Goal: Transaction & Acquisition: Purchase product/service

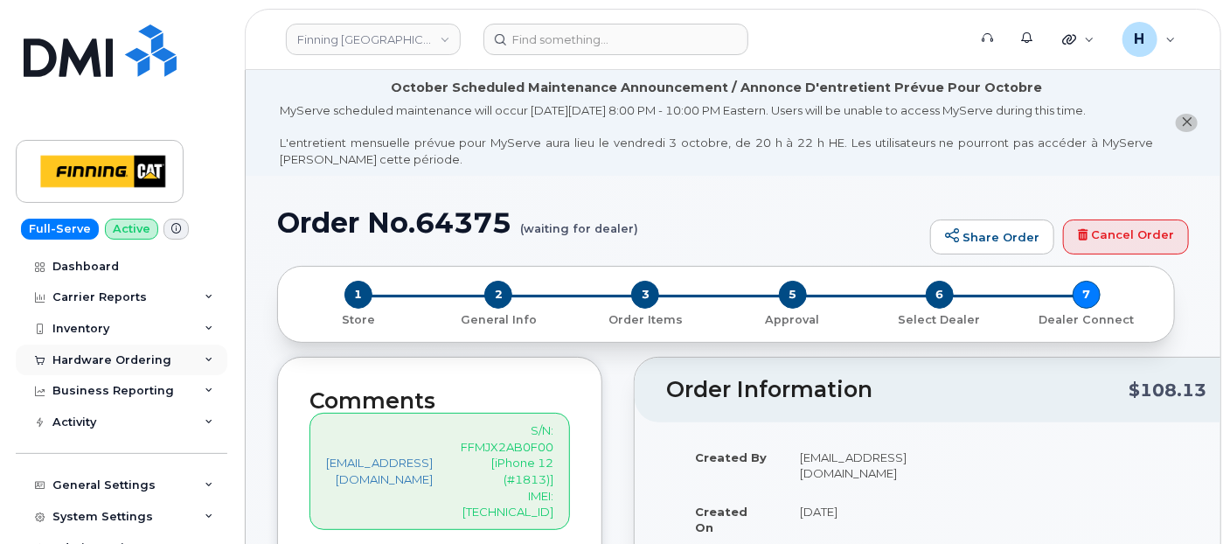
click at [44, 365] on div at bounding box center [39, 360] width 19 height 14
click at [37, 411] on div "Hardware Ordering Overview Orders" at bounding box center [124, 393] width 216 height 98
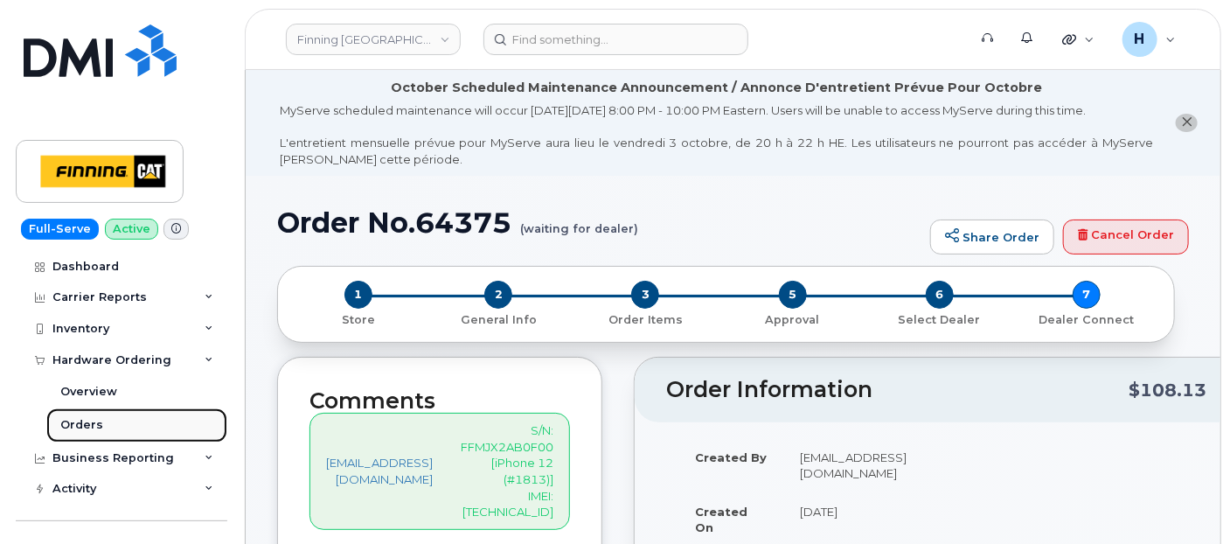
click at [49, 418] on link "Orders" at bounding box center [136, 424] width 181 height 33
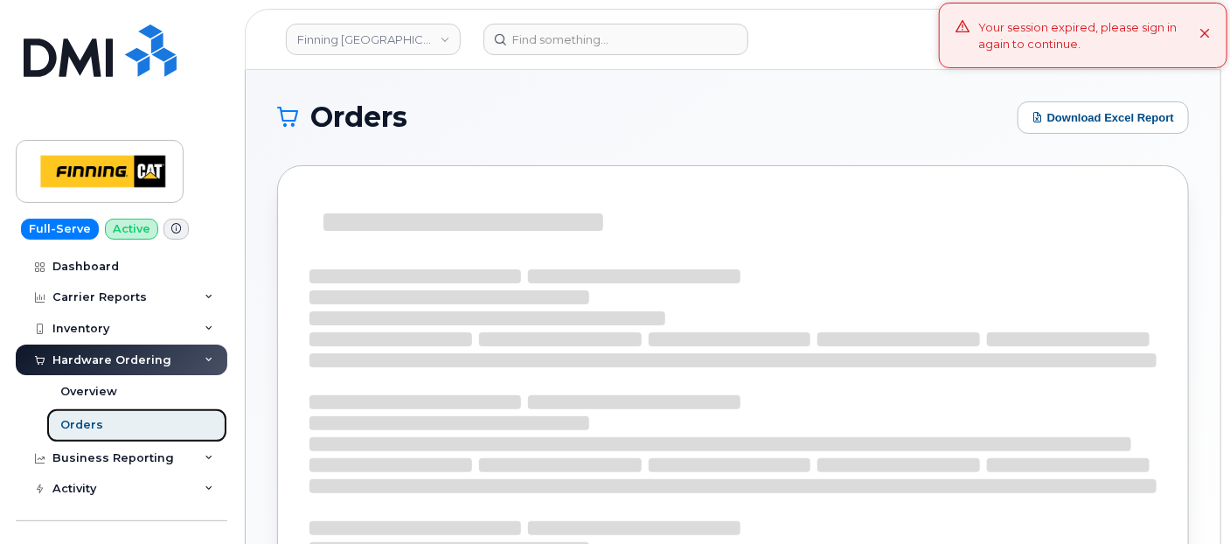
click at [61, 418] on div "Orders" at bounding box center [81, 425] width 43 height 16
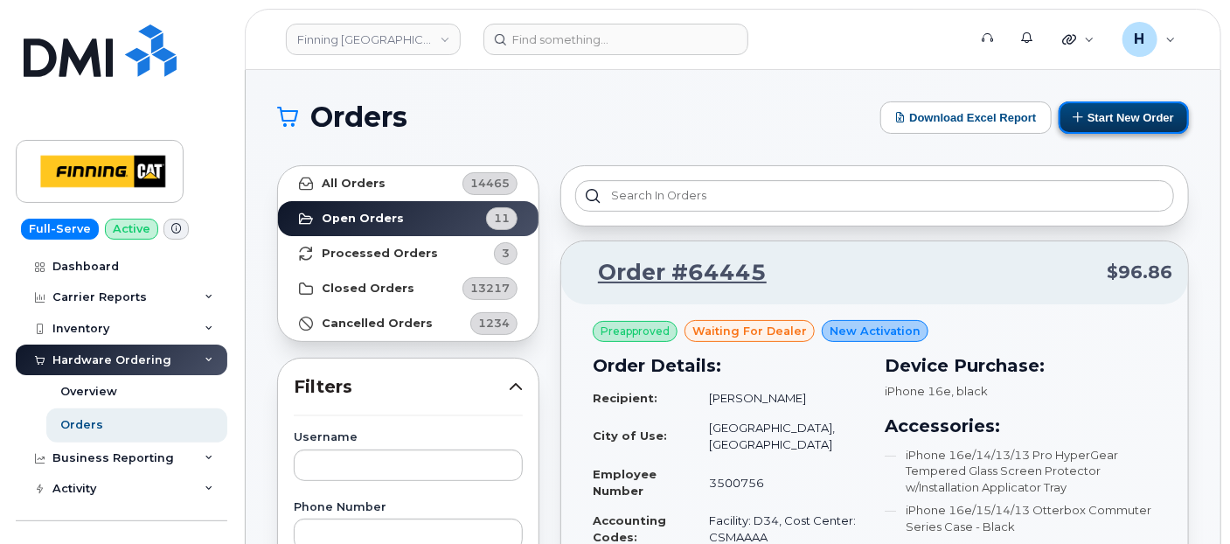
click at [1115, 104] on button "Start New Order" at bounding box center [1124, 117] width 130 height 32
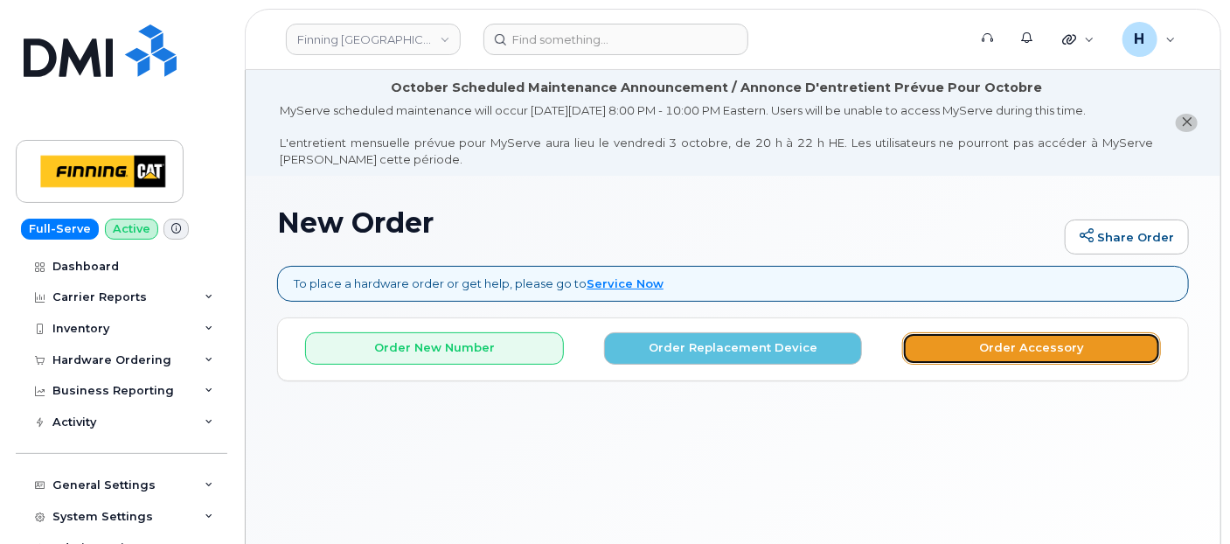
click at [990, 351] on button "Order Accessory" at bounding box center [1031, 348] width 259 height 32
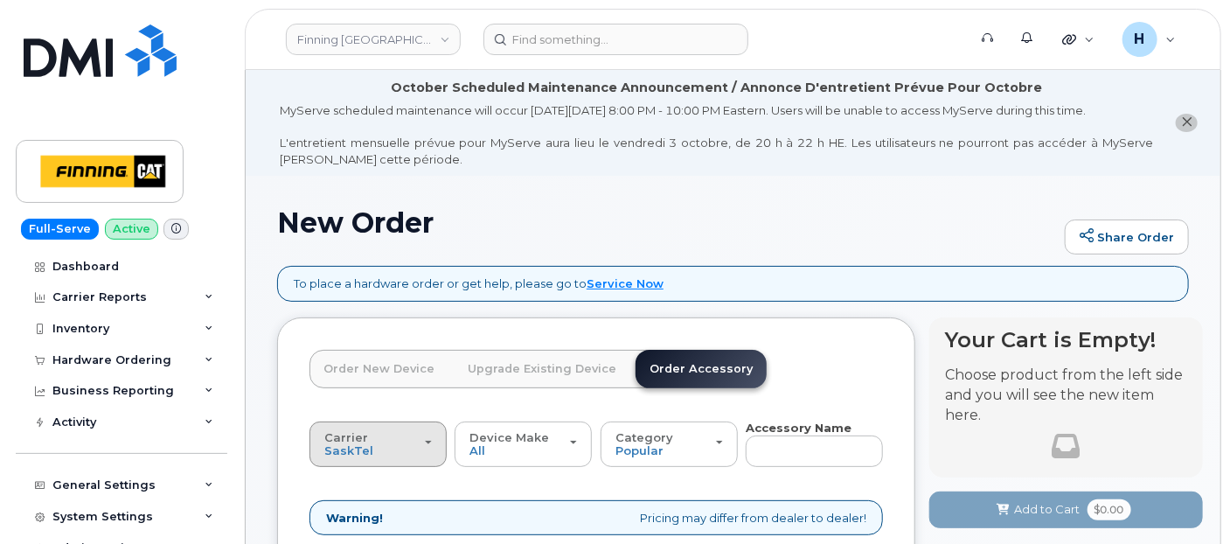
scroll to position [97, 0]
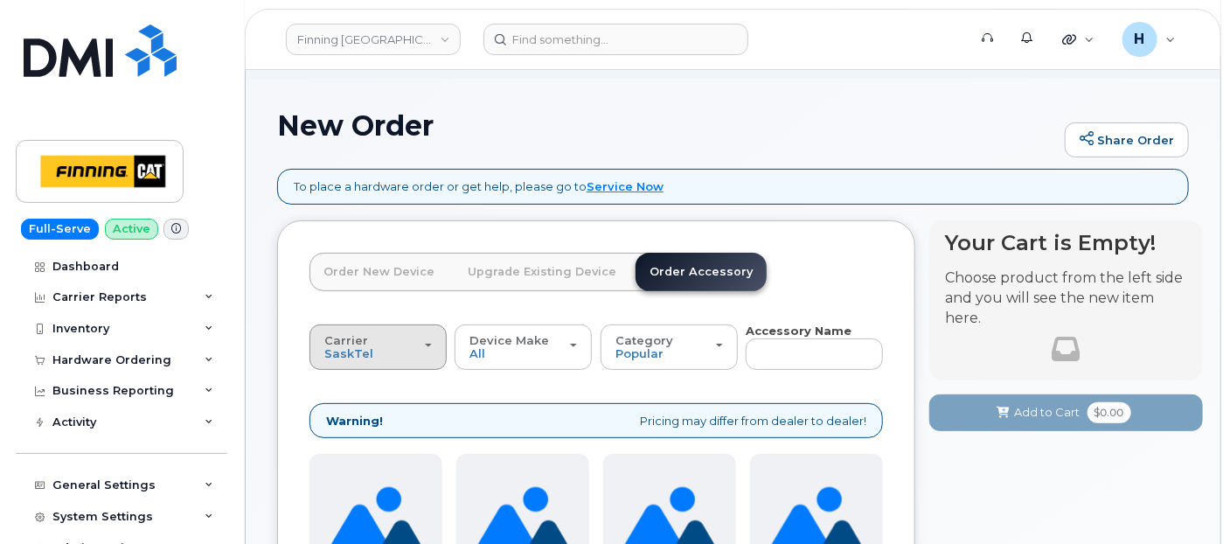
click at [359, 360] on button "Carrier SaskTel Telus" at bounding box center [377, 346] width 137 height 45
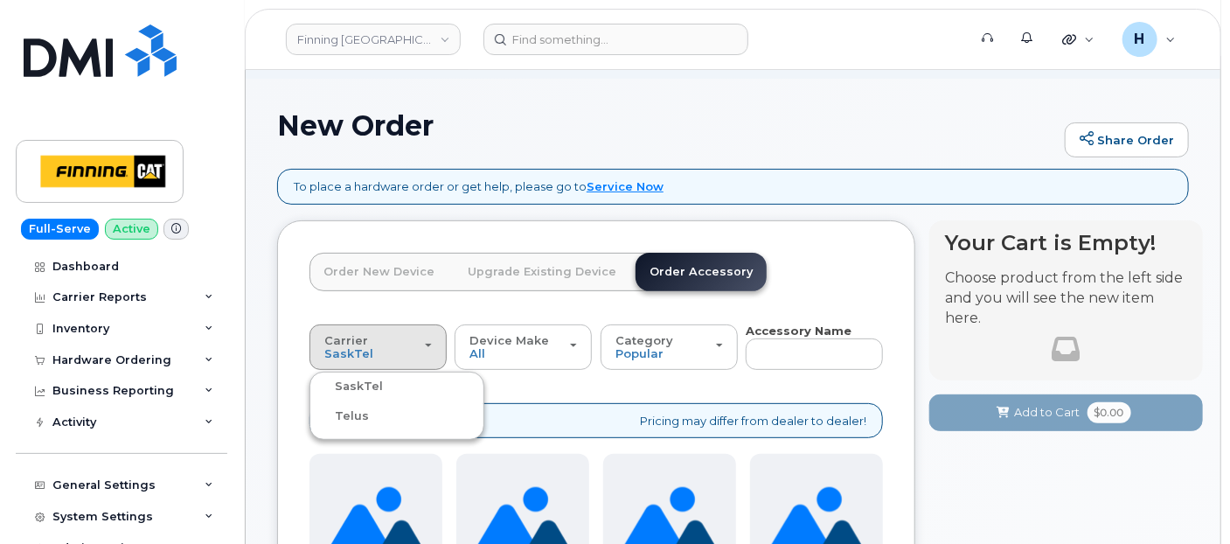
click at [356, 415] on label "Telus" at bounding box center [341, 416] width 55 height 21
click at [0, 0] on input "Telus" at bounding box center [0, 0] width 0 height 0
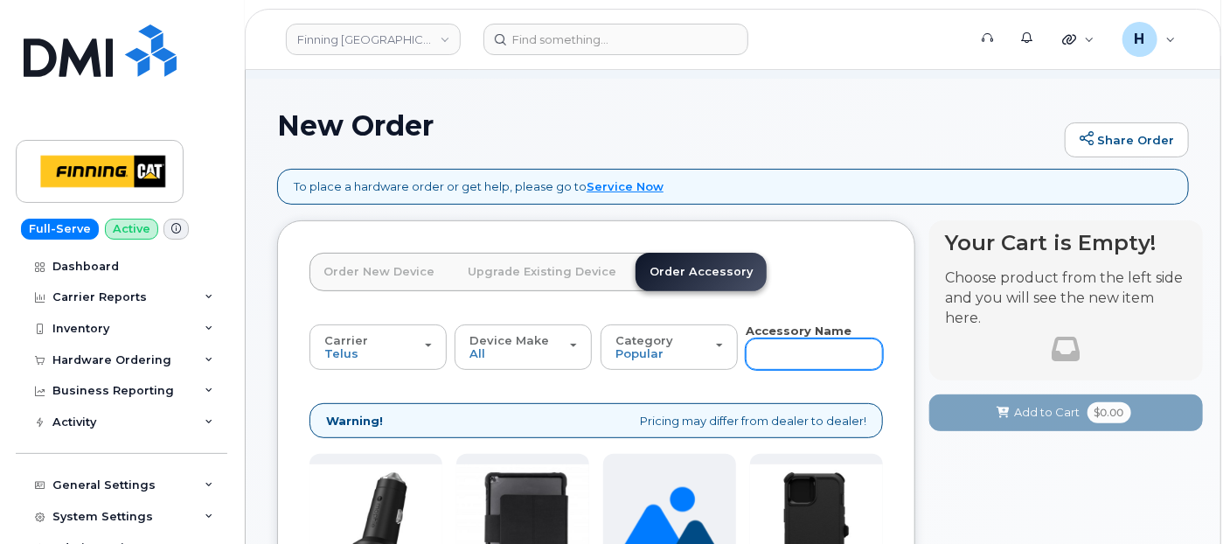
click at [773, 362] on input "text" at bounding box center [814, 353] width 137 height 31
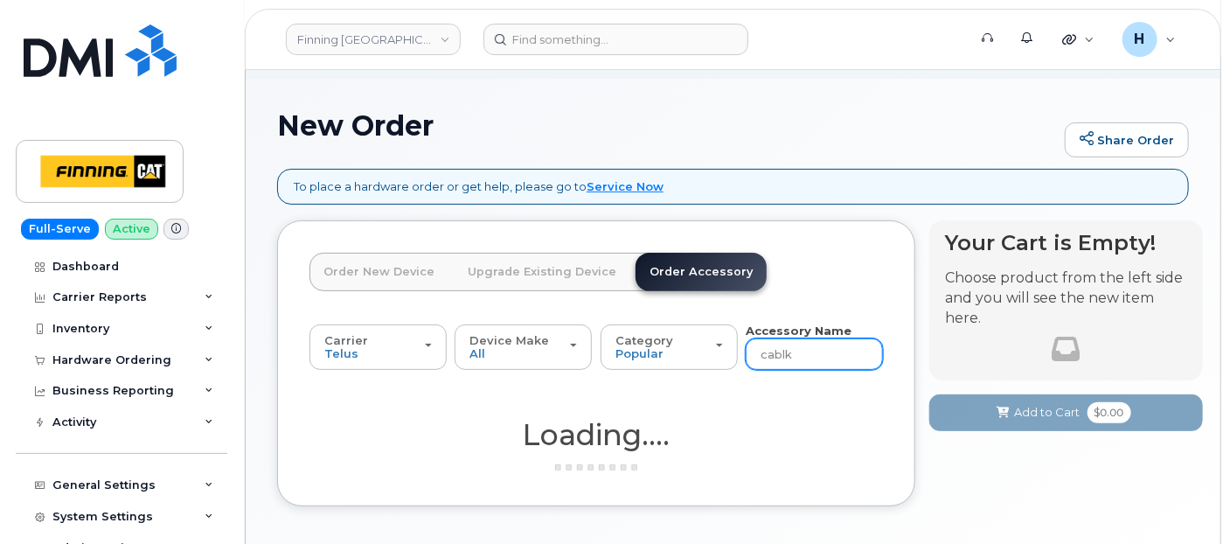
type input "cabl"
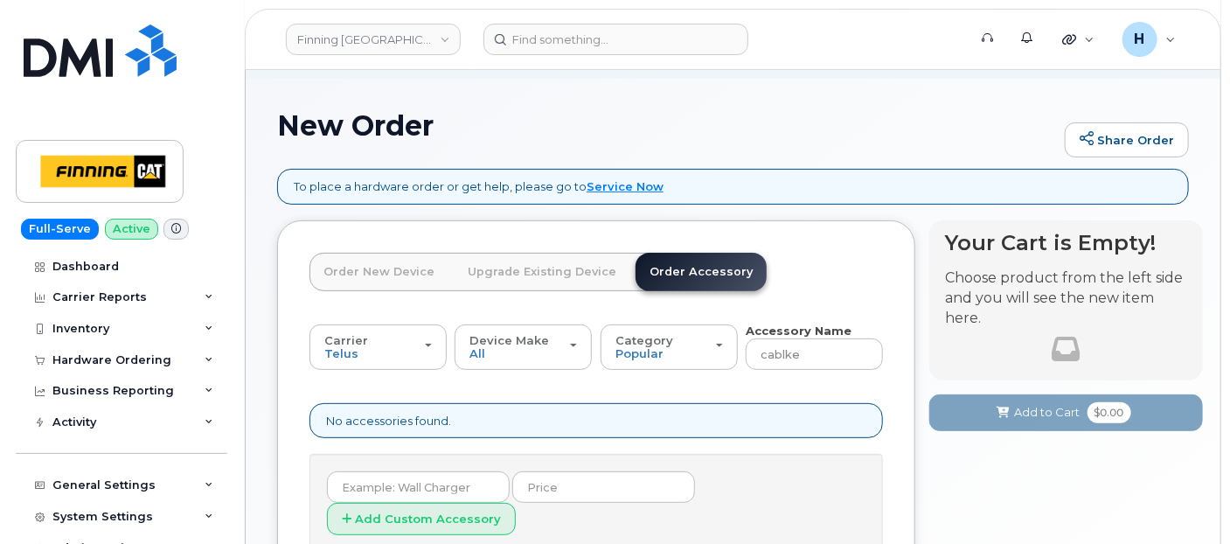
type input "cabl"
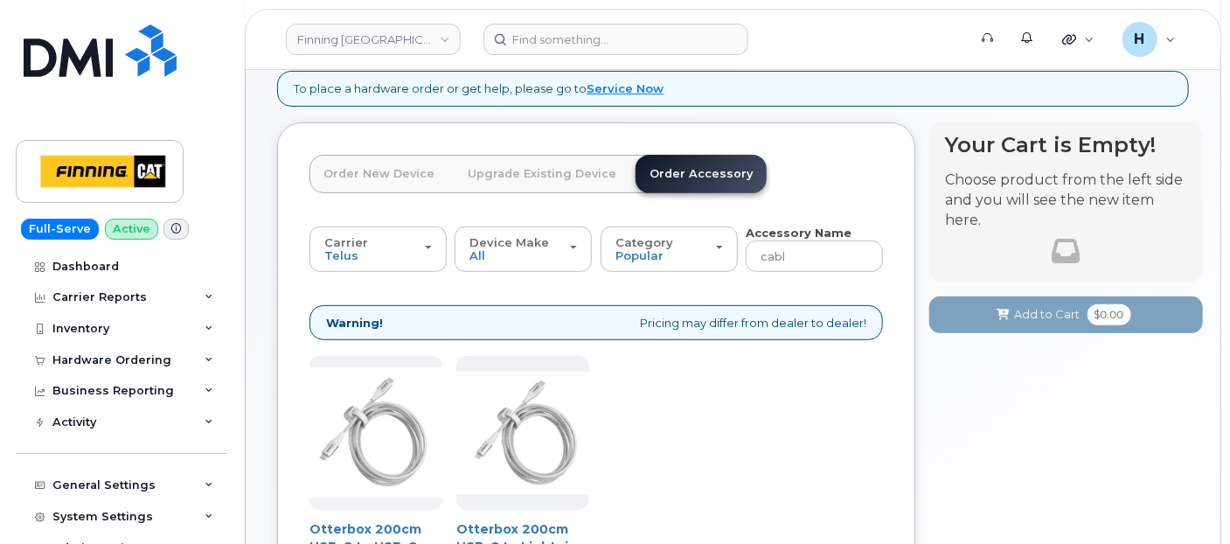
scroll to position [291, 0]
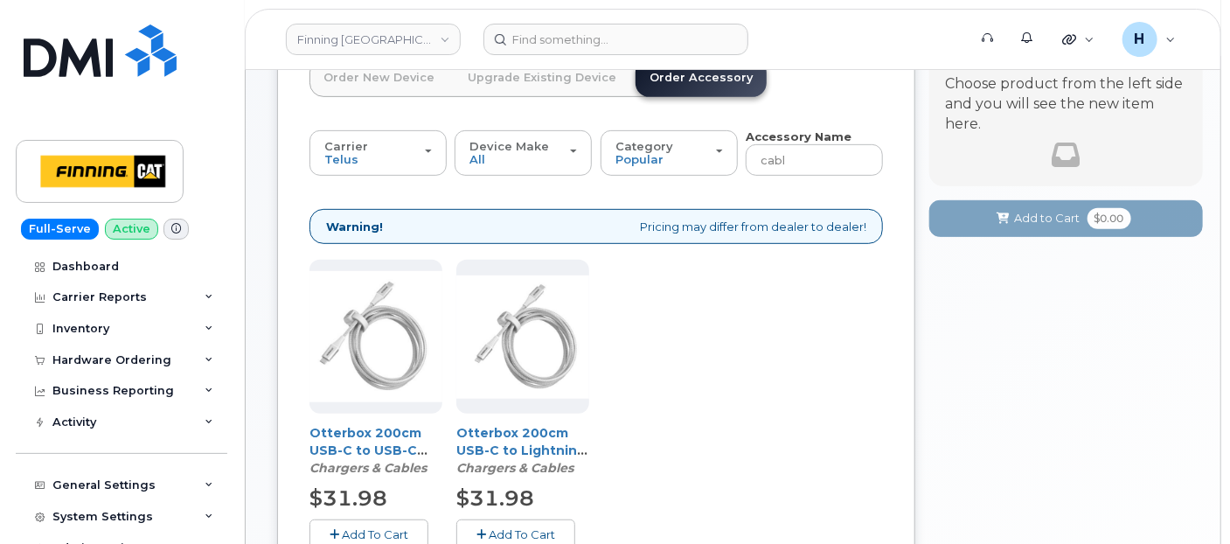
click at [514, 532] on span "Add To Cart" at bounding box center [522, 534] width 66 height 14
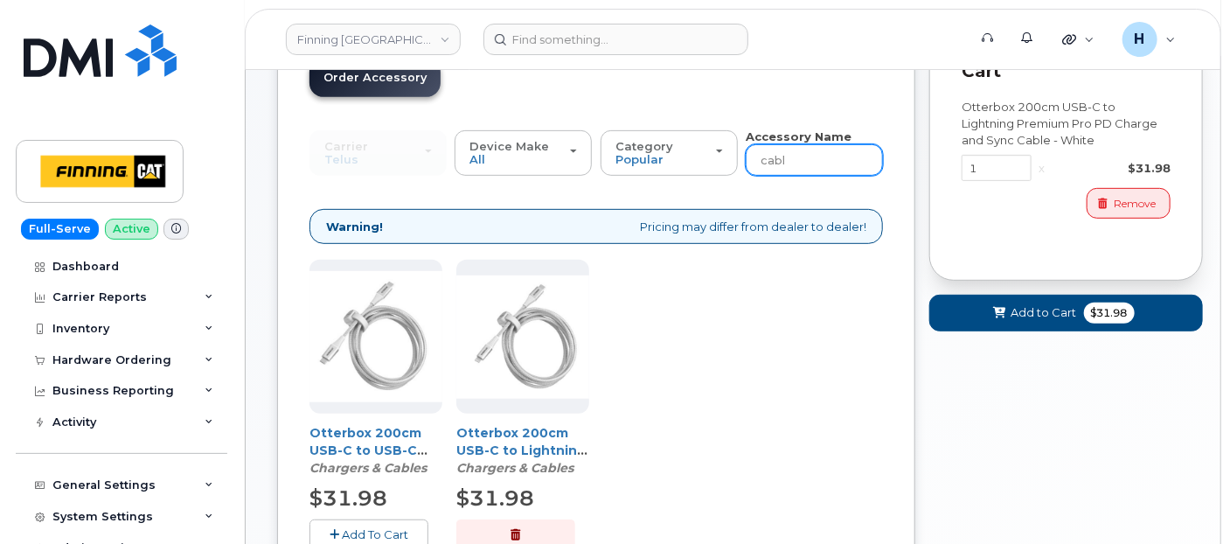
click at [796, 162] on input "cabl" at bounding box center [814, 159] width 137 height 31
type input "car"
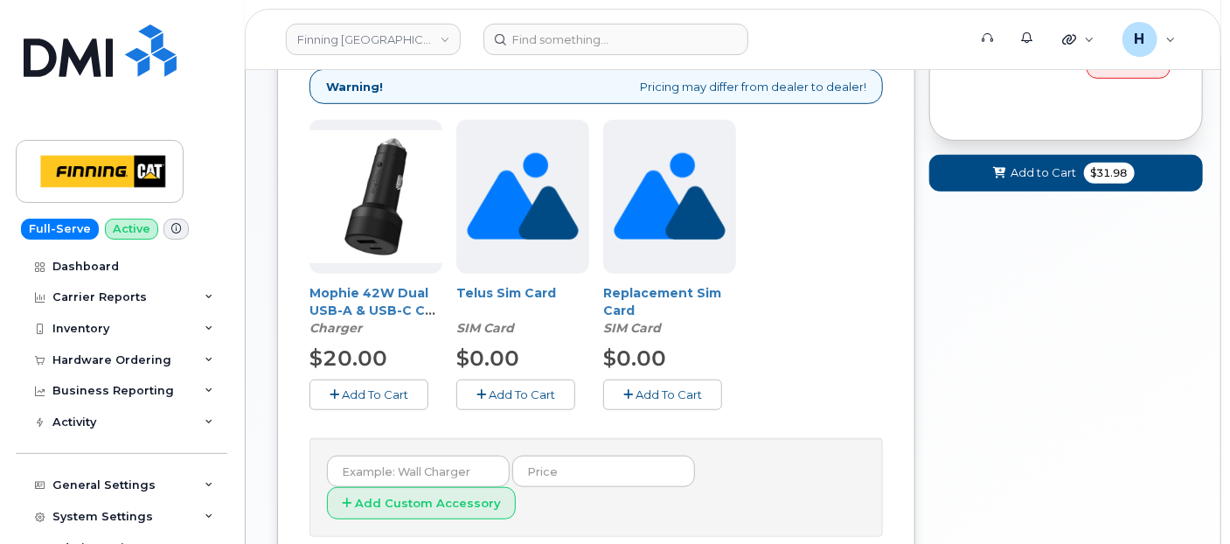
scroll to position [484, 0]
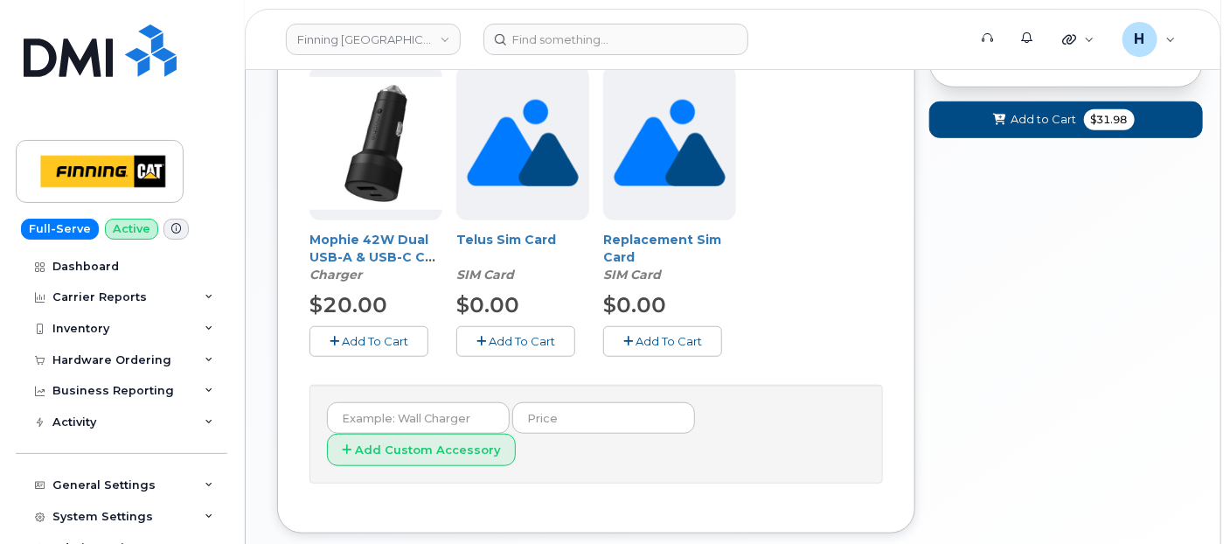
click at [382, 327] on button "Add To Cart" at bounding box center [368, 341] width 119 height 31
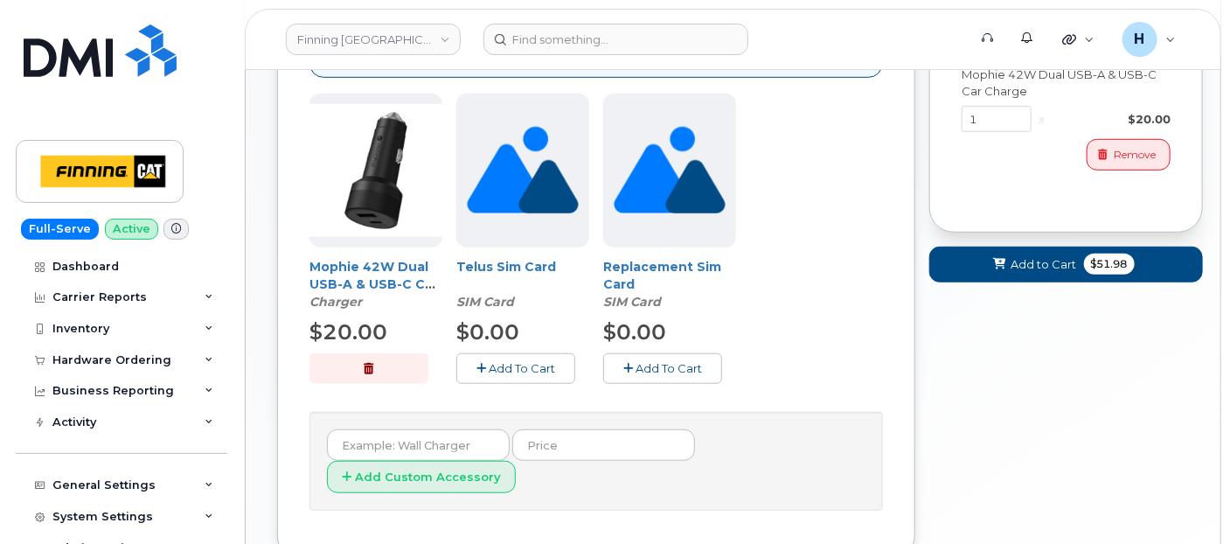
scroll to position [193, 0]
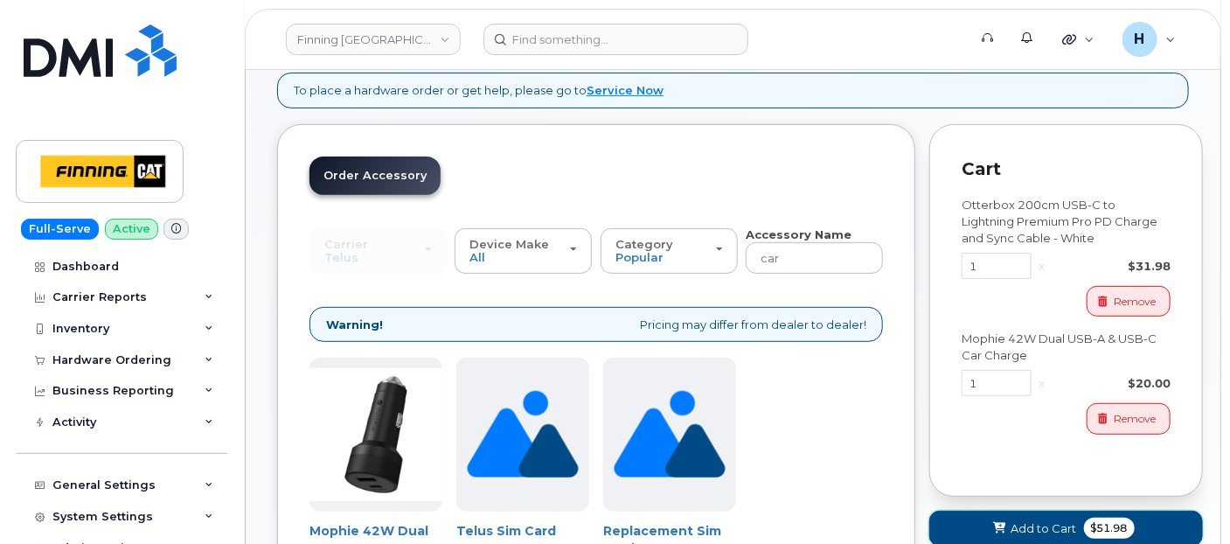
click at [970, 516] on button "Add to Cart $51.98" at bounding box center [1066, 529] width 274 height 36
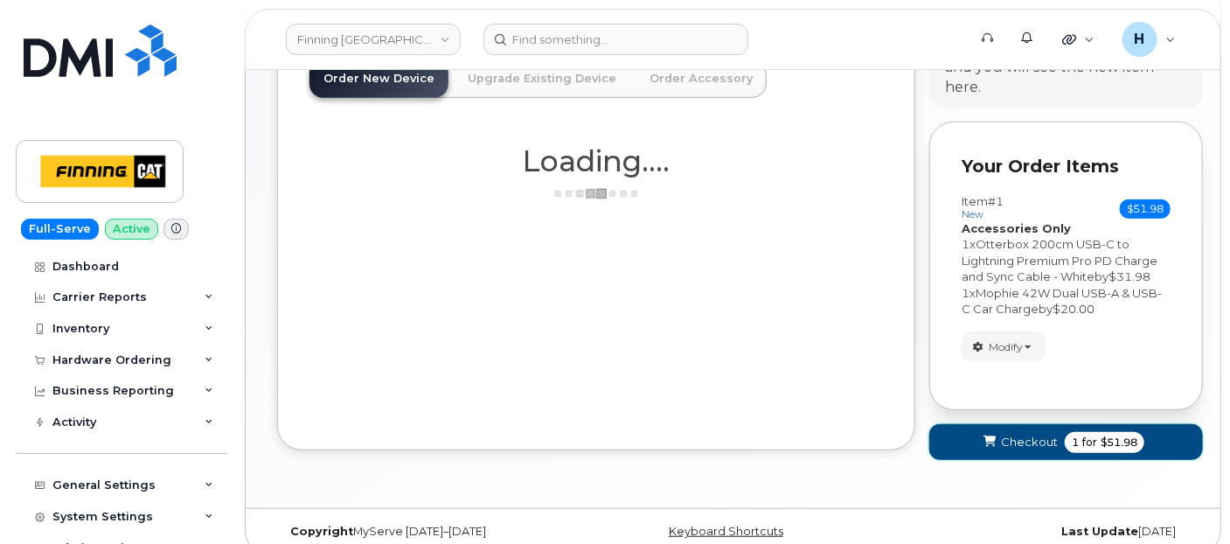
click at [983, 437] on icon "submit" at bounding box center [989, 441] width 12 height 11
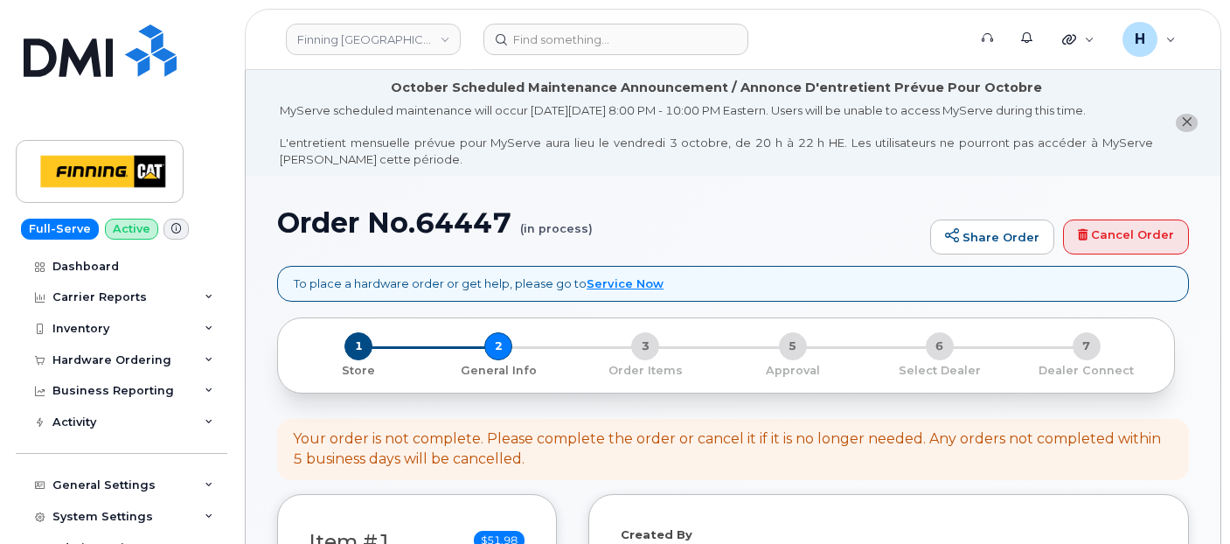
select select
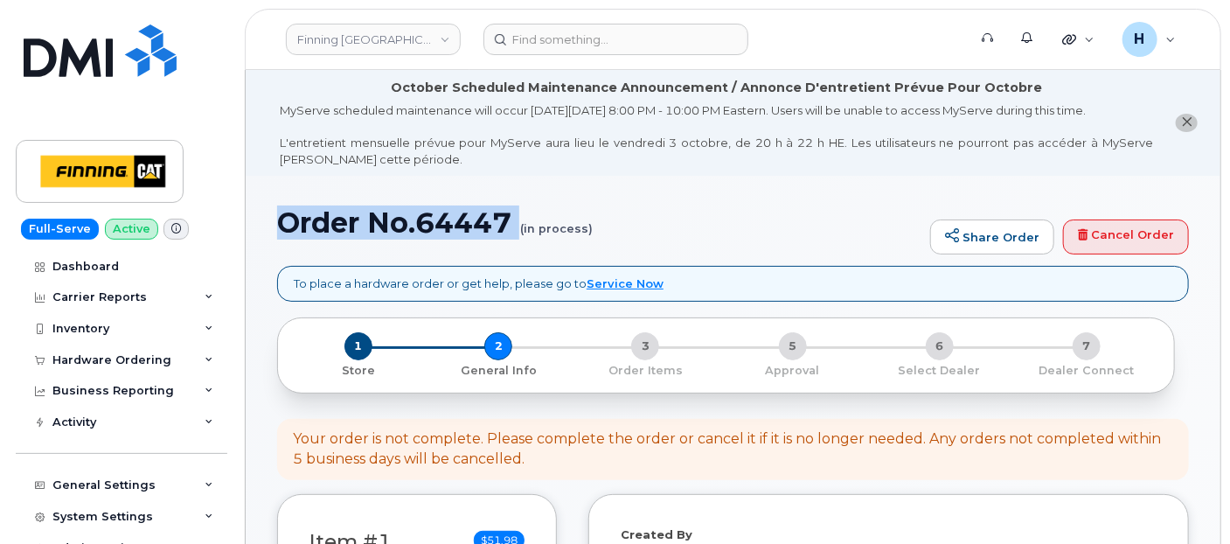
drag, startPoint x: 269, startPoint y: 232, endPoint x: 504, endPoint y: 240, distance: 234.4
copy h1 "Order No.64447"
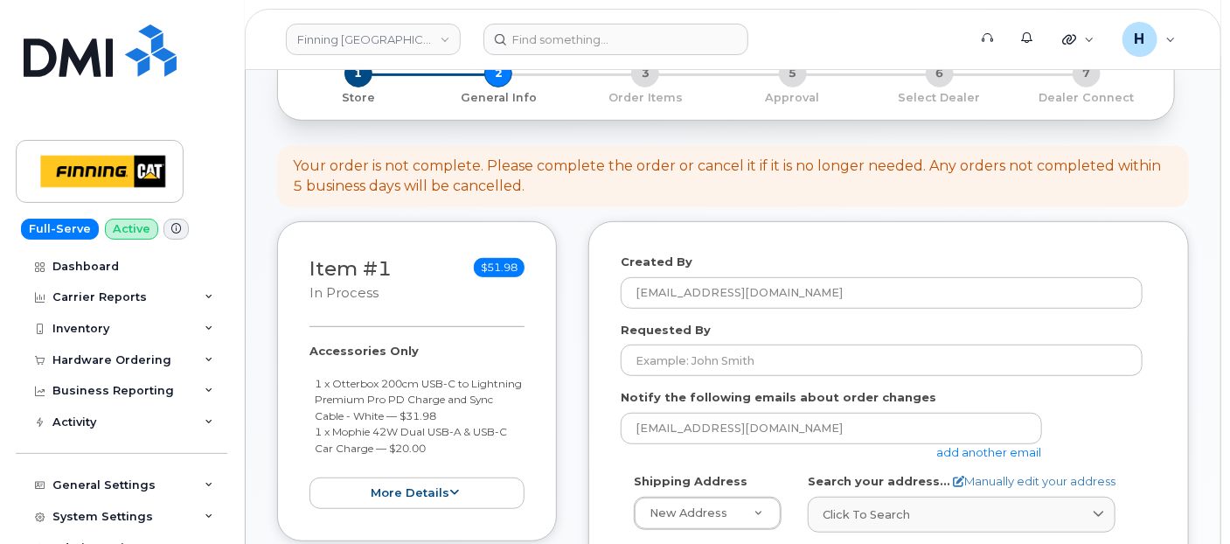
scroll to position [291, 0]
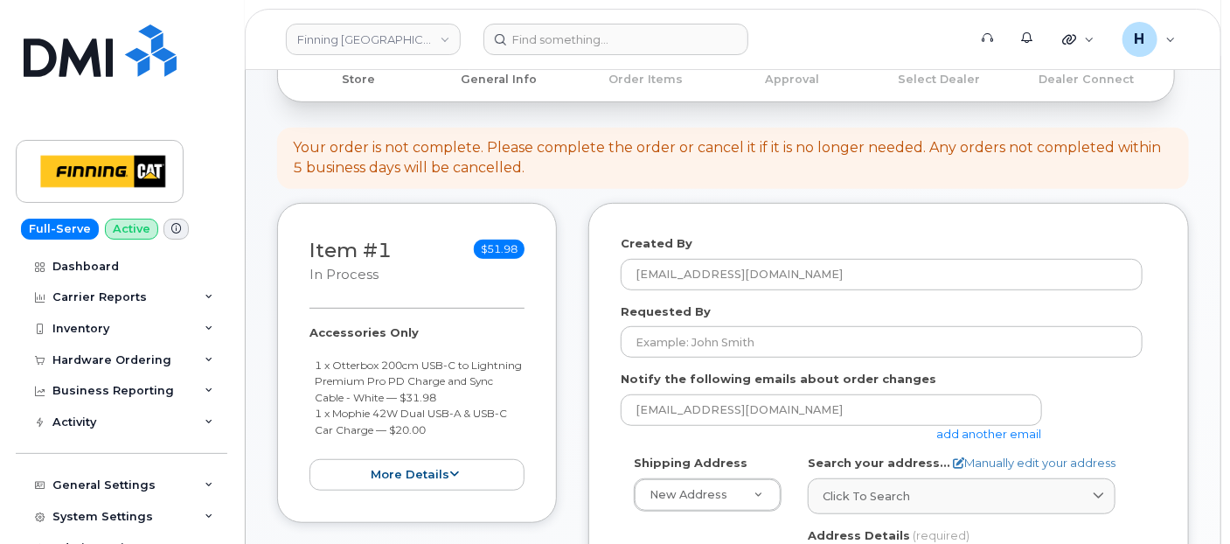
drag, startPoint x: 441, startPoint y: 427, endPoint x: 309, endPoint y: 414, distance: 132.6
click at [309, 414] on ul "1 x Otterbox 200cm USB-C to Lightning Premium Pro PD Charge and Sync Cable - Wh…" at bounding box center [416, 397] width 215 height 81
copy small "1 x Mophie 42W Dual USB-A & USB-C Car Charge — $20.00"
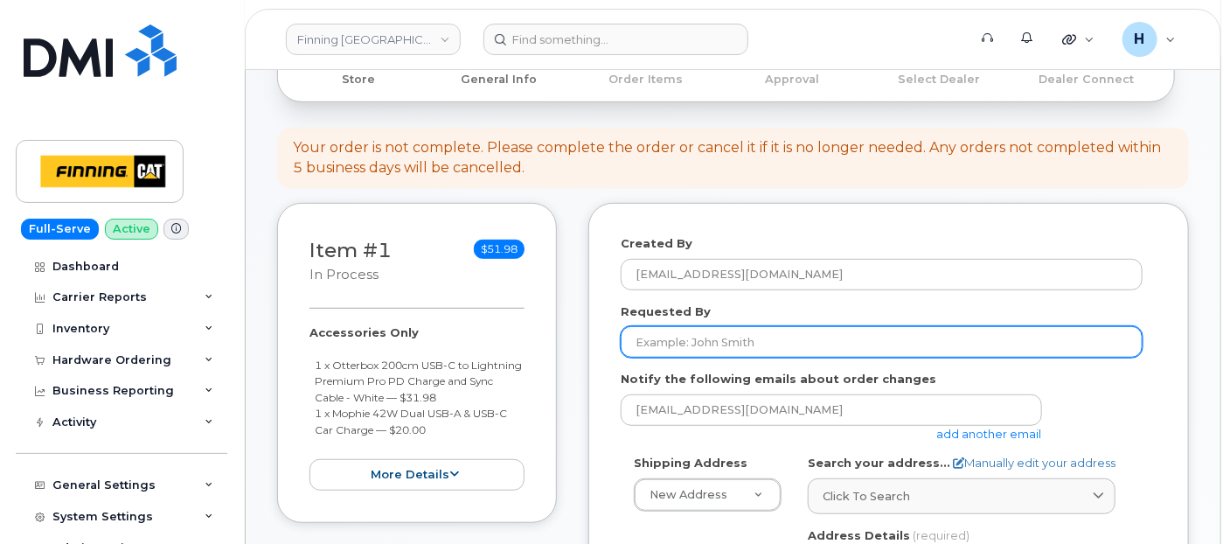
click at [710, 344] on input "Requested By" at bounding box center [882, 341] width 522 height 31
paste input "RITM0494649, RITM0494650"
type input "RITM0494649, RITM0494650"
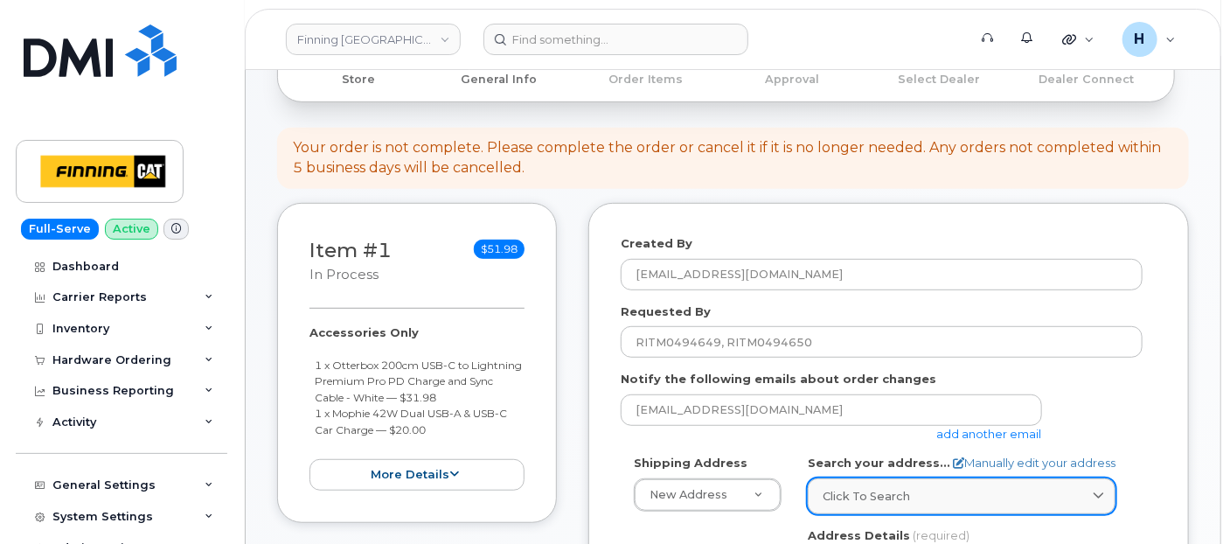
click at [900, 494] on span "Click to search" at bounding box center [866, 496] width 87 height 17
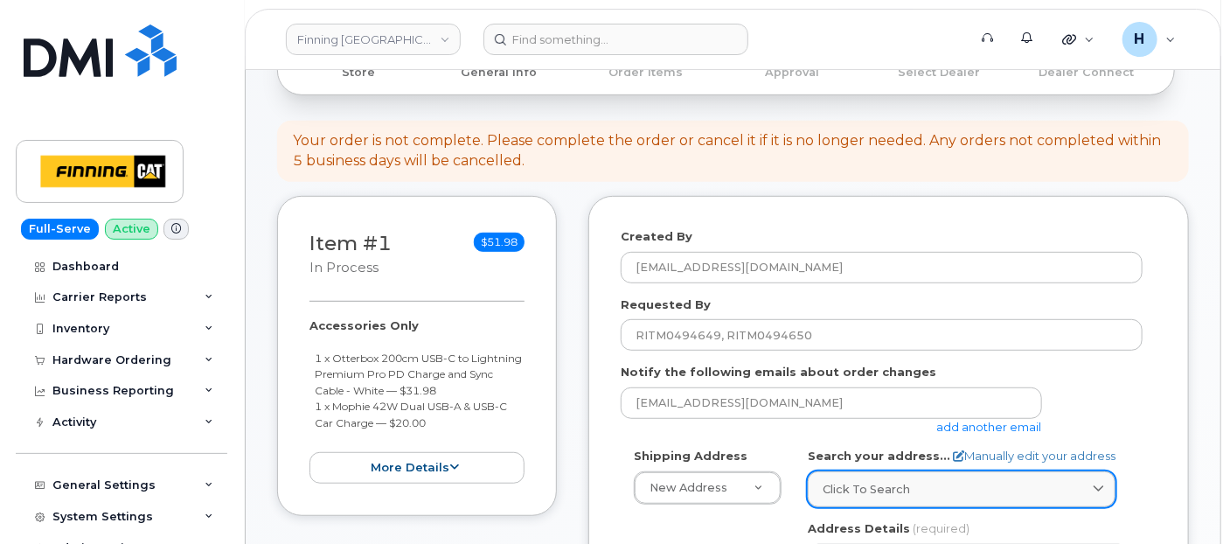
paste input "1100 Pacific Street"
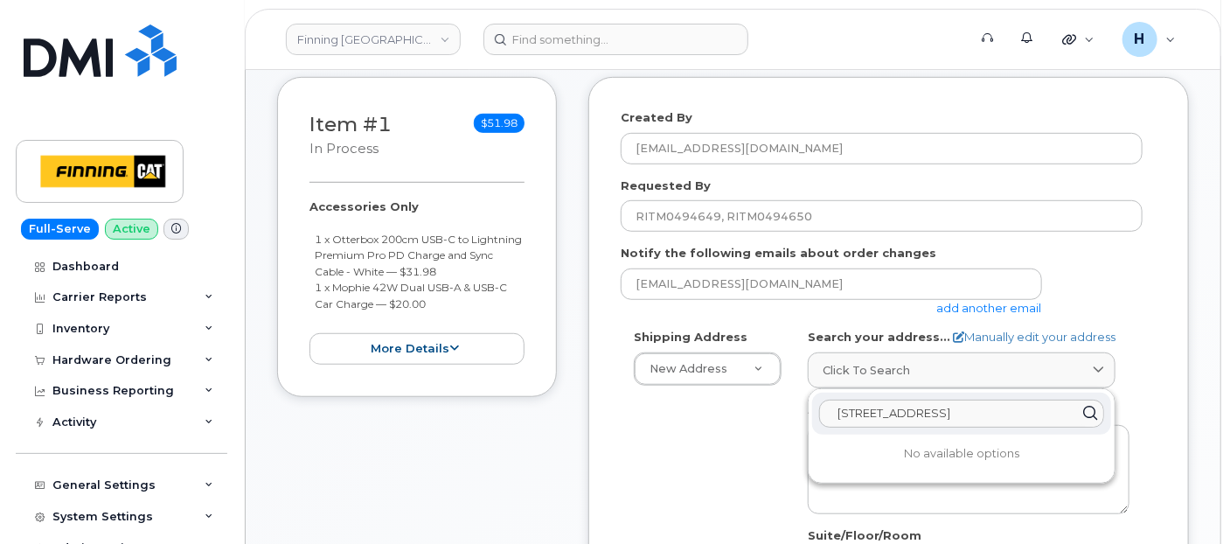
scroll to position [589, 0]
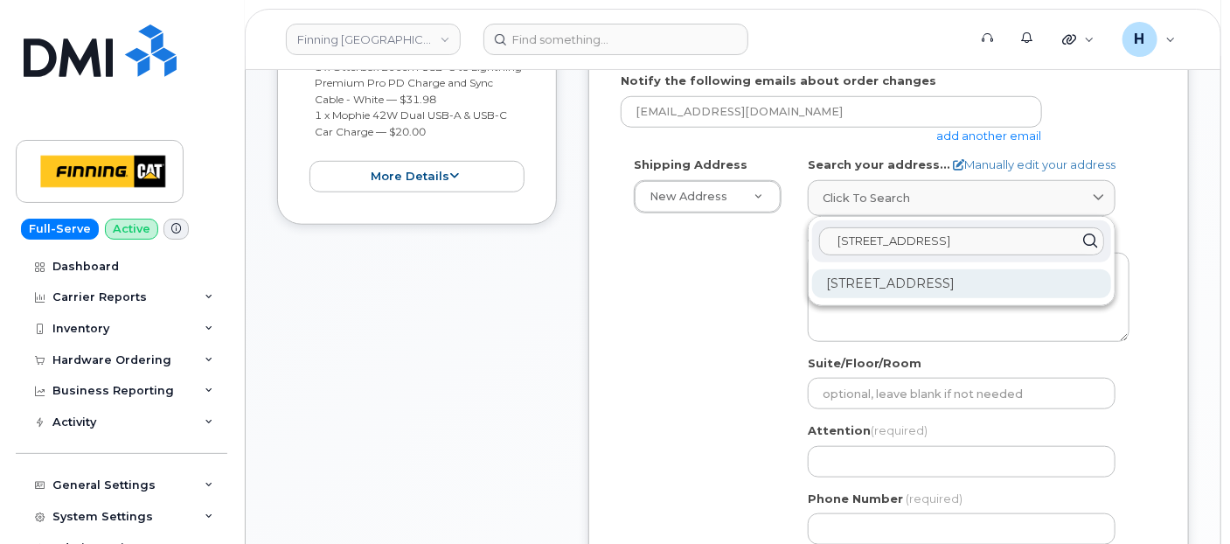
type input "1100 Pacific Street"
click at [894, 287] on div "1100 Pacific St Prince George BC V2N 5S3" at bounding box center [961, 283] width 299 height 29
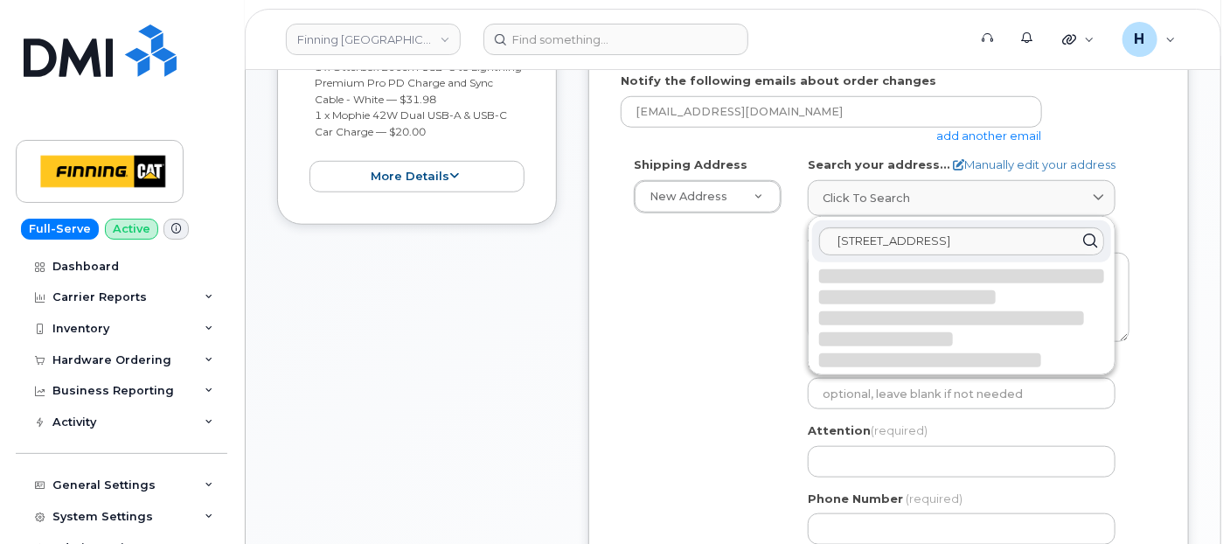
select select
type textarea "1100 Pacific St PRINCE GEORGE BC V2N 5S3 CANADA"
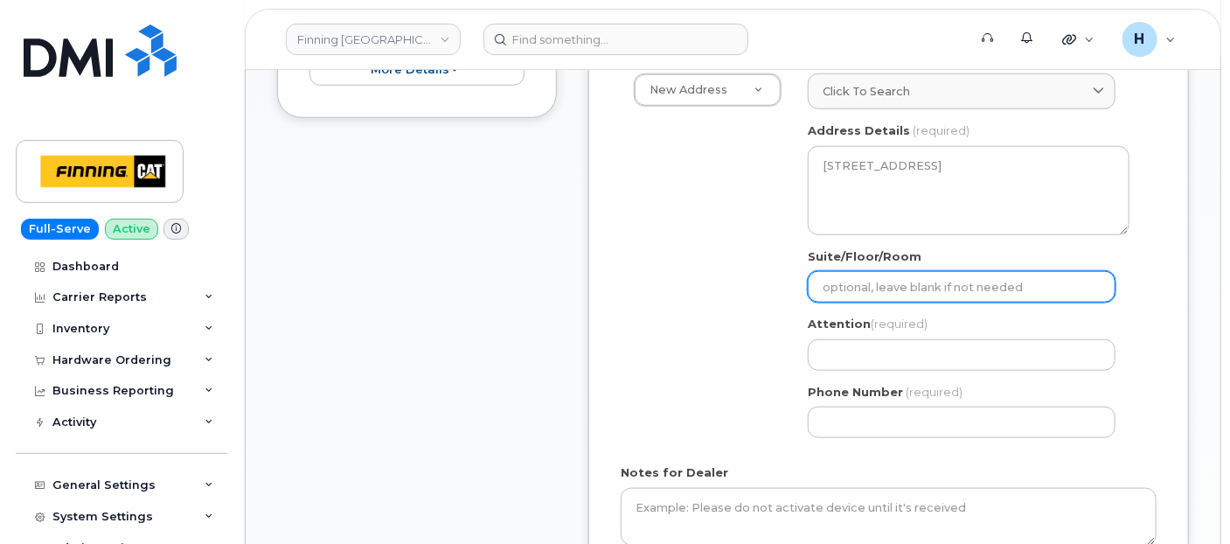
scroll to position [784, 0]
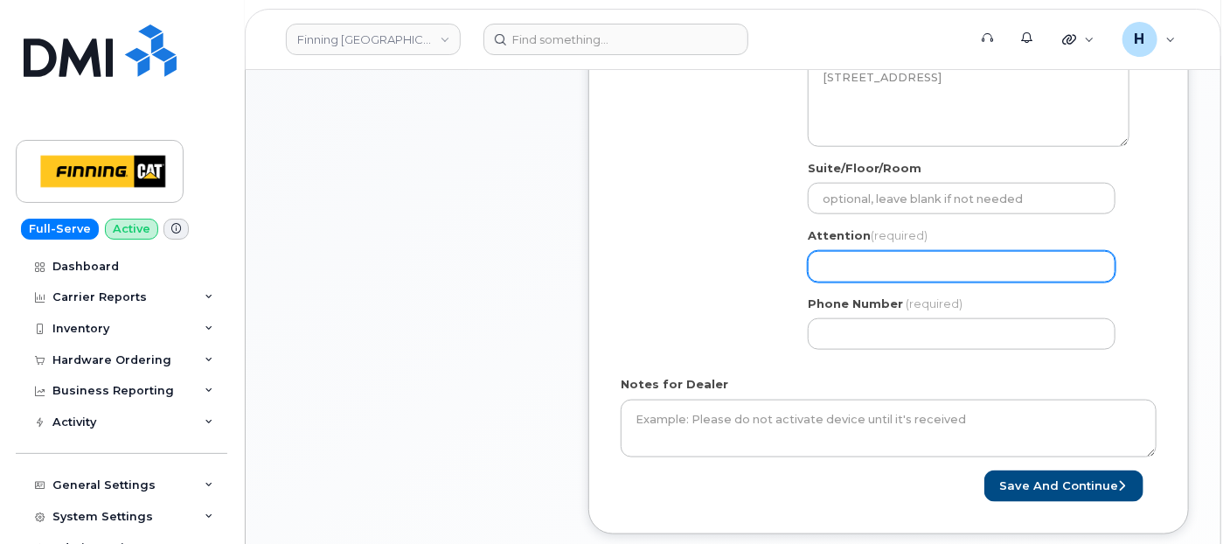
drag, startPoint x: 907, startPoint y: 274, endPoint x: 651, endPoint y: 172, distance: 275.0
click at [907, 273] on input "Attention (required)" at bounding box center [962, 266] width 308 height 31
paste input "[PERSON_NAME]"
select select
type input "[PERSON_NAME]"
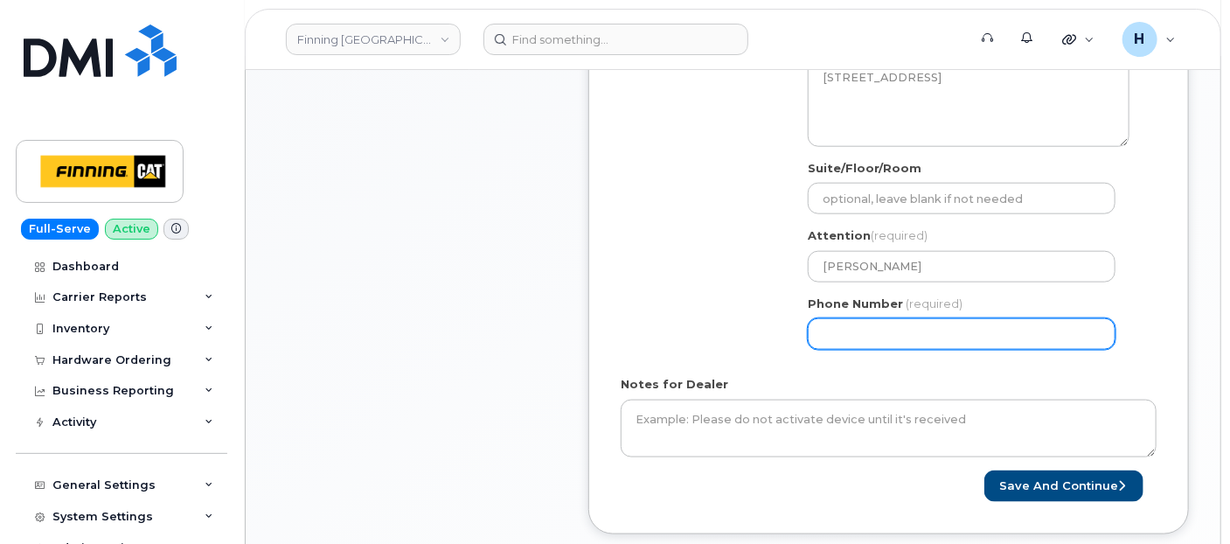
drag, startPoint x: 841, startPoint y: 335, endPoint x: 817, endPoint y: 342, distance: 24.6
click at [839, 335] on input "Phone Number" at bounding box center [962, 333] width 308 height 31
paste input "2506406883"
select select
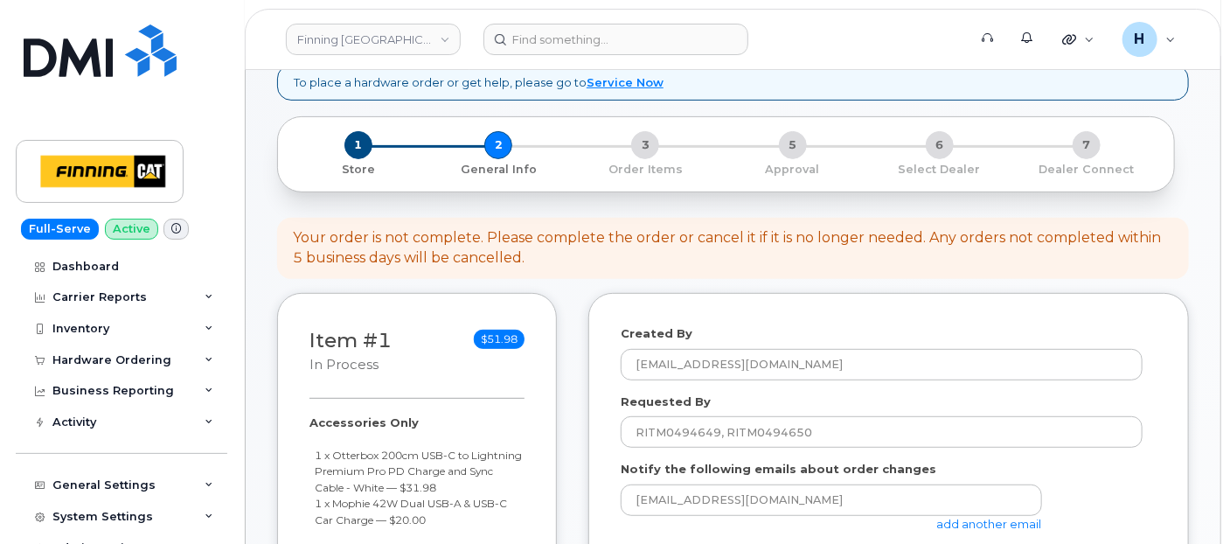
scroll to position [492, 0]
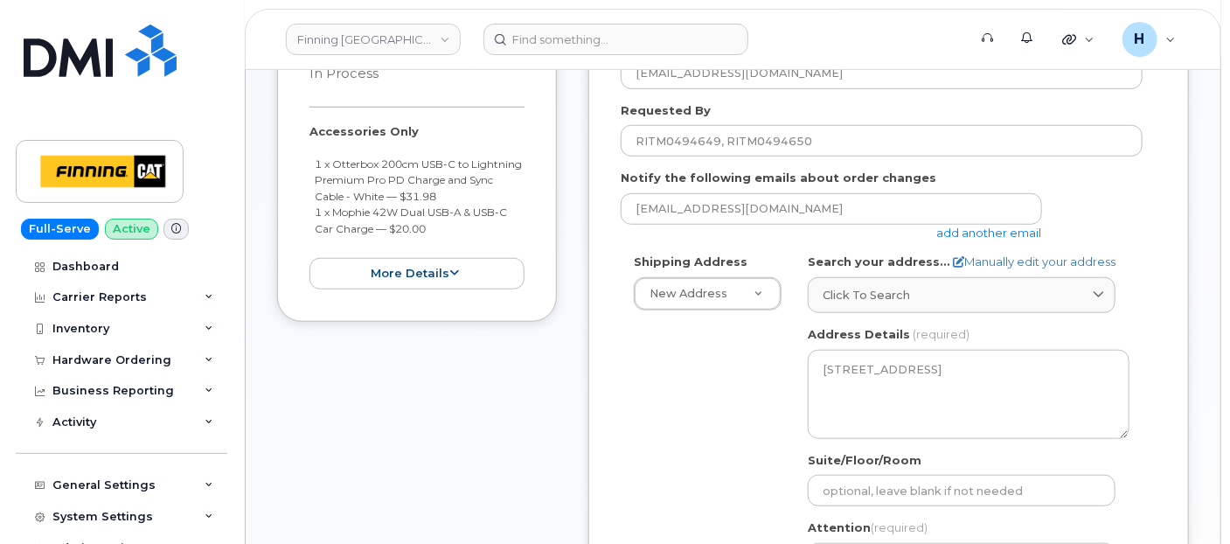
type input "2506406883"
drag, startPoint x: 295, startPoint y: 109, endPoint x: 444, endPoint y: 226, distance: 188.7
click at [444, 226] on div "Item #1 in process $51.98 Accessories Only 1 x Otterbox 200cm USB-C to Lightnin…" at bounding box center [417, 162] width 280 height 320
copy div "Accessories Only 1 x Otterbox 200cm USB-C to Lightning Premium Pro PD Charge an…"
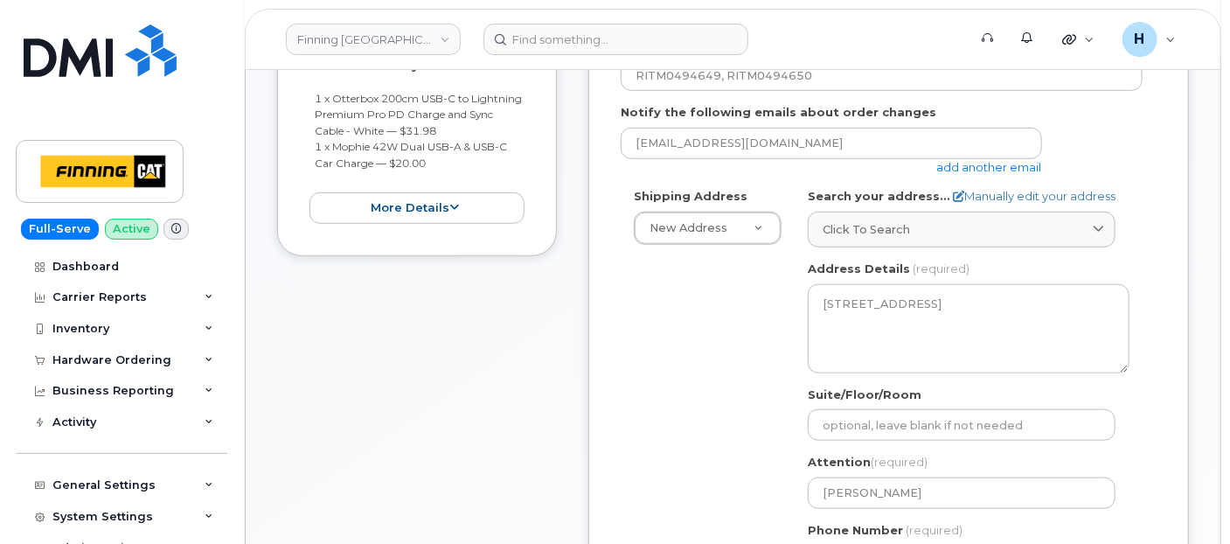
scroll to position [881, 0]
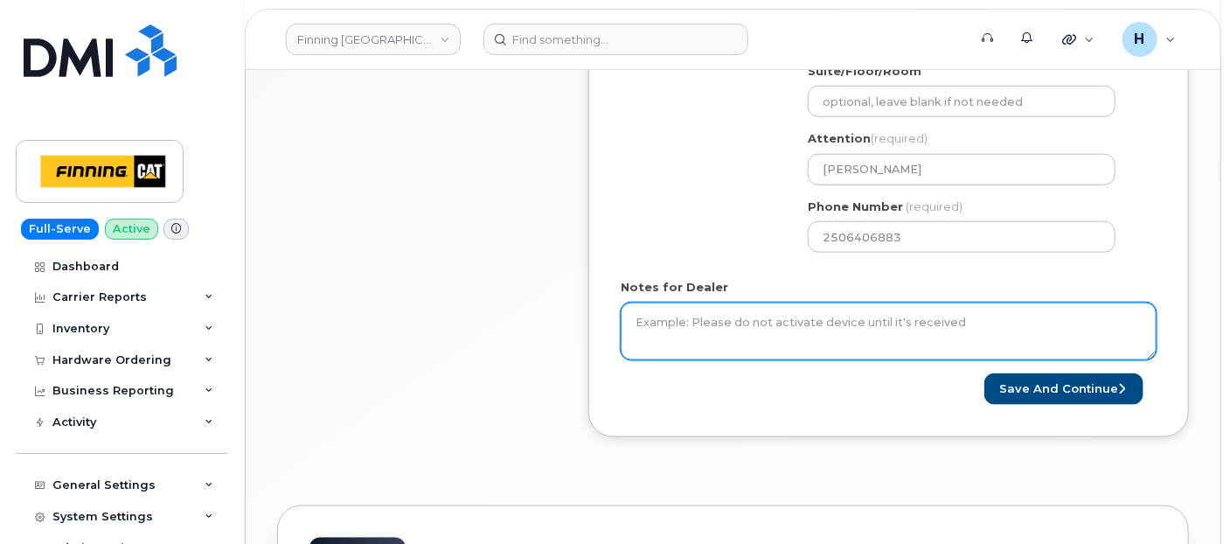
click at [743, 315] on textarea "Notes for Dealer" at bounding box center [889, 331] width 536 height 58
paste textarea "Accessories Only 1 x Otterbox 200cm USB-C to Lightning Premium Pro PD Charge an…"
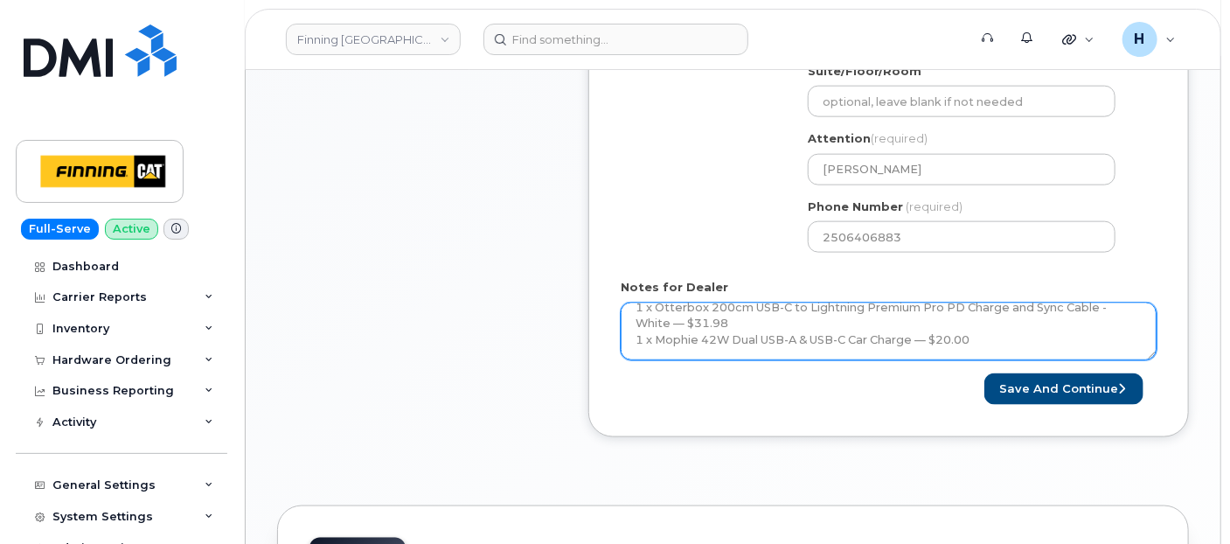
scroll to position [66, 0]
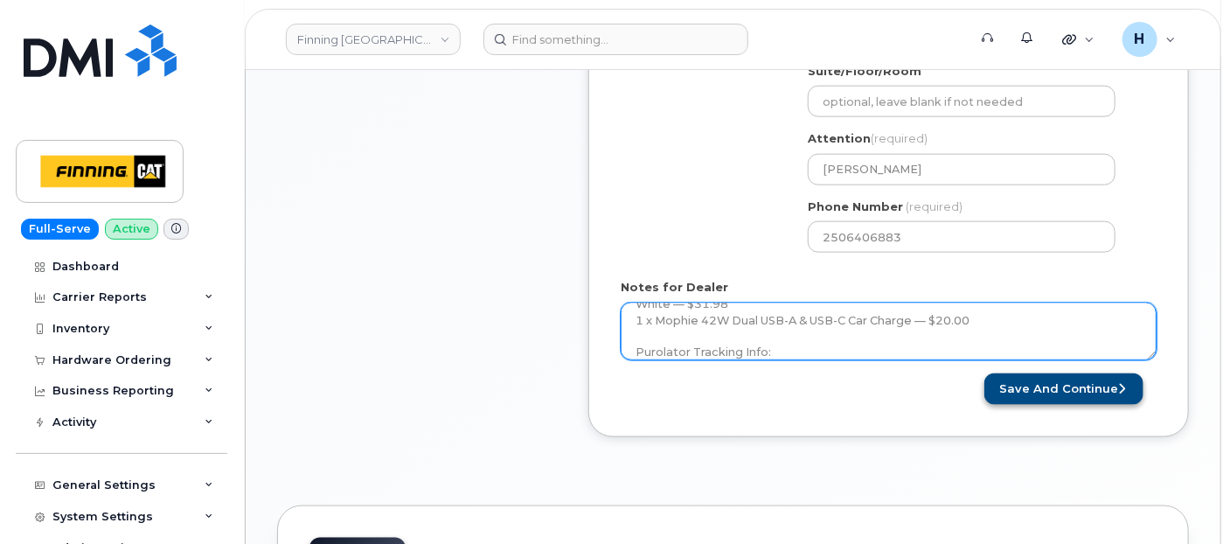
type textarea "Accessories Only 1 x Otterbox 200cm USB-C to Lightning Premium Pro PD Charge an…"
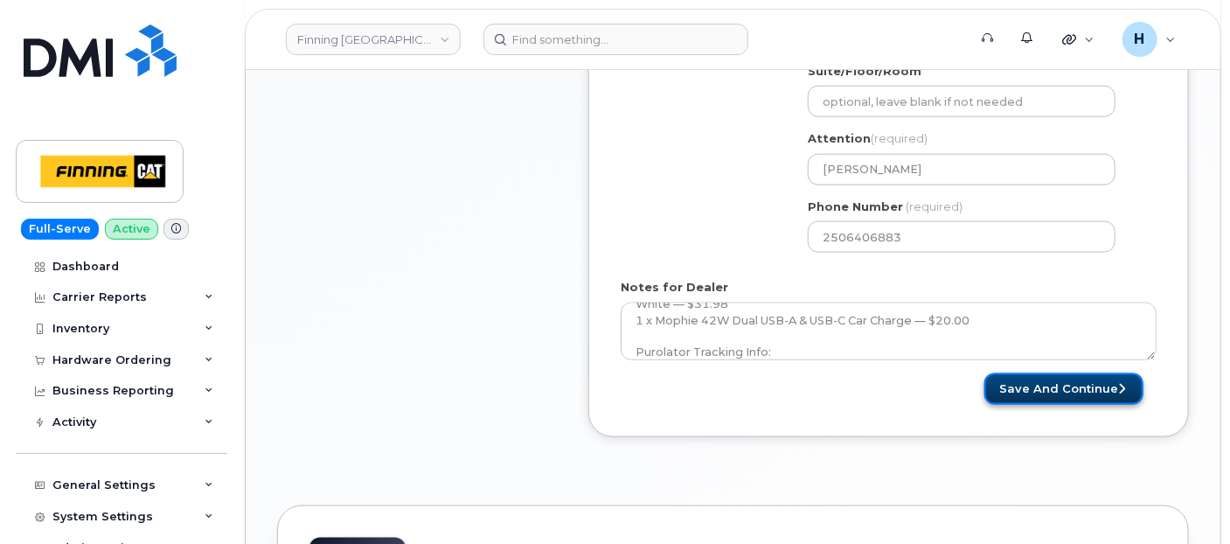
click at [994, 385] on button "Save and Continue" at bounding box center [1063, 389] width 159 height 32
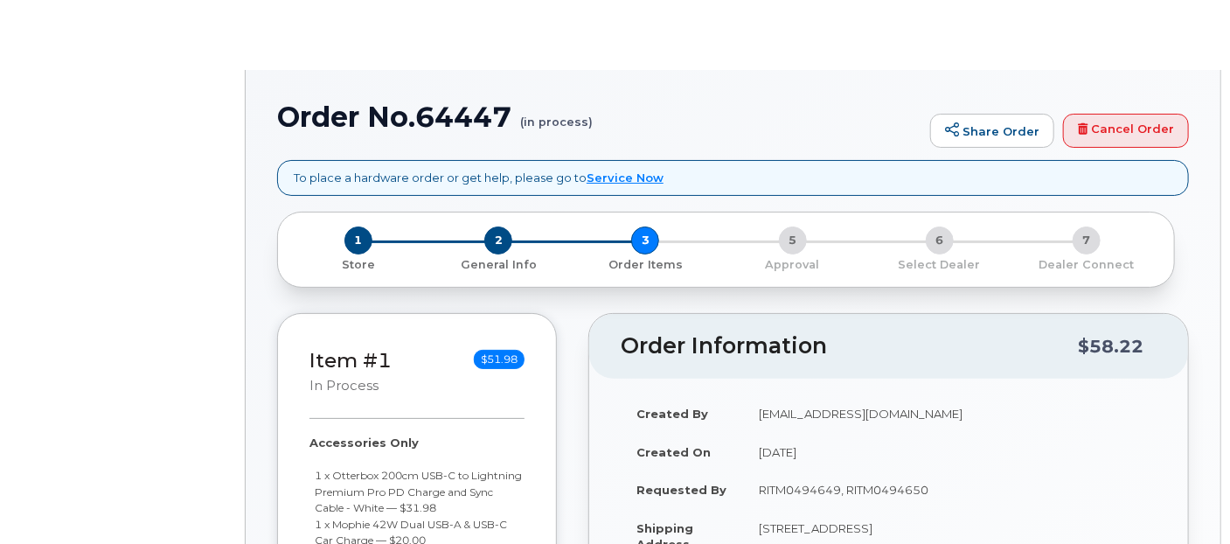
radio input "true"
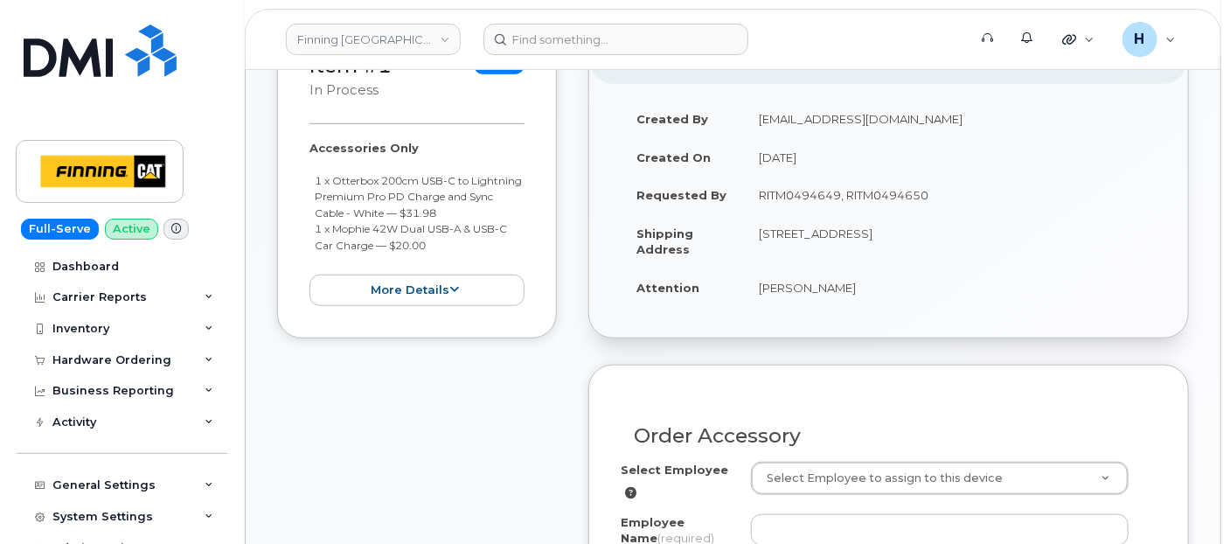
scroll to position [494, 0]
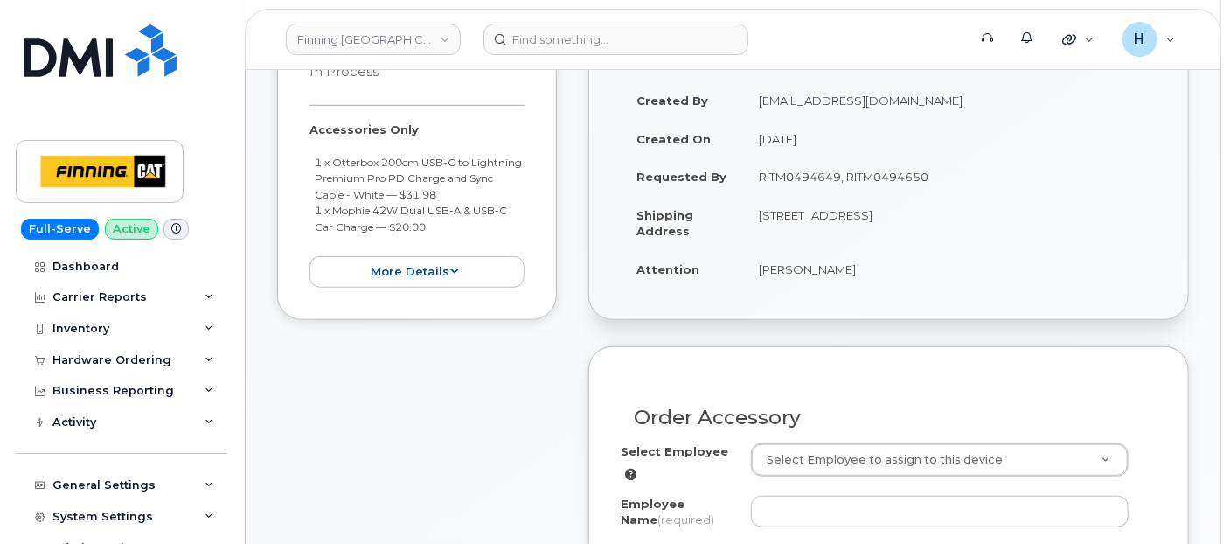
drag, startPoint x: 747, startPoint y: 287, endPoint x: 877, endPoint y: 280, distance: 130.4
click at [877, 280] on div "Created By hakaur@dminc.com Created On September 24, 2025 Requested By RITM0494…" at bounding box center [888, 193] width 599 height 254
click at [876, 277] on td "[PERSON_NAME]" at bounding box center [949, 269] width 413 height 38
click at [841, 264] on td "[PERSON_NAME]" at bounding box center [949, 269] width 413 height 38
drag, startPoint x: 756, startPoint y: 264, endPoint x: 878, endPoint y: 268, distance: 121.6
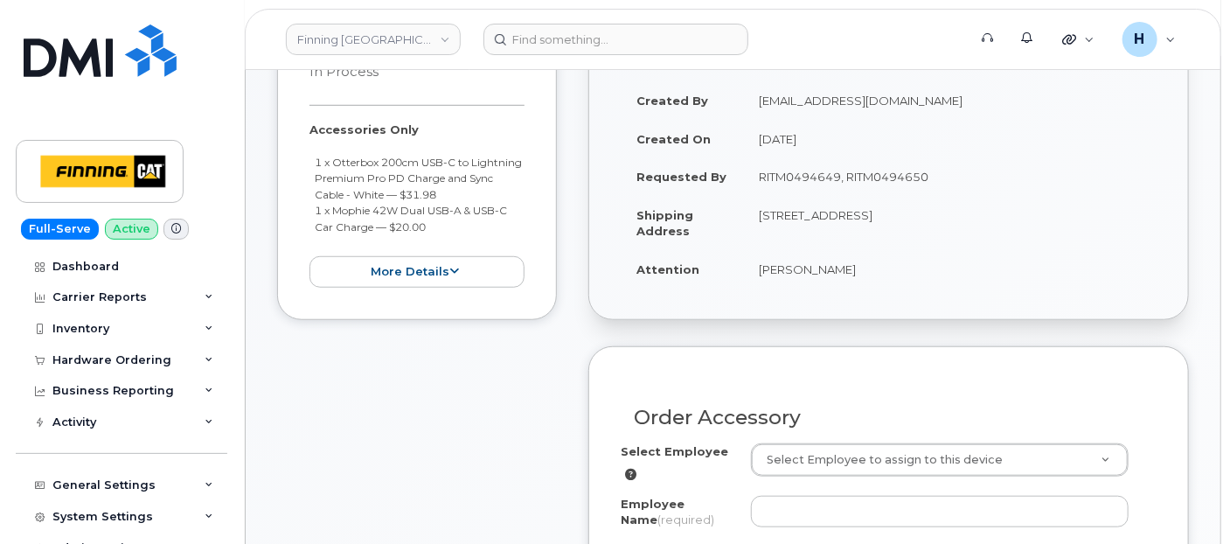
click at [878, 268] on td "[PERSON_NAME]" at bounding box center [949, 269] width 413 height 38
copy td "[PERSON_NAME]"
click at [795, 434] on div "Order Accessory" at bounding box center [889, 411] width 536 height 64
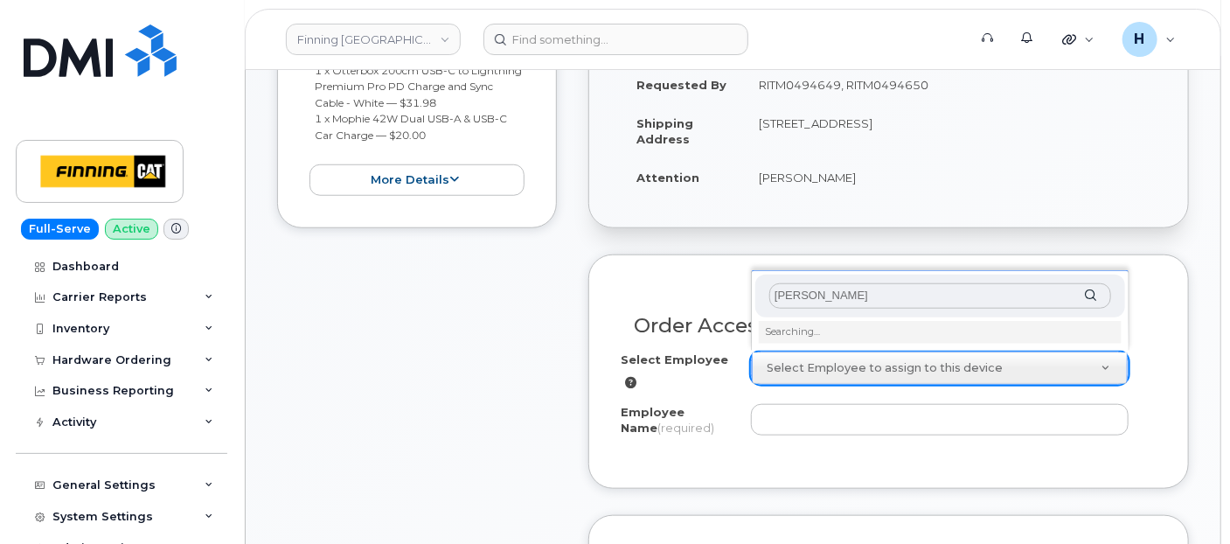
scroll to position [689, 0]
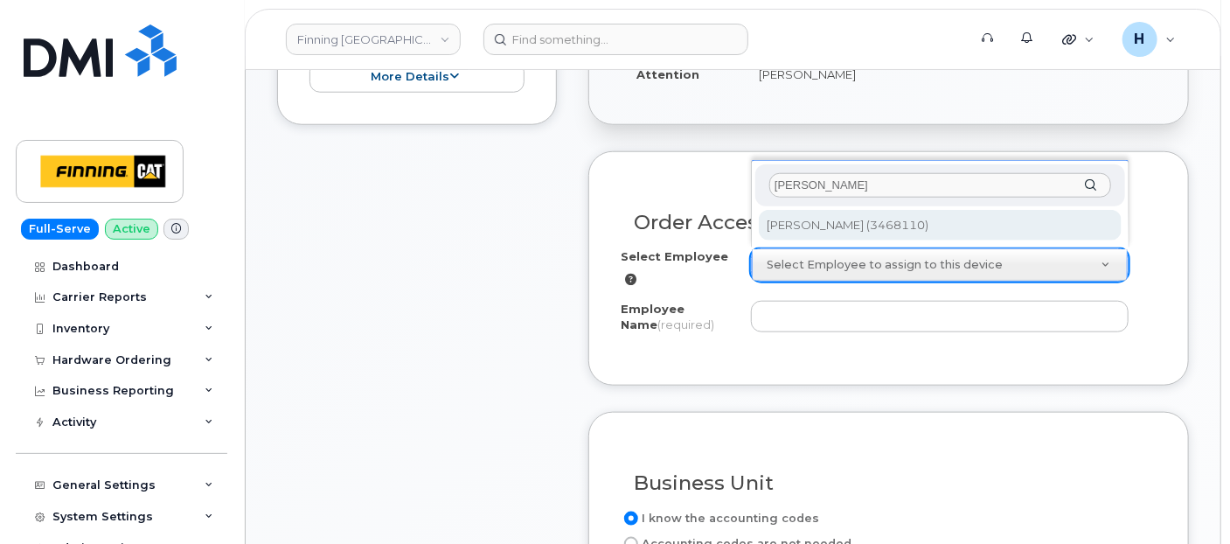
type input "[PERSON_NAME]"
type input "56375"
type input "Geoffrey Wiseman"
select select "D23"
select select "CSMAAAA"
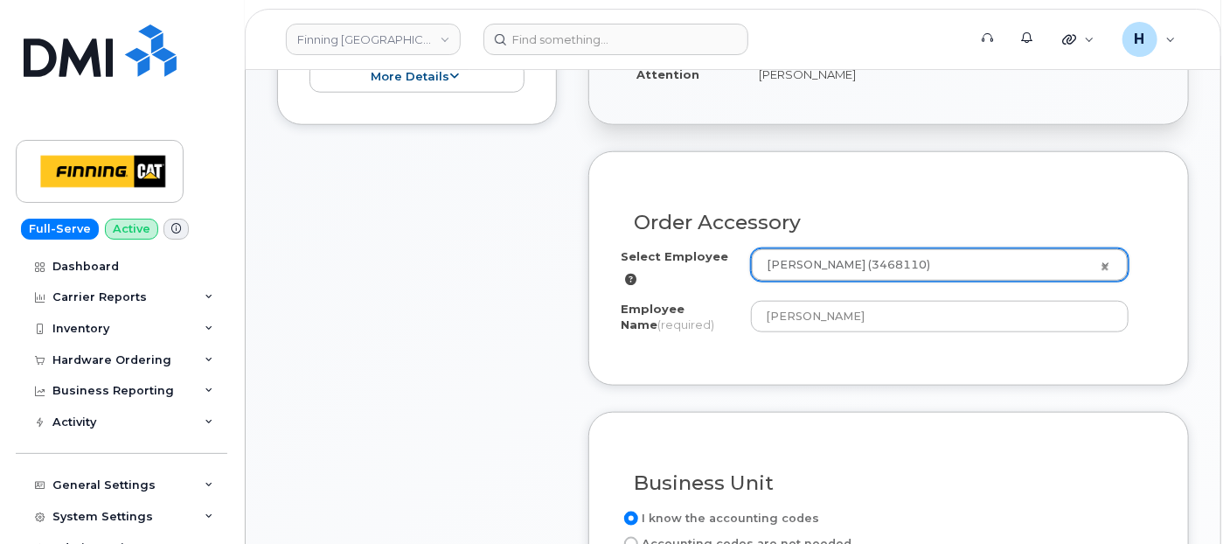
scroll to position [980, 0]
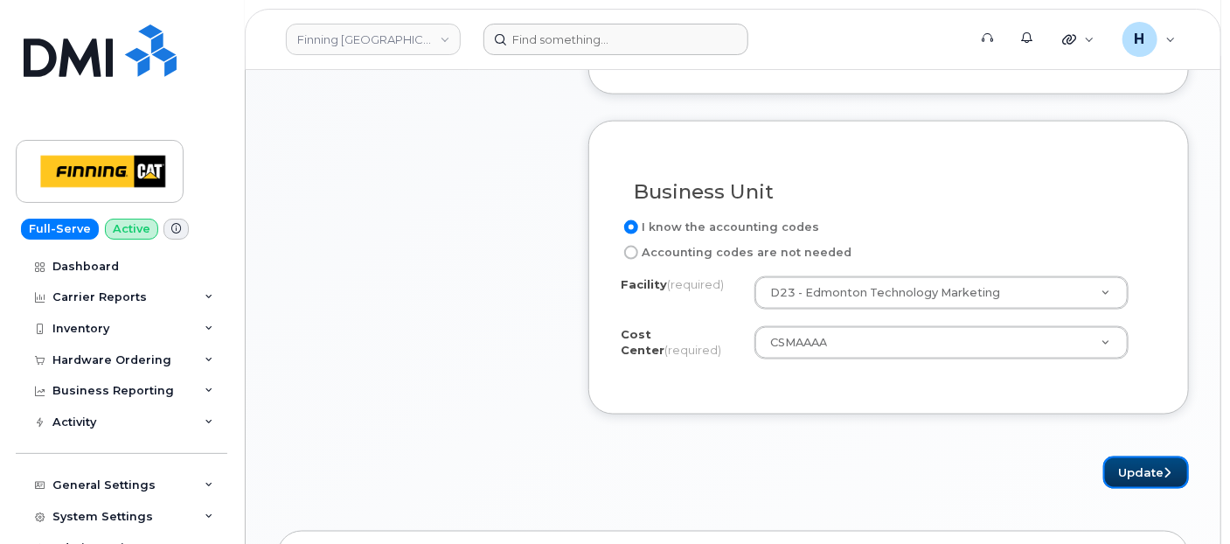
drag, startPoint x: 1121, startPoint y: 462, endPoint x: 654, endPoint y: 32, distance: 634.2
click at [1118, 456] on button "Update" at bounding box center [1146, 472] width 86 height 32
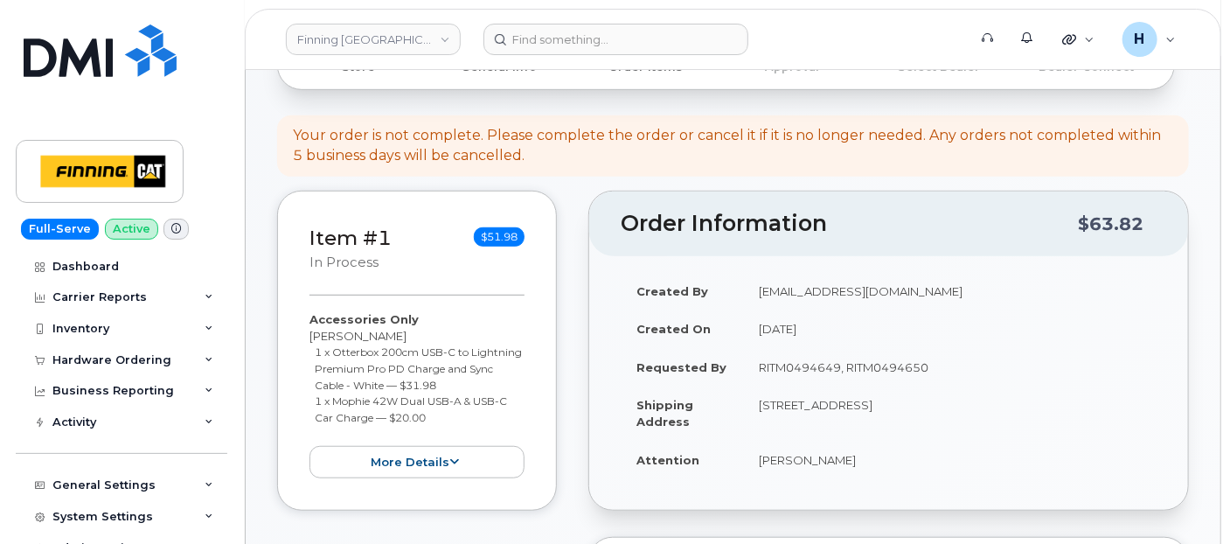
scroll to position [485, 0]
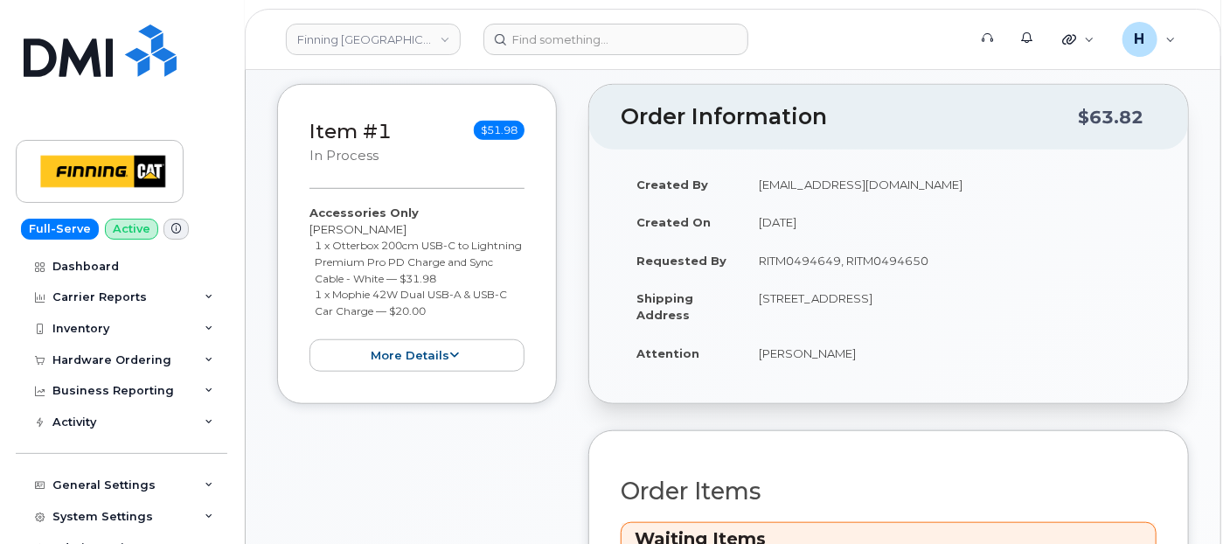
drag, startPoint x: 749, startPoint y: 341, endPoint x: 875, endPoint y: 351, distance: 126.3
click at [875, 351] on td "[PERSON_NAME]" at bounding box center [949, 353] width 413 height 38
copy td "[PERSON_NAME]"
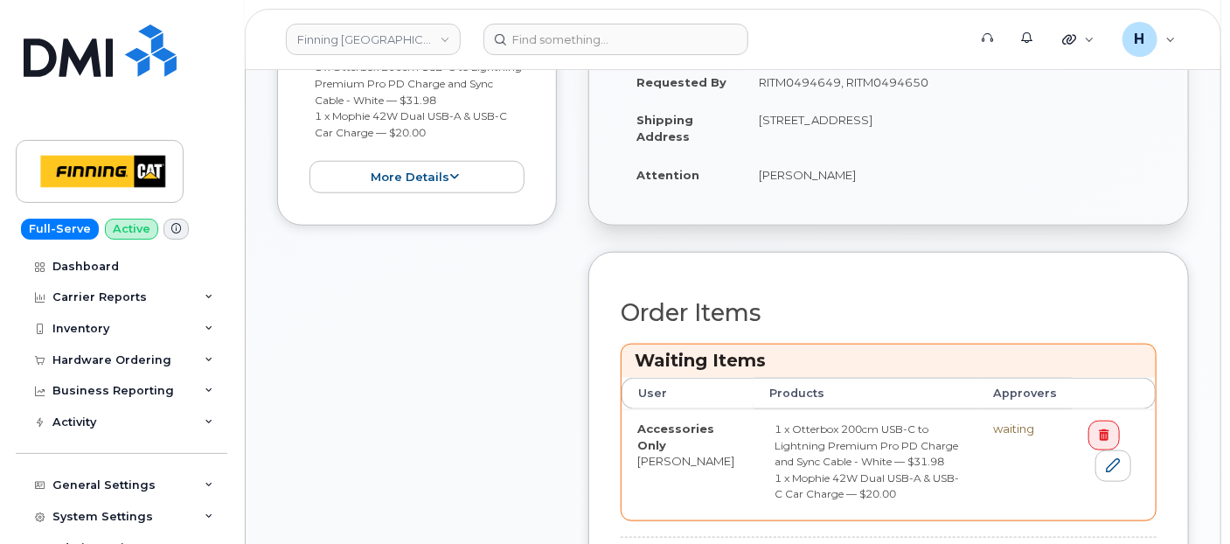
scroll to position [874, 0]
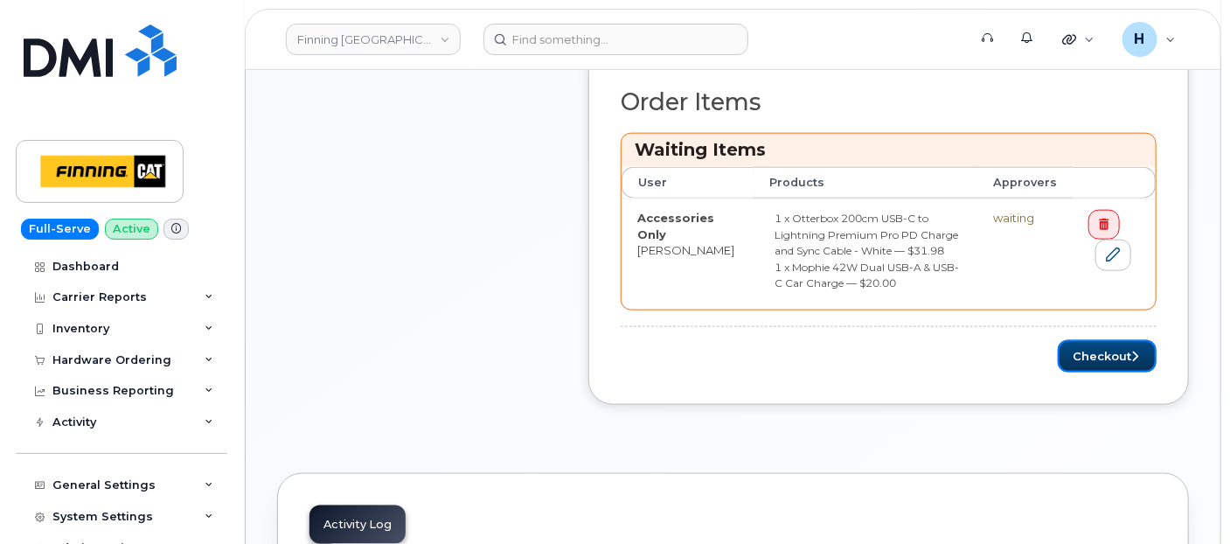
drag, startPoint x: 1136, startPoint y: 348, endPoint x: 533, endPoint y: 3, distance: 693.8
click at [1134, 351] on icon "submit" at bounding box center [1134, 356] width 7 height 11
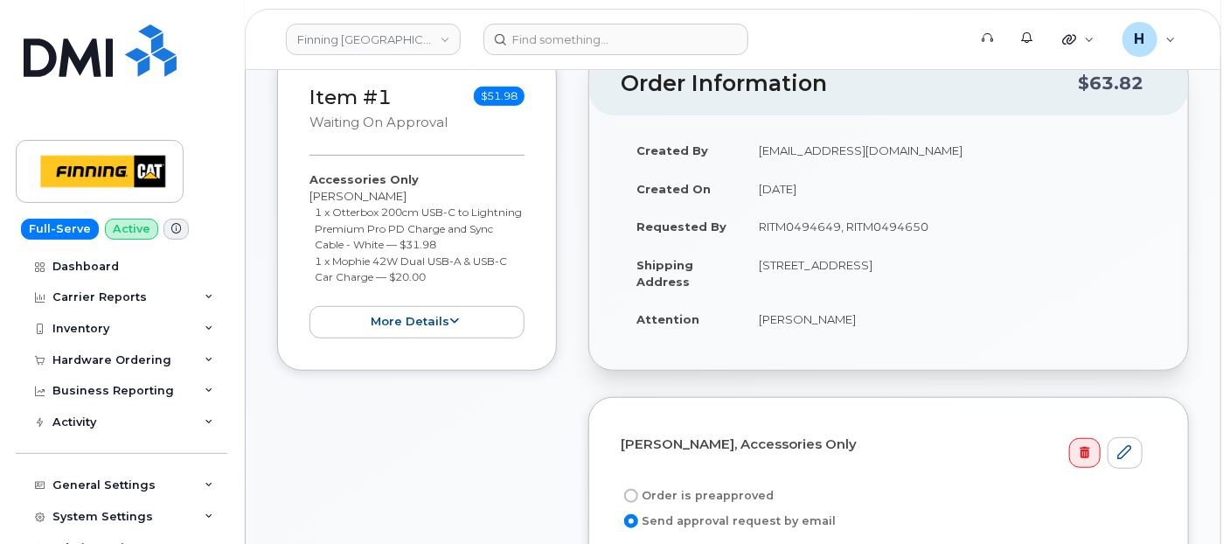
scroll to position [388, 0]
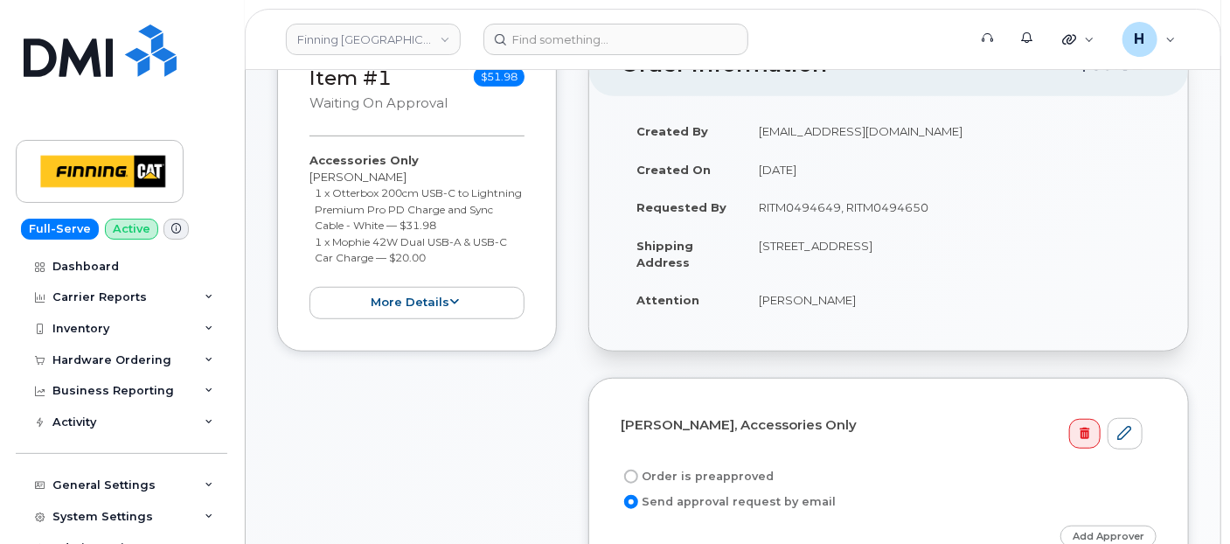
drag, startPoint x: 758, startPoint y: 202, endPoint x: 1132, endPoint y: 207, distance: 374.2
click at [1132, 207] on td "RITM0494649, RITM0494650" at bounding box center [949, 207] width 413 height 38
copy td "RITM0494649, RITM0494650"
click at [749, 467] on label "Order is preapproved" at bounding box center [697, 476] width 153 height 21
click at [638, 469] on input "Order is preapproved" at bounding box center [631, 476] width 14 height 14
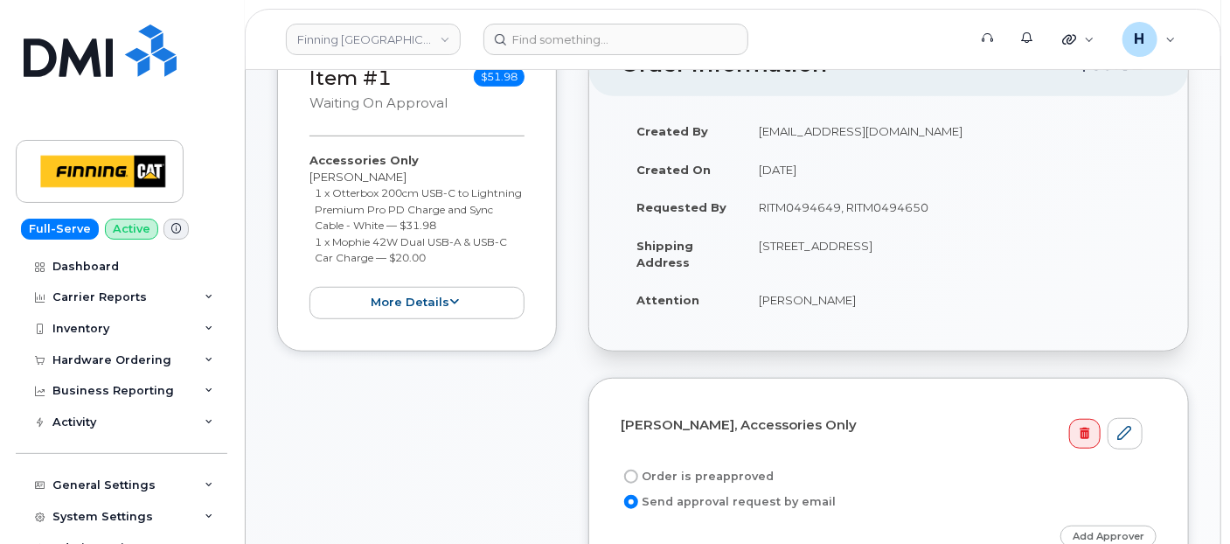
radio input "true"
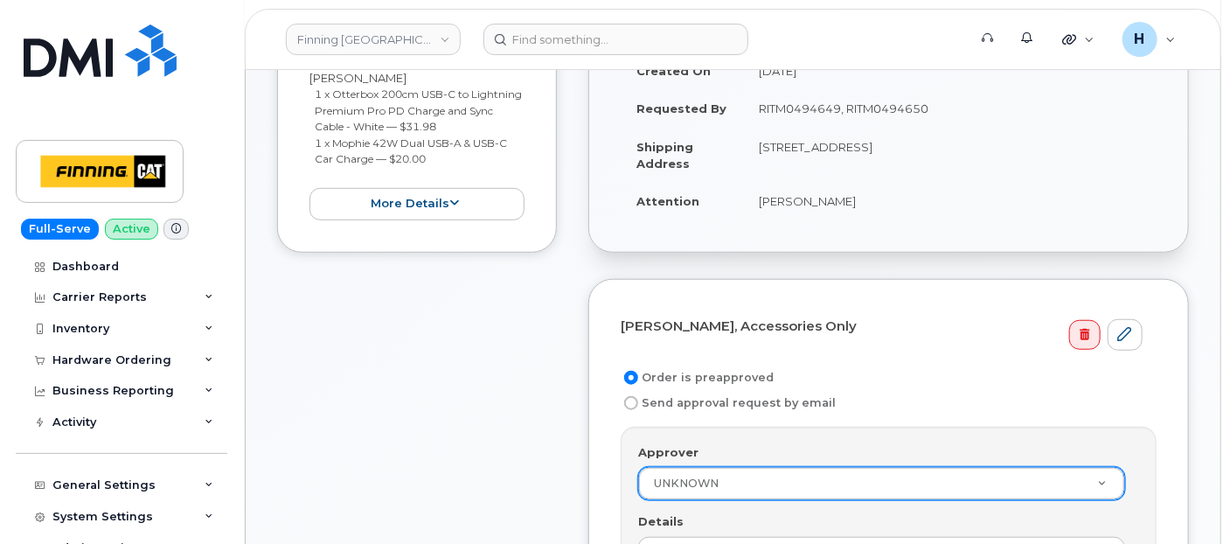
scroll to position [582, 0]
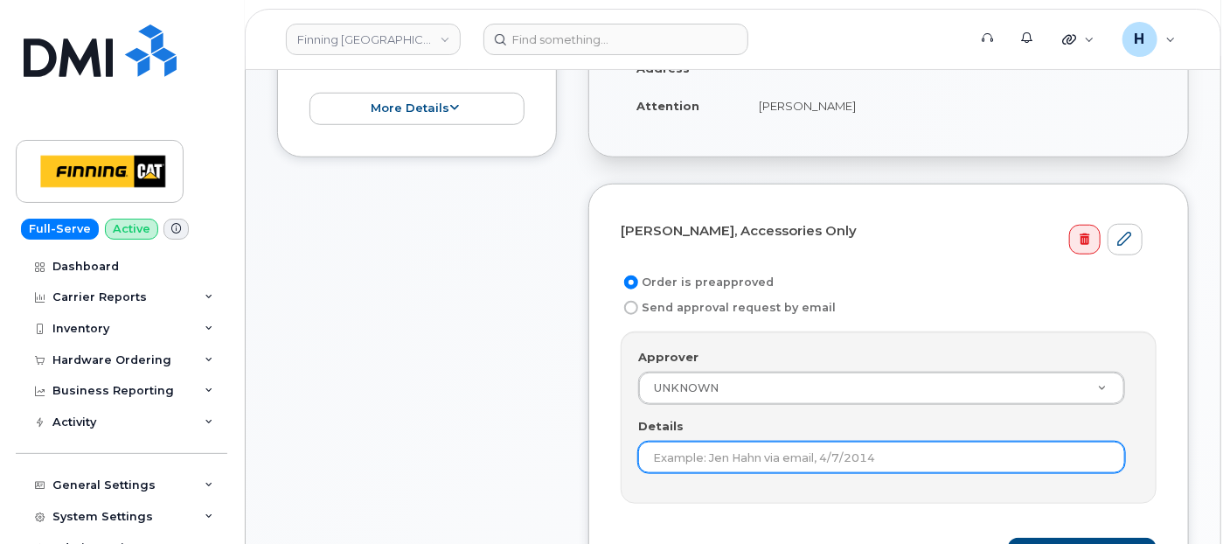
click at [651, 455] on input "Details" at bounding box center [881, 456] width 487 height 31
paste input "RITM0494649, RITM0494650"
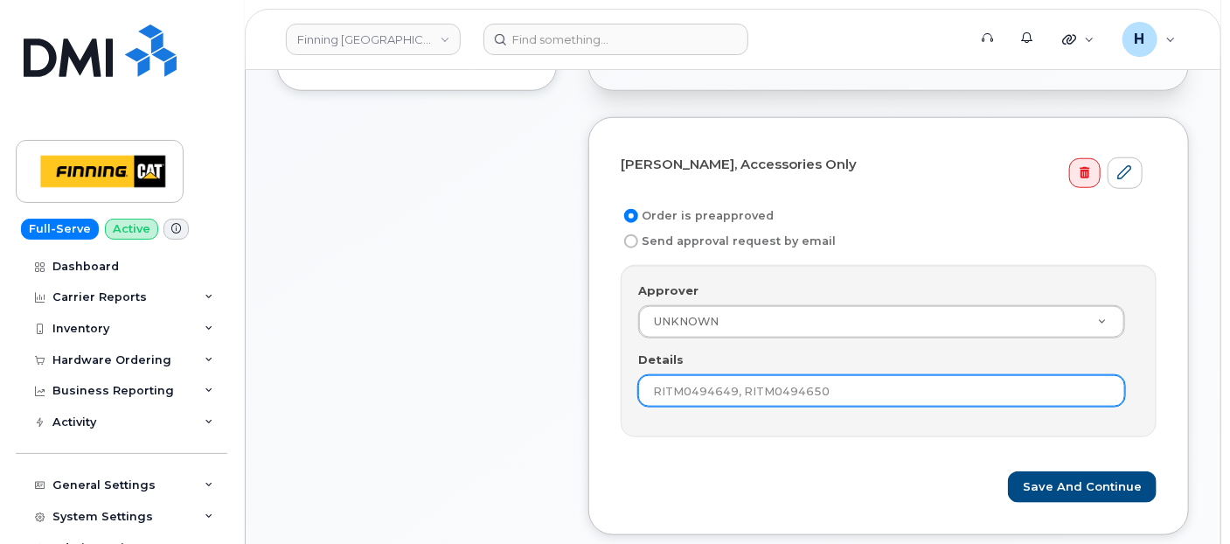
scroll to position [679, 0]
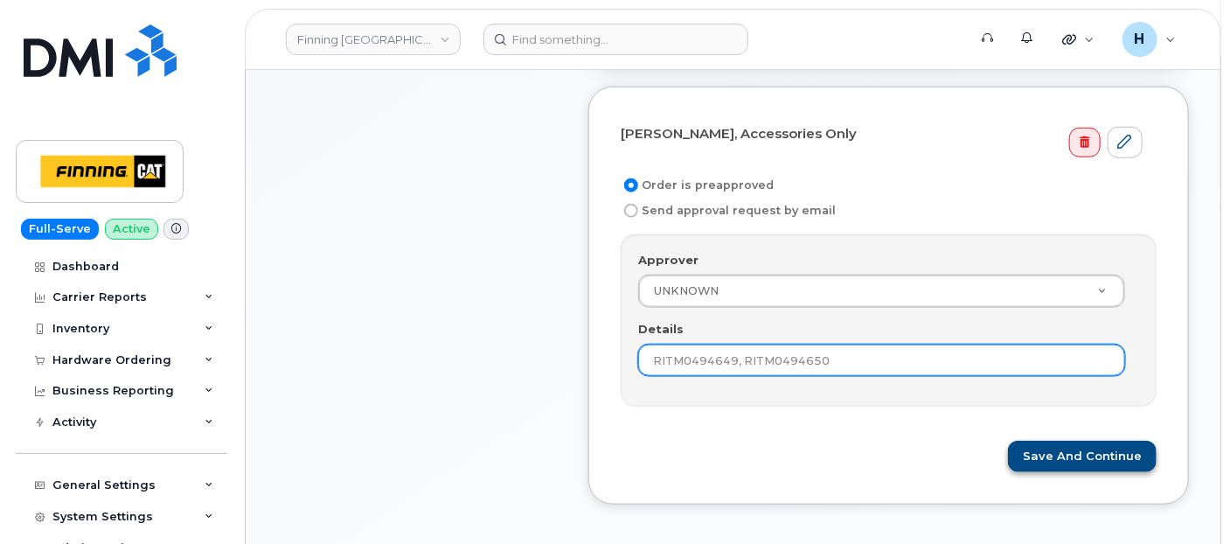
type input "RITM0494649, RITM0494650"
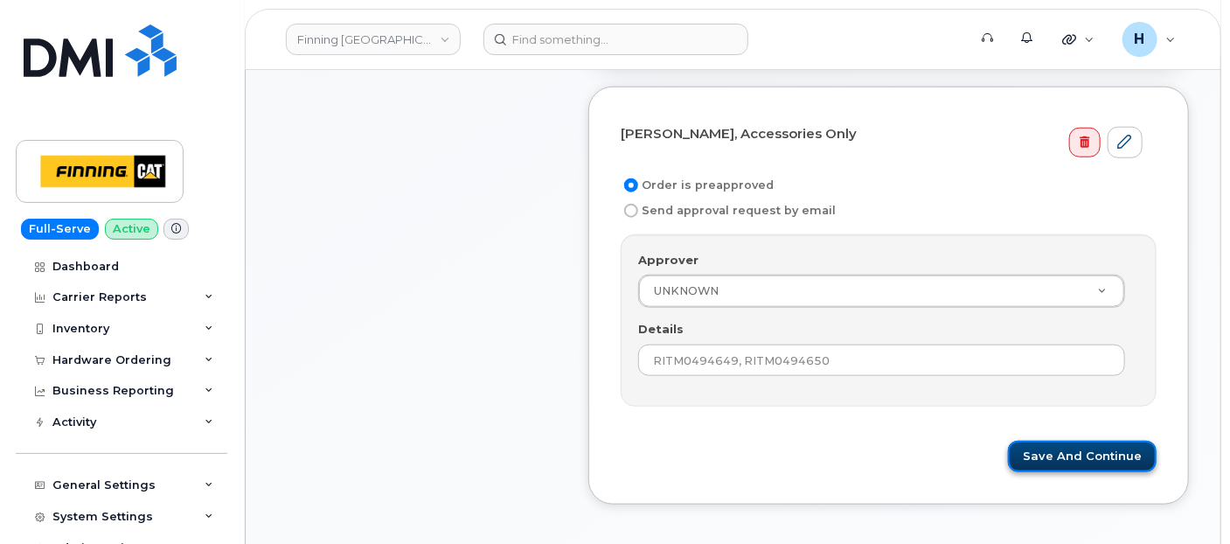
click at [1055, 461] on button "Save and Continue" at bounding box center [1082, 457] width 149 height 32
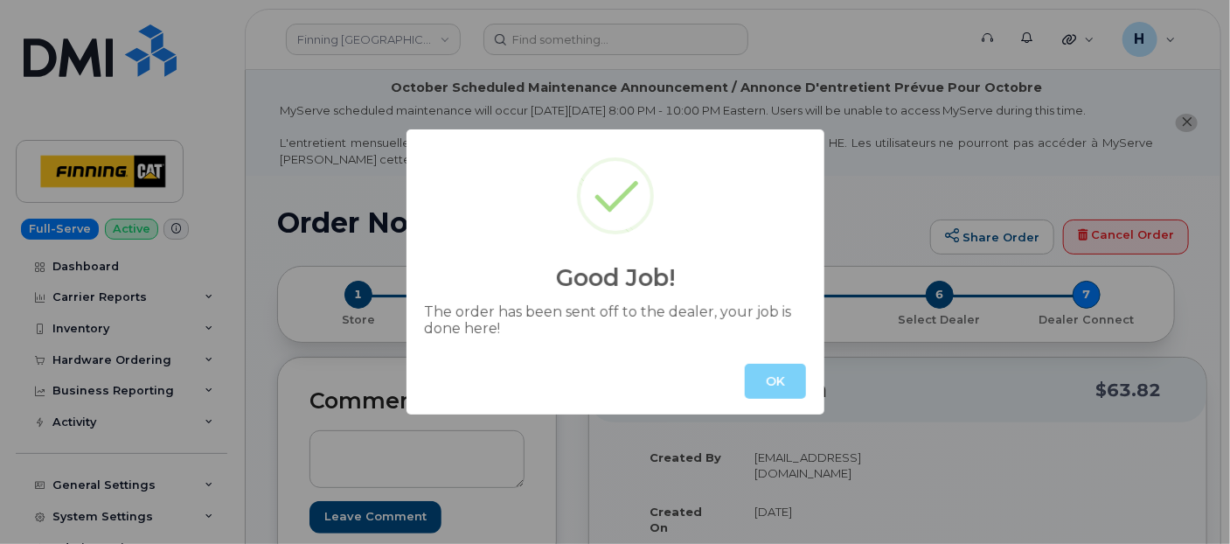
click at [755, 389] on button "OK" at bounding box center [775, 381] width 61 height 35
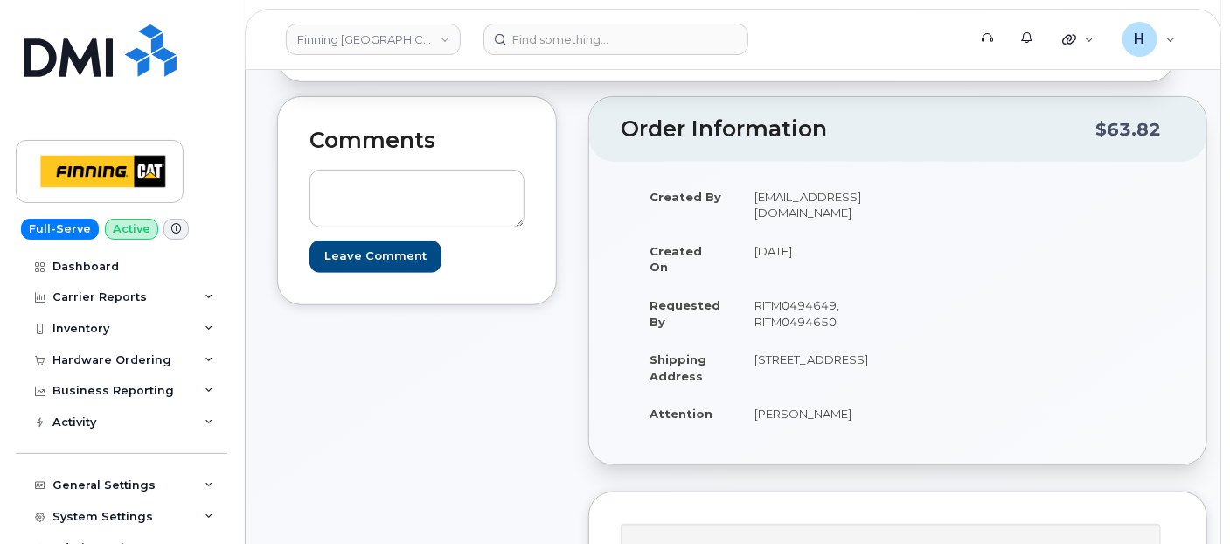
scroll to position [291, 0]
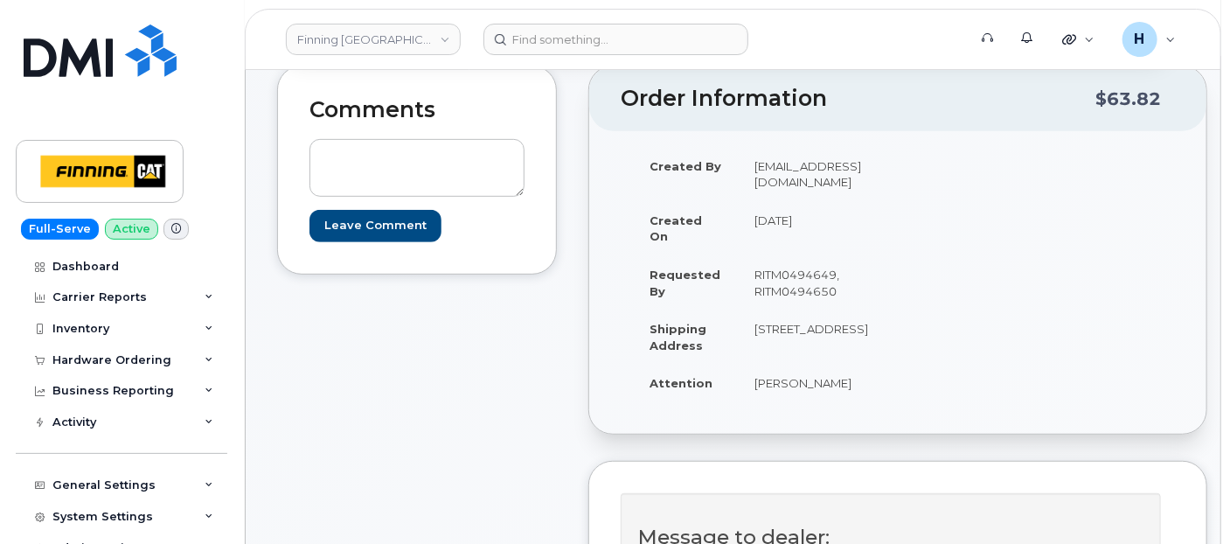
drag, startPoint x: 817, startPoint y: 356, endPoint x: 764, endPoint y: 354, distance: 53.4
click at [764, 354] on td "[STREET_ADDRESS]" at bounding box center [812, 336] width 145 height 54
copy td "V2N 5S3"
drag, startPoint x: 760, startPoint y: 328, endPoint x: 775, endPoint y: 327, distance: 14.9
click at [775, 327] on td "[STREET_ADDRESS]" at bounding box center [812, 336] width 145 height 54
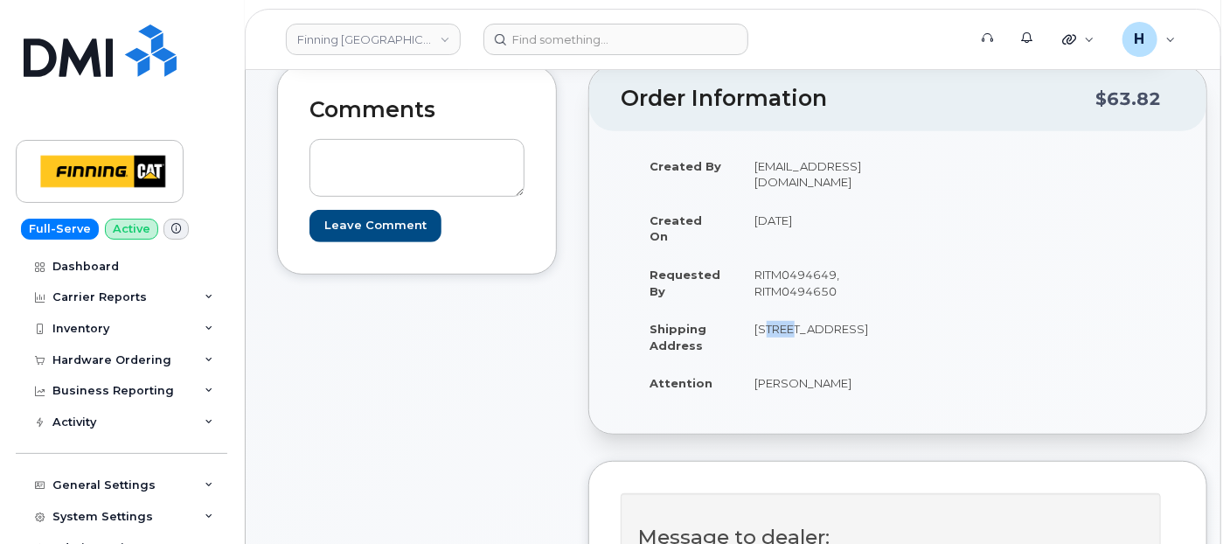
copy td "1100"
drag, startPoint x: 780, startPoint y: 324, endPoint x: 816, endPoint y: 325, distance: 35.9
click at [816, 325] on td "[STREET_ADDRESS]" at bounding box center [812, 336] width 145 height 54
copy td "Pacific"
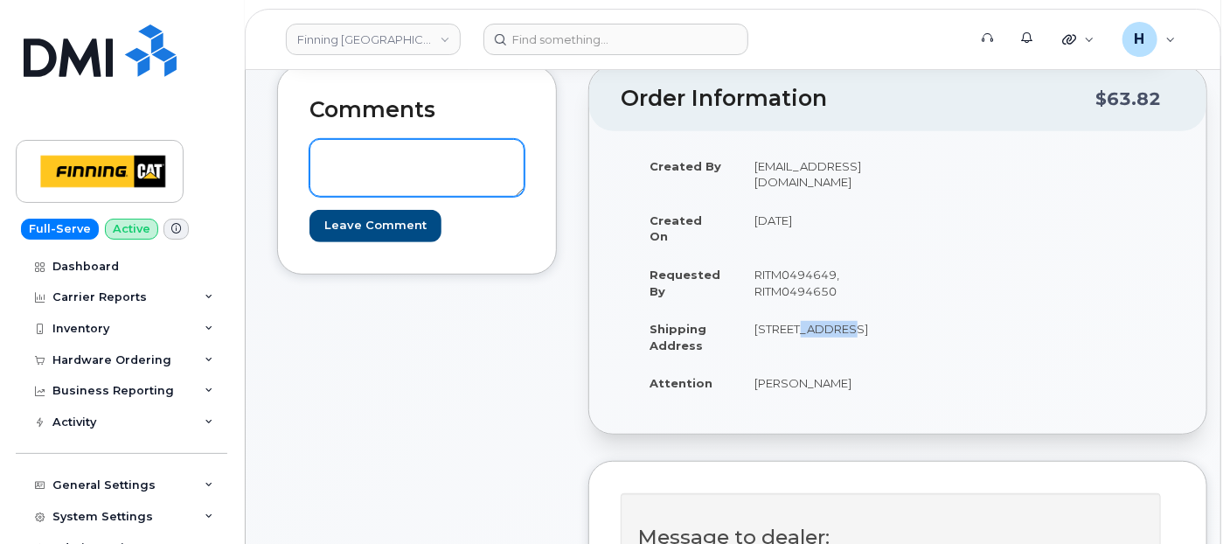
scroll to position [0, 0]
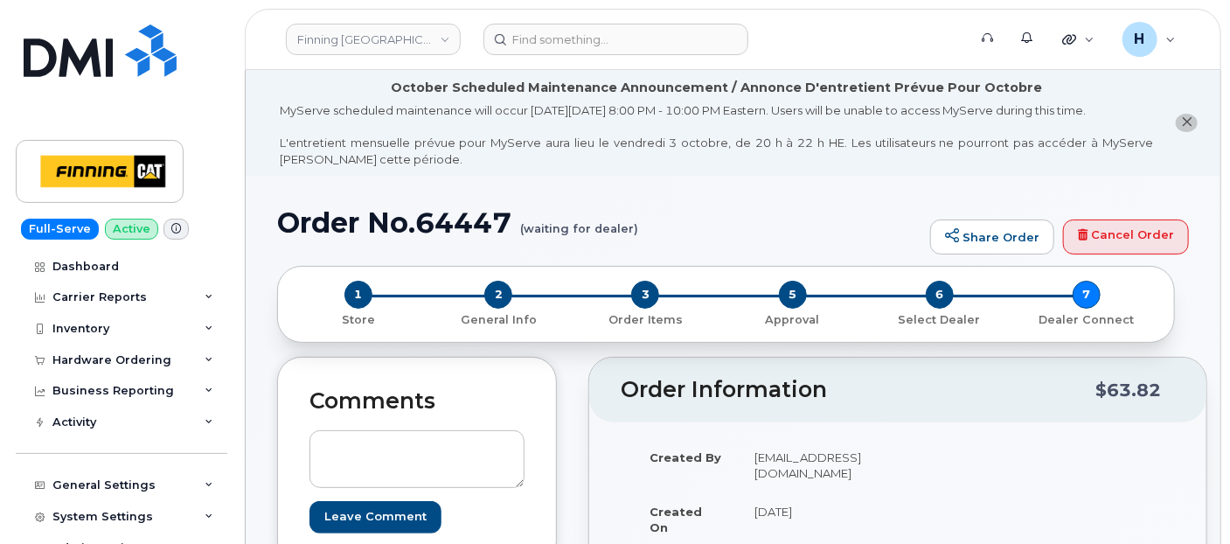
click at [488, 208] on h1 "Order No.64447 (waiting for dealer)" at bounding box center [599, 222] width 644 height 31
copy h1 "64447"
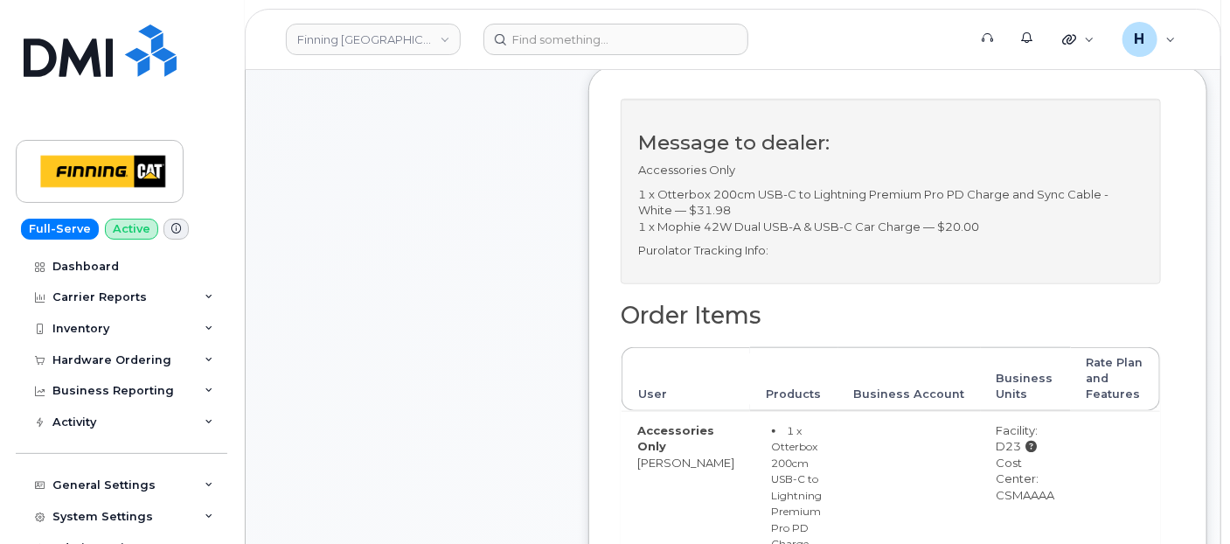
scroll to position [874, 0]
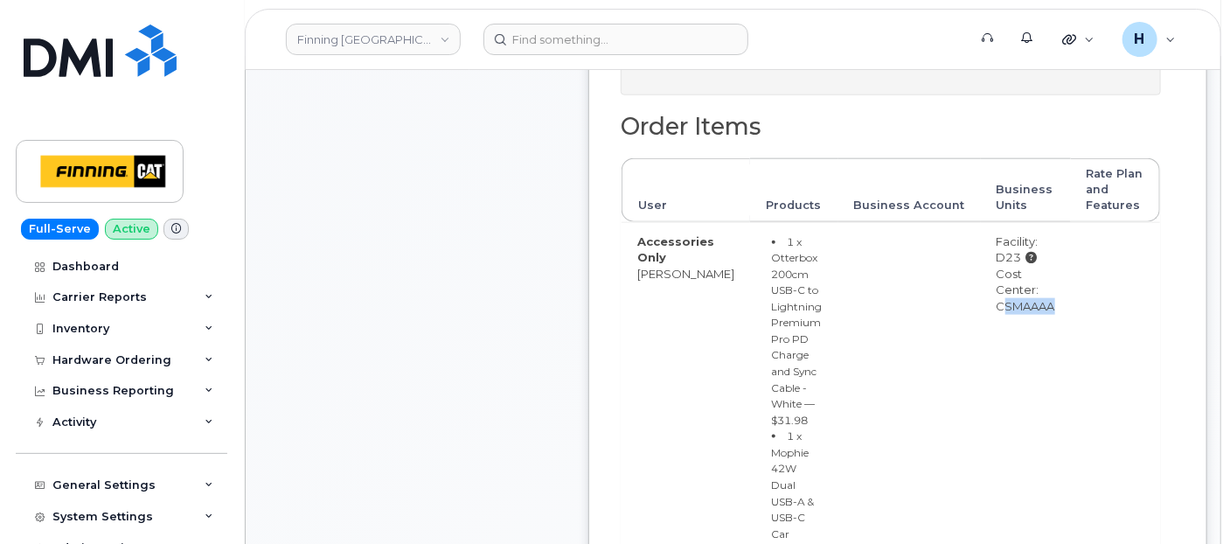
drag, startPoint x: 971, startPoint y: 337, endPoint x: 1055, endPoint y: 342, distance: 84.0
click at [1055, 342] on tr "Accessories Only Geoffrey Wiseman 1 x Otterbox 200cm USB-C to Lightning Premium…" at bounding box center [891, 407] width 538 height 371
copy tr "CSMAAAA"
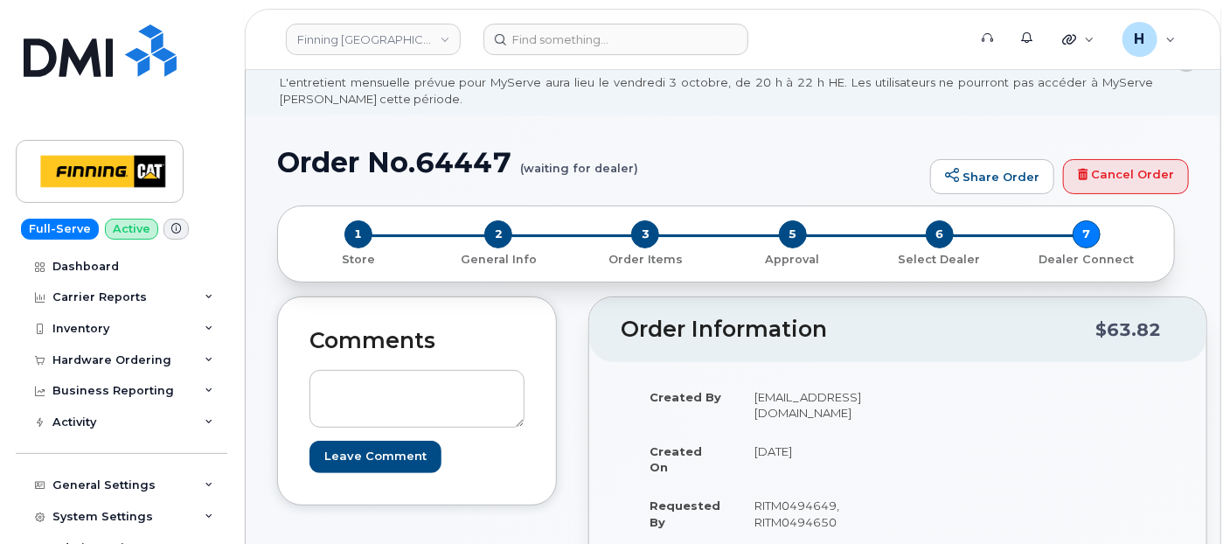
scroll to position [0, 0]
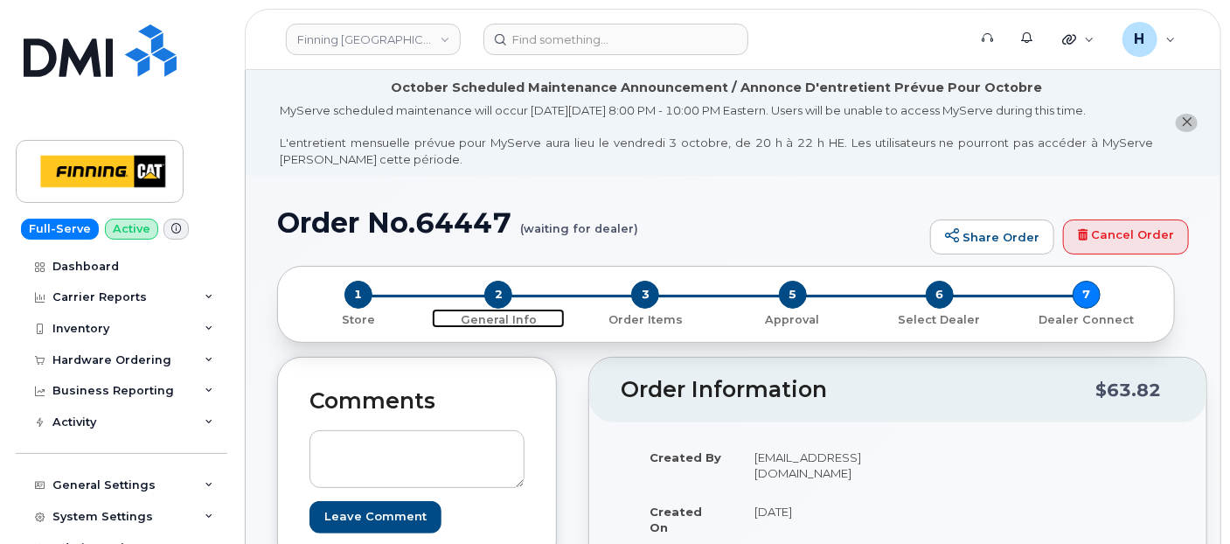
click at [507, 297] on span "2" at bounding box center [498, 295] width 28 height 28
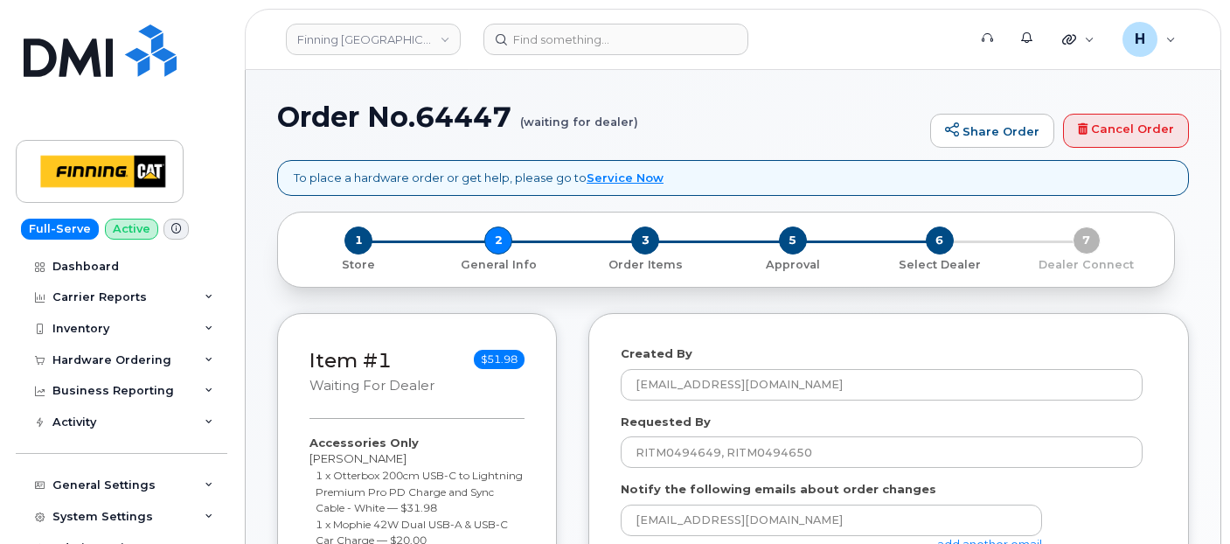
select select
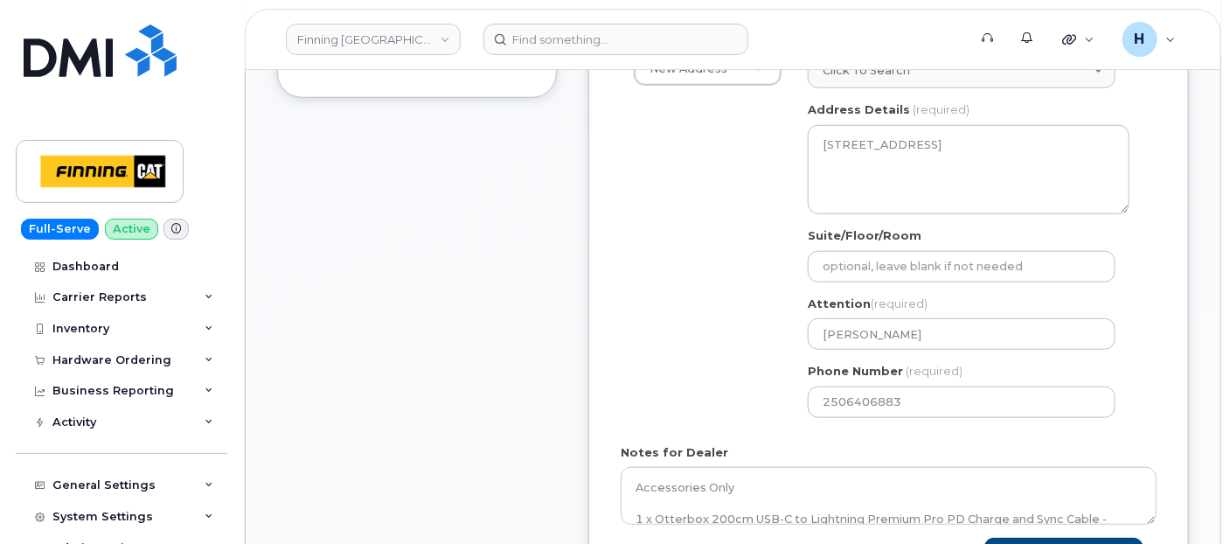
scroll to position [776, 0]
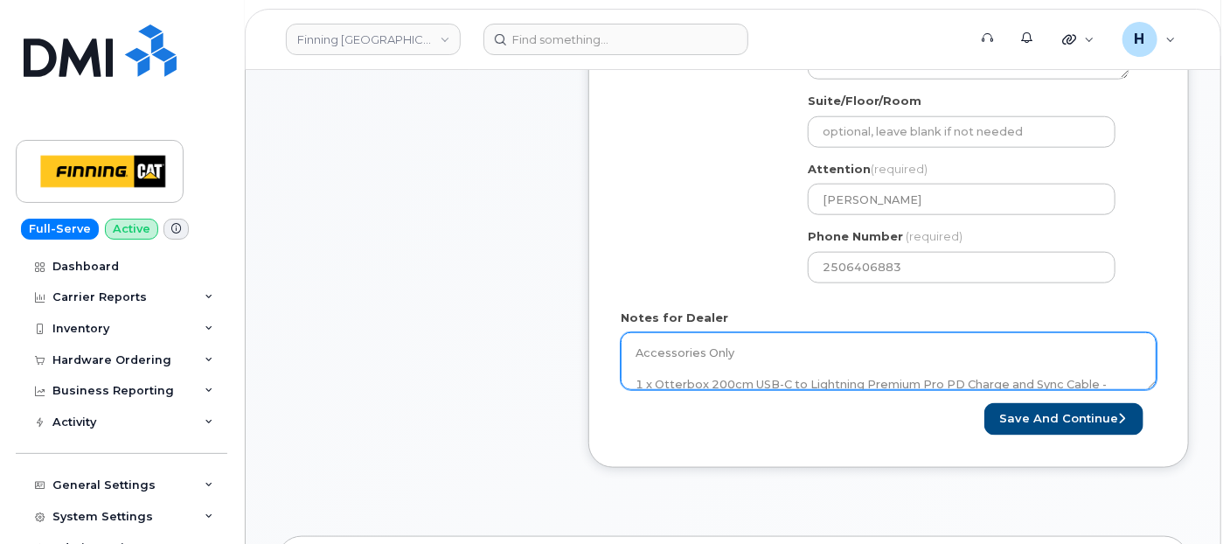
click at [804, 350] on textarea "Accessories Only 1 x Otterbox 200cm USB-C to Lightning Premium Pro PD Charge an…" at bounding box center [889, 361] width 536 height 58
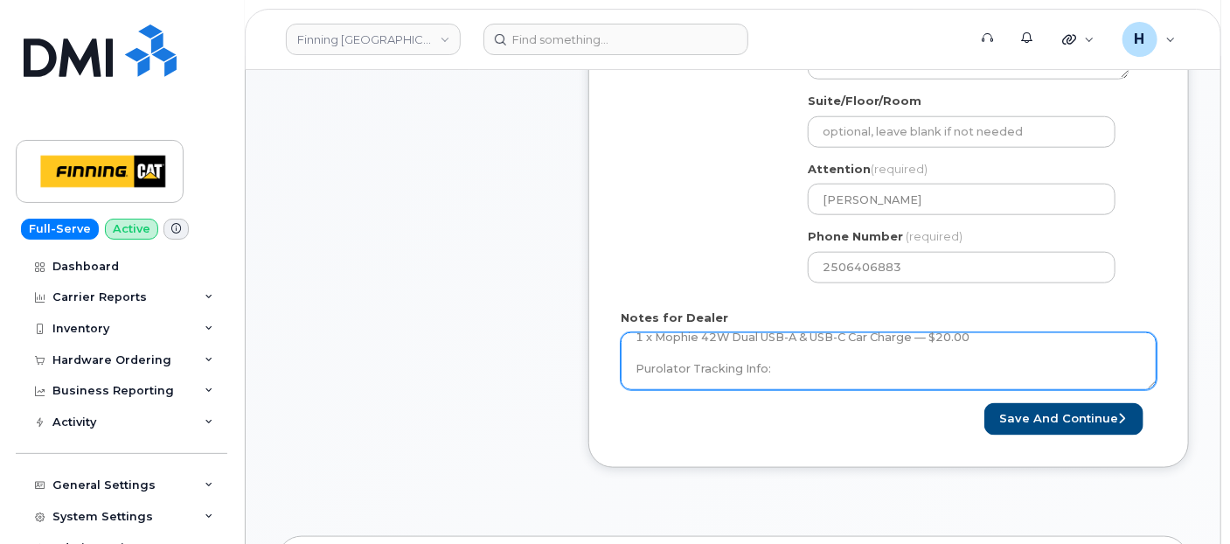
click at [804, 350] on textarea "Accessories Only 1 x Otterbox 200cm USB-C to Lightning Premium Pro PD Charge an…" at bounding box center [889, 361] width 536 height 58
click at [808, 363] on textarea "Accessories Only 1 x Otterbox 200cm USB-C to Lightning Premium Pro PD Charge an…" at bounding box center [889, 361] width 536 height 58
paste textarea "335665820544"
type textarea "Accessories Only 1 x Otterbox 200cm USB-C to Lightning Premium Pro PD Charge an…"
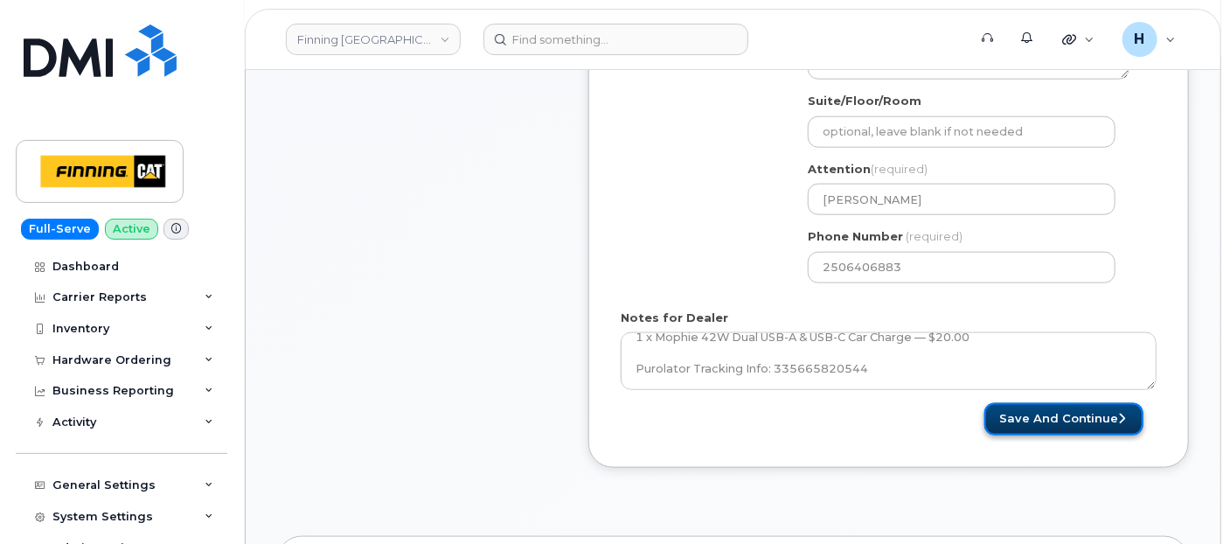
click at [1049, 412] on button "Save and Continue" at bounding box center [1063, 419] width 159 height 32
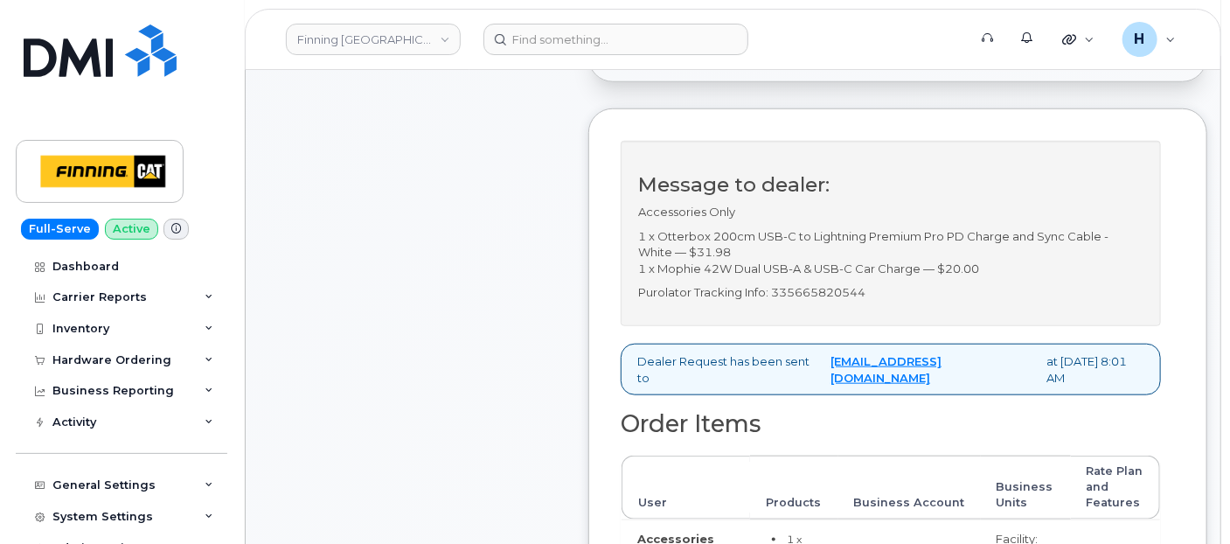
scroll to position [776, 0]
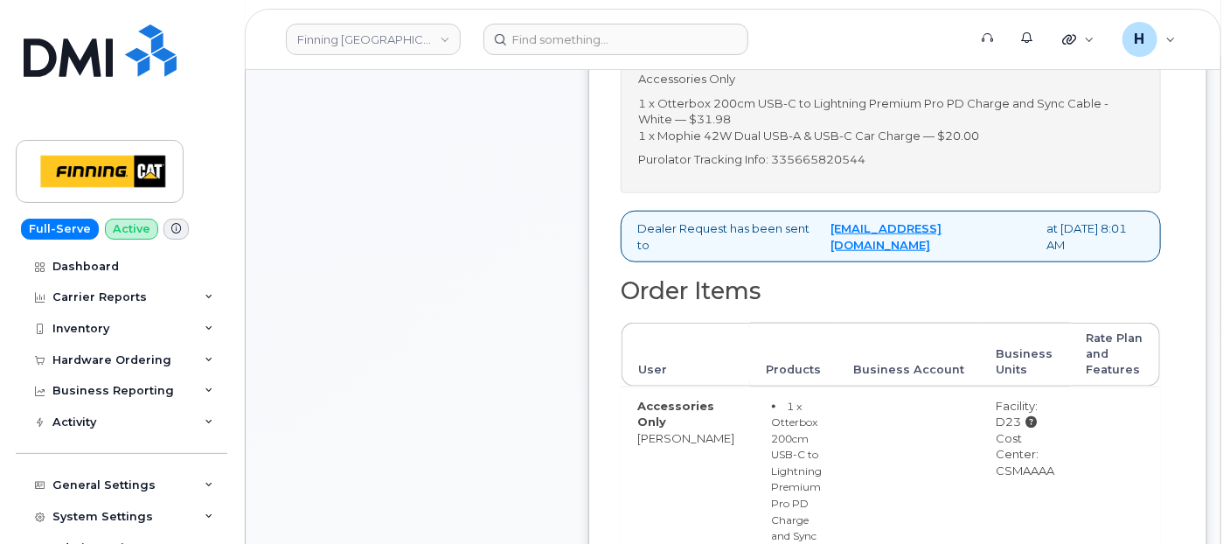
click at [811, 168] on p "Purolator Tracking Info: 335665820544" at bounding box center [890, 159] width 505 height 17
copy p "335665820544"
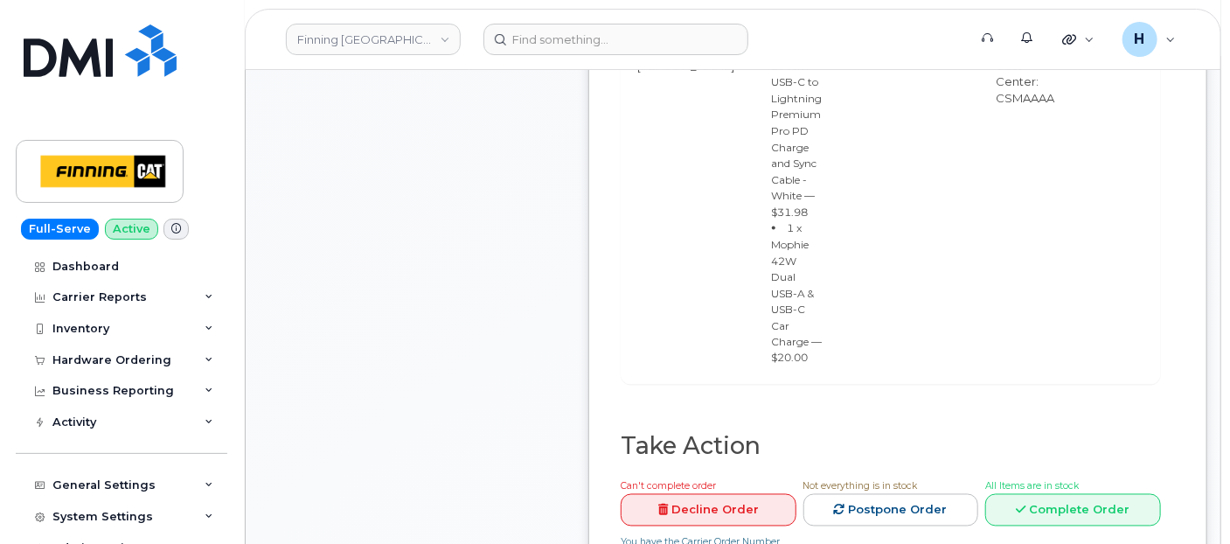
scroll to position [1165, 0]
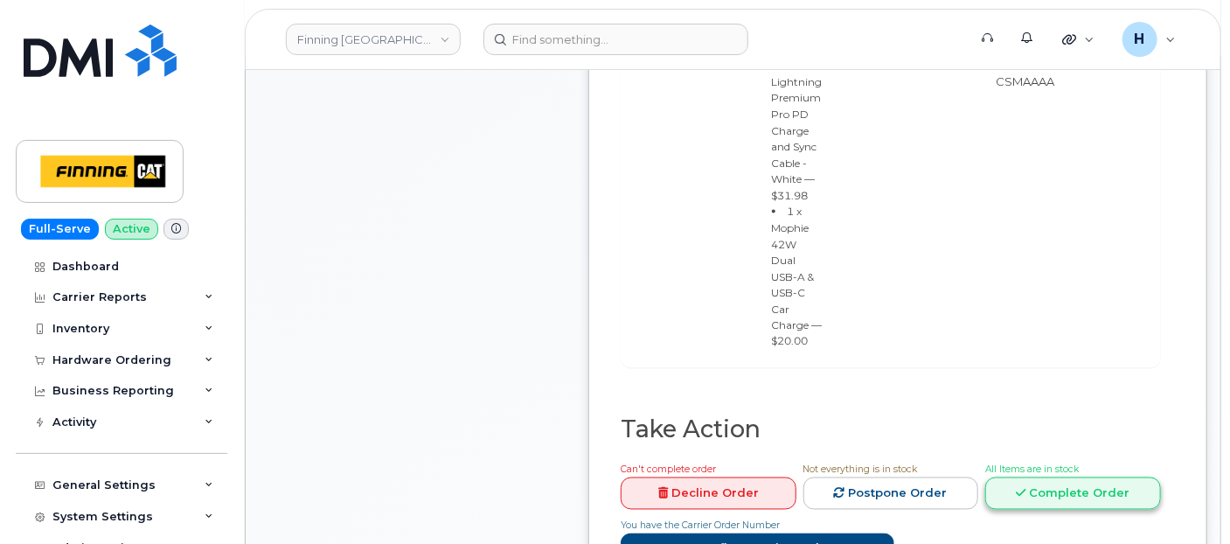
click at [1024, 477] on link "Complete Order" at bounding box center [1073, 493] width 176 height 32
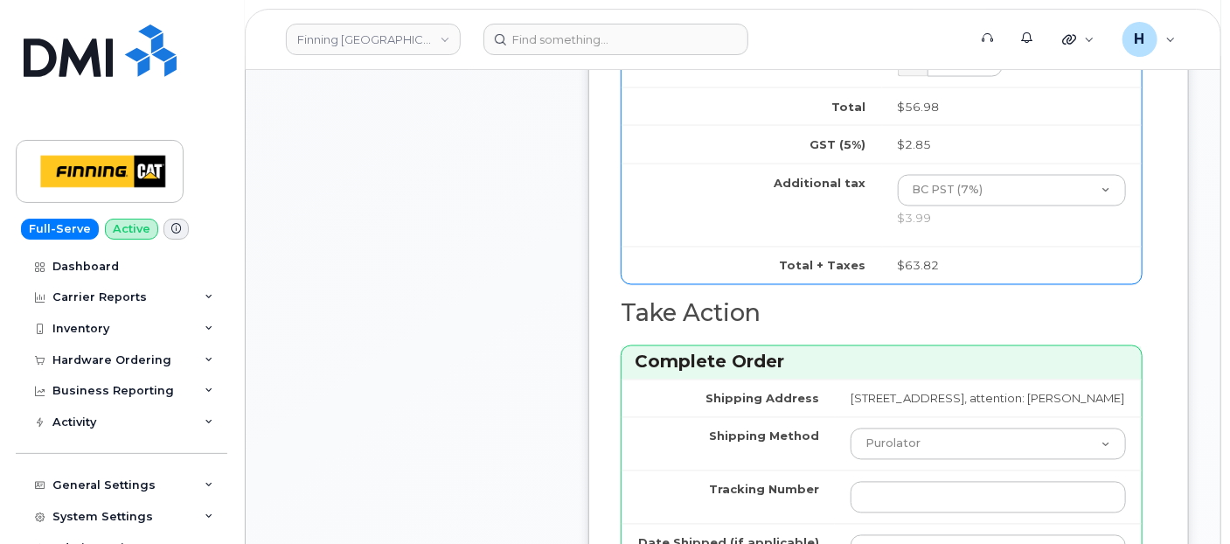
scroll to position [1553, 0]
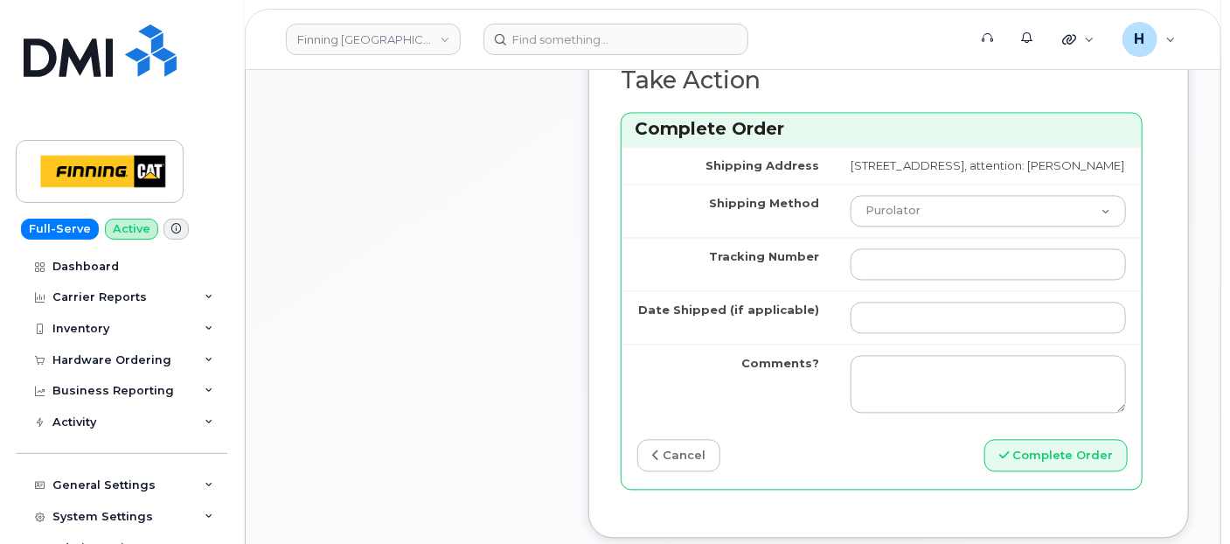
click at [835, 287] on td at bounding box center [988, 263] width 307 height 53
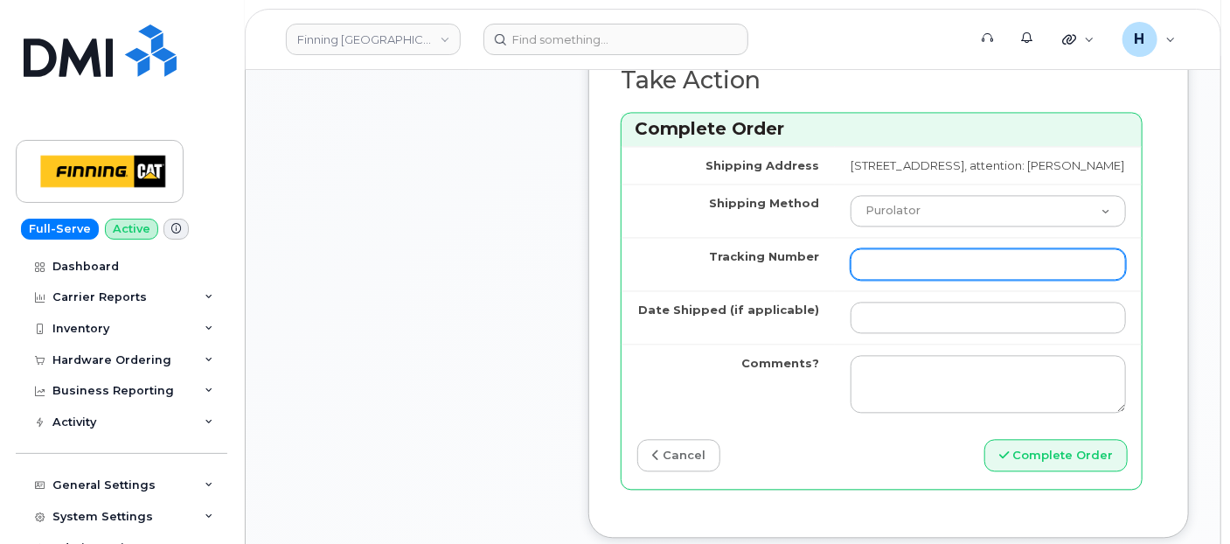
click at [851, 280] on input "Tracking Number" at bounding box center [988, 263] width 275 height 31
paste input "335665820544"
type input "335665820544"
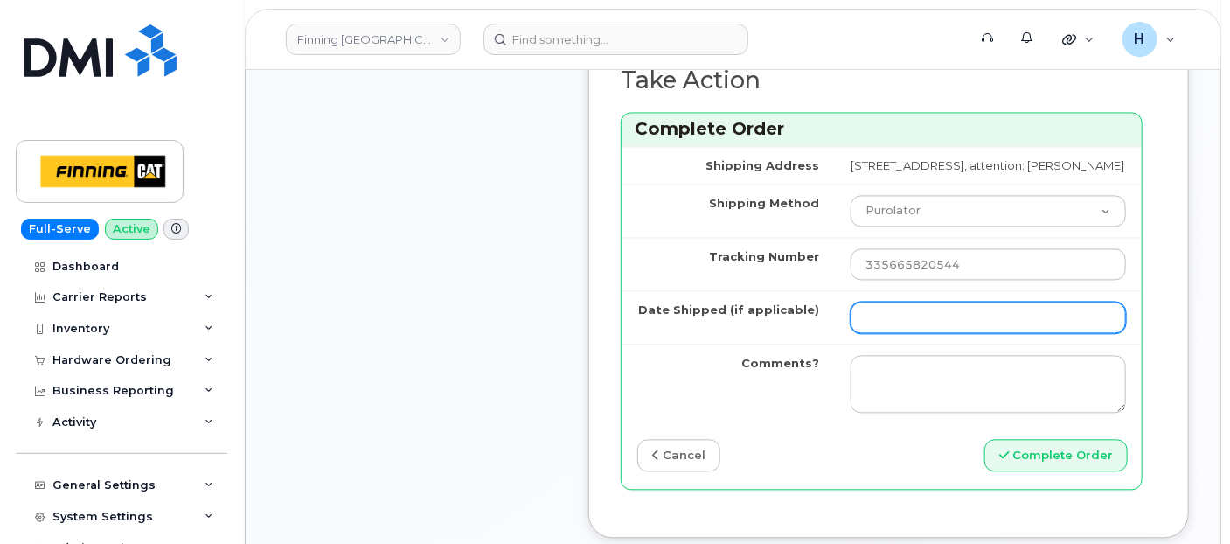
drag, startPoint x: 823, startPoint y: 350, endPoint x: 832, endPoint y: 344, distance: 10.2
click at [851, 333] on input "Date Shipped (if applicable)" at bounding box center [988, 317] width 275 height 31
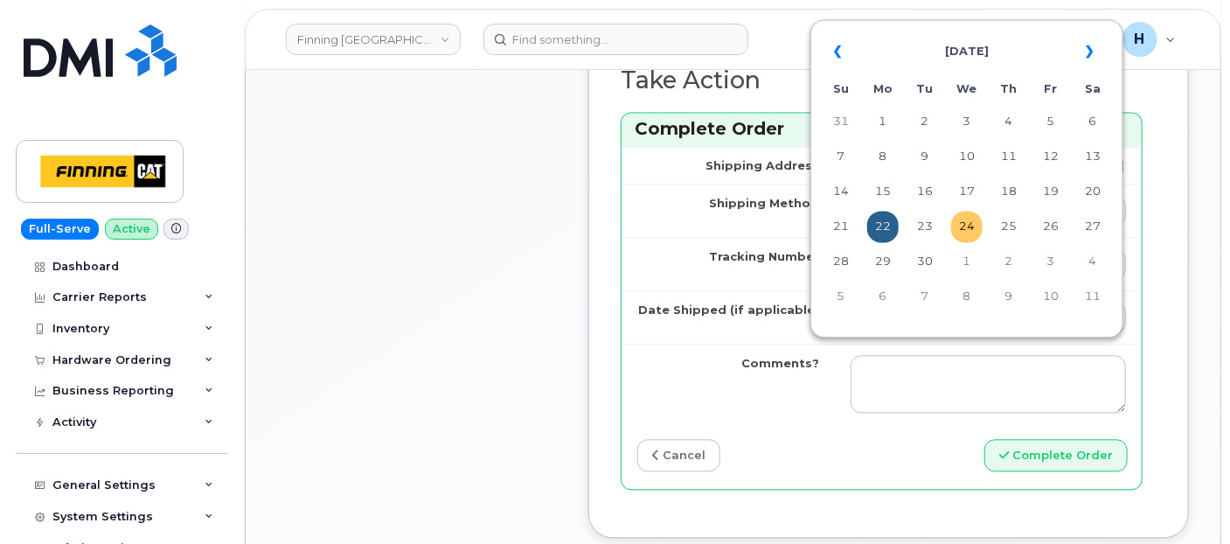
click at [969, 229] on td "24" at bounding box center [966, 226] width 31 height 31
type input "2025-09-24"
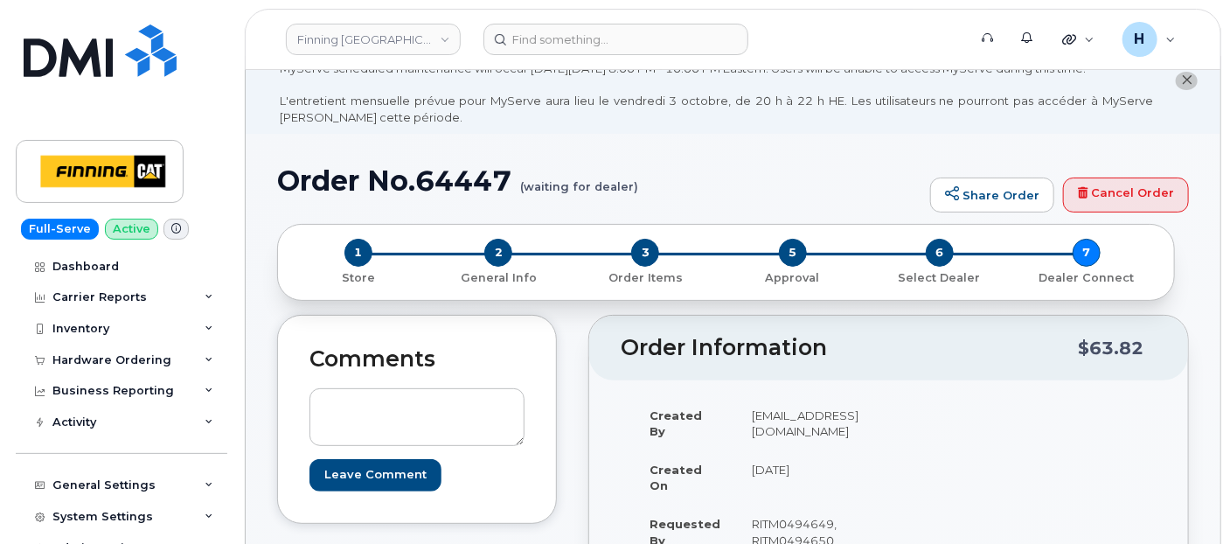
scroll to position [0, 0]
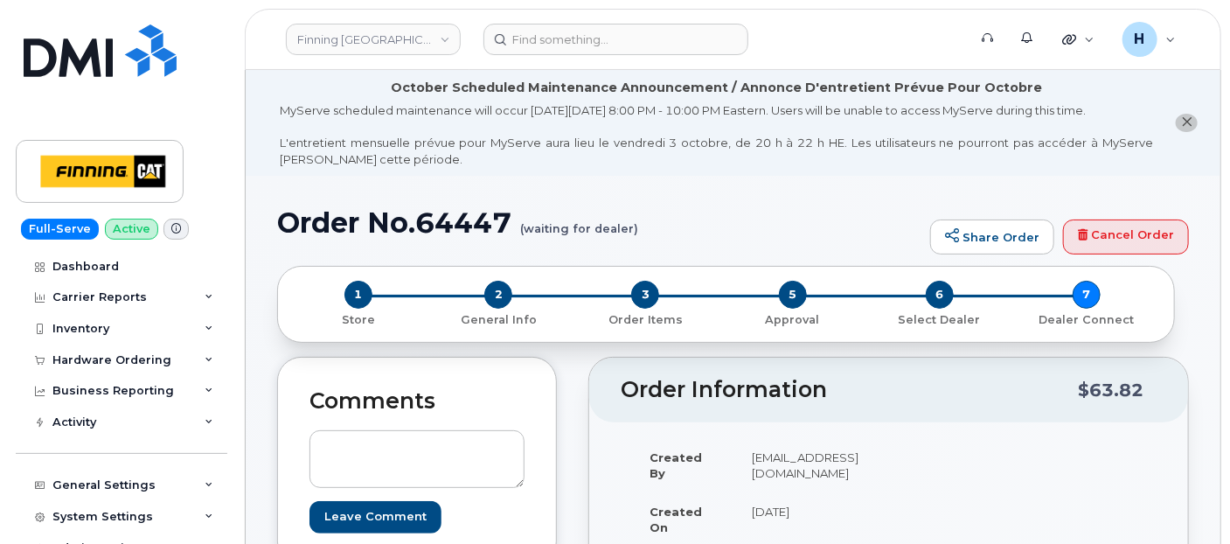
click at [498, 238] on h1 "Order No.64447 (waiting for dealer)" at bounding box center [599, 222] width 644 height 31
click at [497, 238] on h1 "Order No.64447 (waiting for dealer)" at bounding box center [599, 222] width 644 height 31
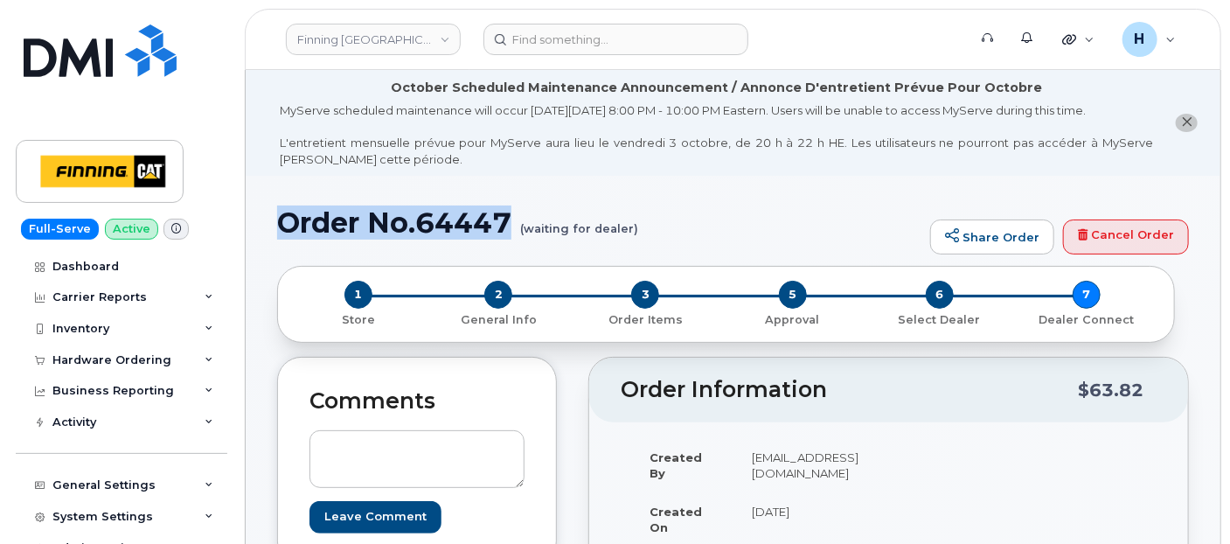
drag, startPoint x: 270, startPoint y: 222, endPoint x: 511, endPoint y: 230, distance: 240.5
copy h1 "Order No.64447"
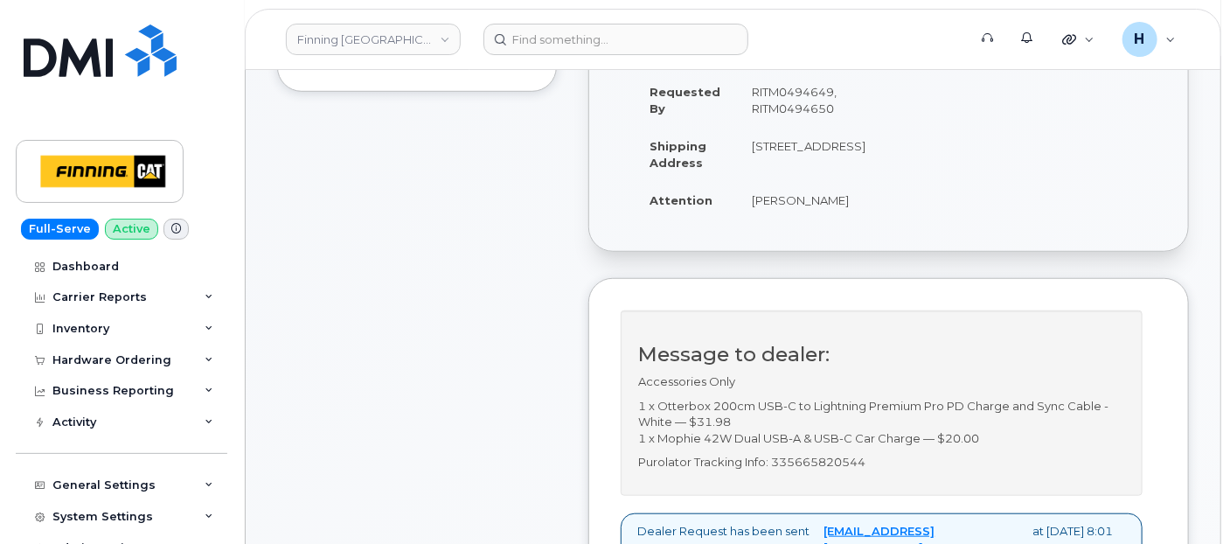
scroll to position [582, 0]
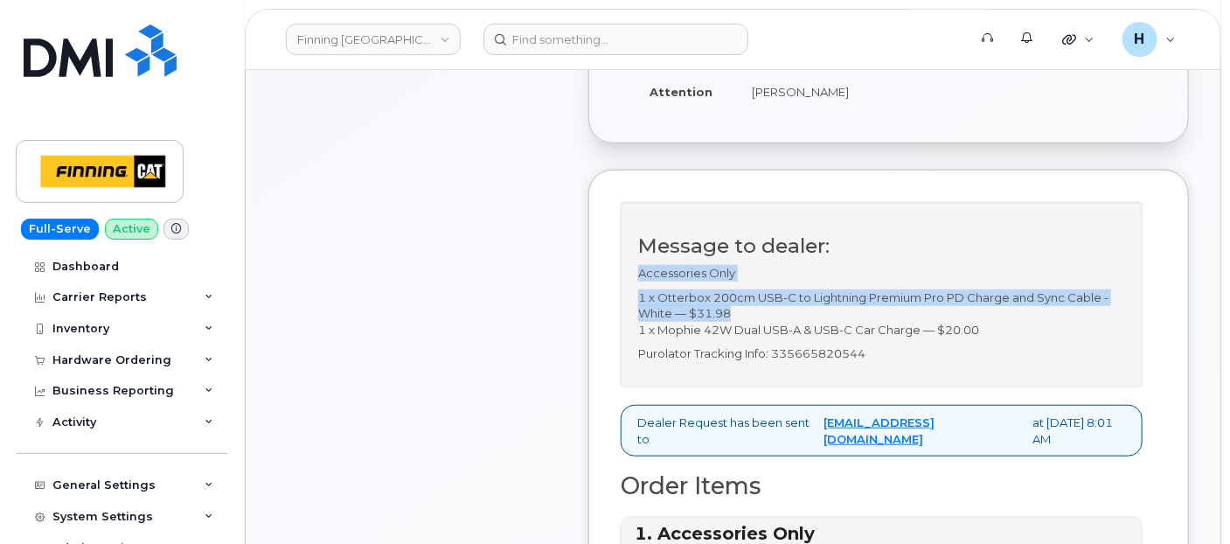
drag, startPoint x: 735, startPoint y: 341, endPoint x: 622, endPoint y: 307, distance: 118.6
click at [622, 307] on div "Message to dealer: Accessories Only 1 x Otterbox 200cm USB-C to Lightning Premi…" at bounding box center [882, 294] width 522 height 185
copy div "Accessories Only 1 x Otterbox 200cm USB-C to Lightning Premium Pro PD Charge an…"
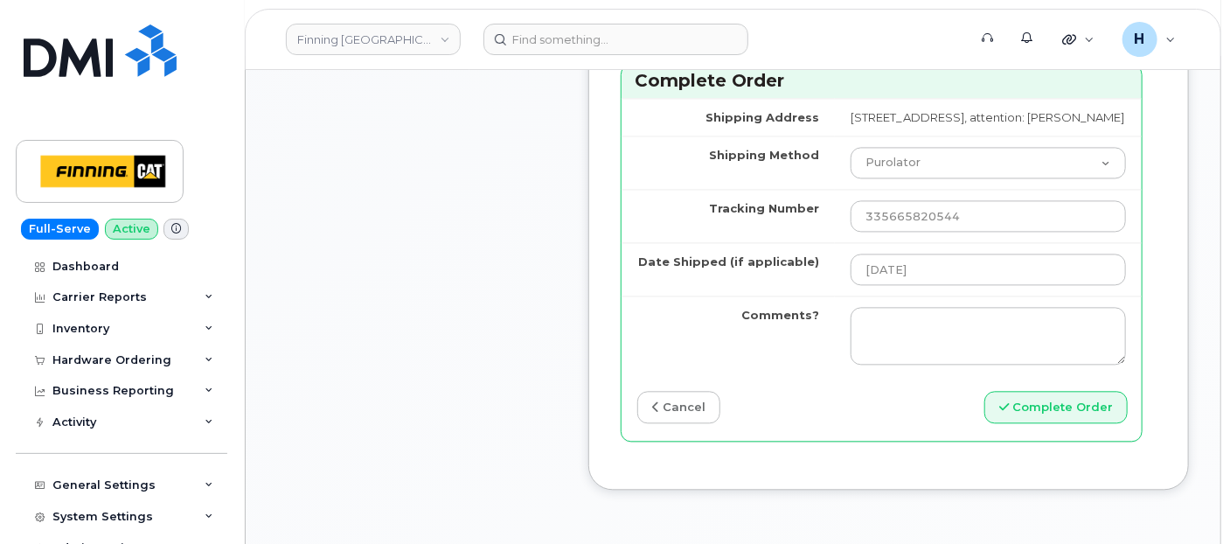
scroll to position [1748, 0]
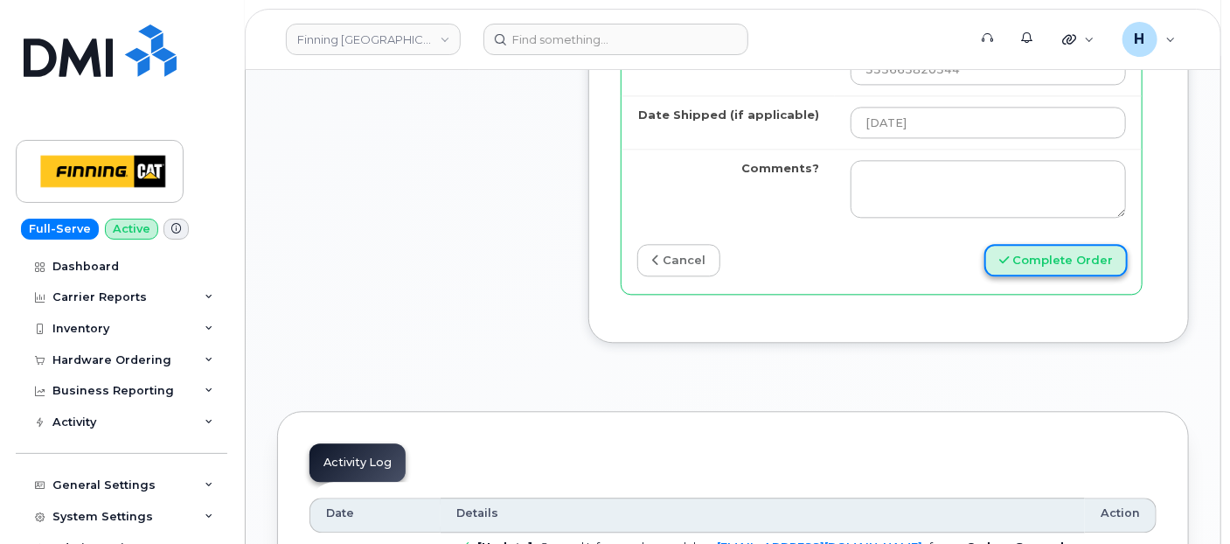
click at [1006, 266] on icon "submit" at bounding box center [1004, 259] width 10 height 11
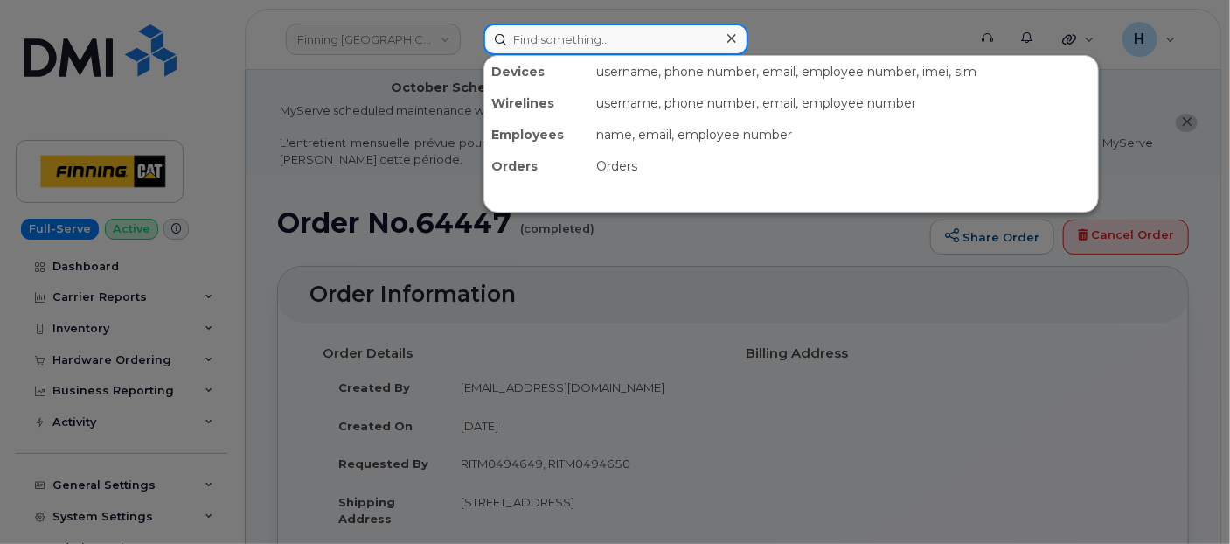
click at [601, 27] on input at bounding box center [615, 39] width 265 height 31
paste input "[PERSON_NAME]"
type input "[PERSON_NAME]"
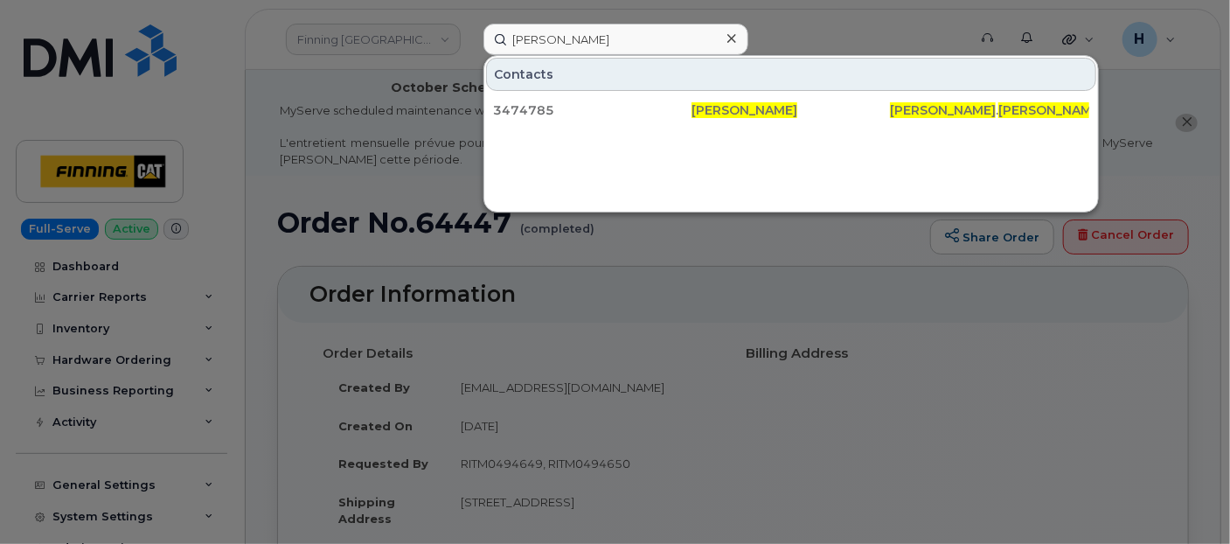
drag, startPoint x: 558, startPoint y: 113, endPoint x: 634, endPoint y: 175, distance: 98.2
click at [558, 113] on div "3474785" at bounding box center [592, 109] width 198 height 17
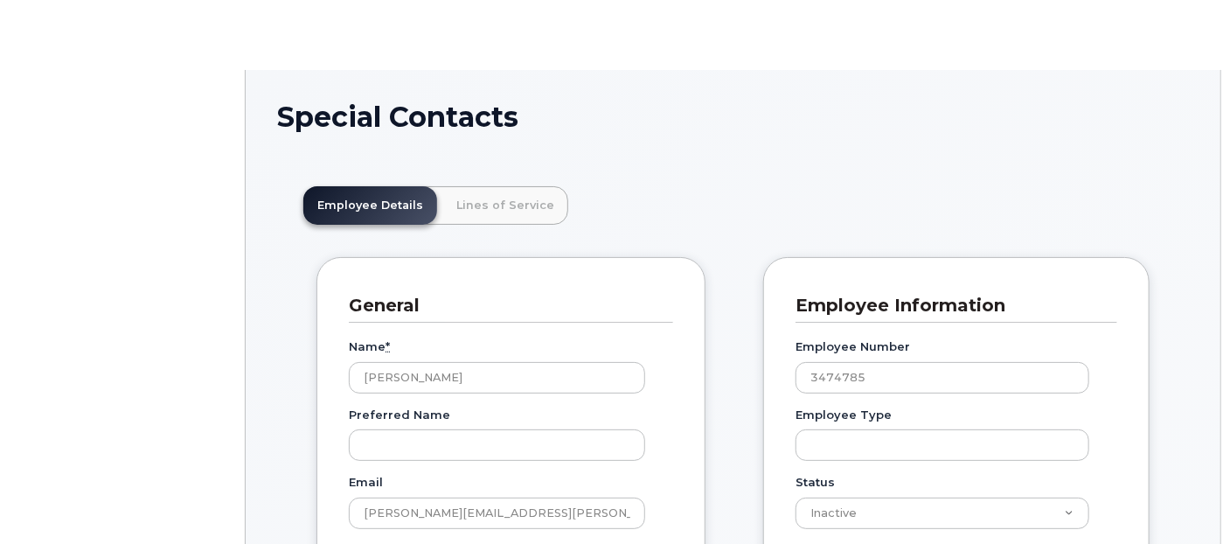
scroll to position [52, 0]
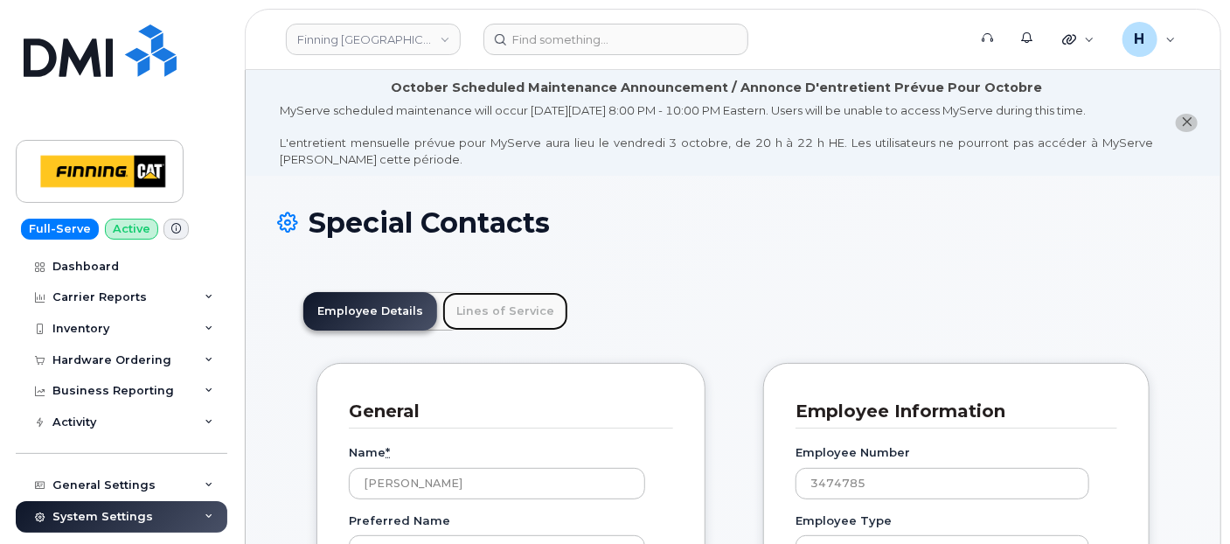
click at [476, 295] on link "Lines of Service" at bounding box center [505, 311] width 126 height 38
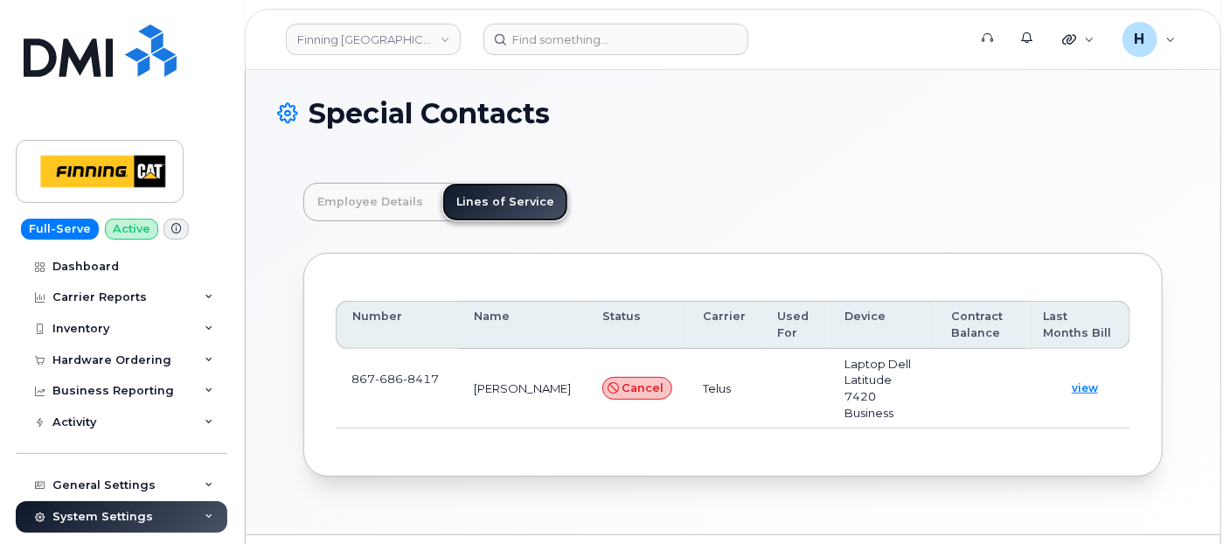
scroll to position [137, 0]
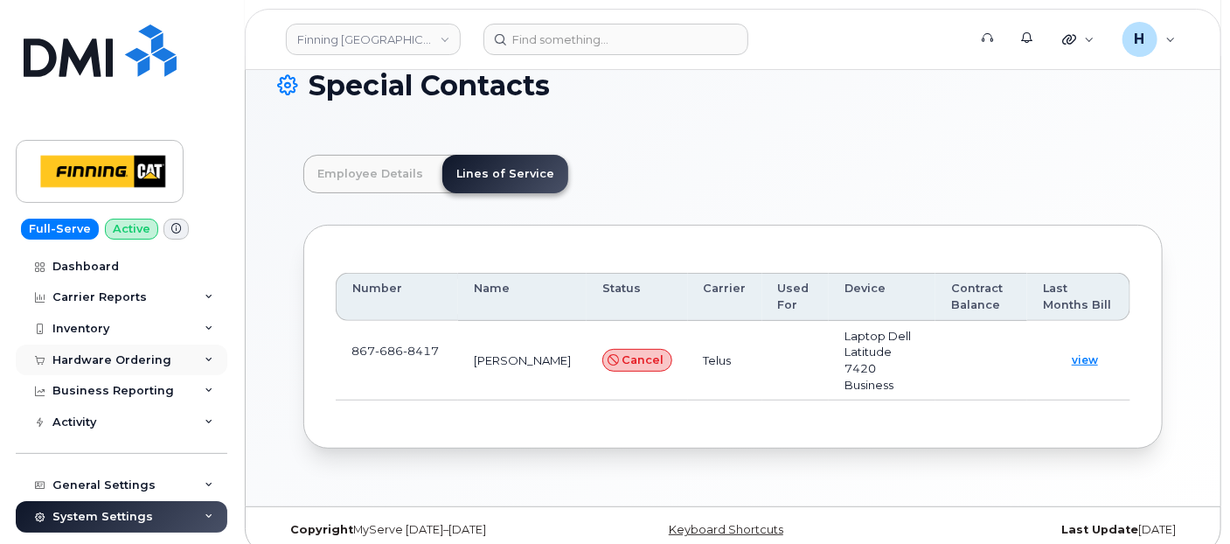
click at [115, 363] on div "Hardware Ordering" at bounding box center [111, 360] width 119 height 14
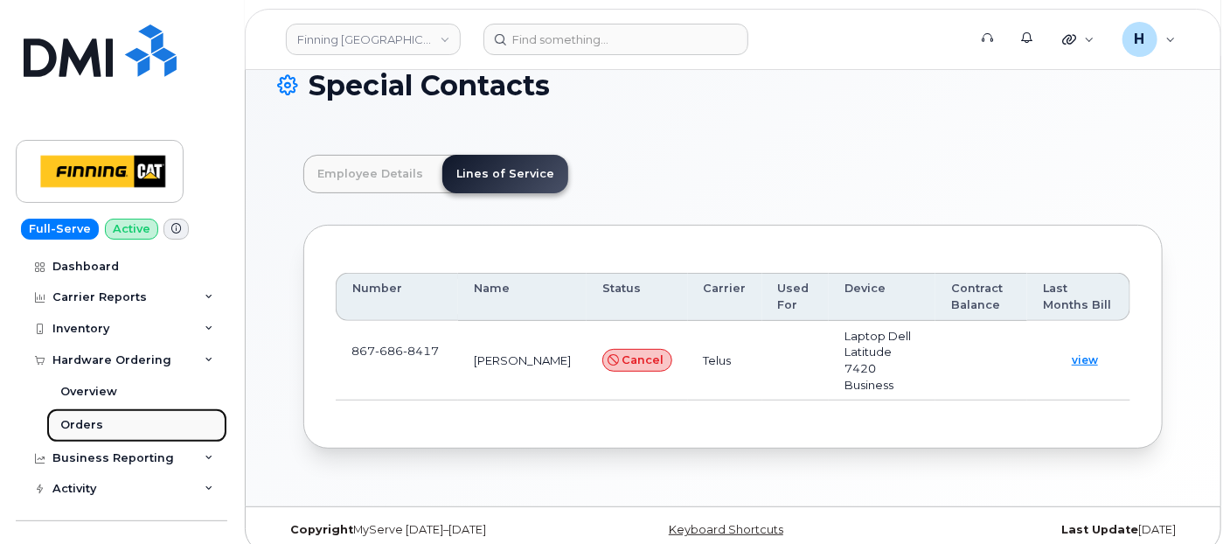
click at [101, 415] on link "Orders" at bounding box center [136, 424] width 181 height 33
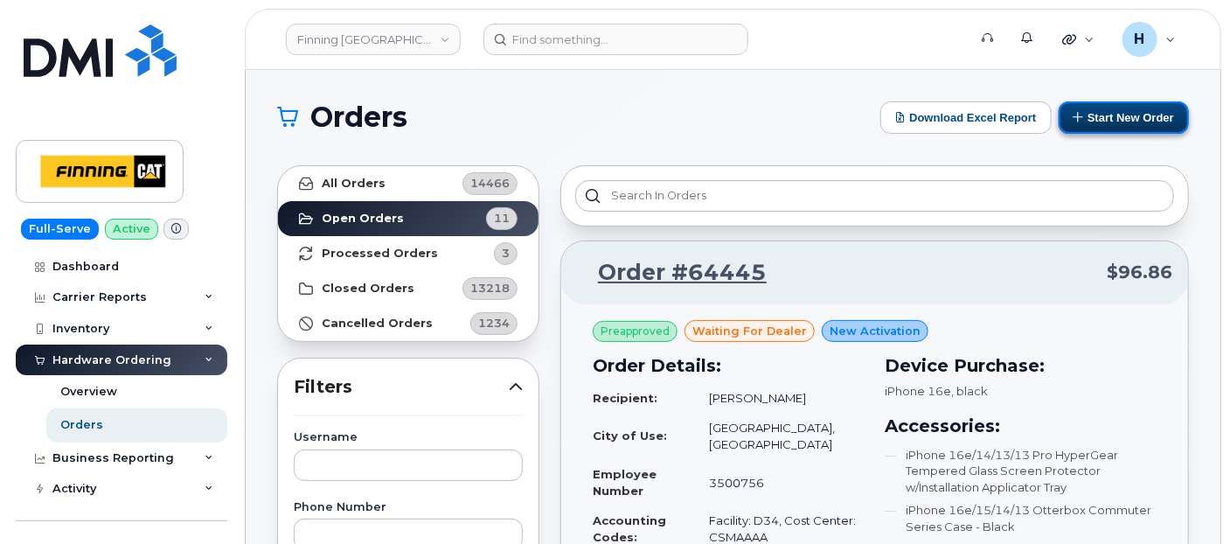
click at [1084, 115] on button "Start New Order" at bounding box center [1124, 117] width 130 height 32
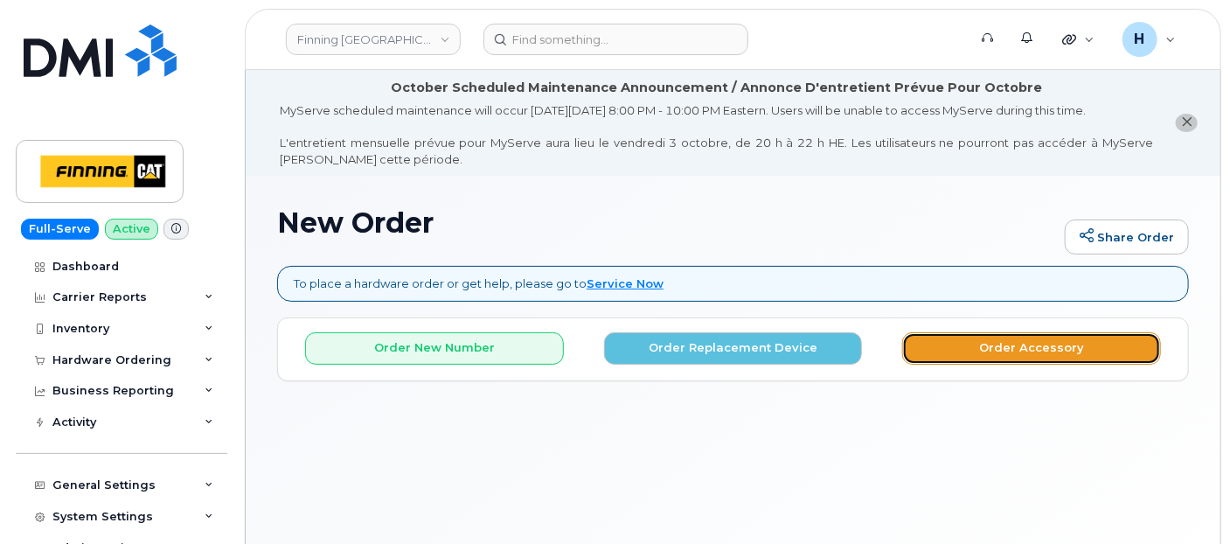
click at [981, 345] on button "Order Accessory" at bounding box center [1031, 348] width 259 height 32
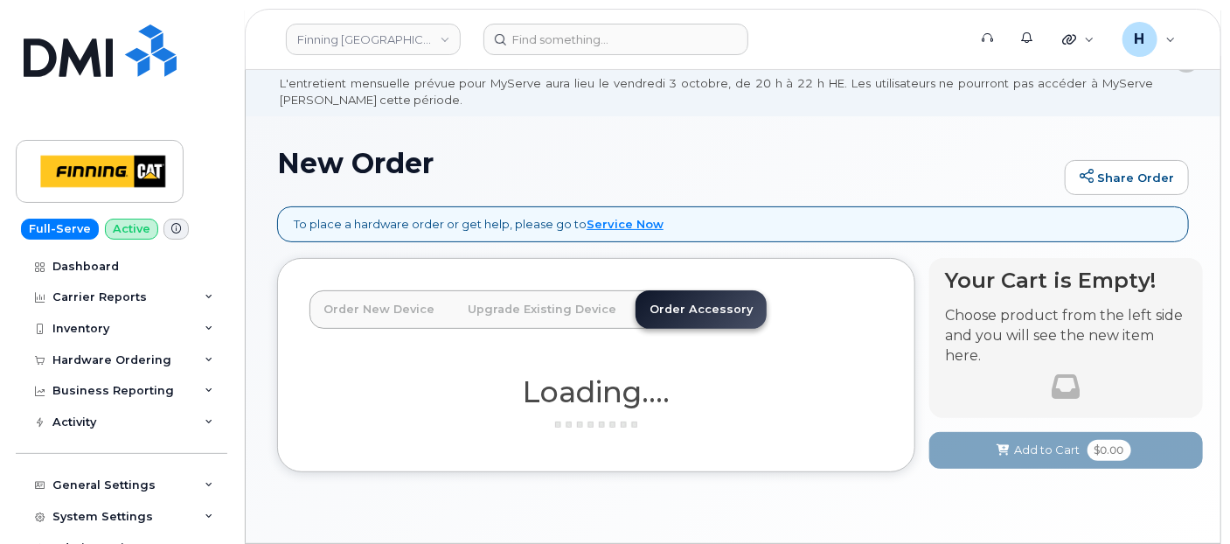
scroll to position [114, 0]
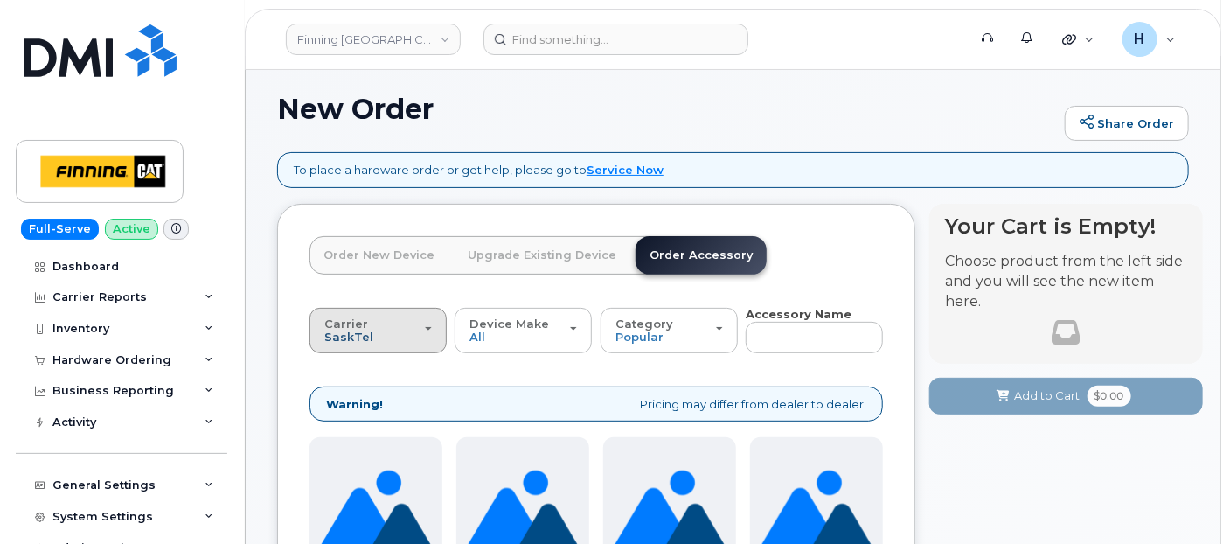
click at [353, 336] on span "SaskTel" at bounding box center [348, 337] width 49 height 14
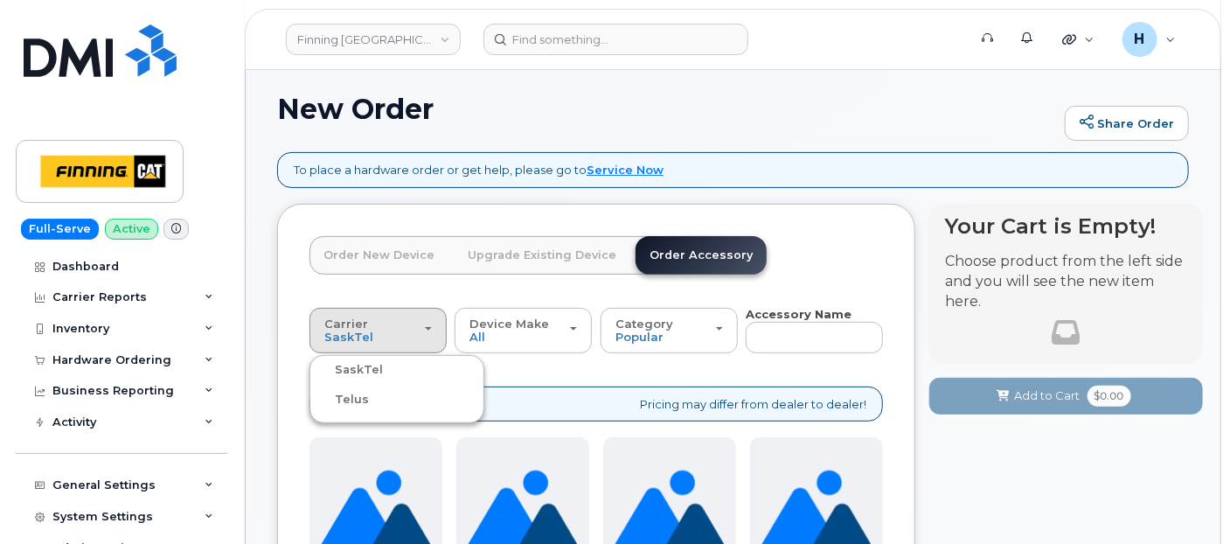
click at [362, 392] on label "Telus" at bounding box center [341, 399] width 55 height 21
click at [0, 0] on input "Telus" at bounding box center [0, 0] width 0 height 0
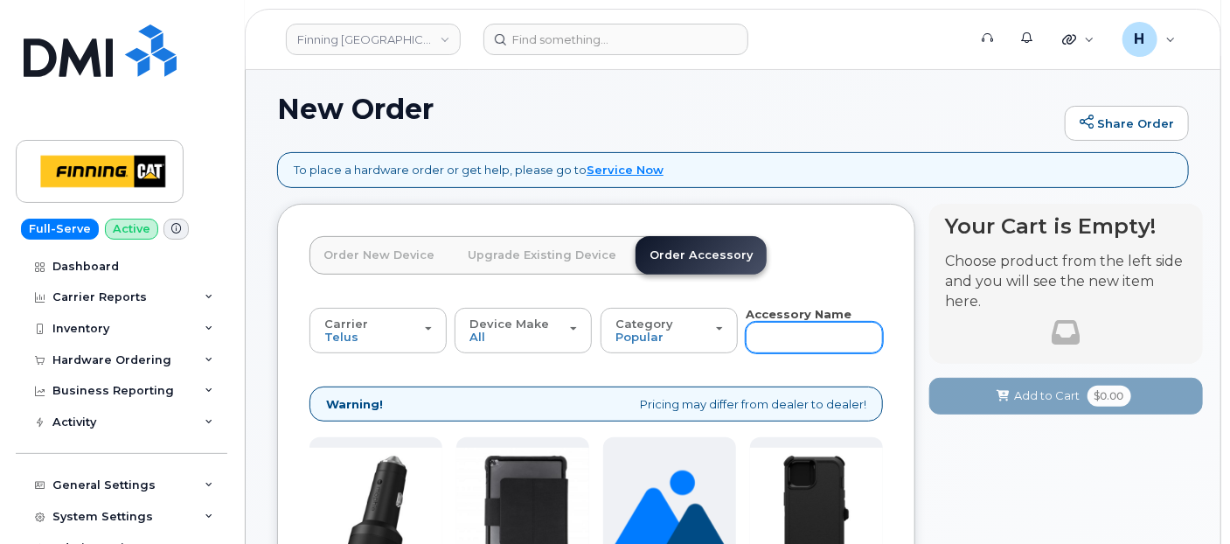
drag, startPoint x: 754, startPoint y: 348, endPoint x: 763, endPoint y: 342, distance: 11.4
click at [758, 347] on input "text" at bounding box center [814, 337] width 137 height 31
type input "11"
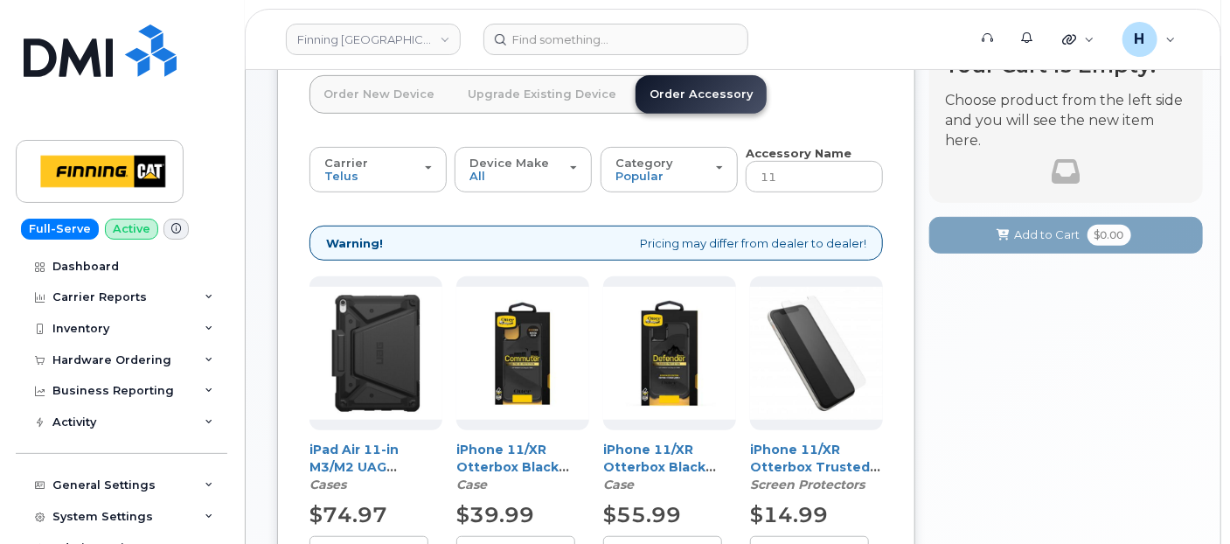
scroll to position [462, 0]
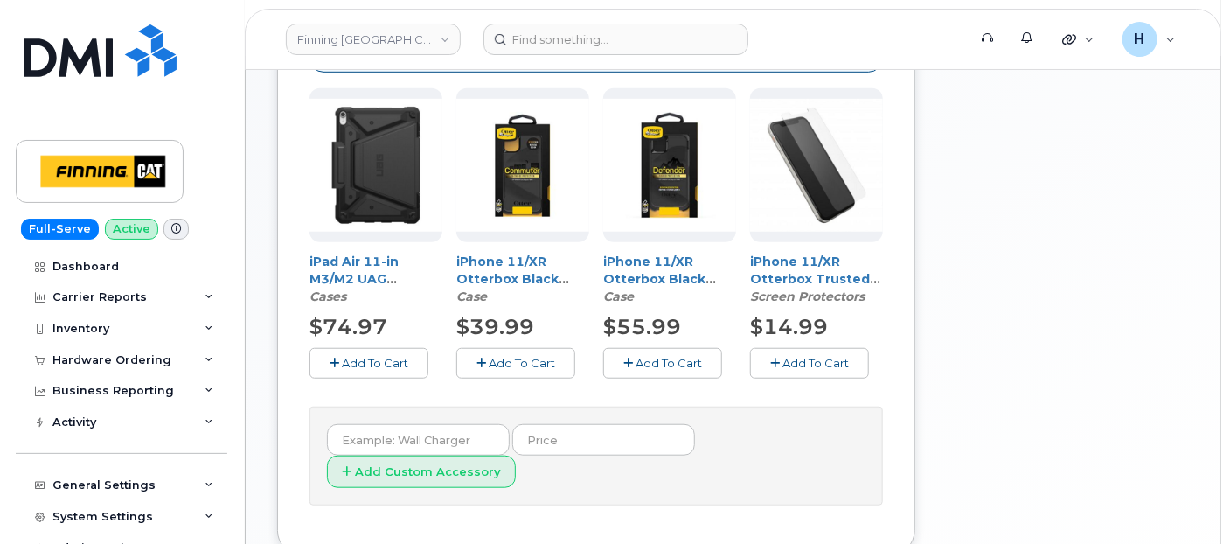
drag, startPoint x: 513, startPoint y: 354, endPoint x: 532, endPoint y: 351, distance: 19.4
click at [513, 356] on span "Add To Cart" at bounding box center [522, 363] width 66 height 14
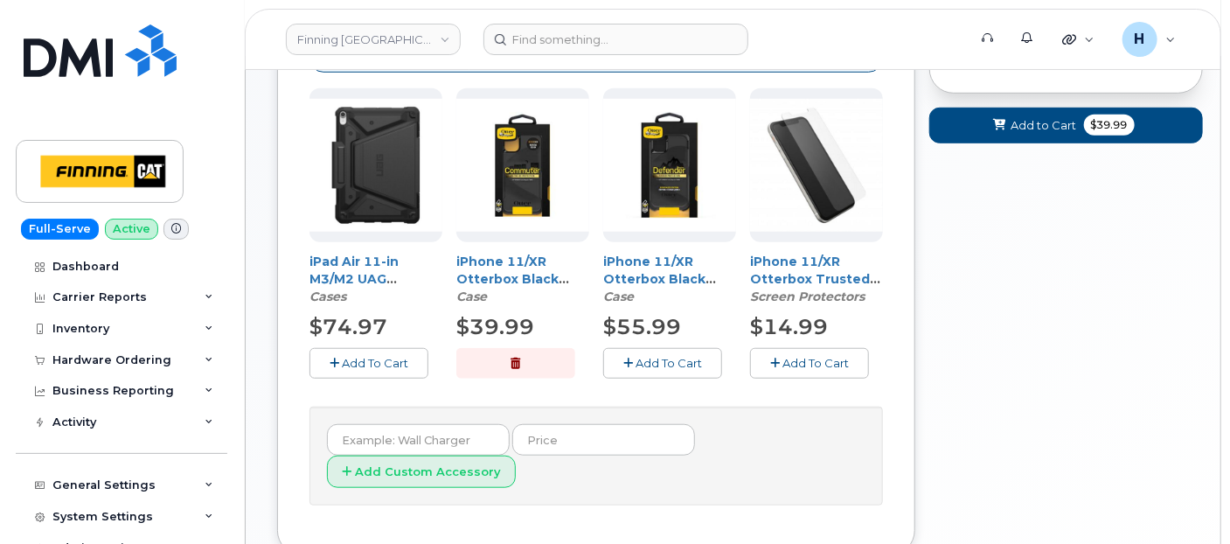
click at [507, 351] on button "button" at bounding box center [515, 363] width 119 height 31
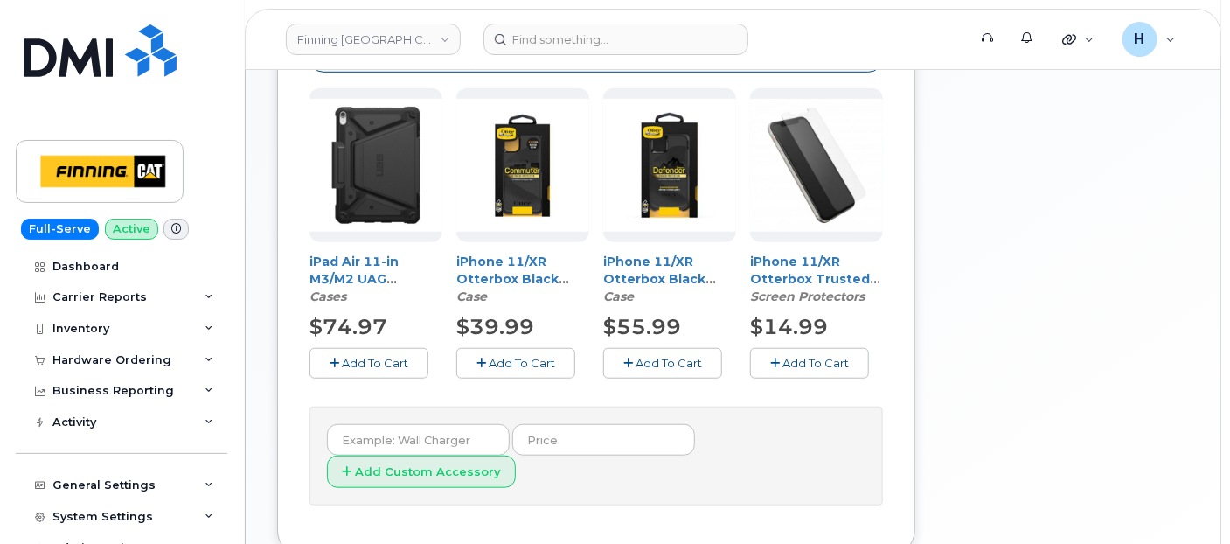
click at [784, 367] on span "Add To Cart" at bounding box center [815, 363] width 66 height 14
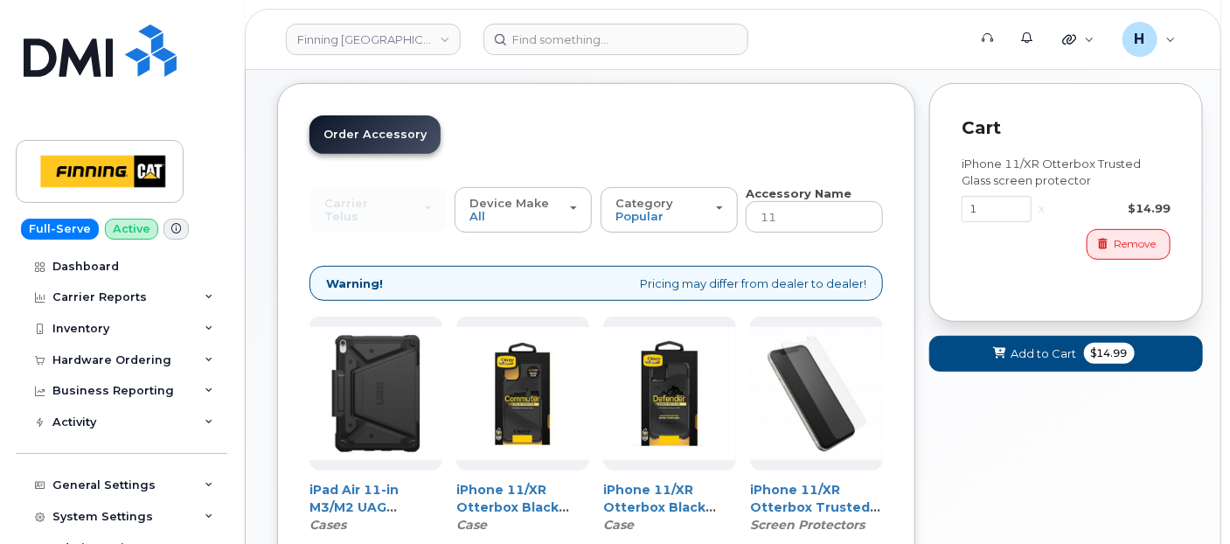
scroll to position [74, 0]
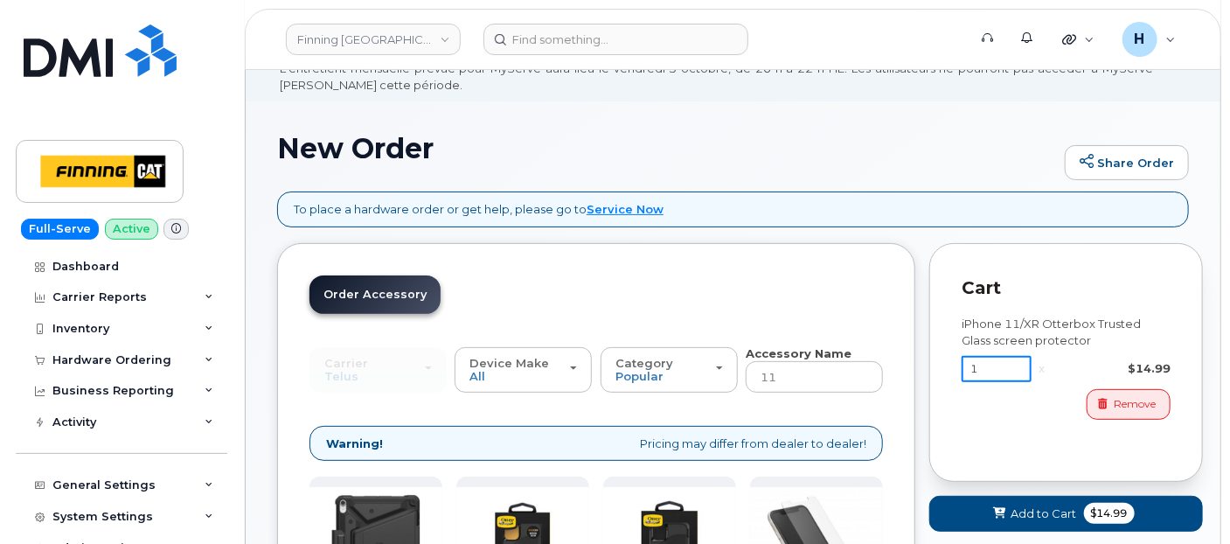
click at [1001, 368] on input "1" at bounding box center [997, 369] width 70 height 26
click at [997, 367] on input "1" at bounding box center [997, 369] width 70 height 26
drag, startPoint x: 997, startPoint y: 367, endPoint x: 911, endPoint y: 365, distance: 85.7
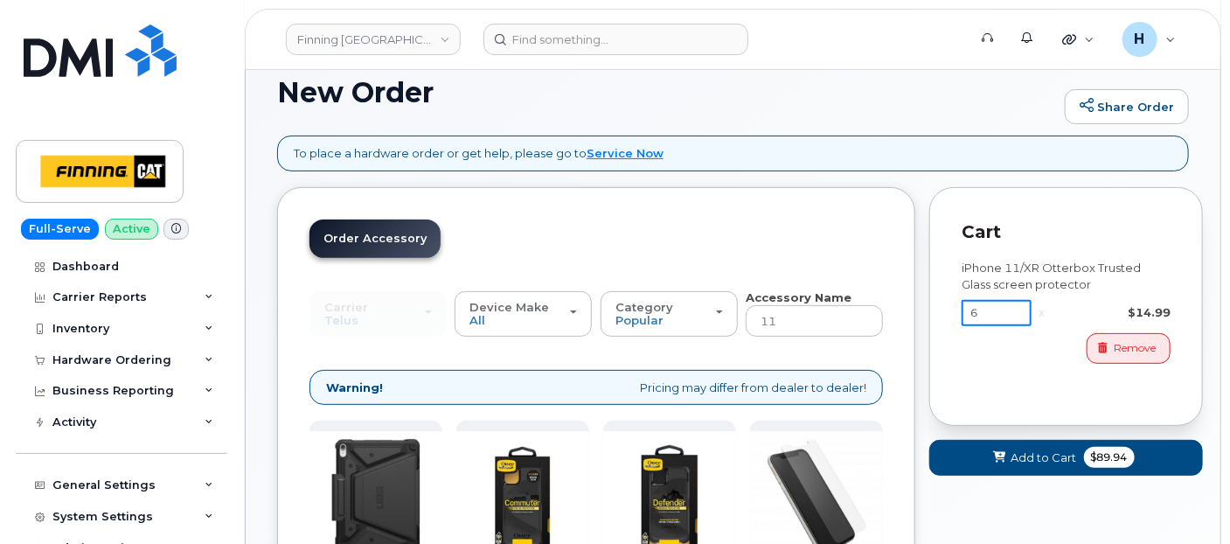
scroll to position [171, 0]
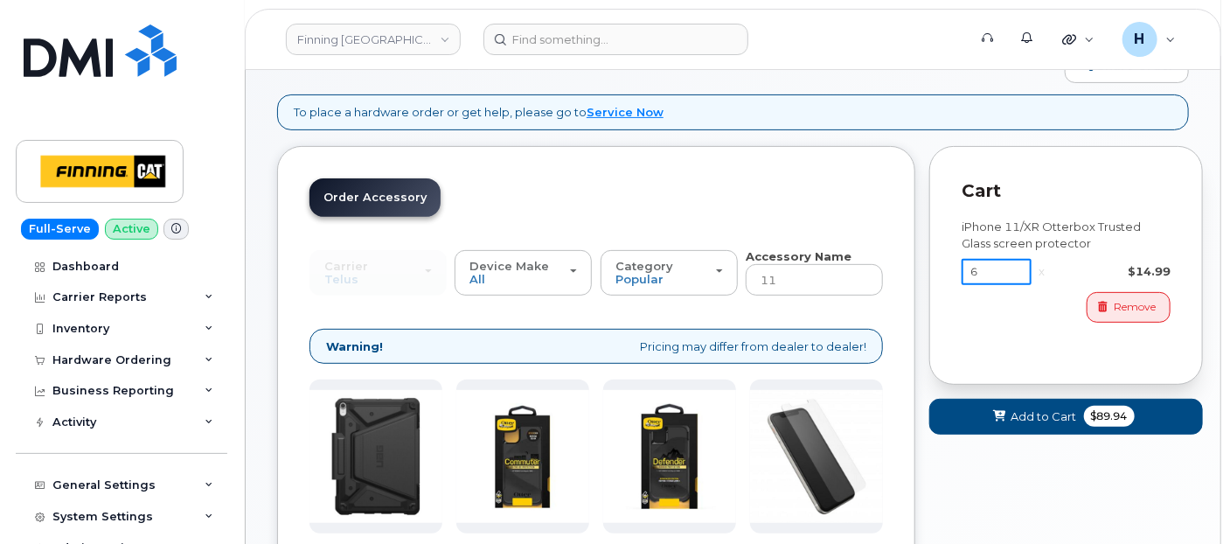
type input "6"
click at [984, 418] on button "Add to Cart $89.94" at bounding box center [1066, 417] width 274 height 36
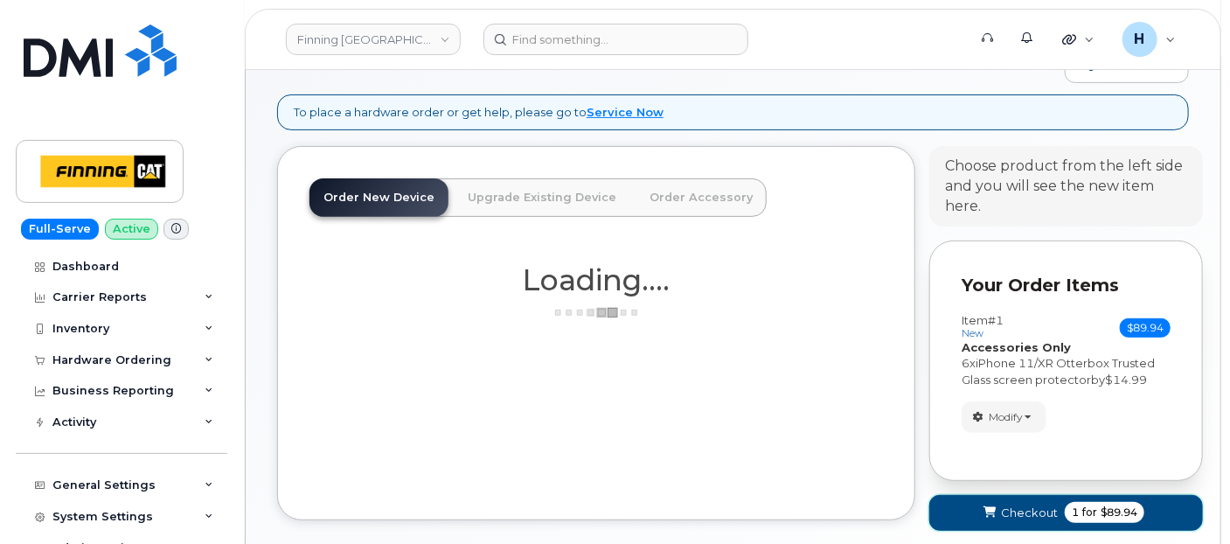
click at [975, 511] on button "Checkout 1 for $89.94" at bounding box center [1066, 513] width 274 height 36
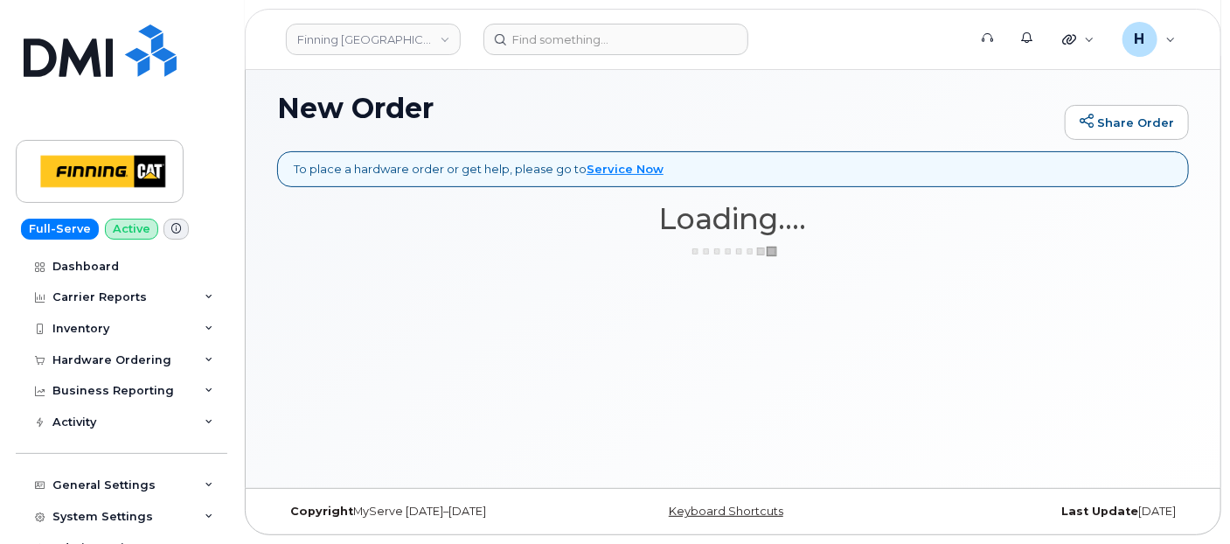
scroll to position [114, 0]
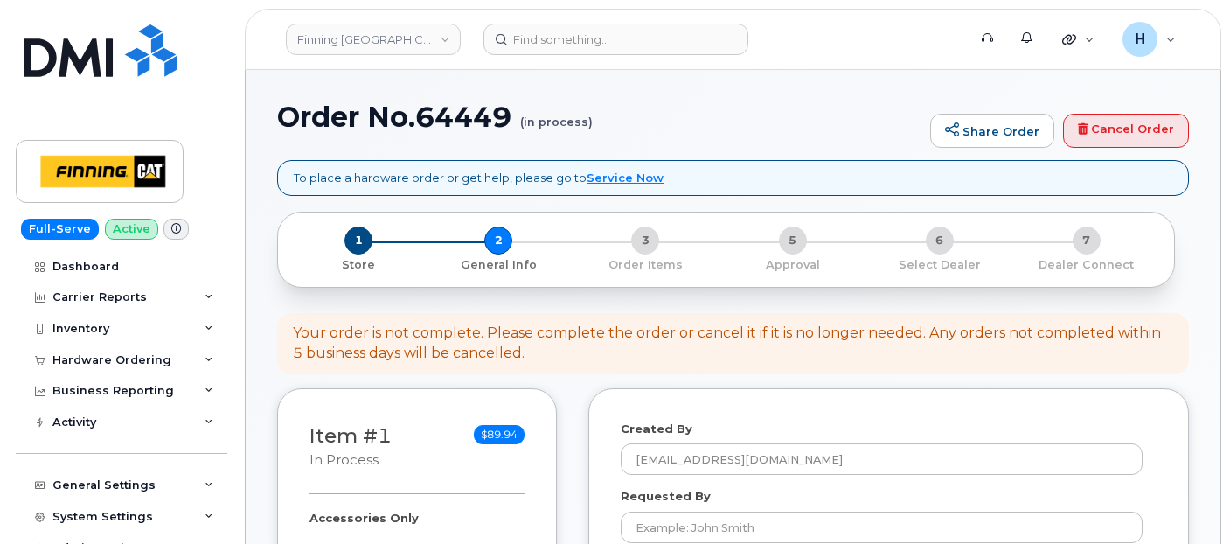
select select
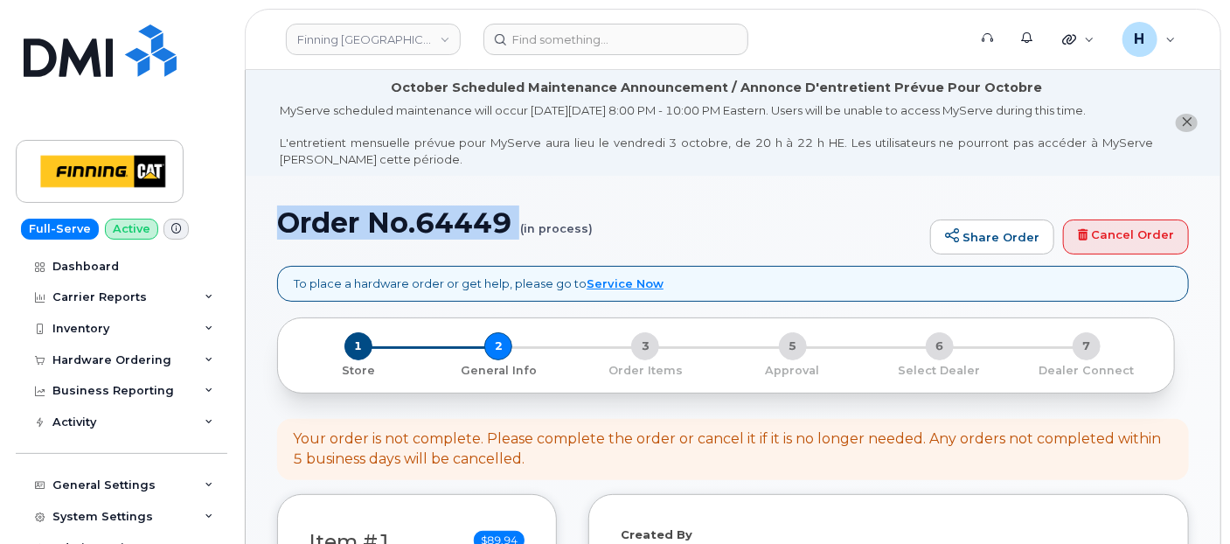
drag, startPoint x: 272, startPoint y: 220, endPoint x: 474, endPoint y: 262, distance: 206.3
copy h1 "Order No.64449"
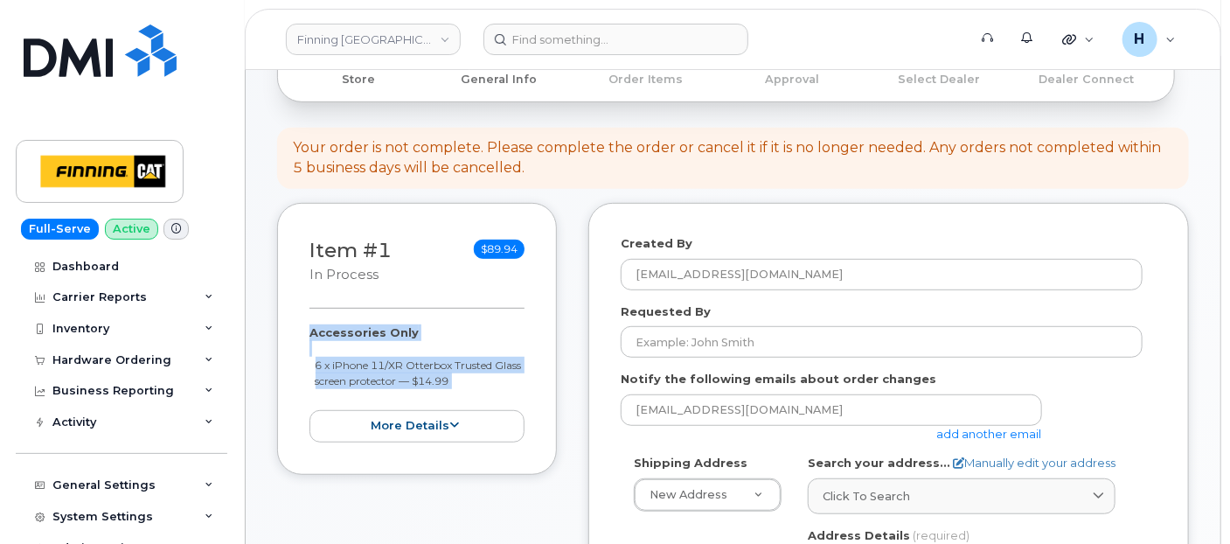
drag, startPoint x: 292, startPoint y: 325, endPoint x: 476, endPoint y: 391, distance: 195.8
click at [476, 391] on div "Item #1 in process $89.94 Accessories Only 6 x iPhone 11/XR Otterbox Trusted Gl…" at bounding box center [417, 339] width 280 height 272
copy div "Accessories Only 6 x iPhone 11/XR Otterbox Trusted Glass screen protector — $14…"
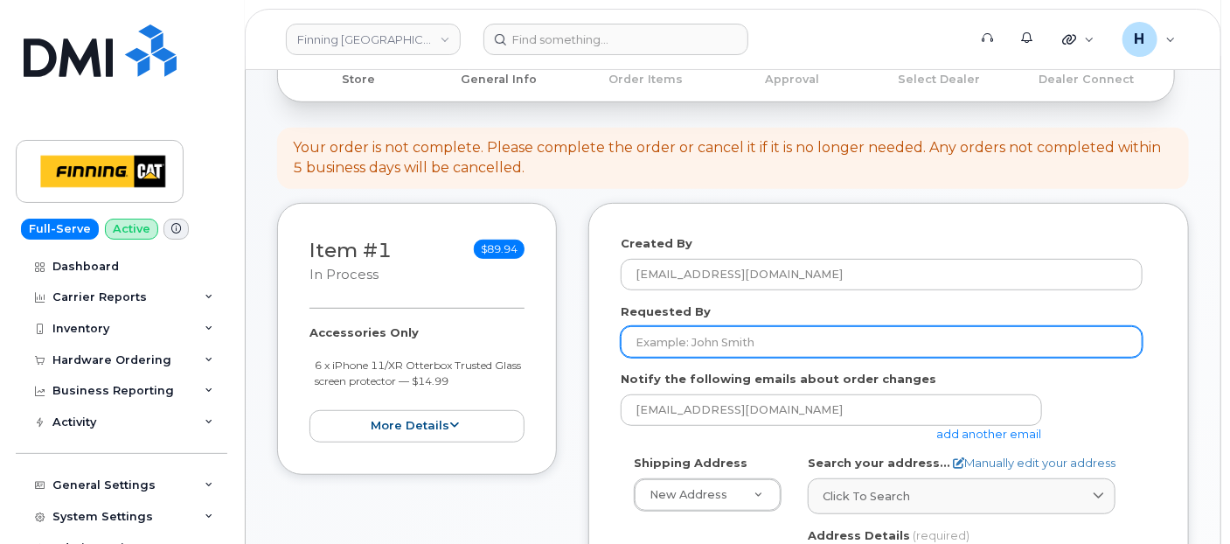
click at [645, 341] on input "Requested By" at bounding box center [882, 341] width 522 height 31
paste input "RITM0494733"
type input "RITM0494733"
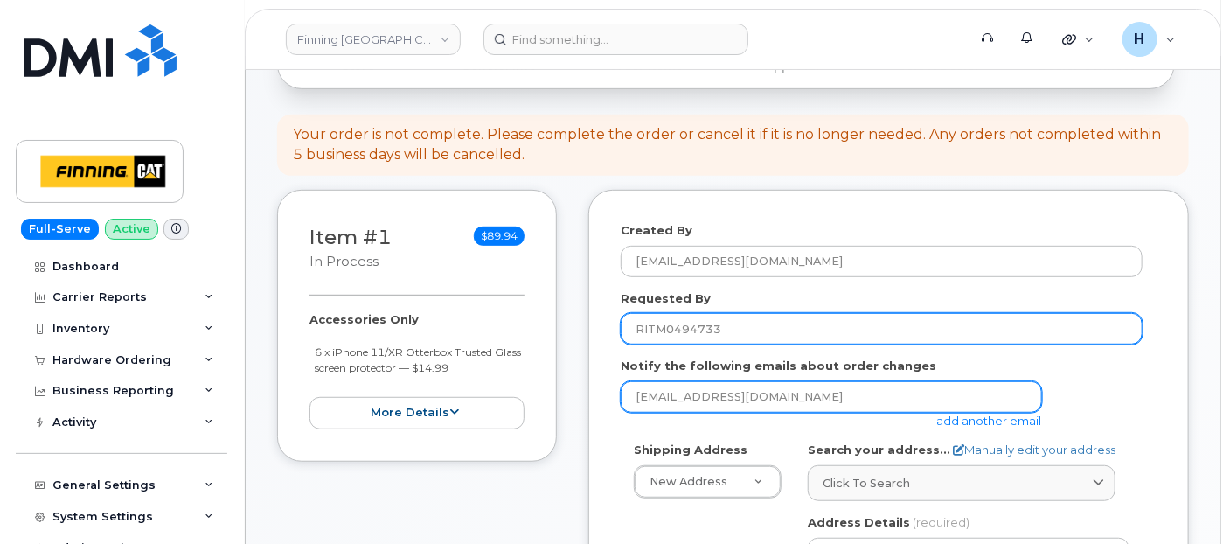
scroll to position [485, 0]
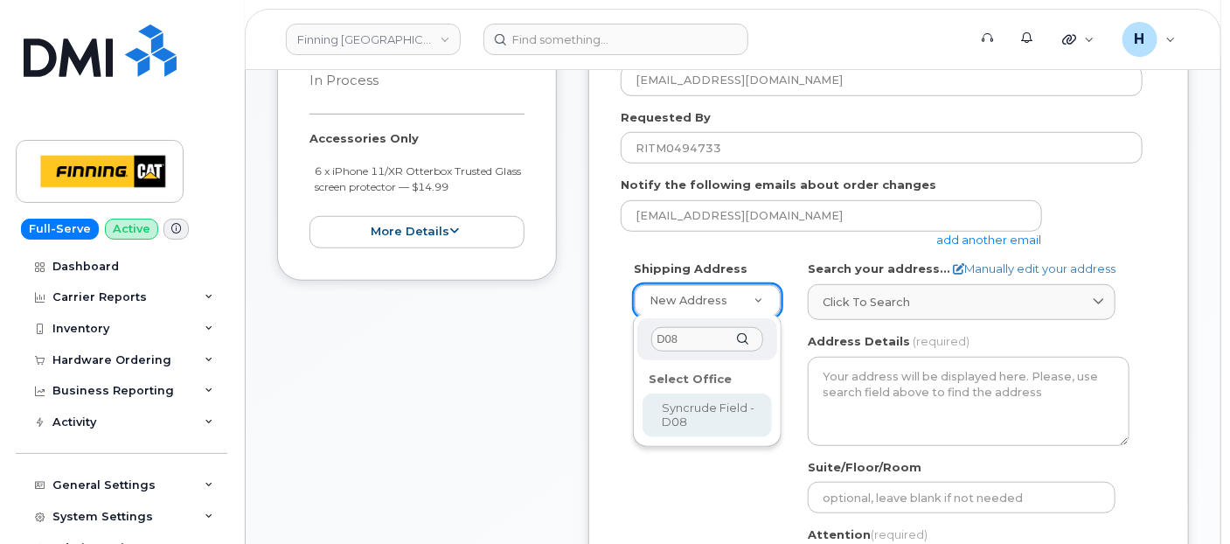
type input "D08"
select select
type textarea "Syncrude Field - Highway 63, Mildred Lake Industrial Park Mildred Lake Alberta …"
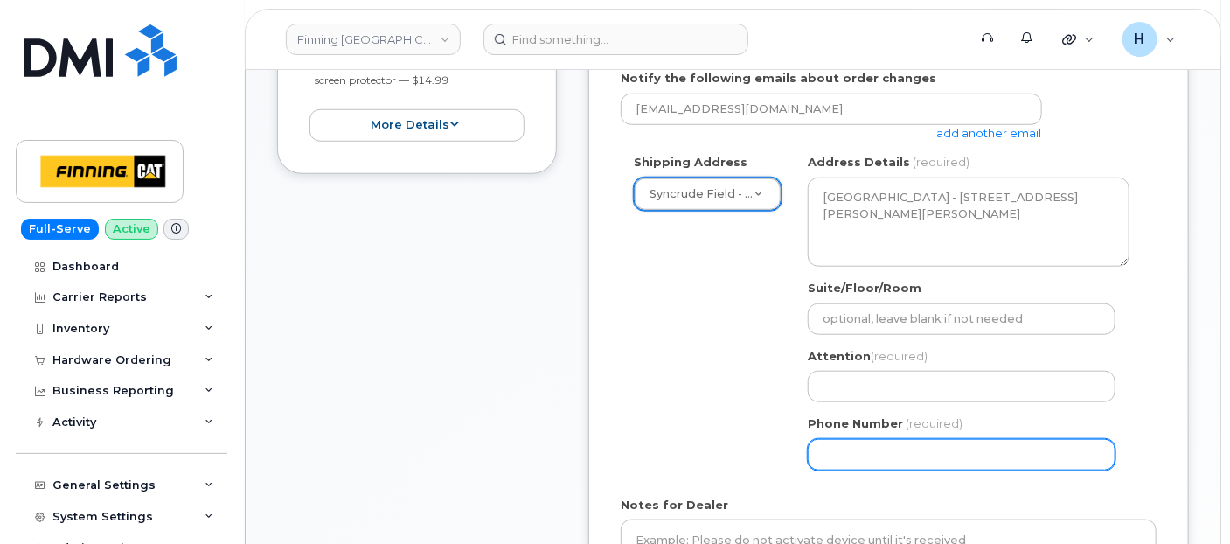
scroll to position [679, 0]
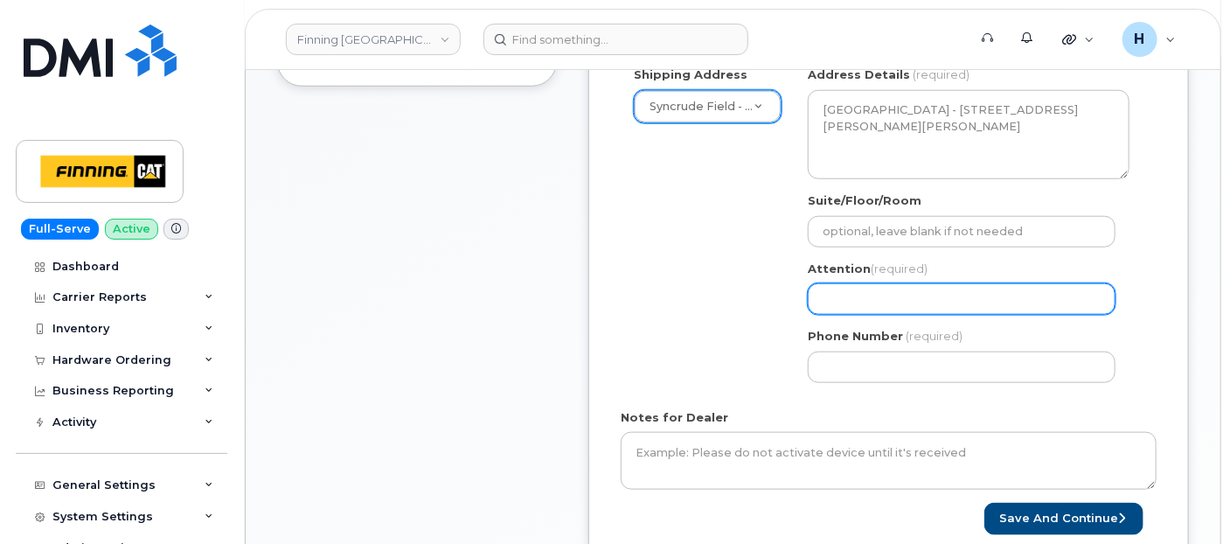
click at [871, 302] on input "Attention (required)" at bounding box center [962, 298] width 308 height 31
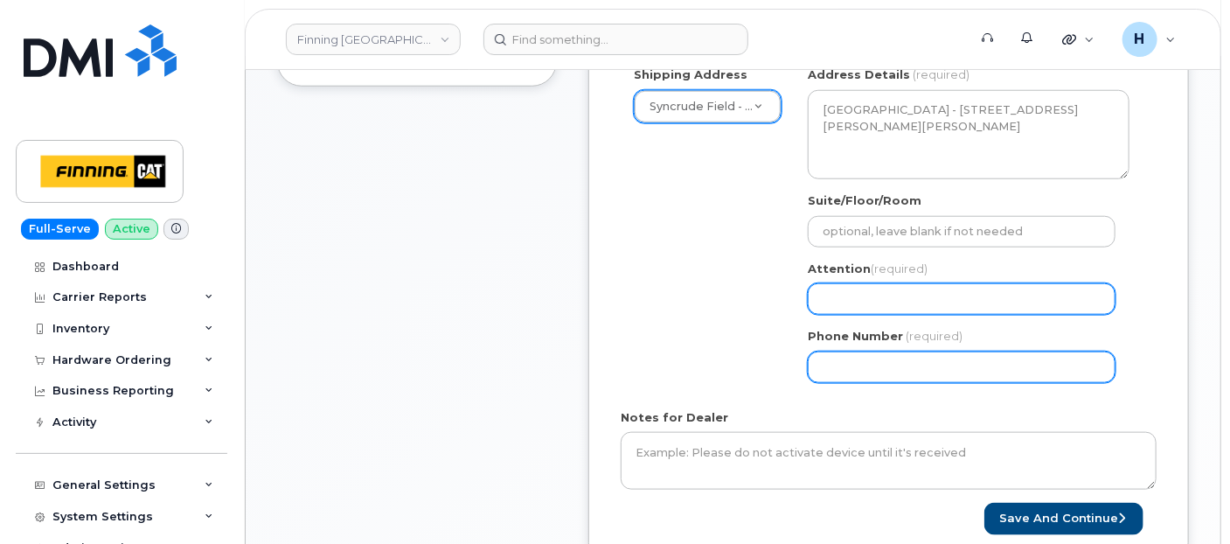
paste input "[PERSON_NAME]"
select select
type input "[PERSON_NAME]"
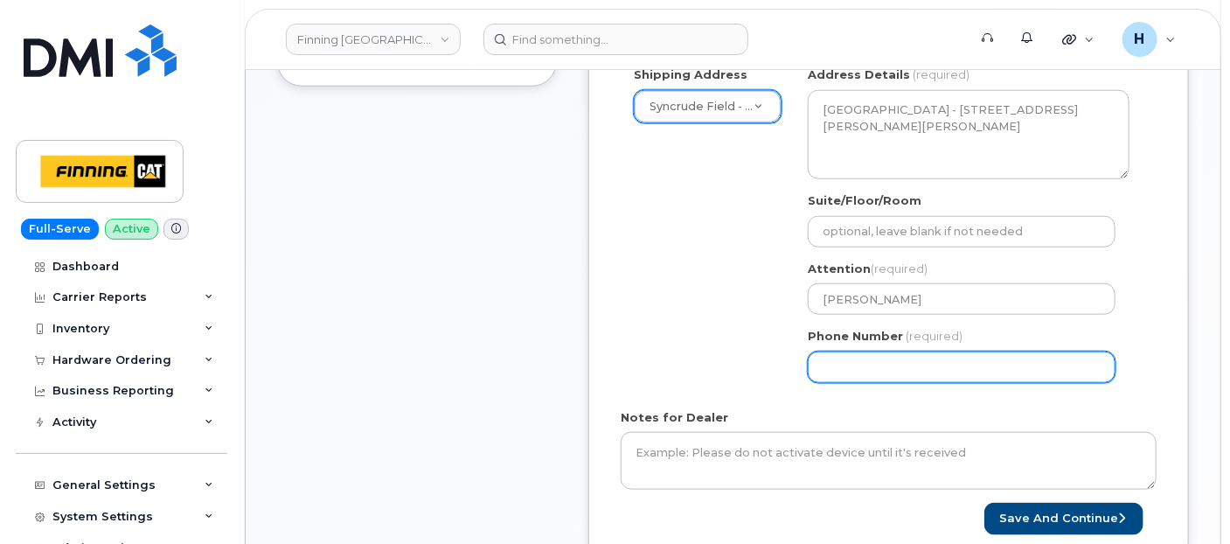
click at [864, 358] on input "Phone Number" at bounding box center [962, 366] width 308 height 31
select select
type input "780790201"
select select
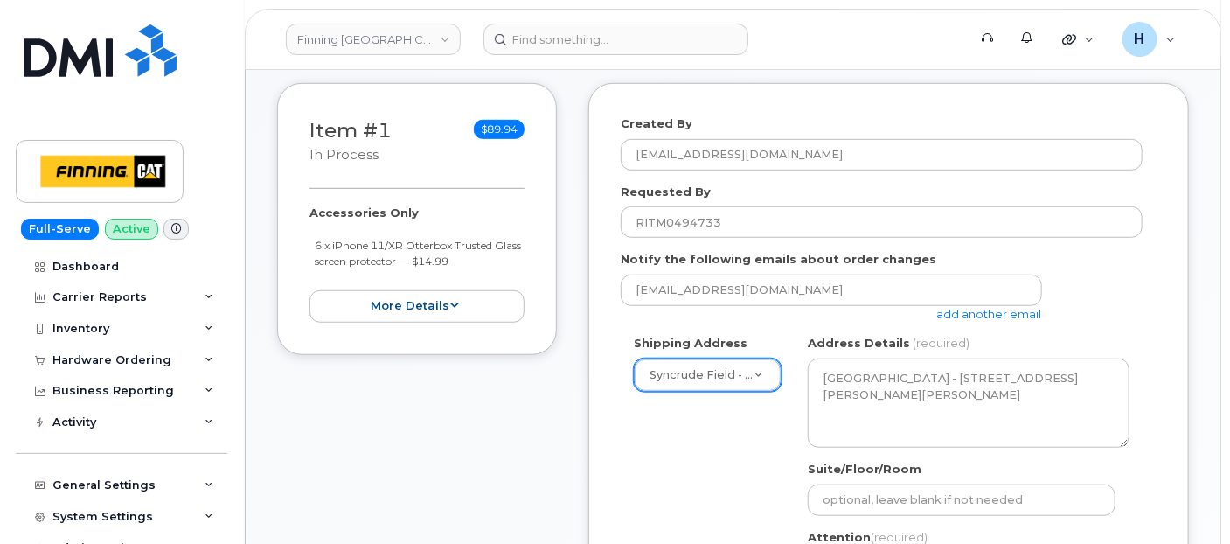
scroll to position [291, 0]
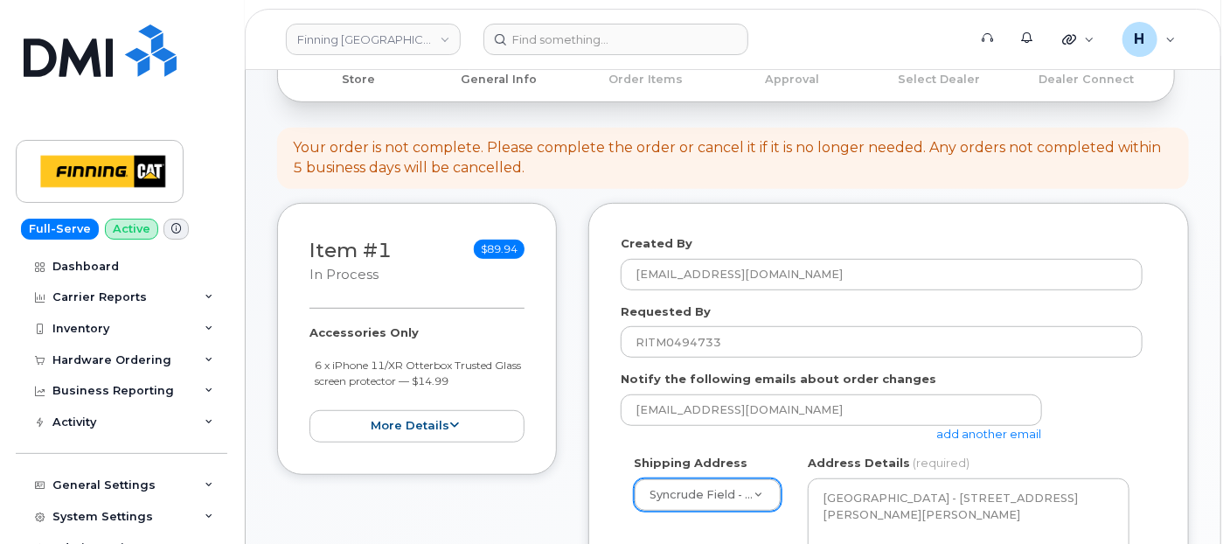
type input "7807902010"
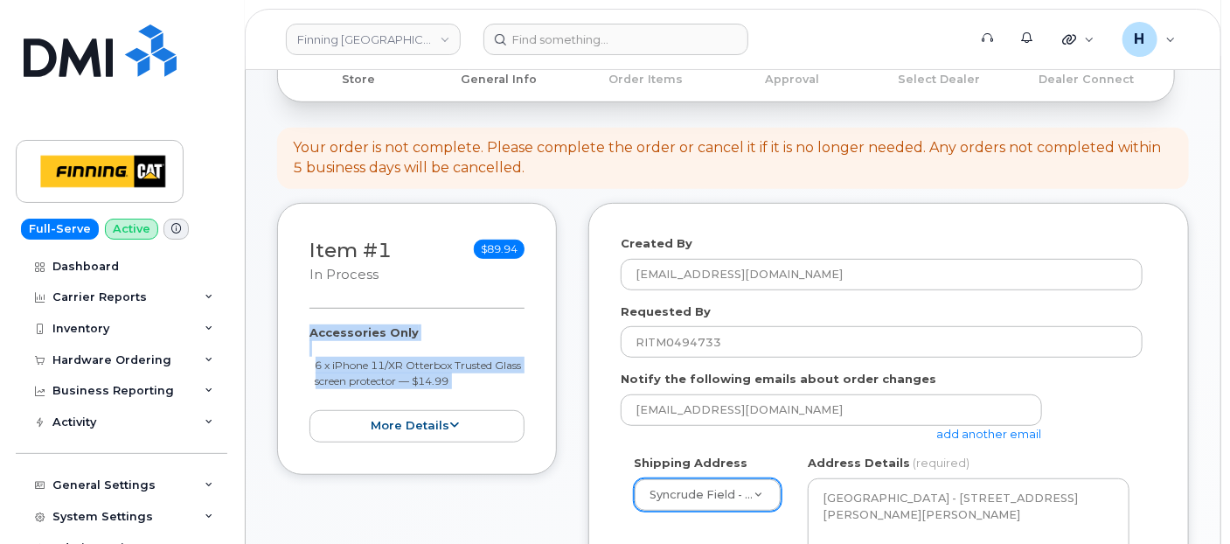
drag, startPoint x: 305, startPoint y: 322, endPoint x: 483, endPoint y: 393, distance: 192.2
click at [483, 393] on div "Item #1 in process $89.94 Accessories Only 6 x iPhone 11/XR Otterbox Trusted Gl…" at bounding box center [417, 339] width 280 height 272
copy div "Accessories Only 6 x iPhone 11/XR Otterbox Trusted Glass screen protector — $14…"
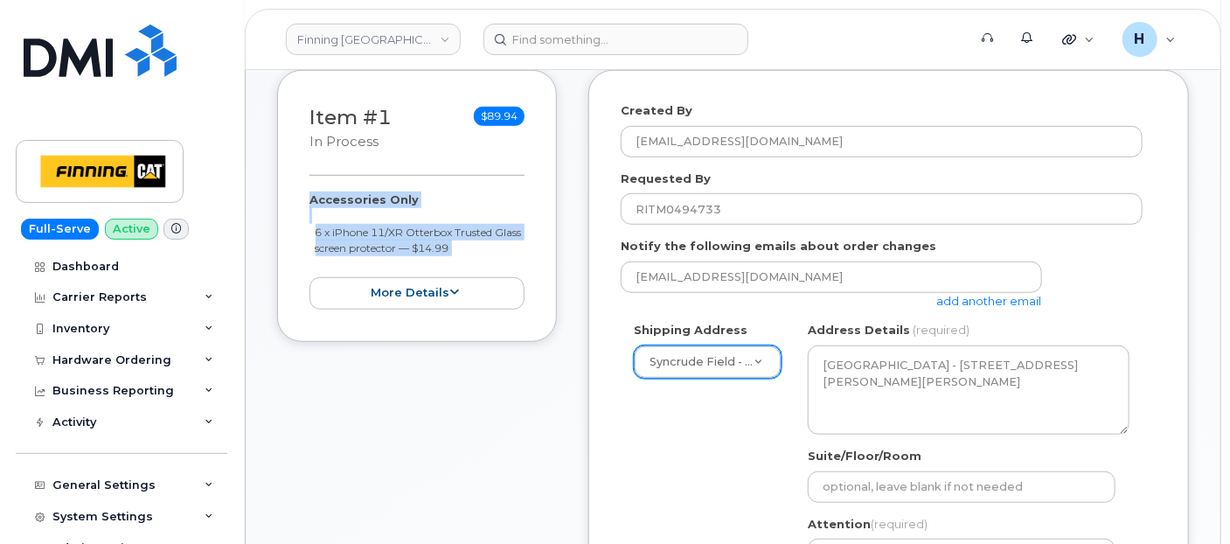
scroll to position [776, 0]
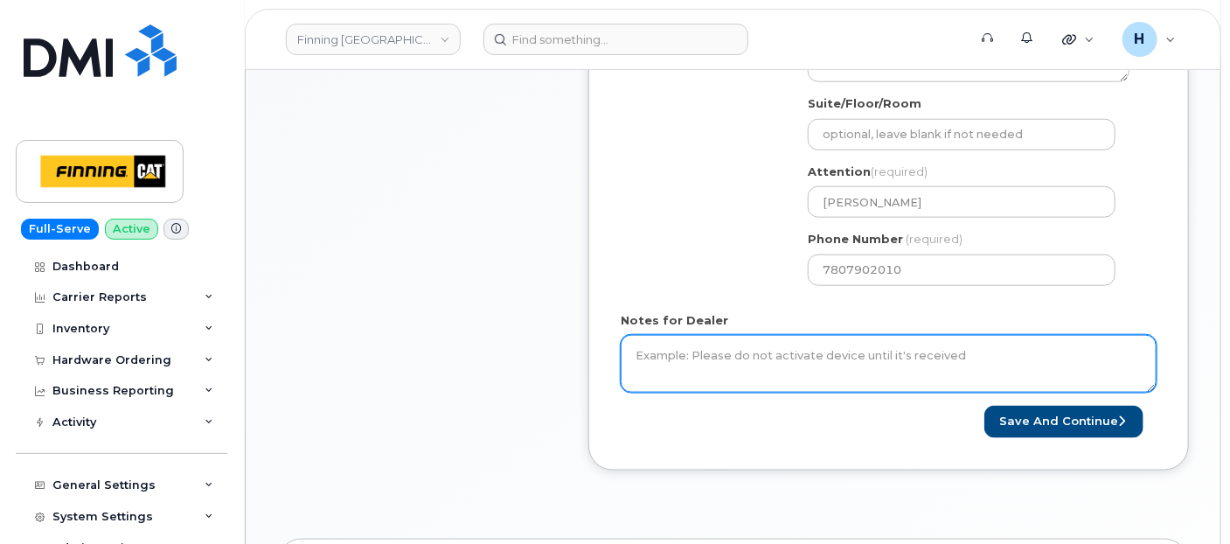
click at [720, 364] on textarea "Notes for Dealer" at bounding box center [889, 364] width 536 height 58
paste textarea "Accessories Only 6 x iPhone 11/XR Otterbox Trusted Glass screen protector — $14…"
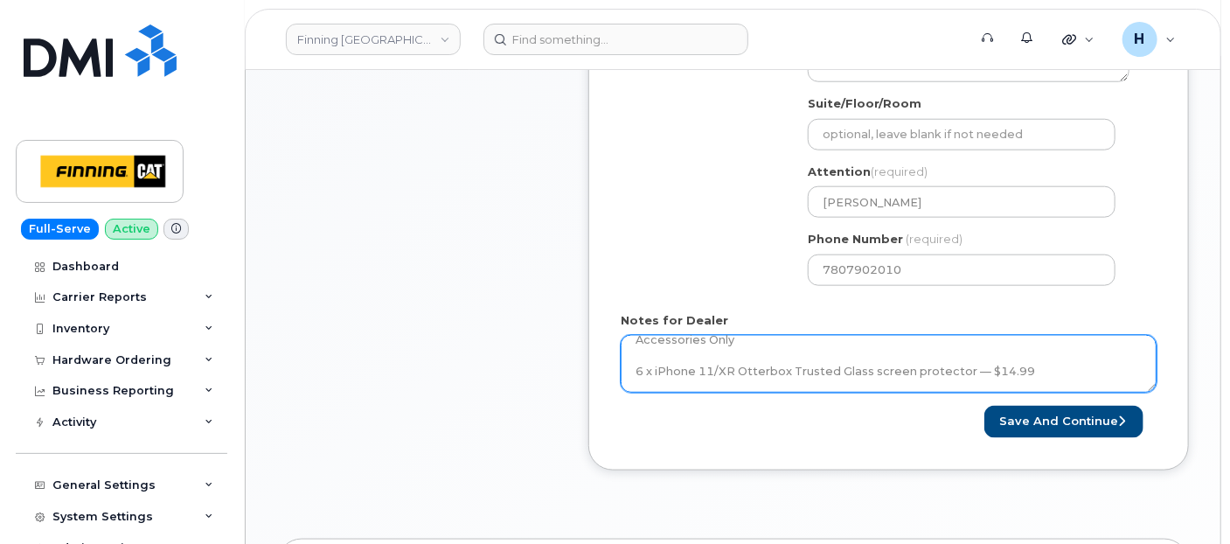
scroll to position [35, 0]
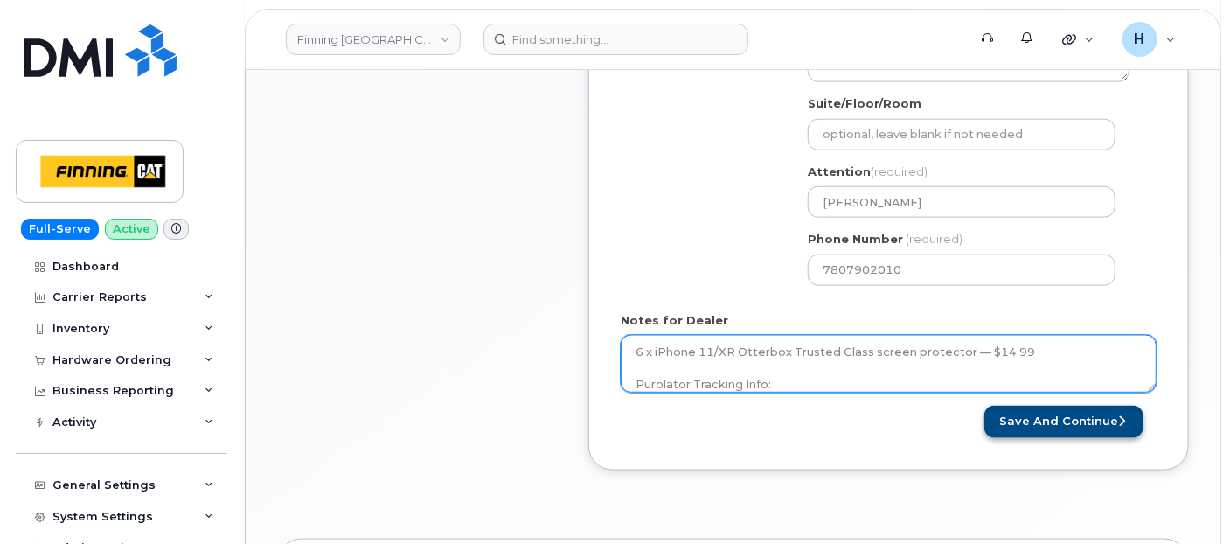
type textarea "Accessories Only 6 x iPhone 11/XR Otterbox Trusted Glass screen protector — $14…"
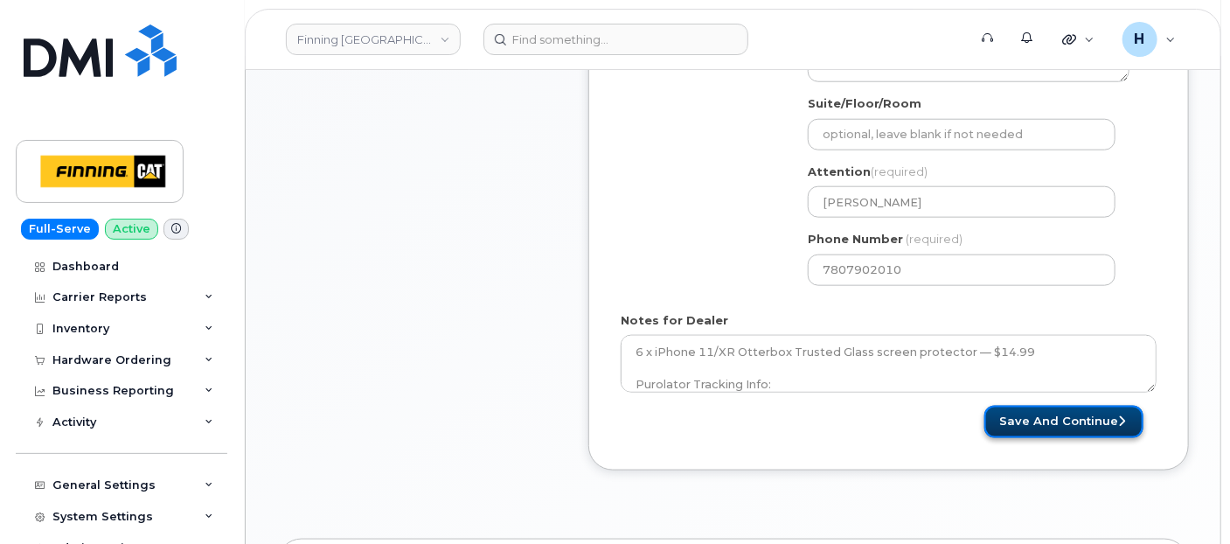
click at [994, 427] on button "Save and Continue" at bounding box center [1063, 422] width 159 height 32
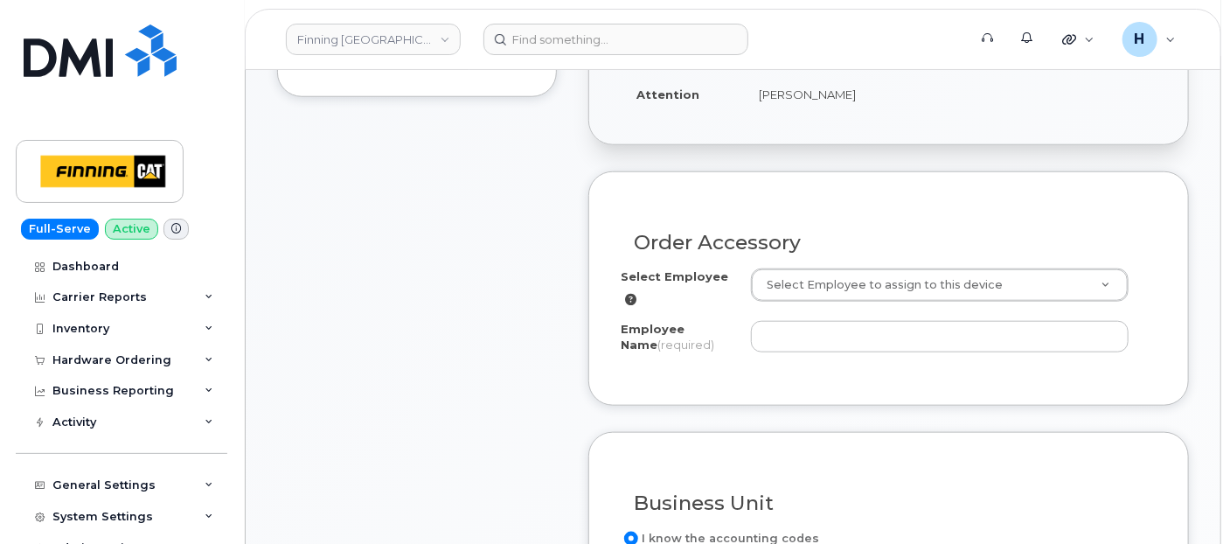
scroll to position [582, 0]
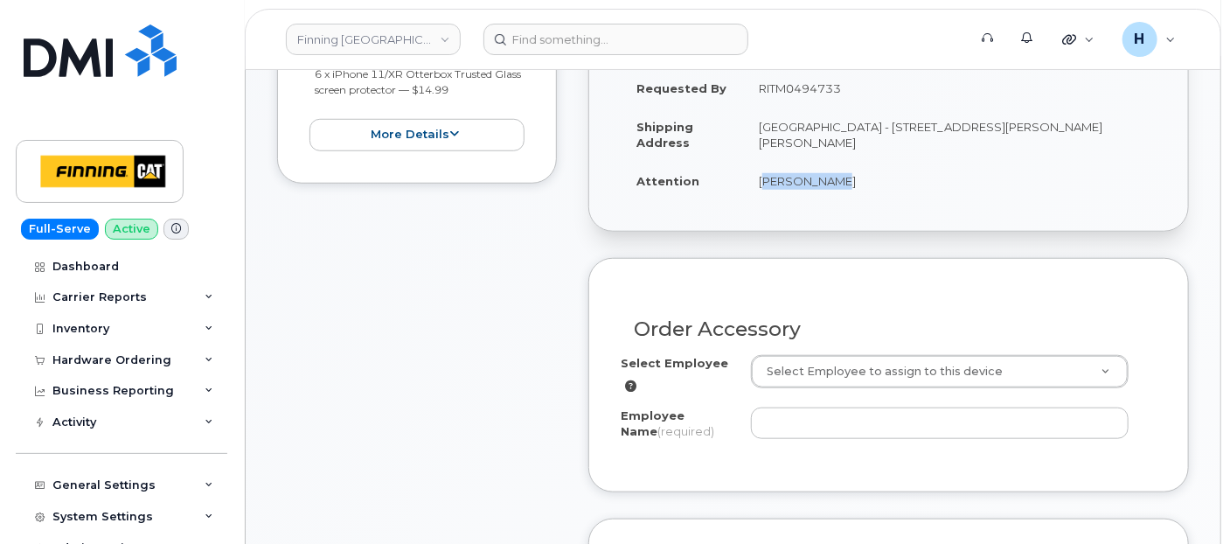
drag, startPoint x: 749, startPoint y: 187, endPoint x: 829, endPoint y: 184, distance: 79.6
click at [829, 184] on td "[PERSON_NAME]" at bounding box center [949, 181] width 413 height 38
copy td "[PERSON_NAME]"
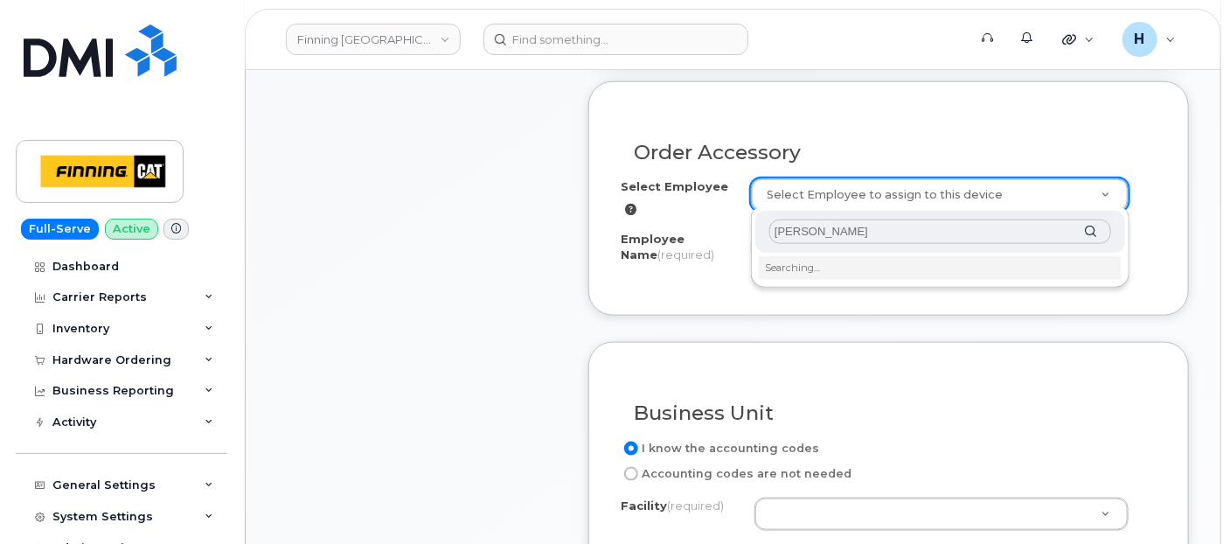
scroll to position [776, 0]
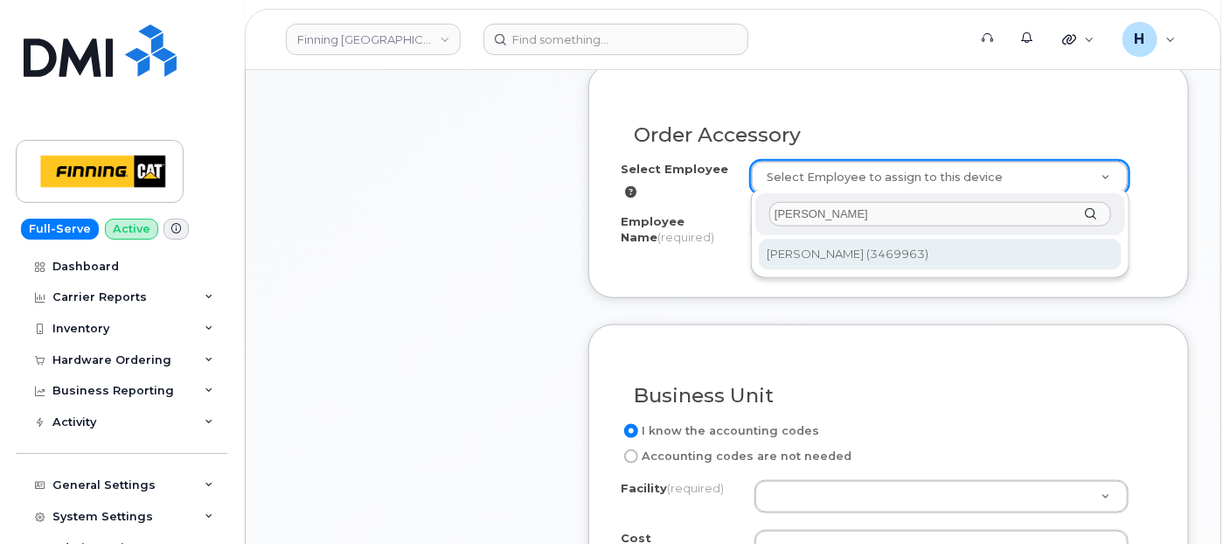
type input "[PERSON_NAME]"
type input "58014"
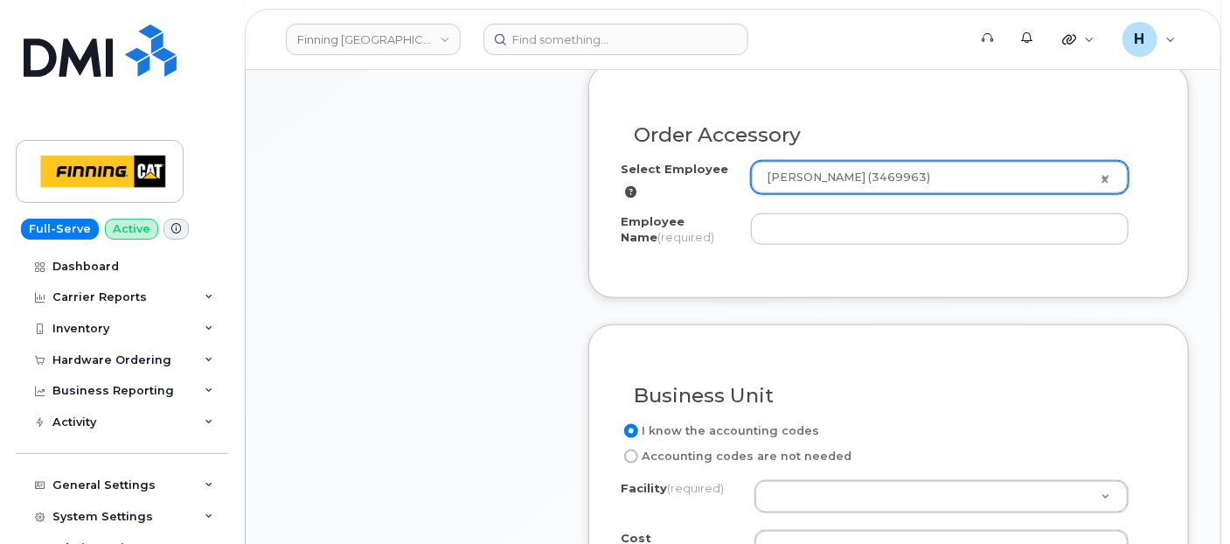
type input "[PERSON_NAME]"
select select "D08"
select select "CSMAAAD"
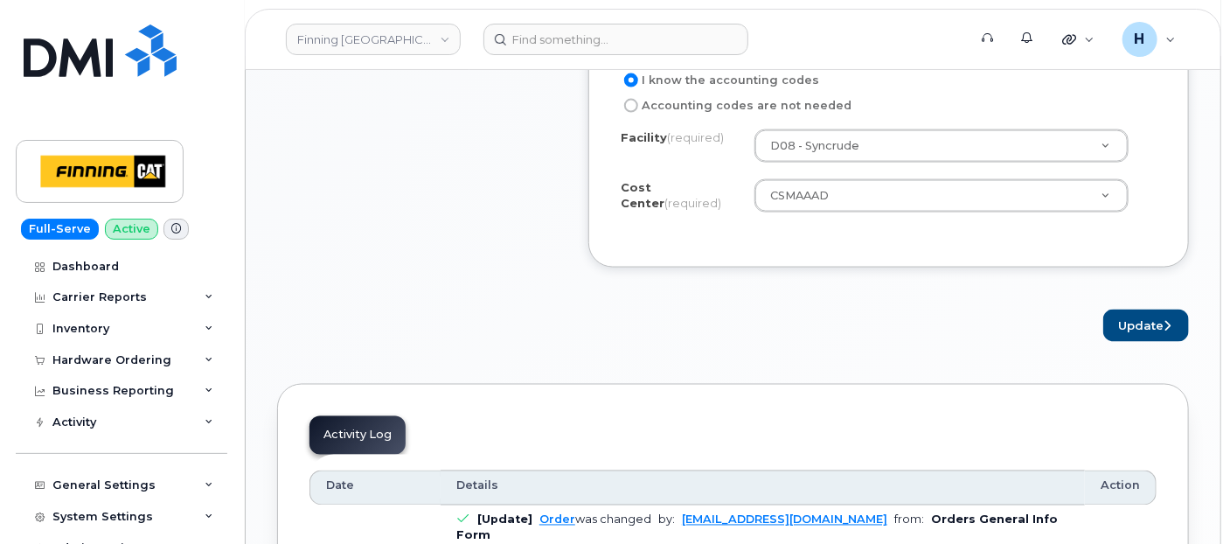
scroll to position [1165, 0]
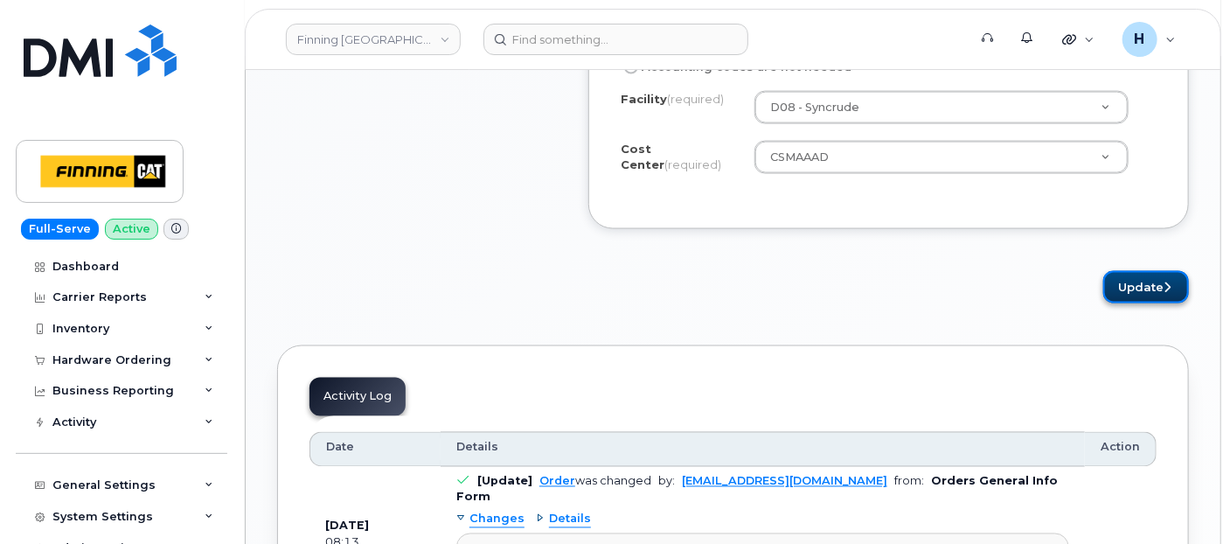
click at [1132, 282] on button "Update" at bounding box center [1146, 287] width 86 height 32
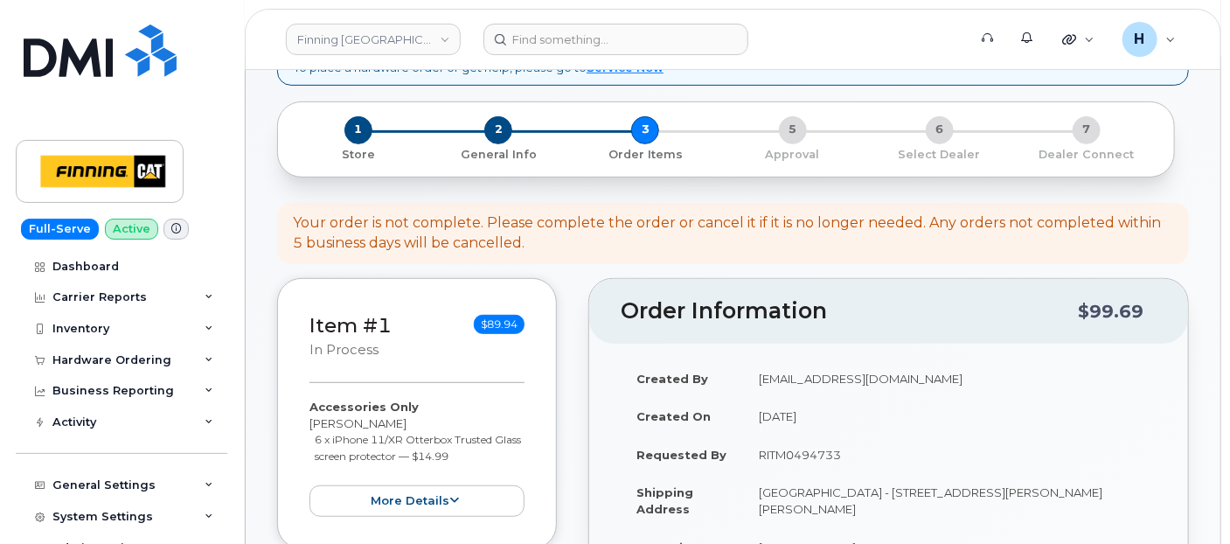
scroll to position [679, 0]
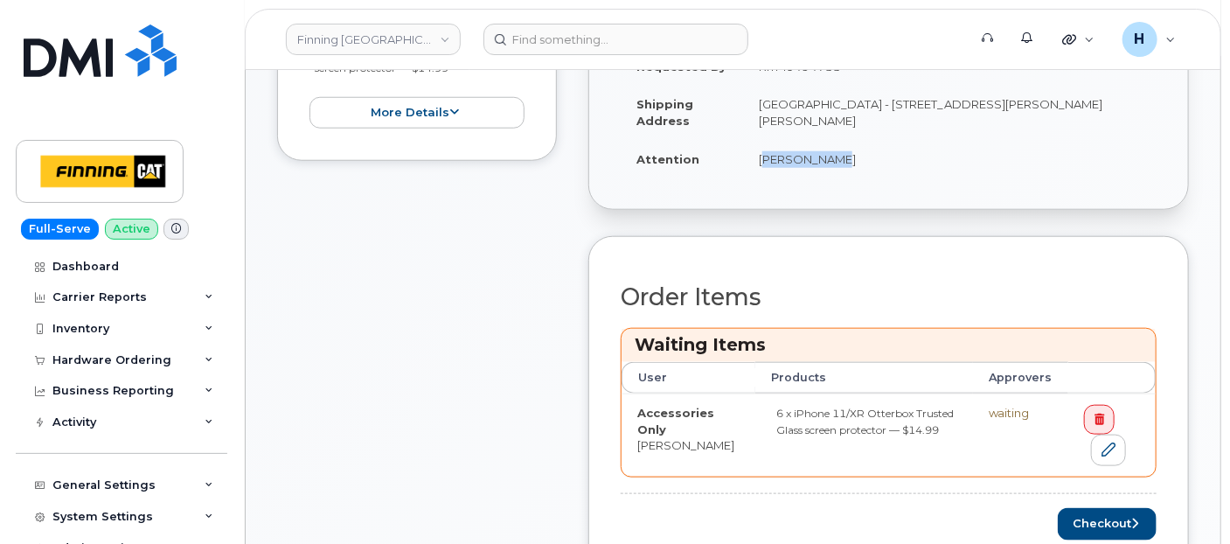
drag, startPoint x: 755, startPoint y: 155, endPoint x: 868, endPoint y: 159, distance: 112.9
click at [868, 159] on td "[PERSON_NAME]" at bounding box center [949, 159] width 413 height 38
copy td "[PERSON_NAME]"
click at [1111, 516] on button "Checkout" at bounding box center [1107, 524] width 99 height 32
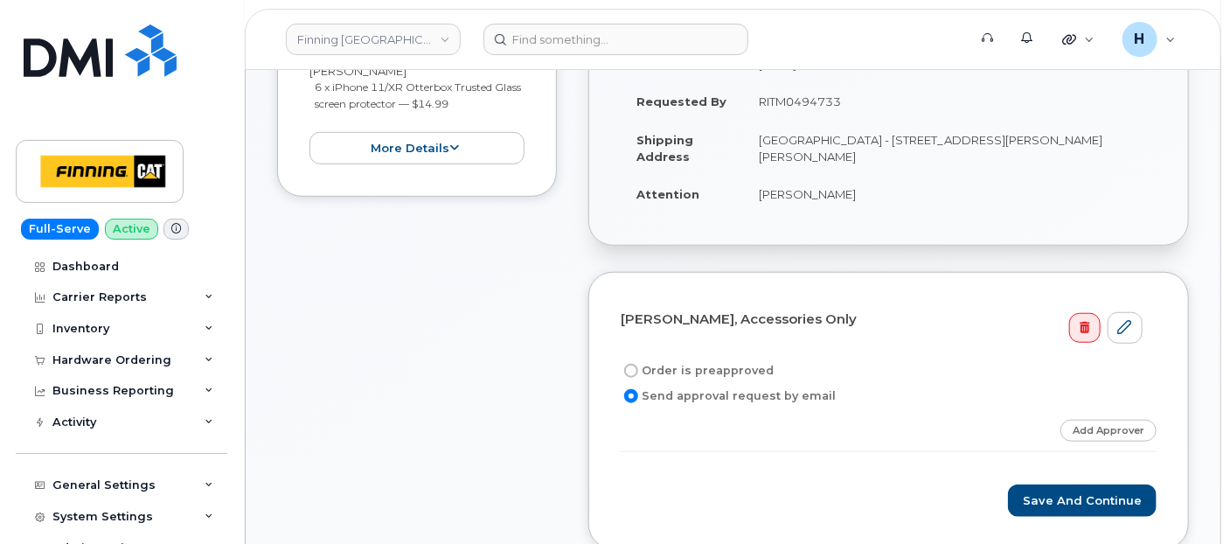
click at [741, 363] on label "Order is preapproved" at bounding box center [697, 370] width 153 height 21
click at [638, 364] on input "Order is preapproved" at bounding box center [631, 371] width 14 height 14
radio input "true"
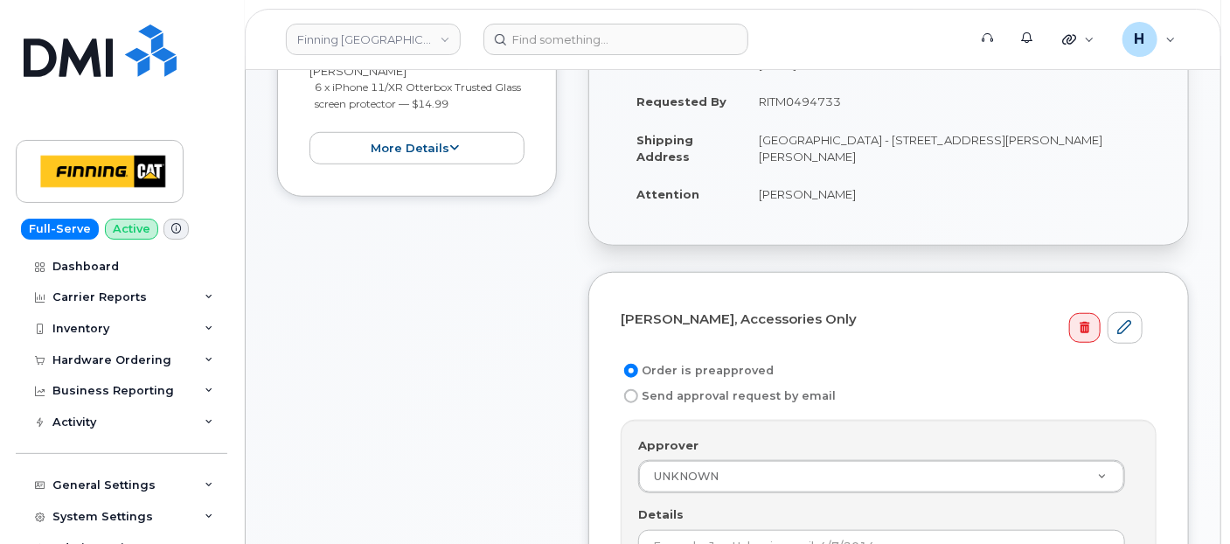
scroll to position [397, 0]
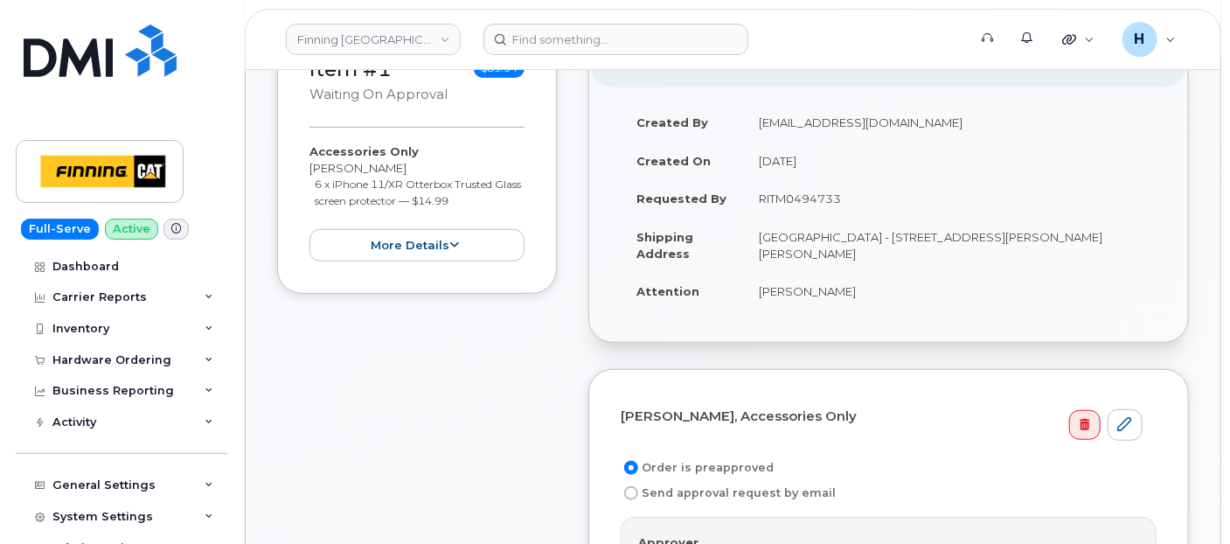
drag, startPoint x: 753, startPoint y: 196, endPoint x: 899, endPoint y: 197, distance: 146.0
click at [899, 197] on td "RITM0494733" at bounding box center [949, 198] width 413 height 38
copy td "RITM0494733"
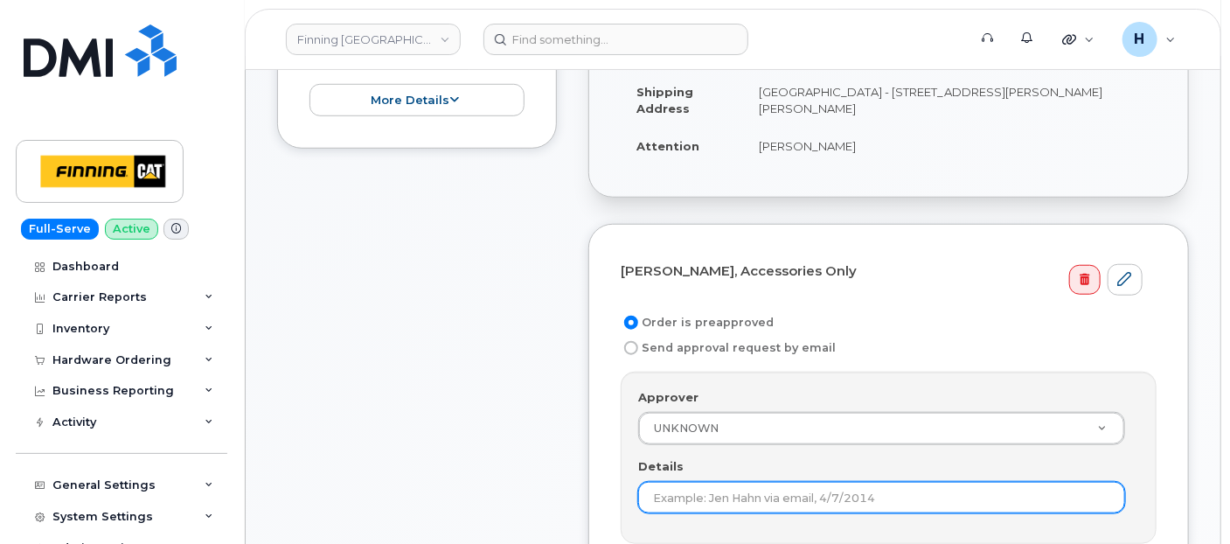
scroll to position [688, 0]
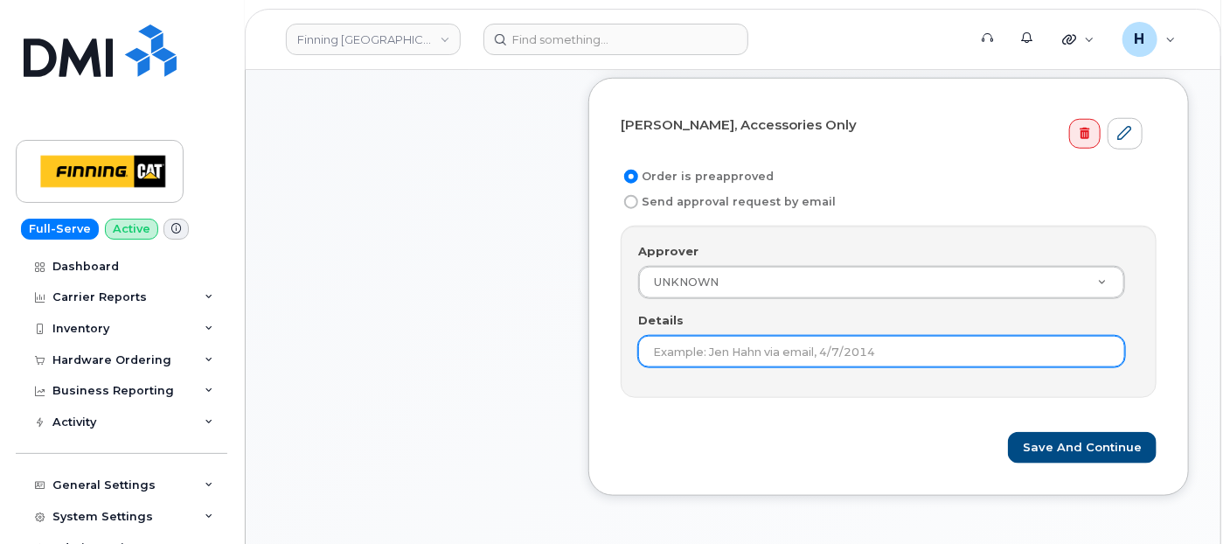
click at [697, 342] on input "Details" at bounding box center [881, 351] width 487 height 31
paste input "RITM0494733"
type input "RITM0494733"
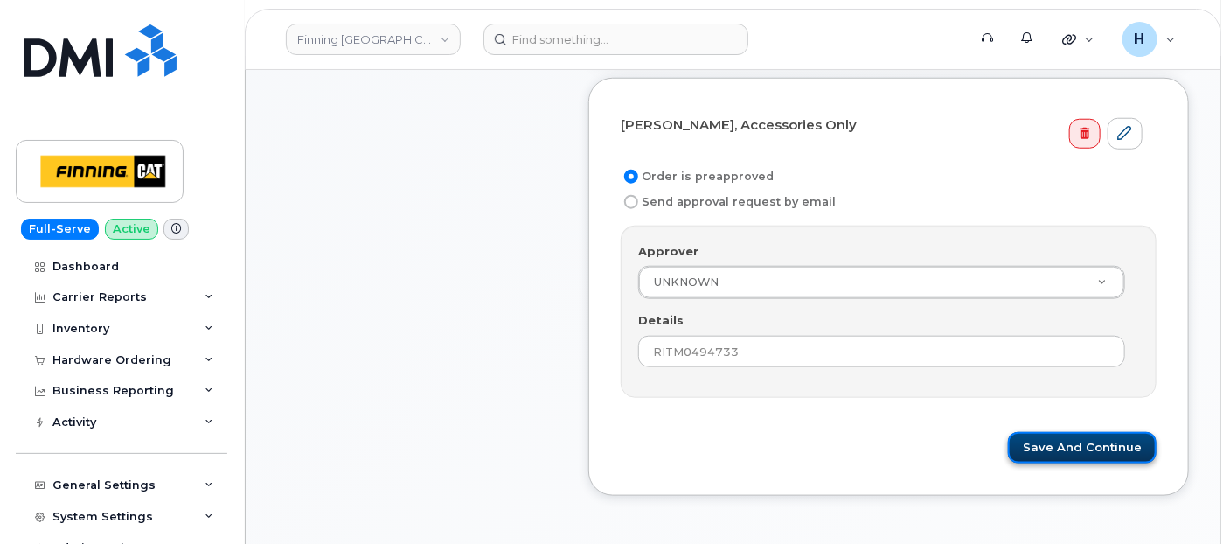
click at [1112, 450] on button "Save and Continue" at bounding box center [1082, 448] width 149 height 32
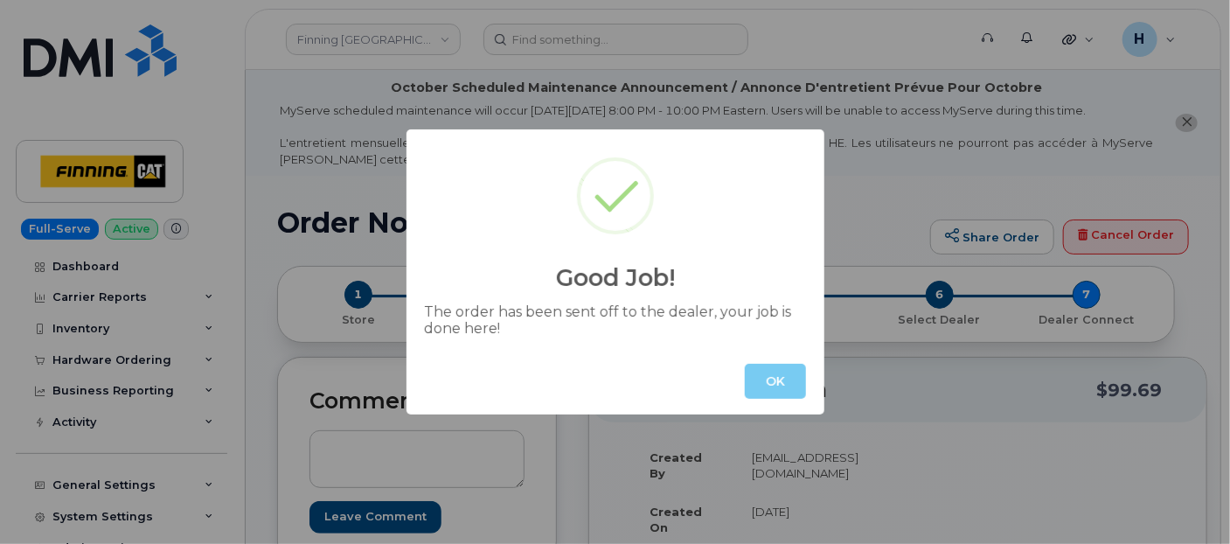
click at [765, 381] on button "OK" at bounding box center [775, 381] width 61 height 35
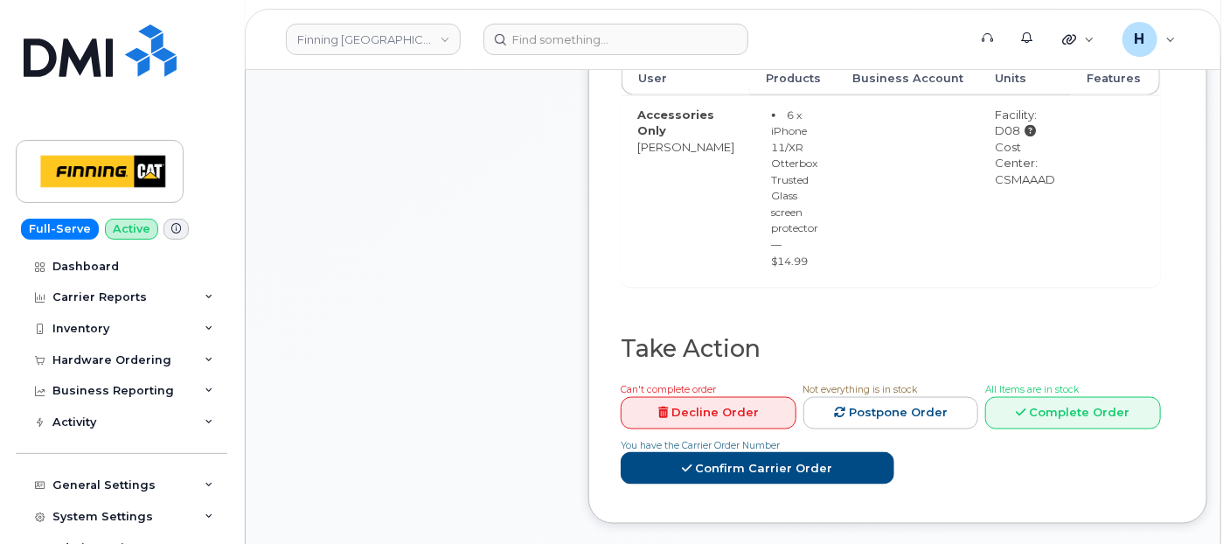
scroll to position [971, 0]
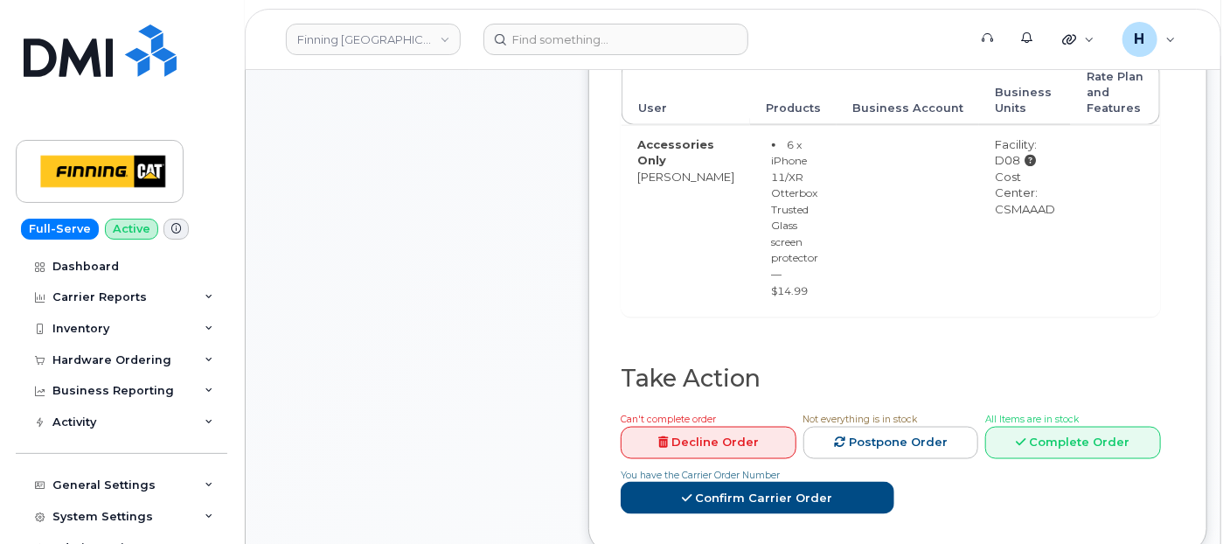
drag, startPoint x: 972, startPoint y: 247, endPoint x: 1044, endPoint y: 253, distance: 71.9
click at [1044, 253] on td "Facility: D08 Cost Center: CSMAAAD" at bounding box center [1025, 221] width 92 height 192
copy div "CSMAAAD"
drag, startPoint x: 965, startPoint y: 182, endPoint x: 996, endPoint y: 186, distance: 30.9
click at [996, 186] on td "Facility: D08 Cost Center: CSMAAAD" at bounding box center [1025, 221] width 92 height 192
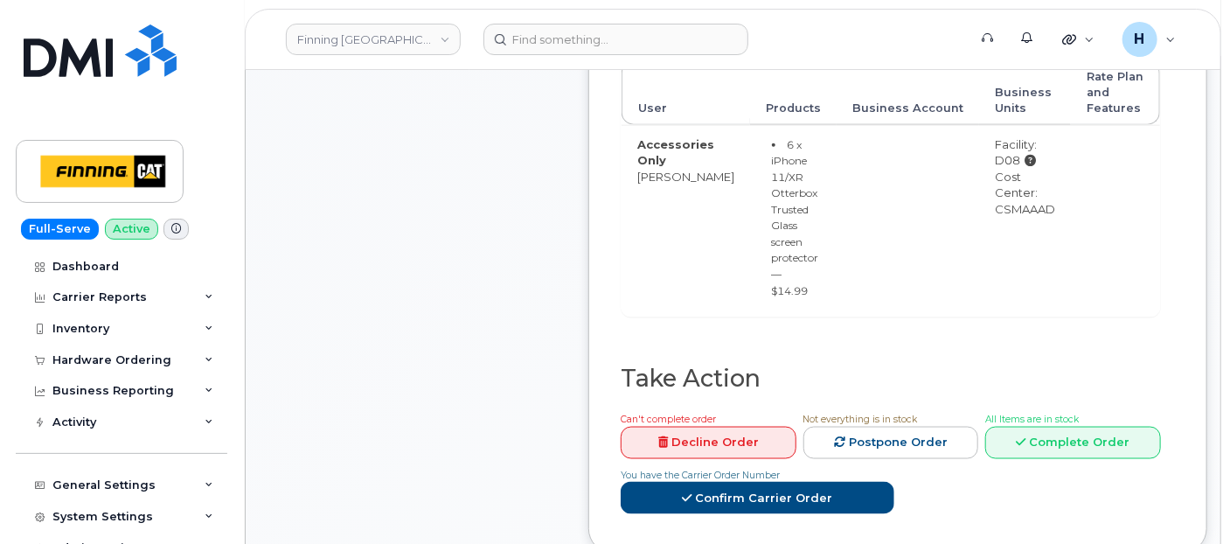
copy div "D08"
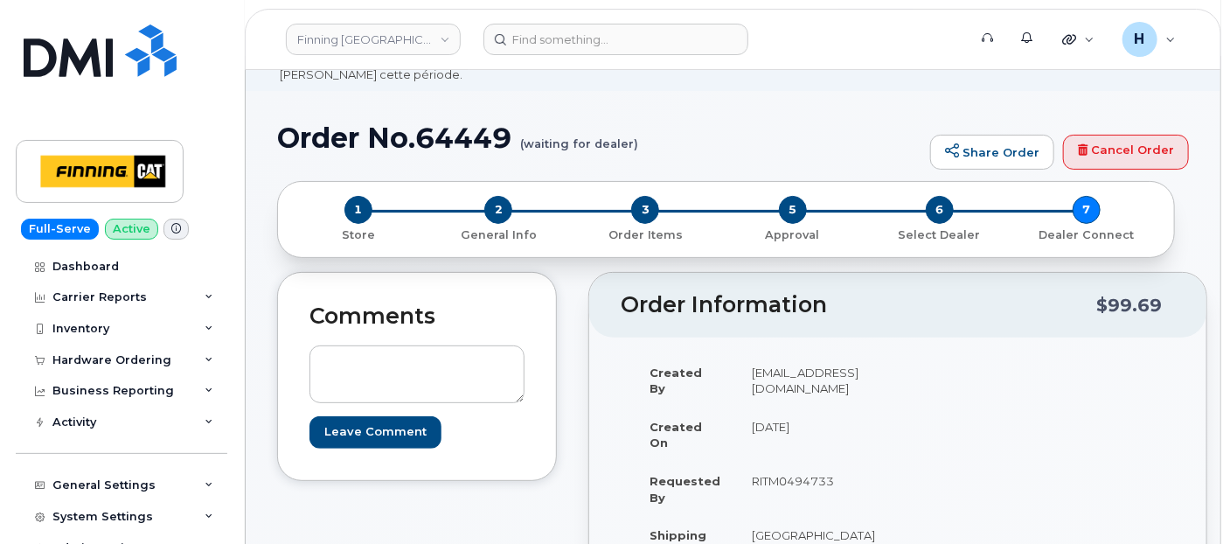
scroll to position [0, 0]
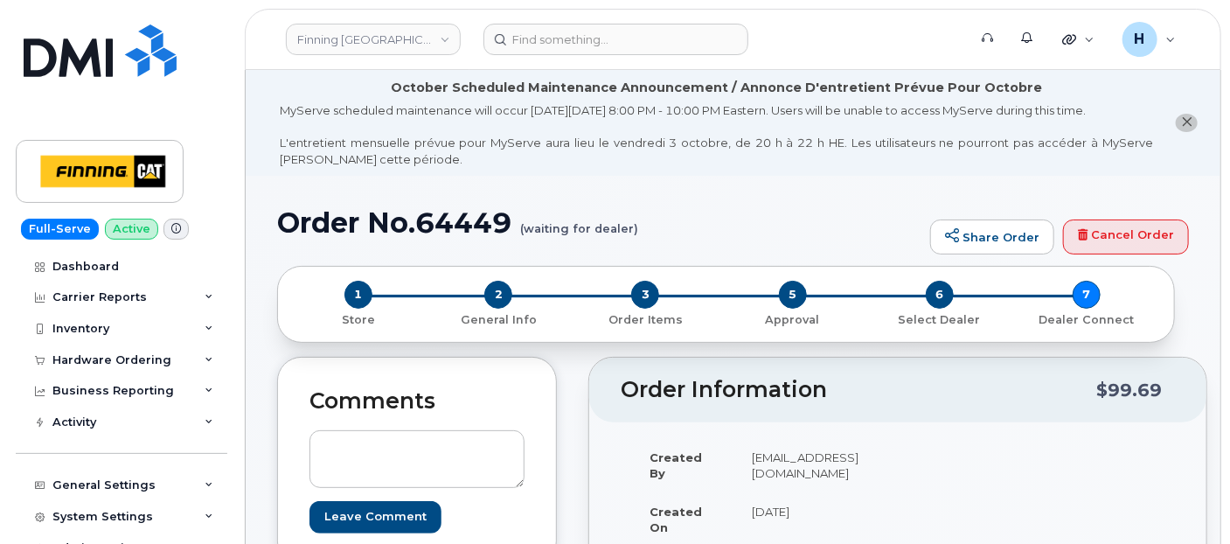
click at [469, 217] on h1 "Order No.64449 (waiting for dealer)" at bounding box center [599, 222] width 644 height 31
copy h1 "64449"
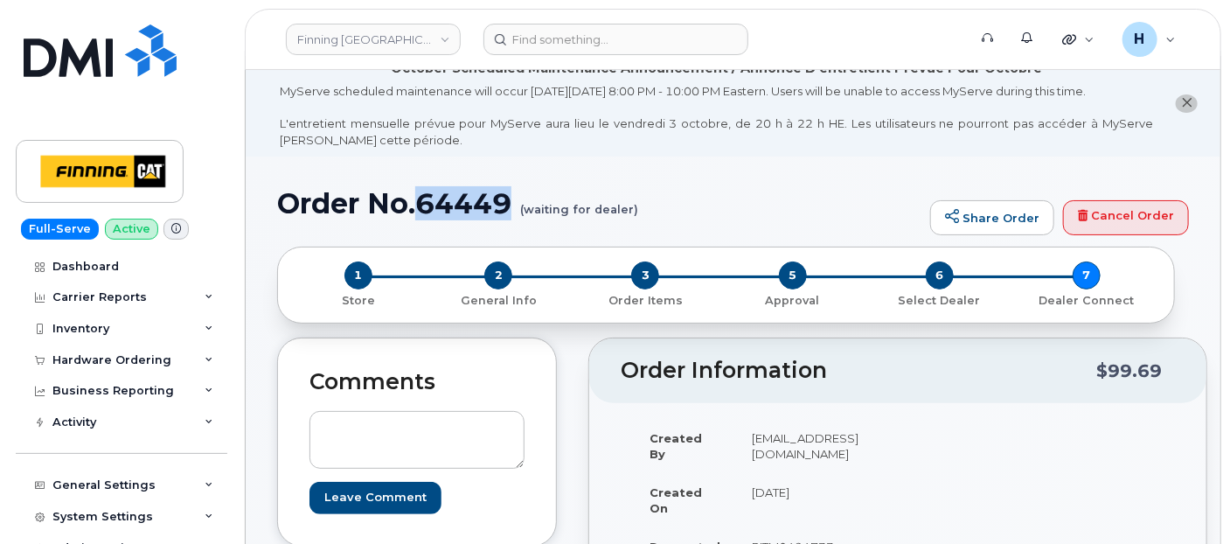
scroll to position [388, 0]
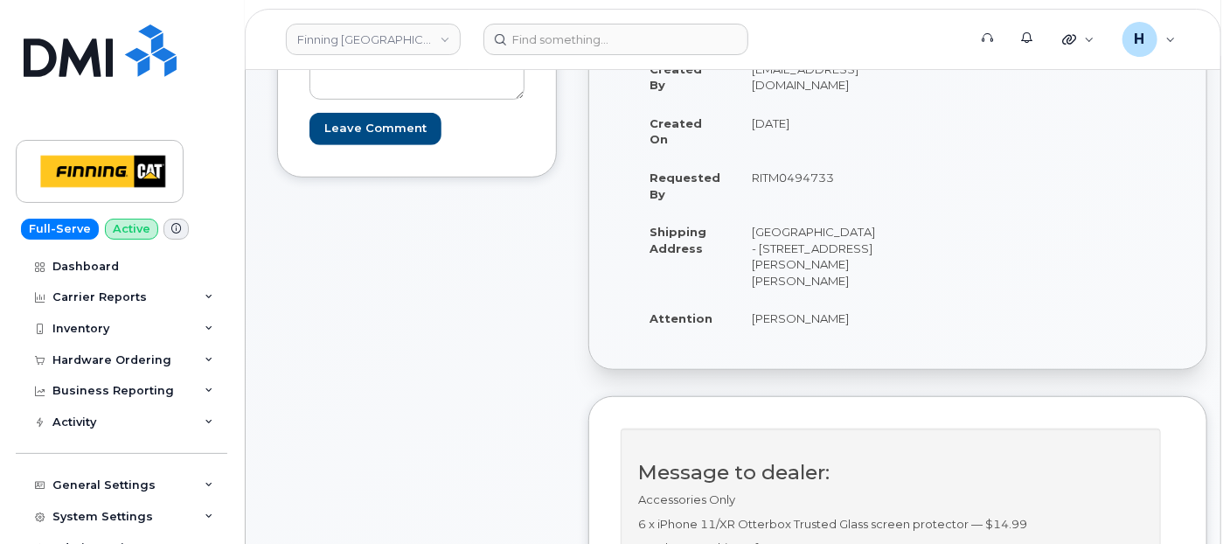
drag, startPoint x: 789, startPoint y: 312, endPoint x: 849, endPoint y: 311, distance: 60.3
click at [849, 299] on td "[GEOGRAPHIC_DATA] - [STREET_ADDRESS][PERSON_NAME][PERSON_NAME]" at bounding box center [813, 255] width 155 height 87
copy td "T0P 1C0"
drag, startPoint x: 740, startPoint y: 242, endPoint x: 830, endPoint y: 257, distance: 92.1
click at [830, 257] on td "[GEOGRAPHIC_DATA] - [STREET_ADDRESS][PERSON_NAME][PERSON_NAME]" at bounding box center [813, 255] width 155 height 87
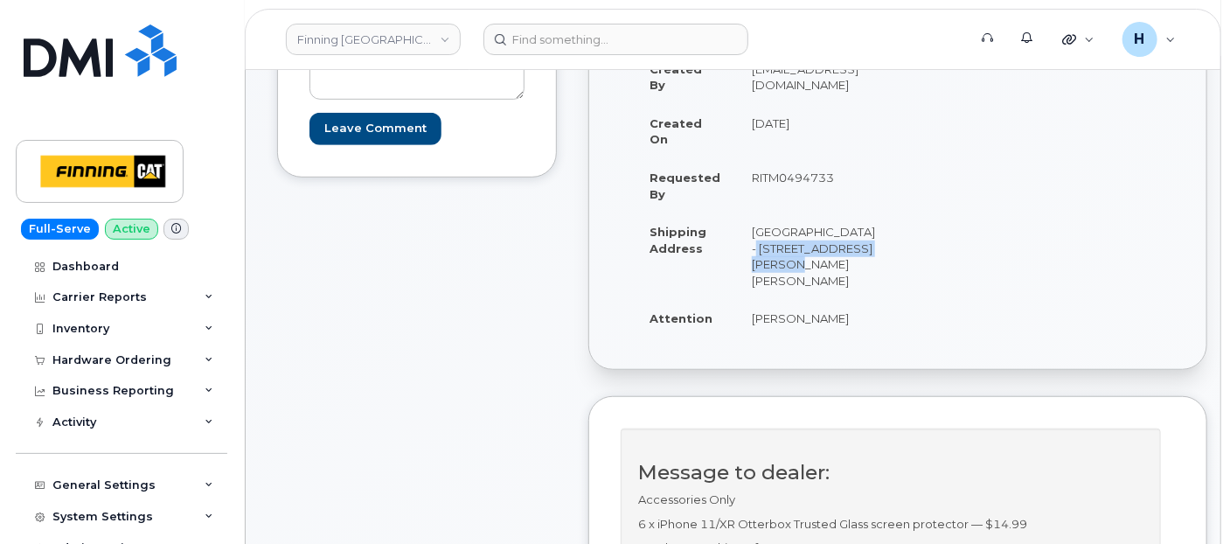
copy td "Highway 63, Mildred Lake"
drag, startPoint x: 740, startPoint y: 277, endPoint x: 827, endPoint y: 284, distance: 86.8
click at [827, 284] on td "[GEOGRAPHIC_DATA] - [STREET_ADDRESS][PERSON_NAME][PERSON_NAME]" at bounding box center [813, 255] width 155 height 87
copy td "Industrial Park"
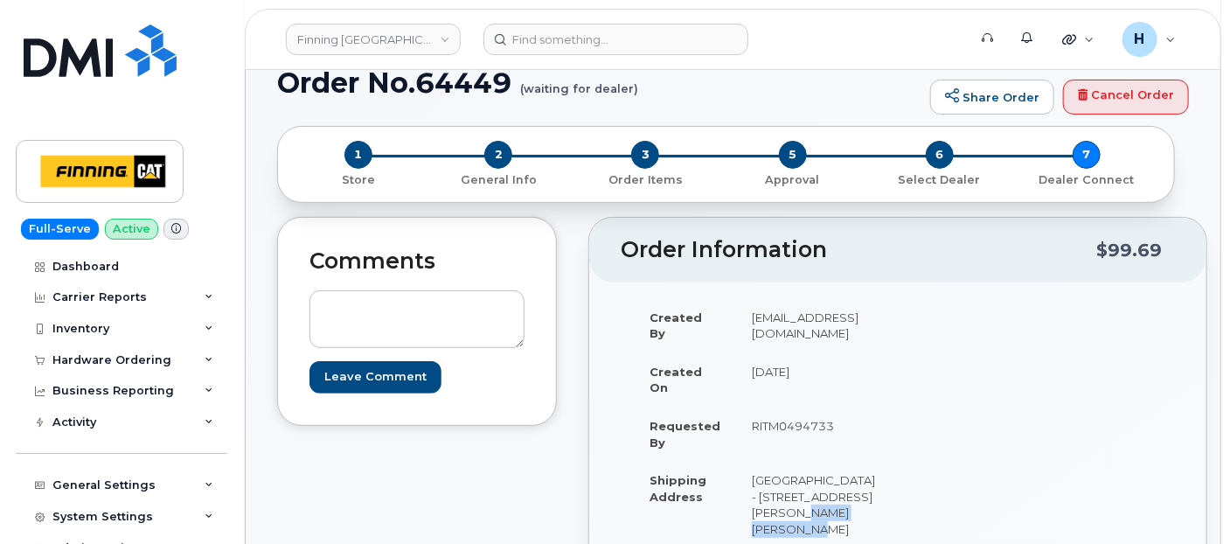
scroll to position [0, 0]
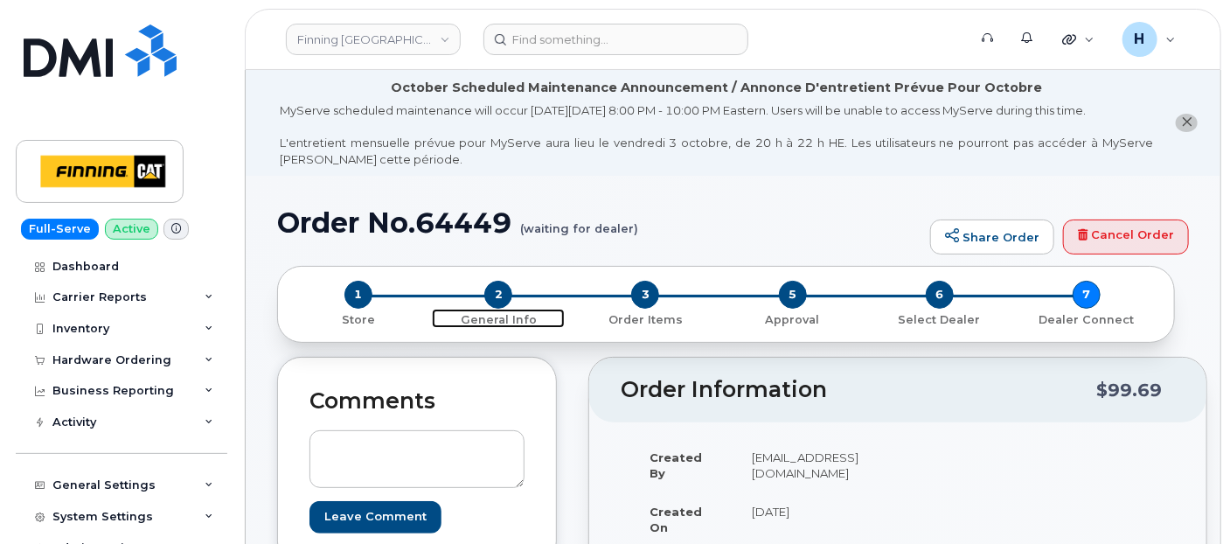
click at [504, 296] on span "2" at bounding box center [498, 295] width 28 height 28
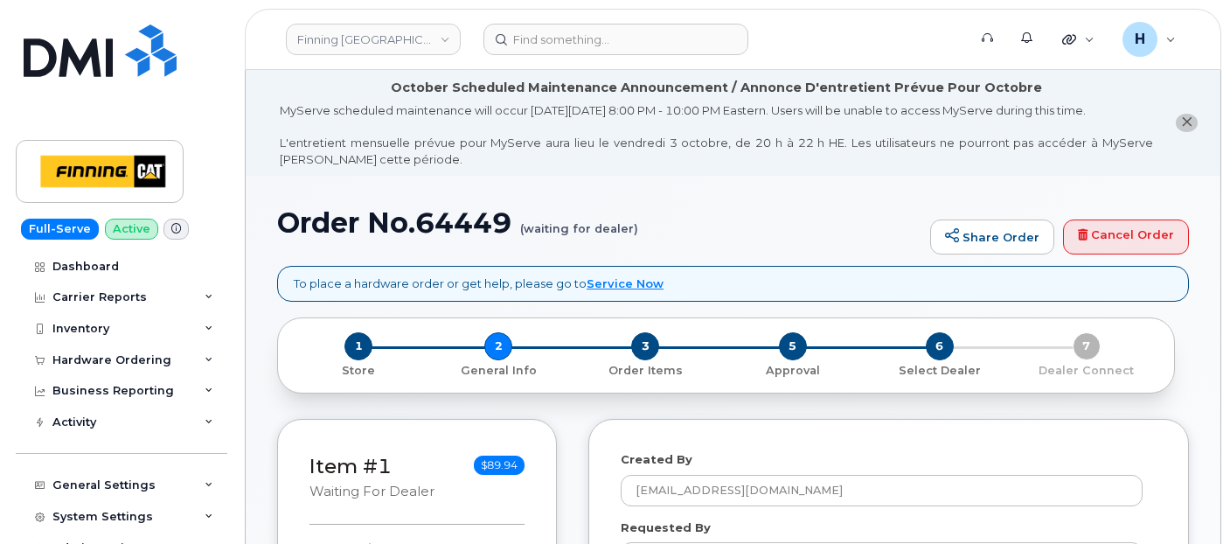
select select
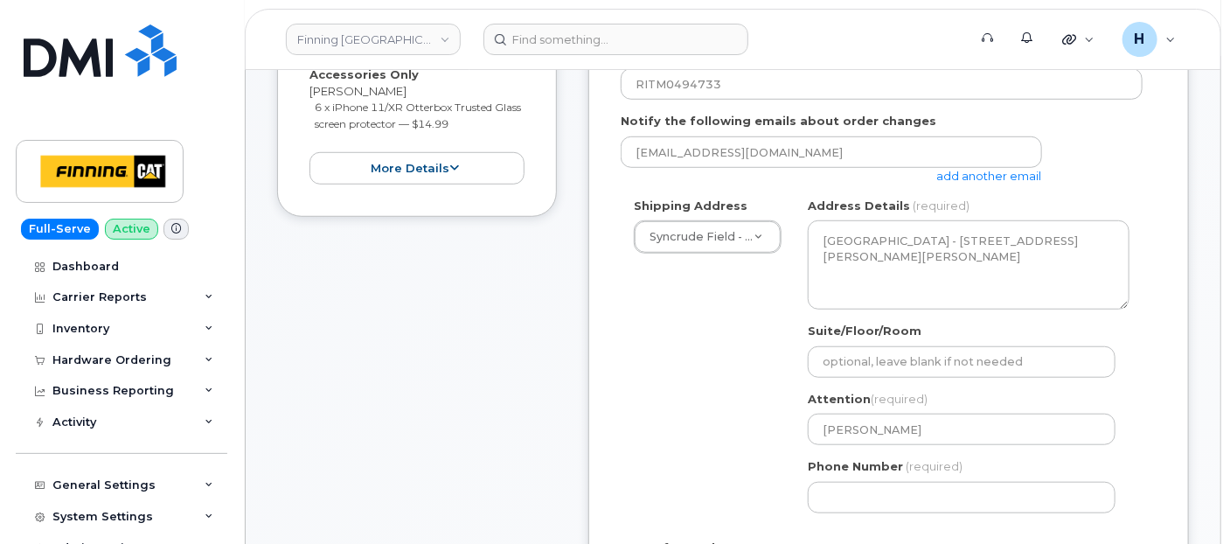
scroll to position [679, 0]
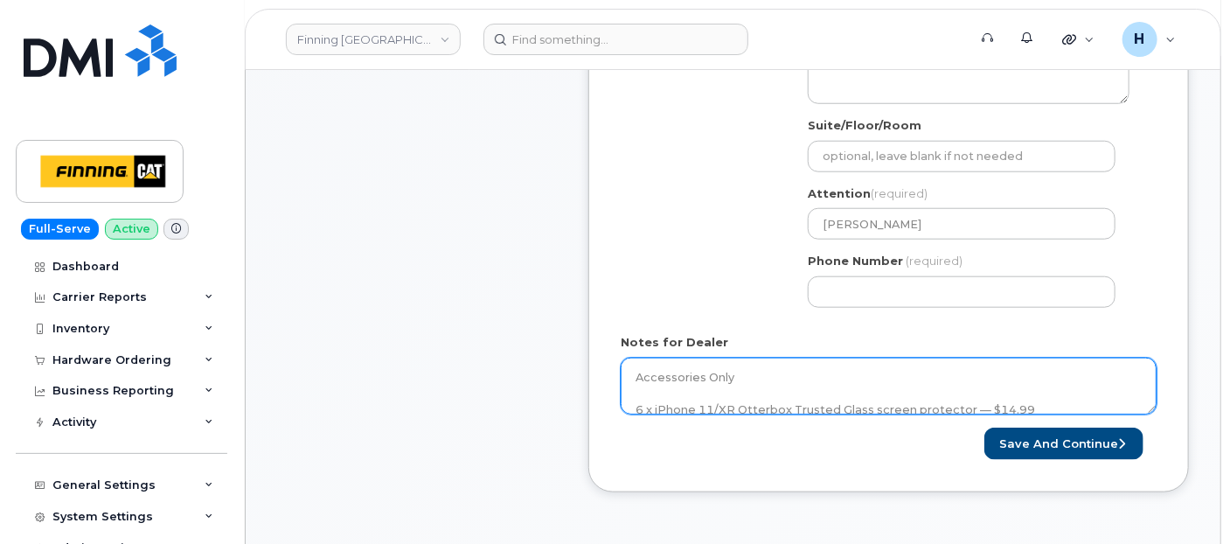
click at [789, 392] on textarea "Accessories Only 6 x iPhone 11/XR Otterbox Trusted Glass screen protector — $14…" at bounding box center [889, 387] width 536 height 58
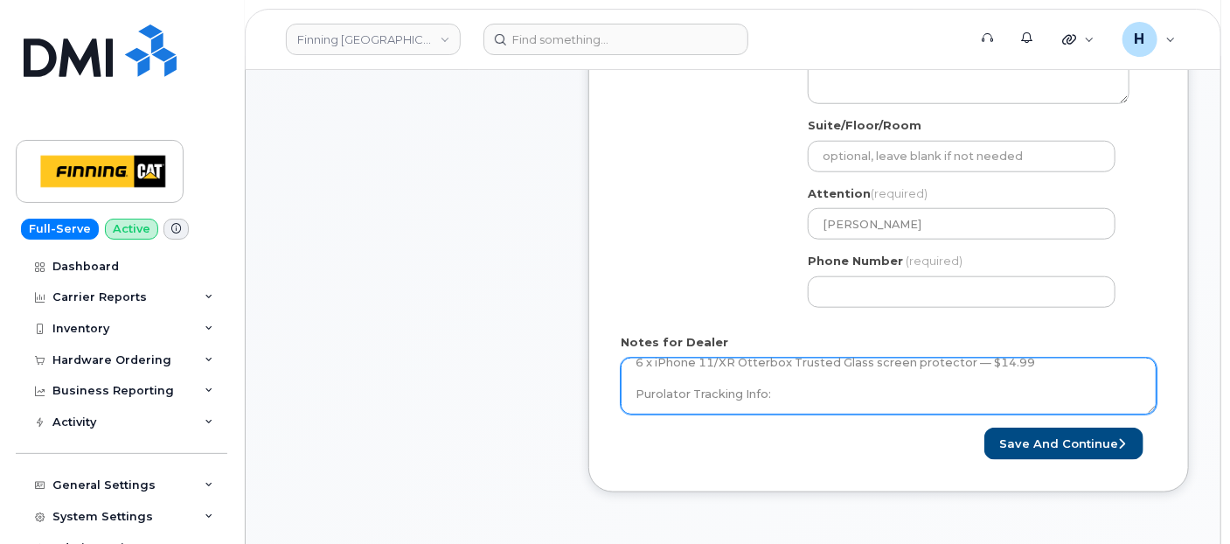
click at [797, 392] on textarea "Accessories Only 6 x iPhone 11/XR Otterbox Trusted Glass screen protector — $14…" at bounding box center [889, 387] width 536 height 58
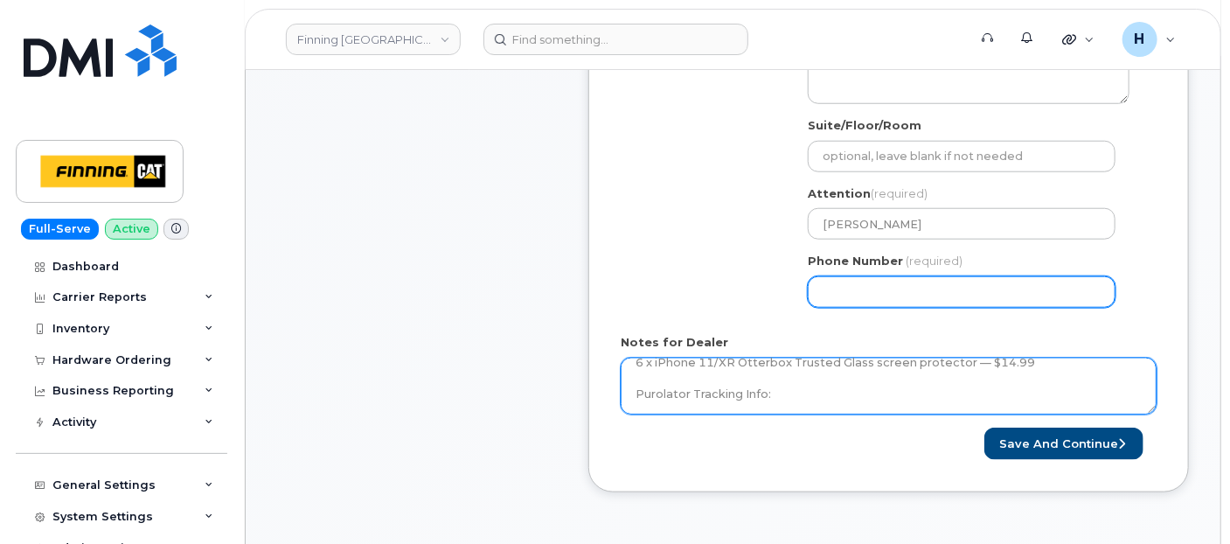
paste textarea "335665843538"
type textarea "Accessories Only 6 x iPhone 11/XR Otterbox Trusted Glass screen protector — $14…"
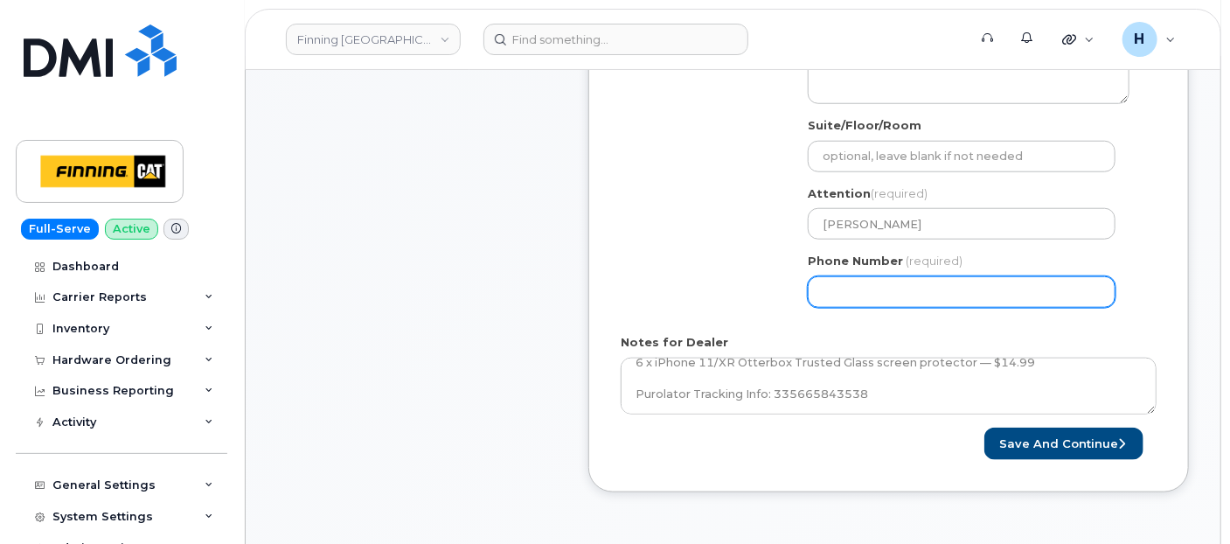
drag, startPoint x: 844, startPoint y: 299, endPoint x: 854, endPoint y: 292, distance: 11.9
click at [845, 299] on input "Phone Number" at bounding box center [962, 291] width 308 height 31
type input "7807902010"
select select
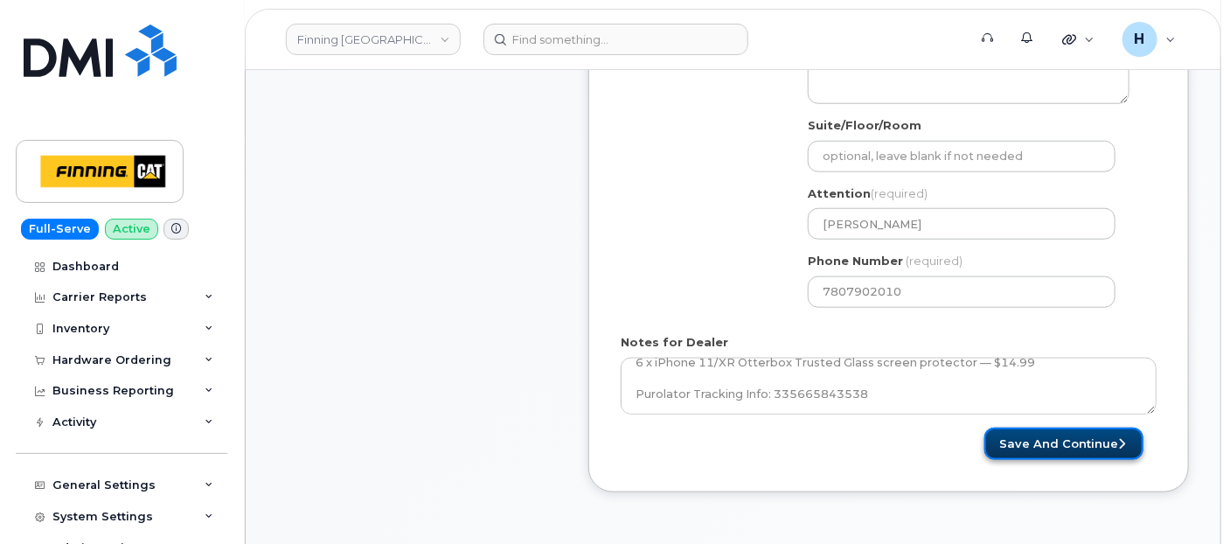
click at [1005, 452] on button "Save and Continue" at bounding box center [1063, 443] width 159 height 32
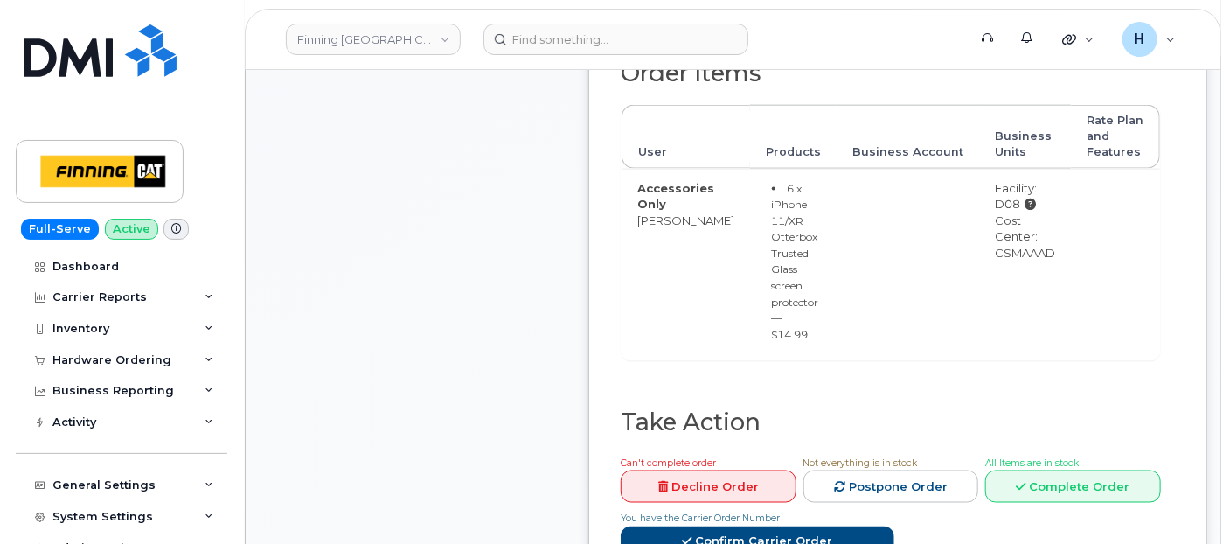
scroll to position [1068, 0]
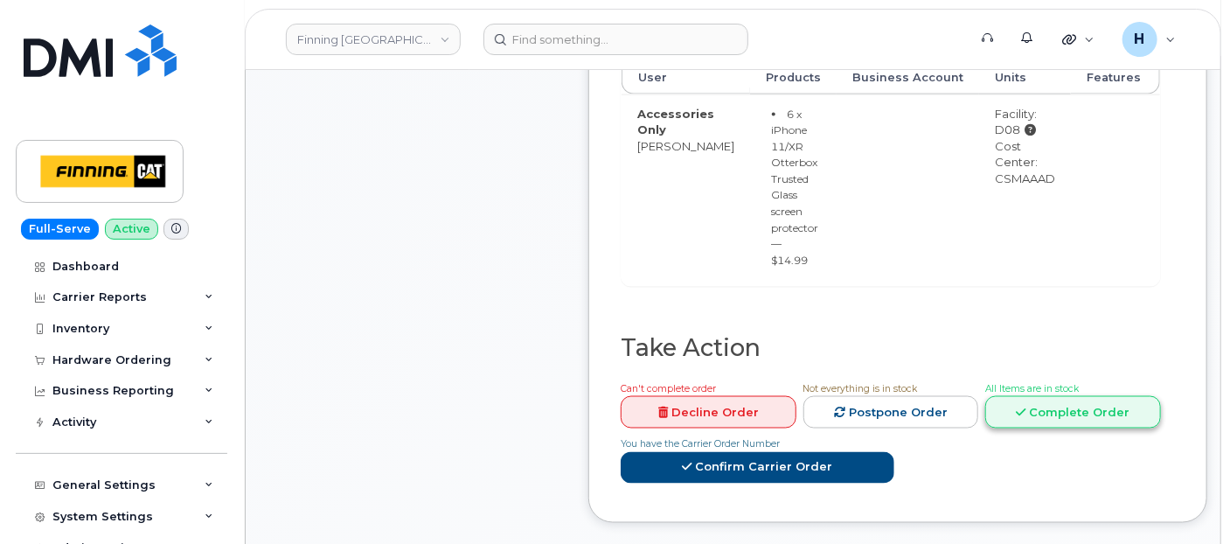
click at [1012, 414] on link "Complete Order" at bounding box center [1073, 412] width 176 height 32
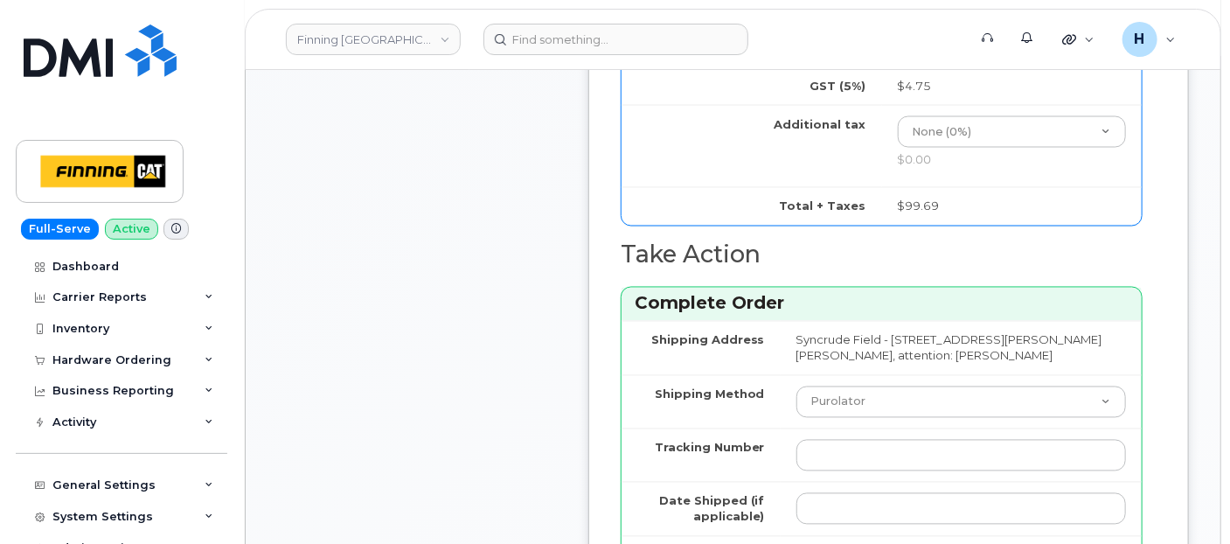
scroll to position [1553, 0]
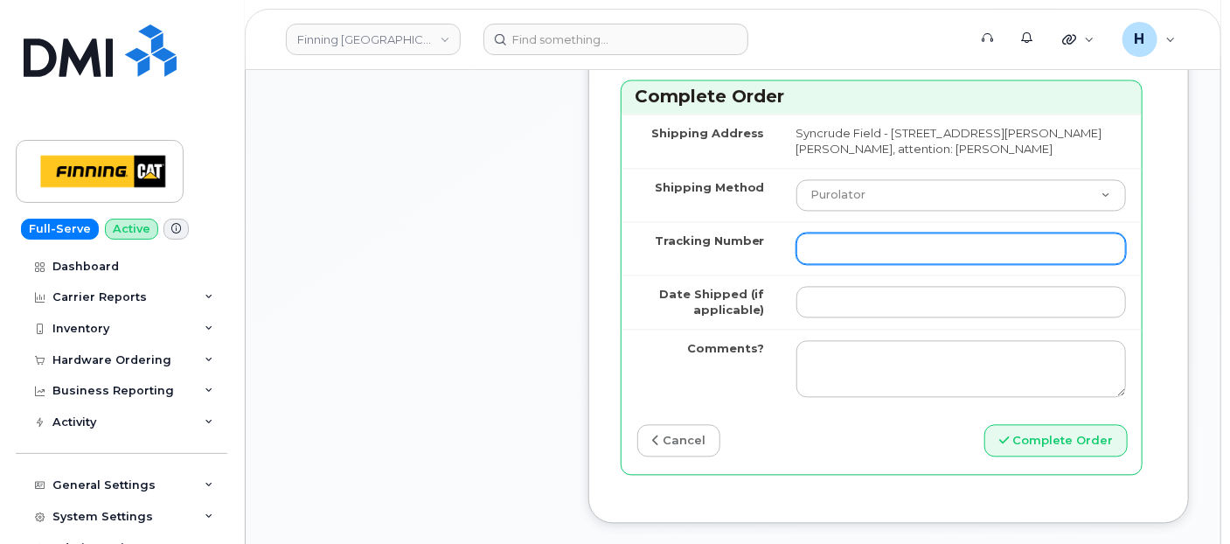
click at [839, 264] on input "Tracking Number" at bounding box center [961, 248] width 330 height 31
paste input "335665843538"
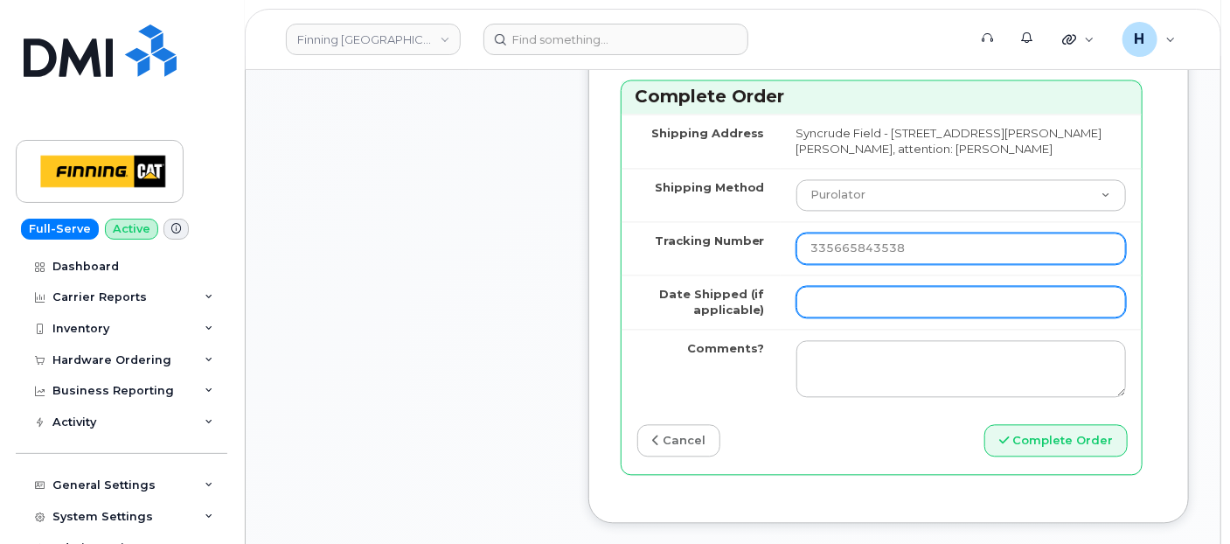
type input "335665843538"
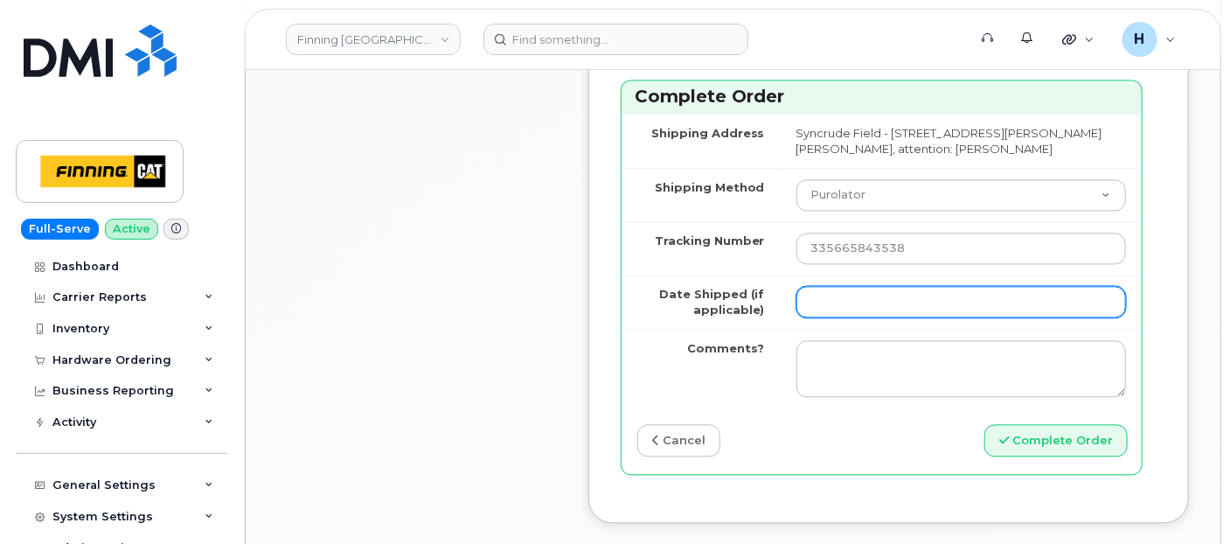
click at [822, 316] on input "Date Shipped (if applicable)" at bounding box center [961, 301] width 330 height 31
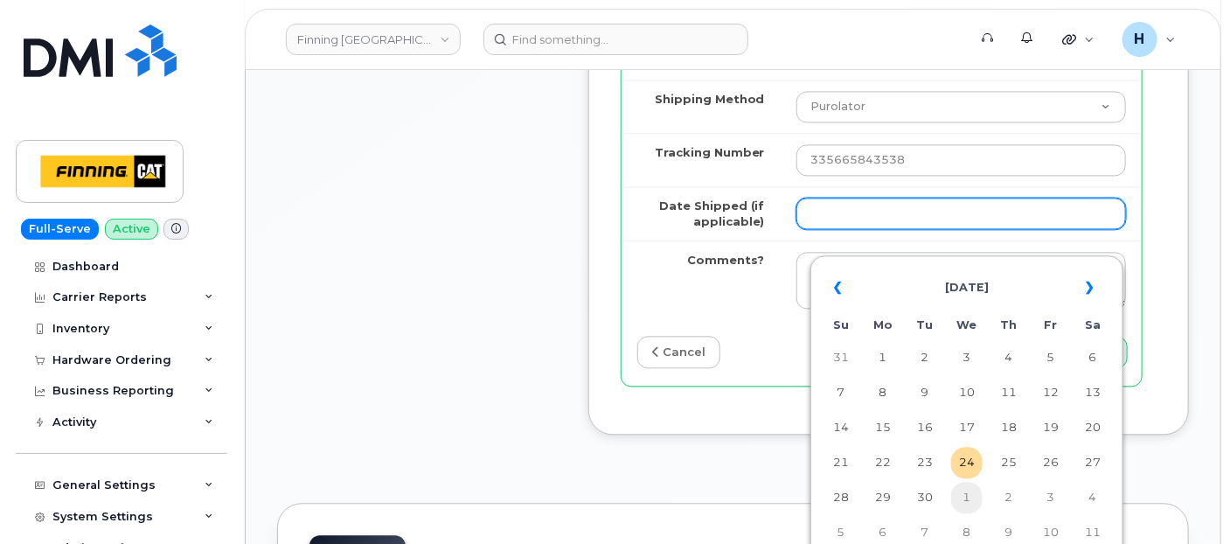
scroll to position [1650, 0]
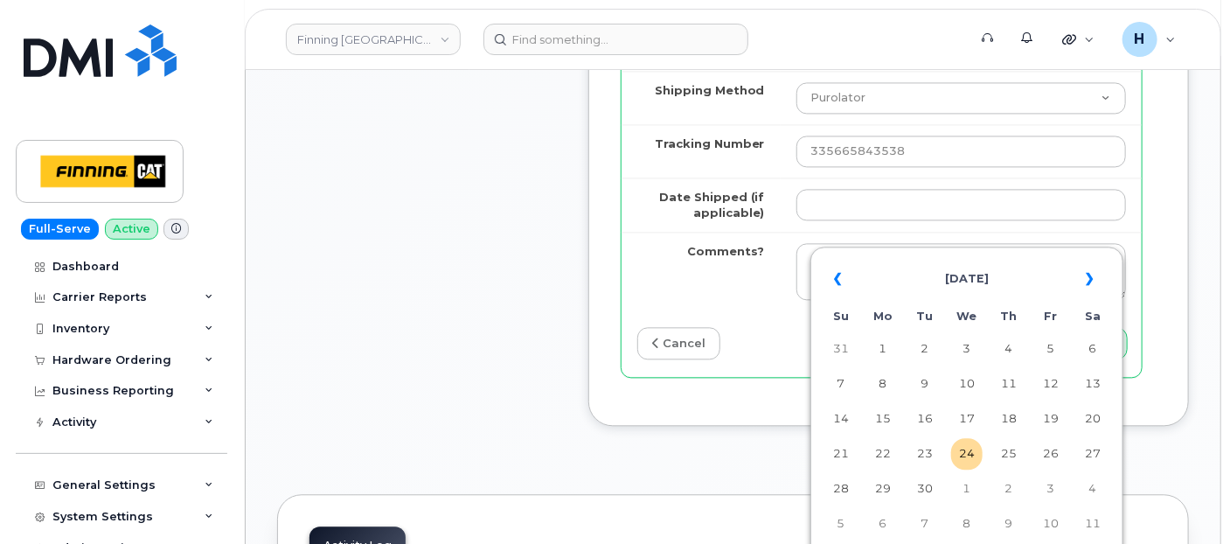
drag, startPoint x: 963, startPoint y: 449, endPoint x: 893, endPoint y: 360, distance: 113.9
click at [963, 448] on td "24" at bounding box center [966, 453] width 31 height 31
type input "[DATE]"
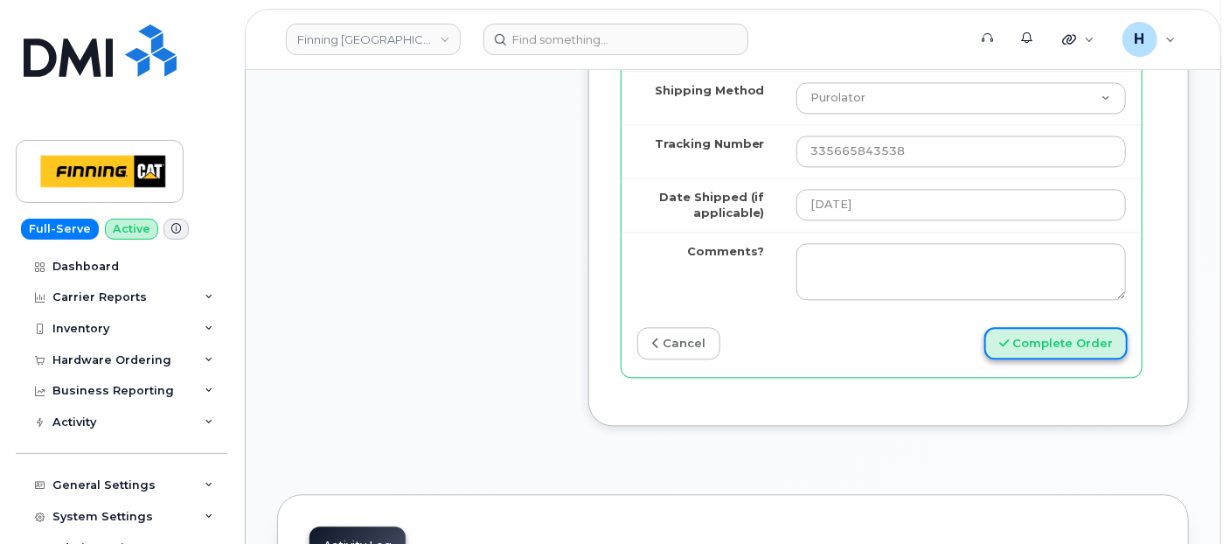
click at [1027, 359] on button "Complete Order" at bounding box center [1055, 343] width 143 height 32
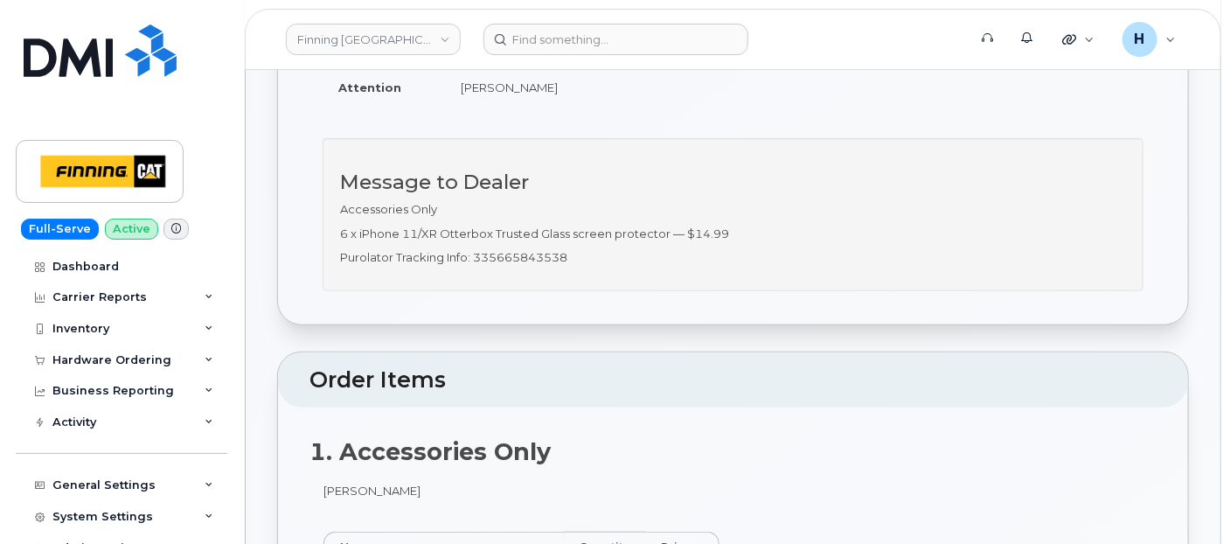
scroll to position [776, 0]
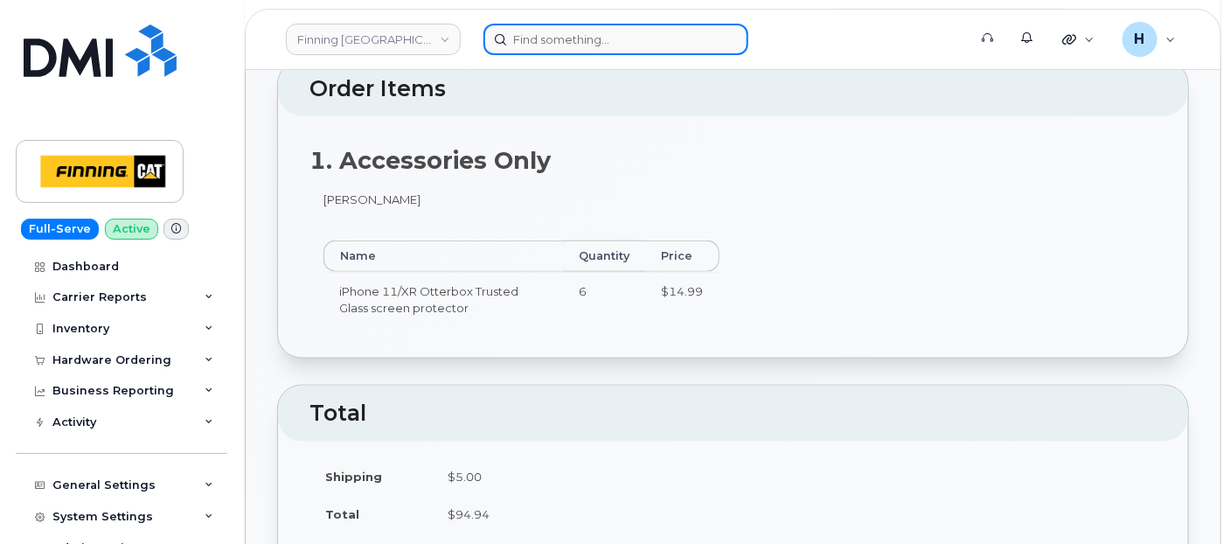
click at [641, 38] on input at bounding box center [615, 39] width 265 height 31
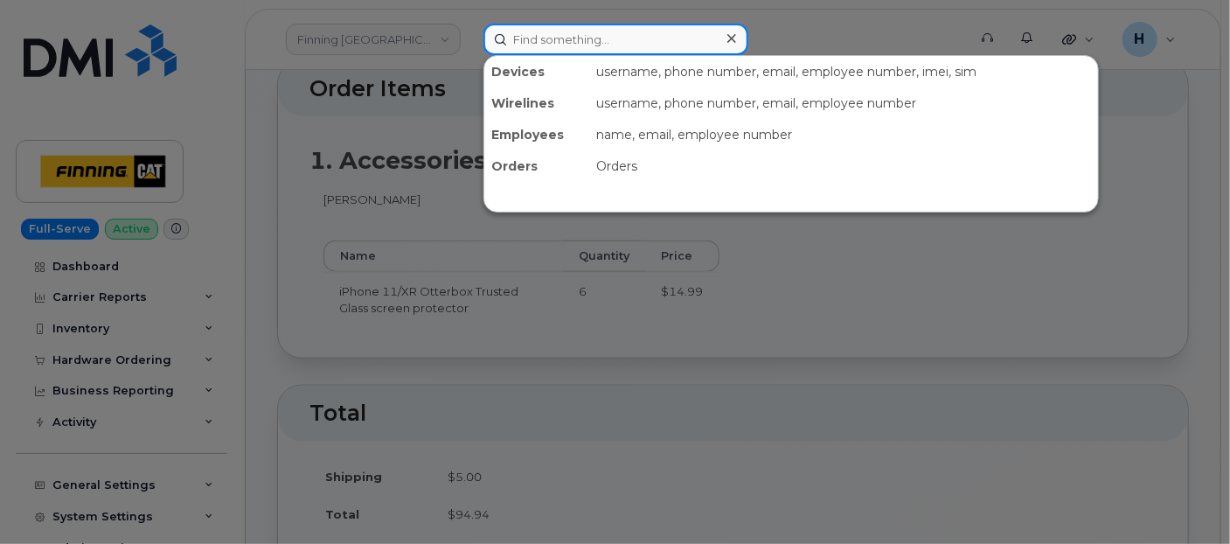
paste input "[PERSON_NAME]"
type input "[PERSON_NAME]"
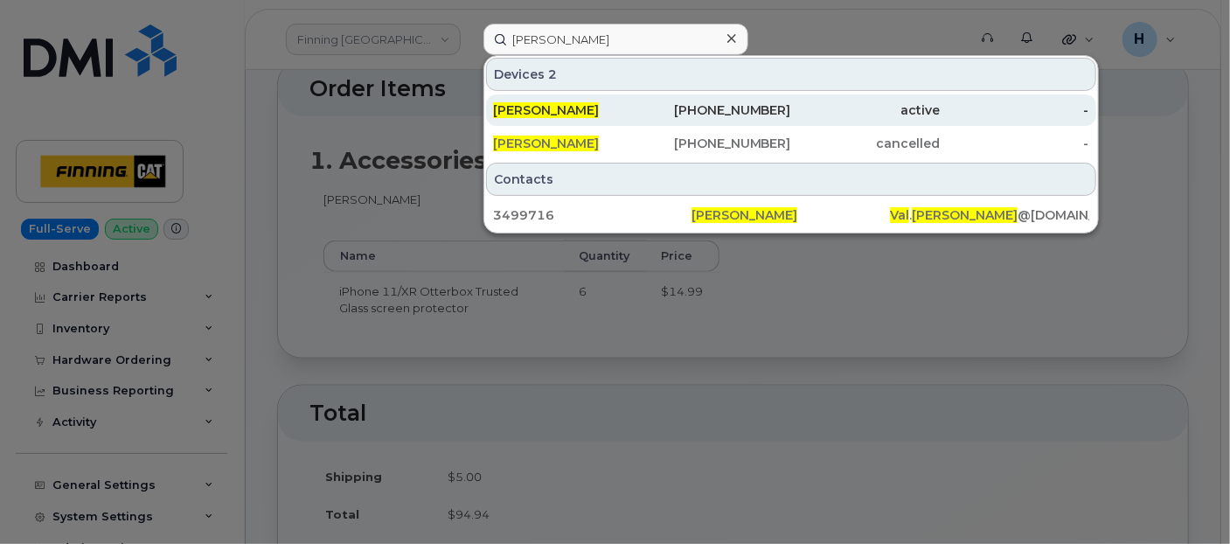
drag, startPoint x: 544, startPoint y: 106, endPoint x: 530, endPoint y: 109, distance: 14.4
click at [530, 109] on span "[PERSON_NAME]" at bounding box center [546, 110] width 106 height 16
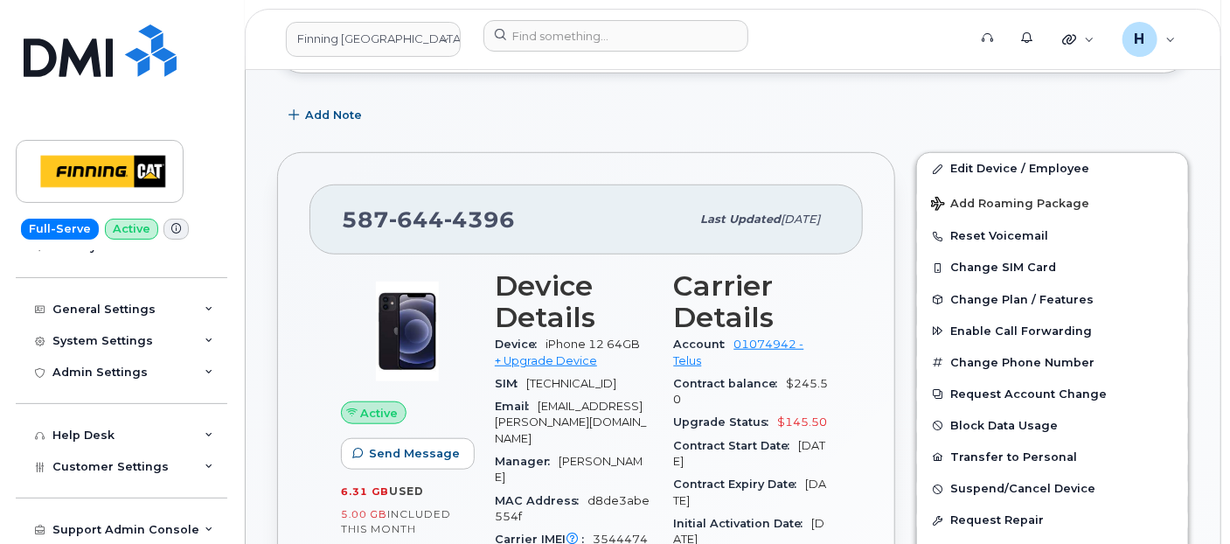
scroll to position [485, 0]
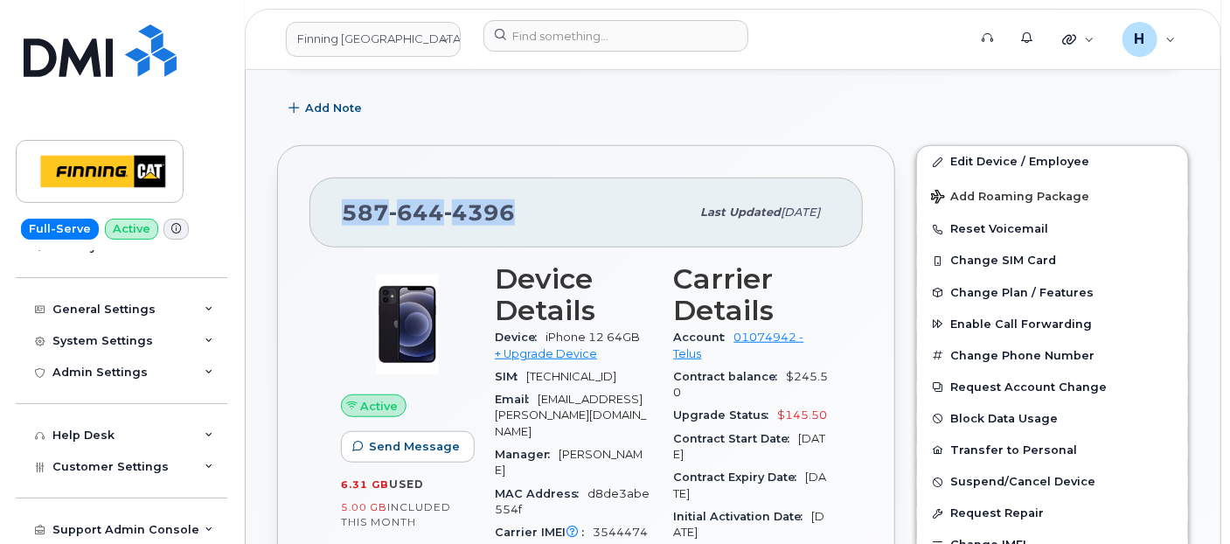
drag, startPoint x: 519, startPoint y: 229, endPoint x: 271, endPoint y: 197, distance: 250.4
copy span "587 644 4396"
click at [595, 66] on header "Finning Canada Support Alerts Quicklinks Suspend / Cancel Device Change SIM Car…" at bounding box center [733, 39] width 976 height 61
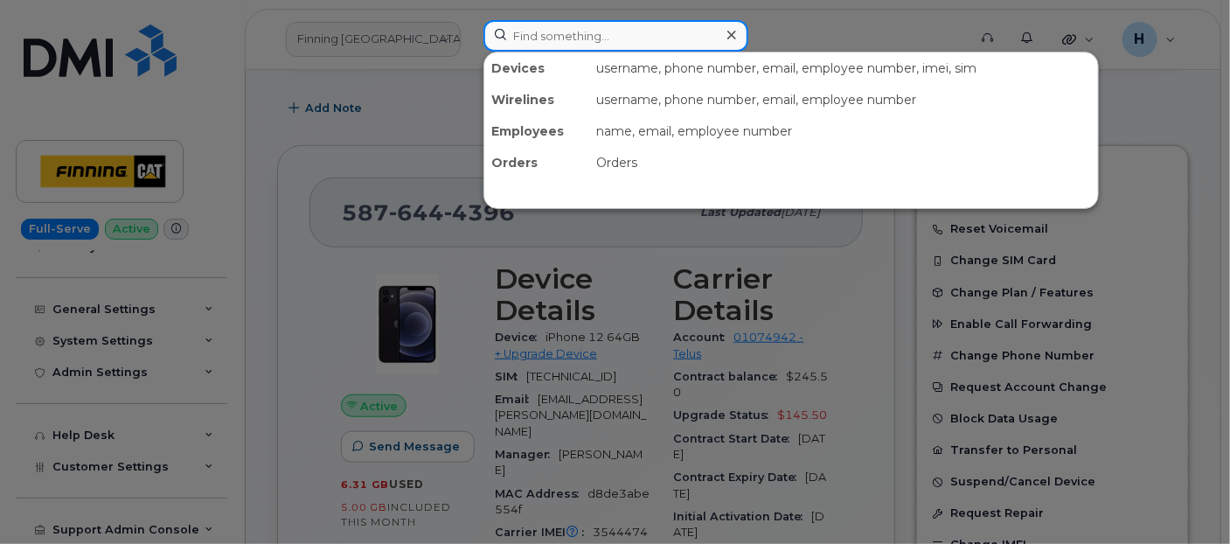
click at [595, 48] on input at bounding box center [615, 35] width 265 height 31
paste input "[PERSON_NAME]"
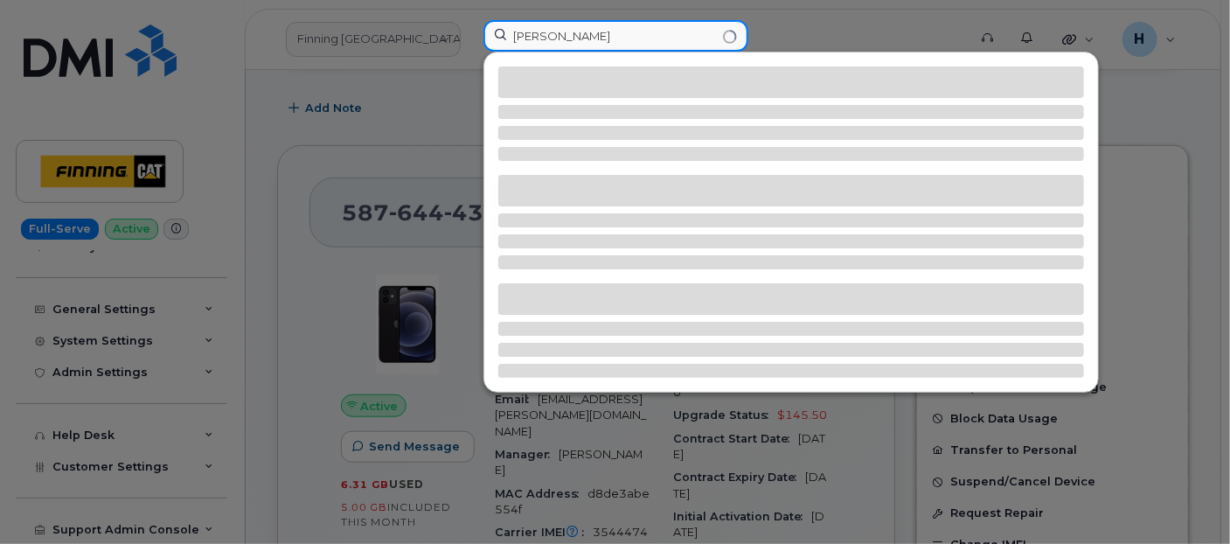
type input "[PERSON_NAME]"
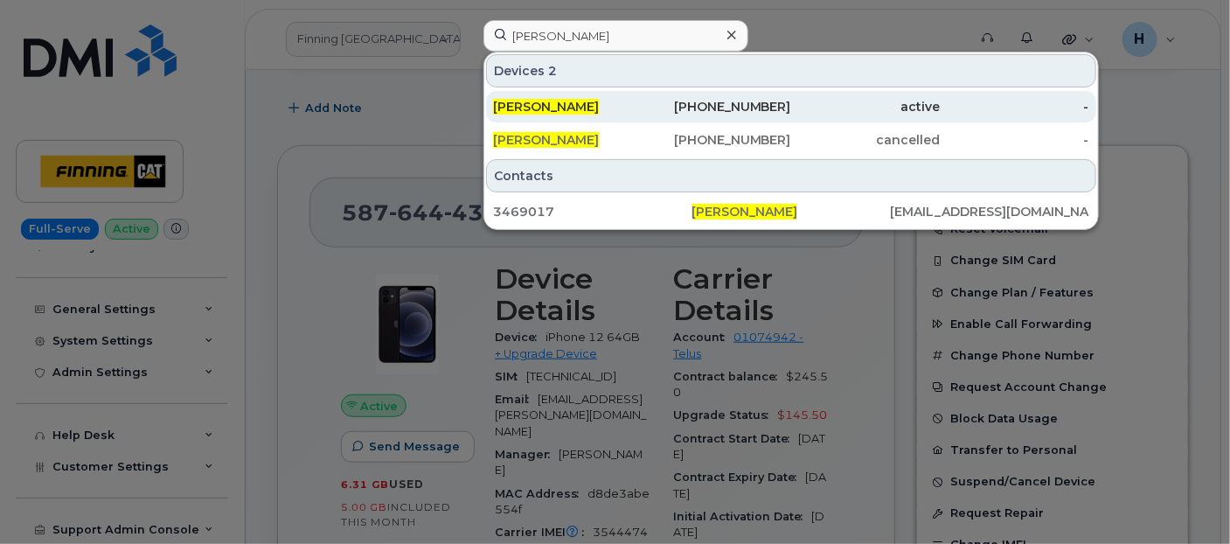
click at [584, 109] on span "[PERSON_NAME]" at bounding box center [546, 107] width 106 height 16
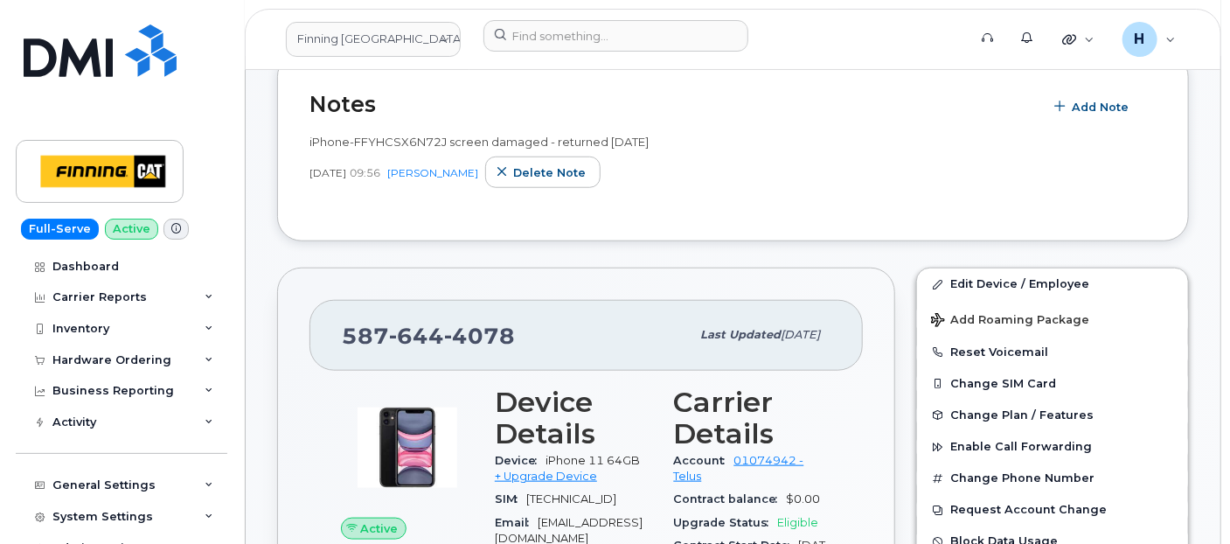
scroll to position [776, 0]
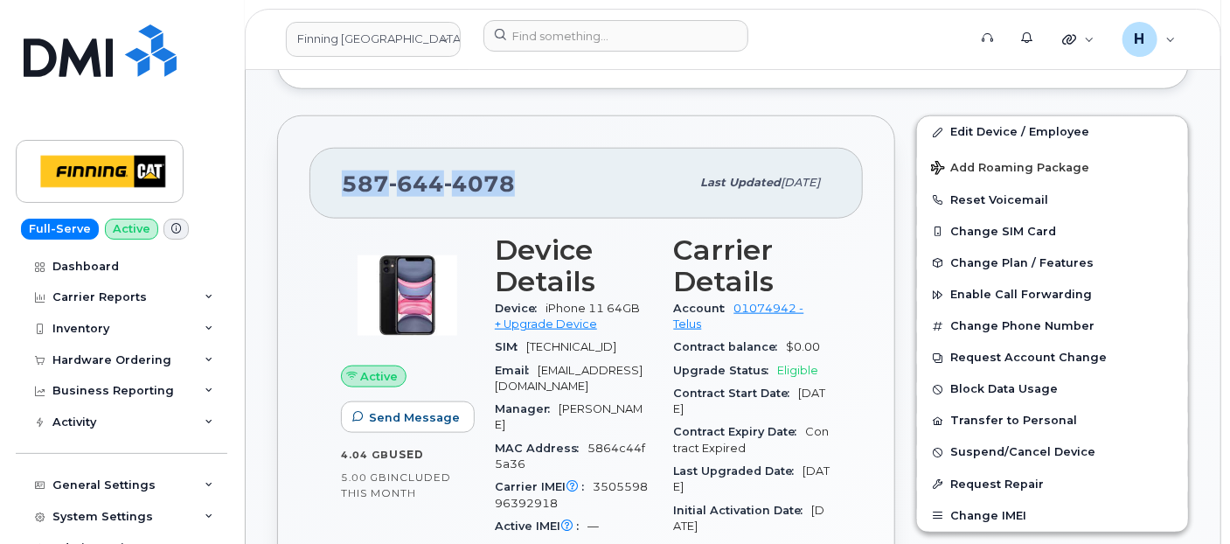
drag, startPoint x: 532, startPoint y: 184, endPoint x: 337, endPoint y: 182, distance: 195.8
click at [337, 182] on div "587 644 4078 Last updated Sep 16, 2025" at bounding box center [585, 183] width 553 height 70
copy span "587 644 4078"
drag, startPoint x: 115, startPoint y: 362, endPoint x: 106, endPoint y: 398, distance: 36.9
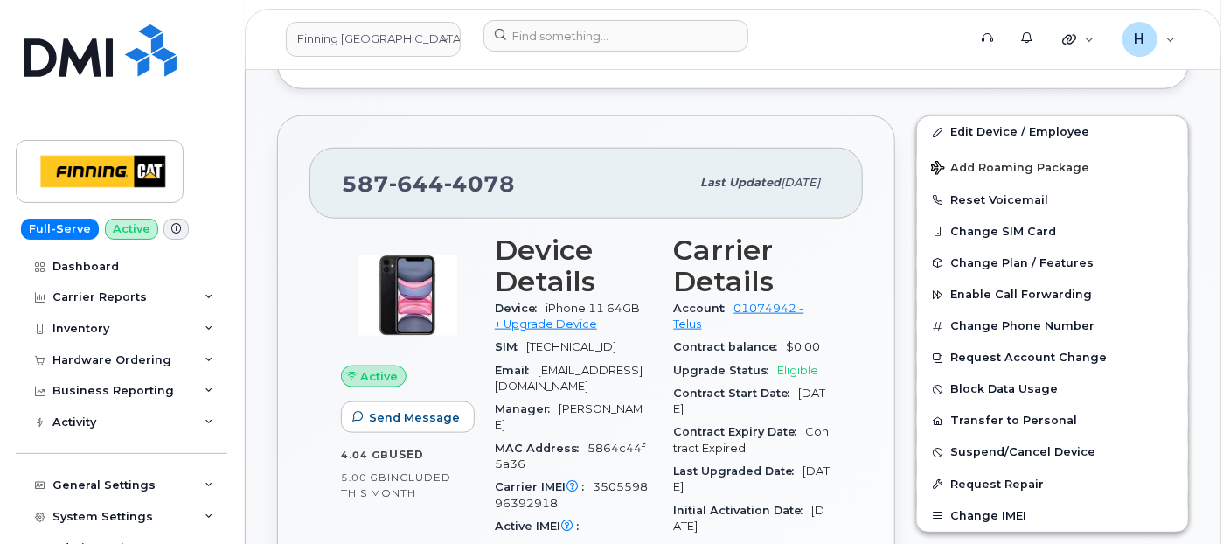
click at [115, 362] on div "Hardware Ordering" at bounding box center [111, 360] width 119 height 14
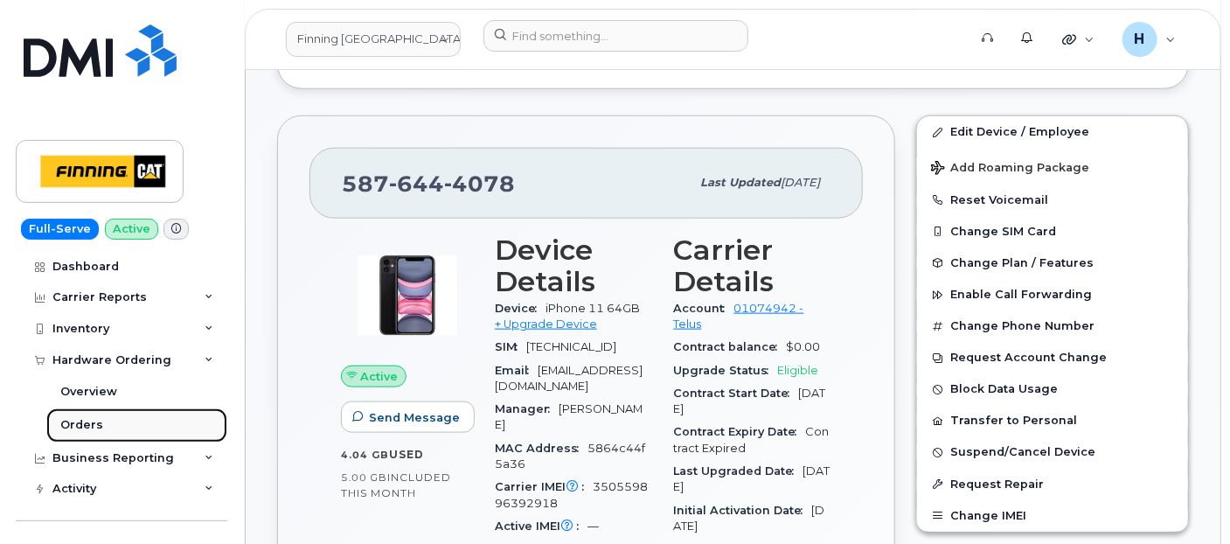
click at [95, 433] on link "Orders" at bounding box center [136, 424] width 181 height 33
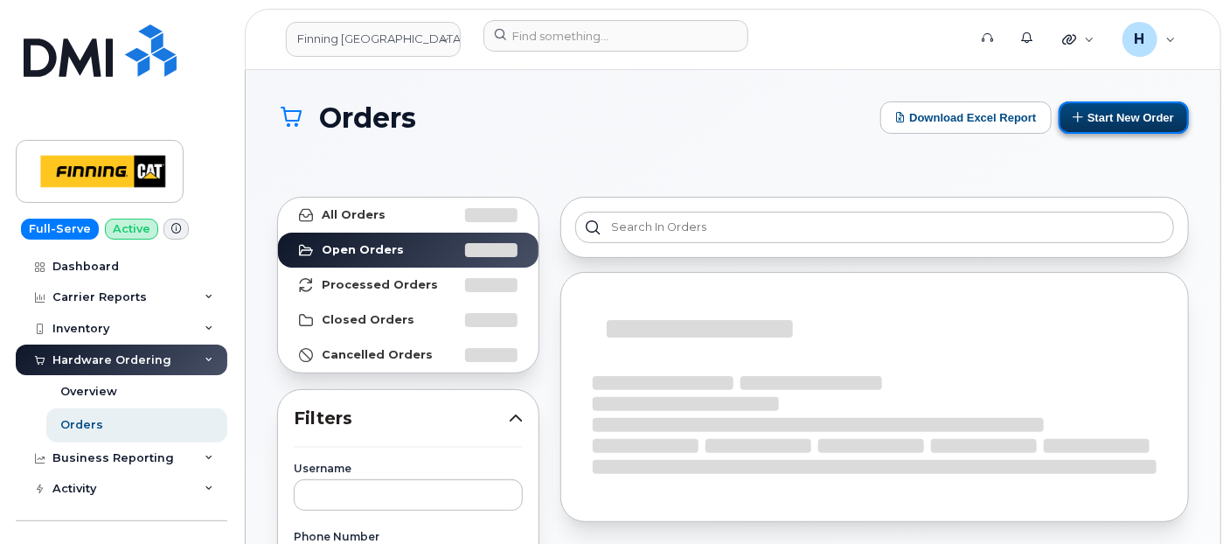
click at [1131, 122] on button "Start New Order" at bounding box center [1124, 117] width 130 height 32
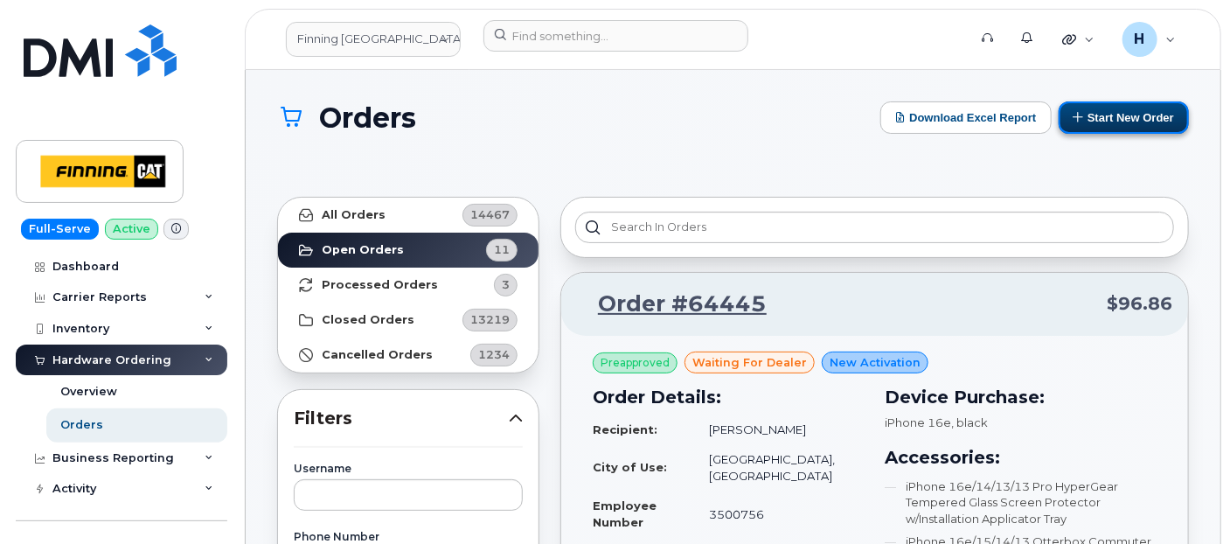
click at [1086, 115] on button "Start New Order" at bounding box center [1124, 117] width 130 height 32
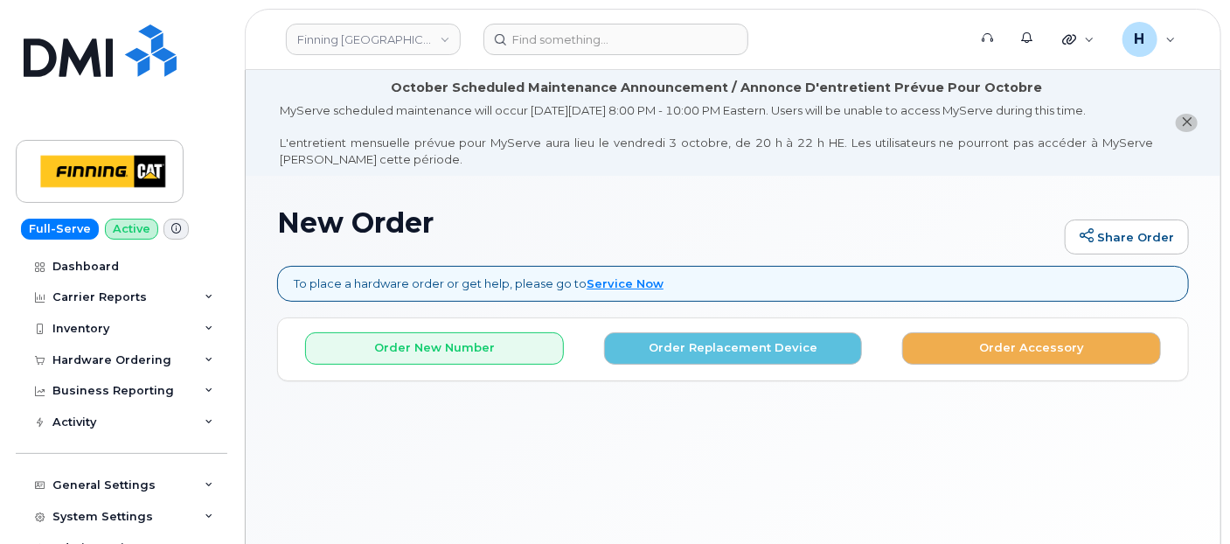
click at [659, 363] on div "Order New Number Order Replacement Device Order Accessory Please choose the car…" at bounding box center [733, 349] width 910 height 62
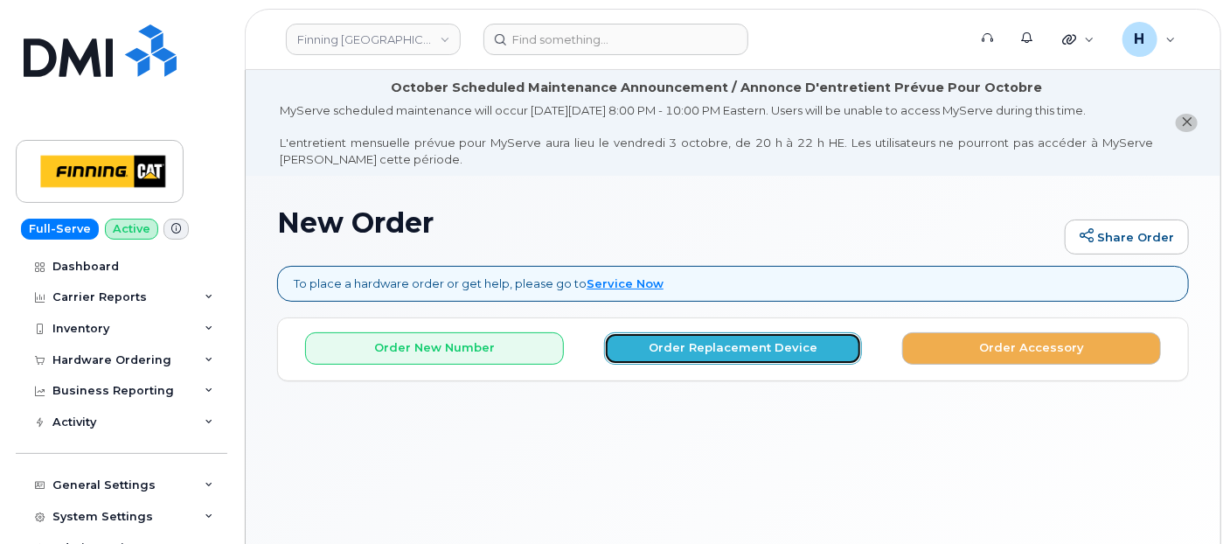
click at [667, 338] on button "Order Replacement Device" at bounding box center [733, 348] width 259 height 32
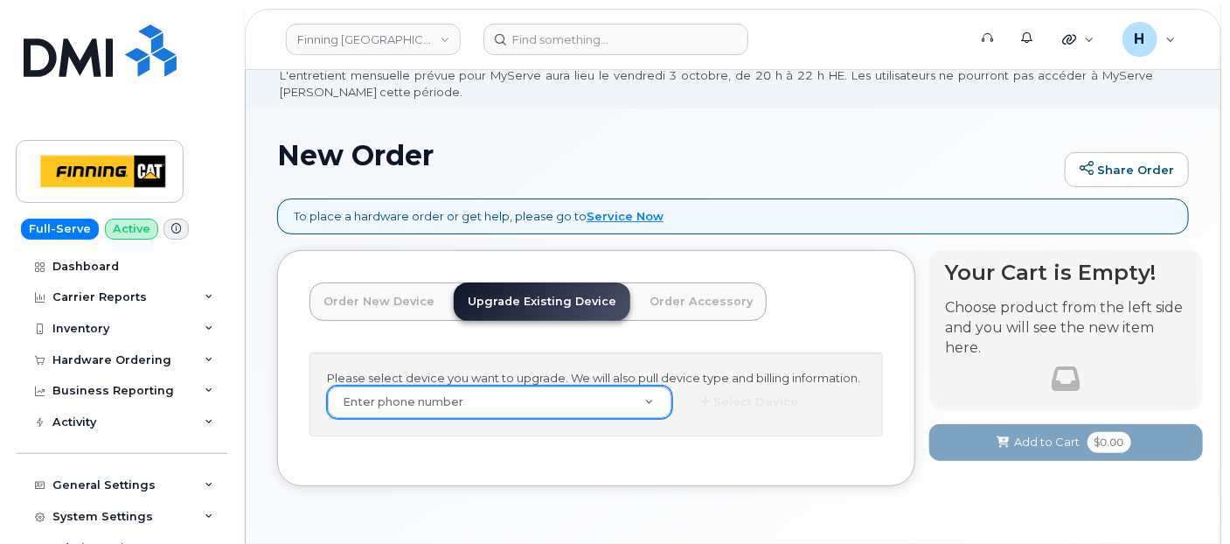
scroll to position [120, 0]
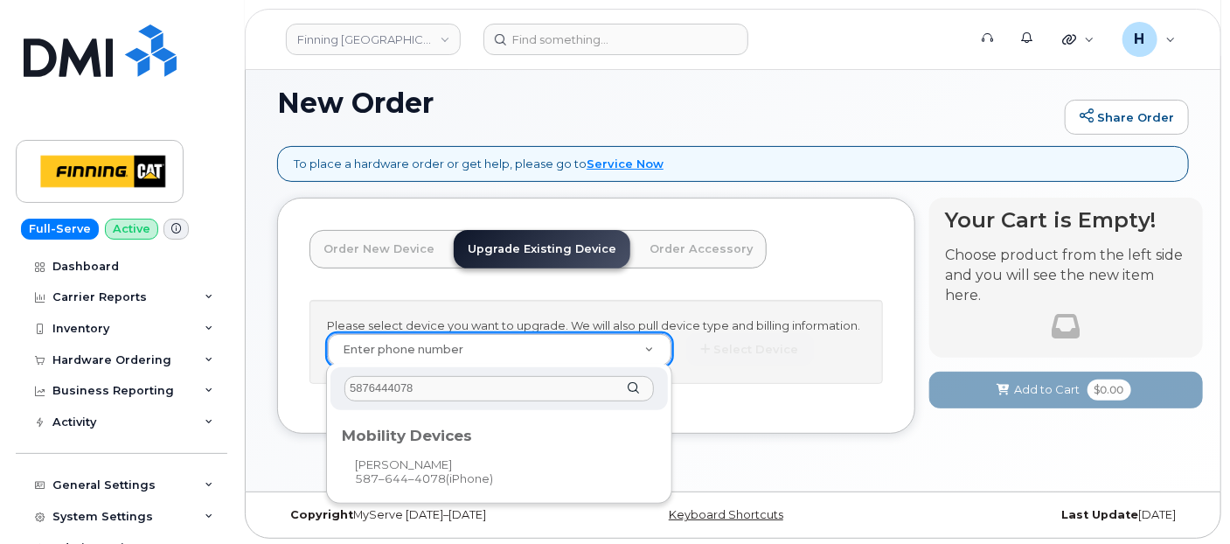
type input "5876444078"
type input "345128"
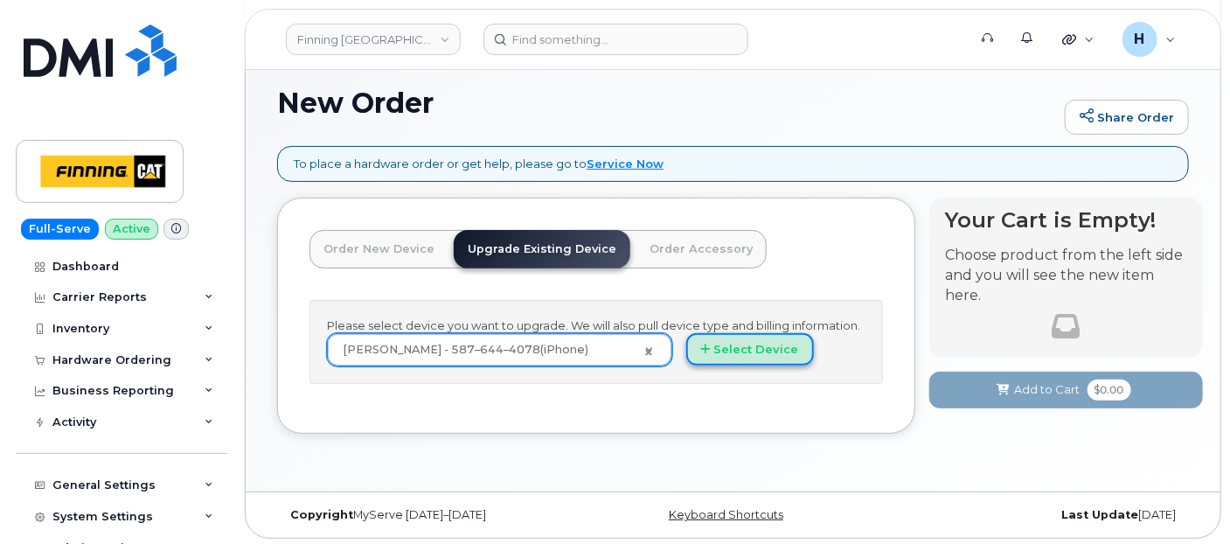
click at [706, 353] on button "Select Device" at bounding box center [750, 349] width 128 height 32
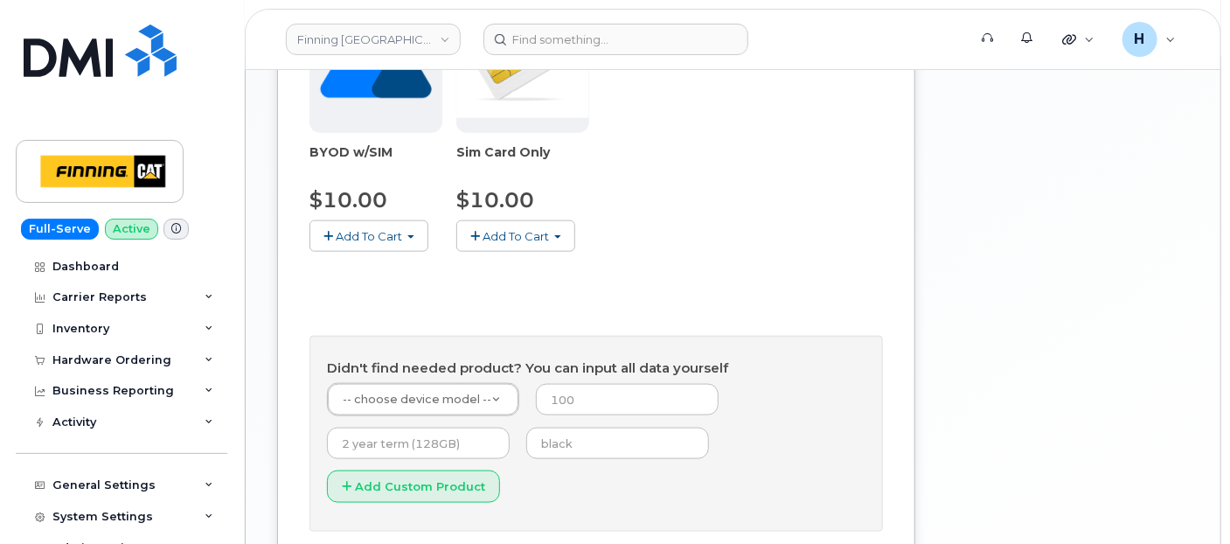
scroll to position [897, 0]
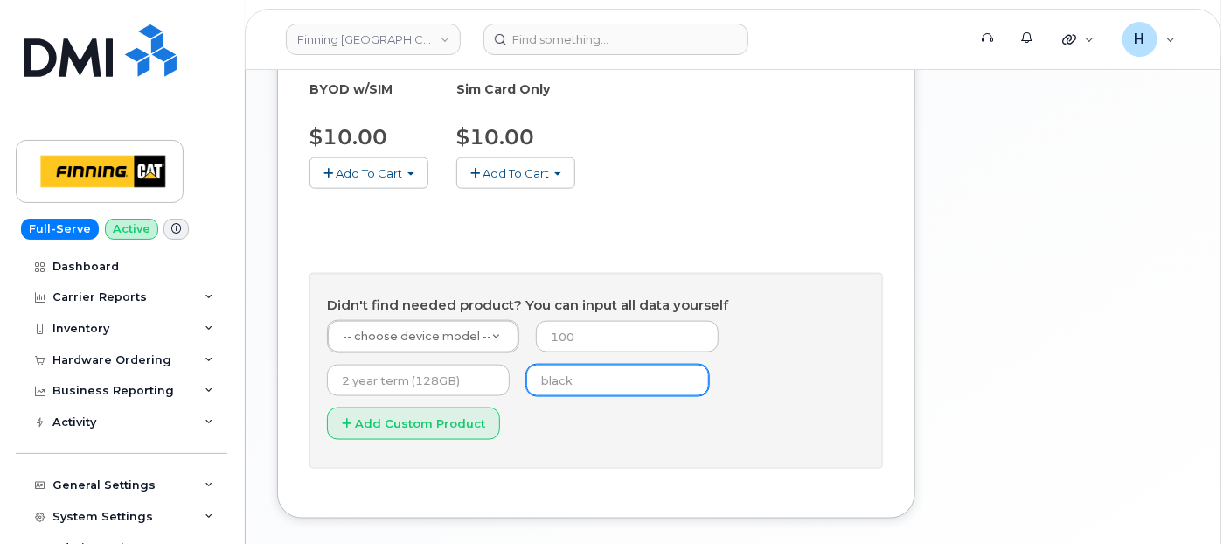
click at [544, 381] on input "text" at bounding box center [617, 380] width 183 height 31
type input "black"
click at [583, 340] on input "number" at bounding box center [627, 336] width 183 height 31
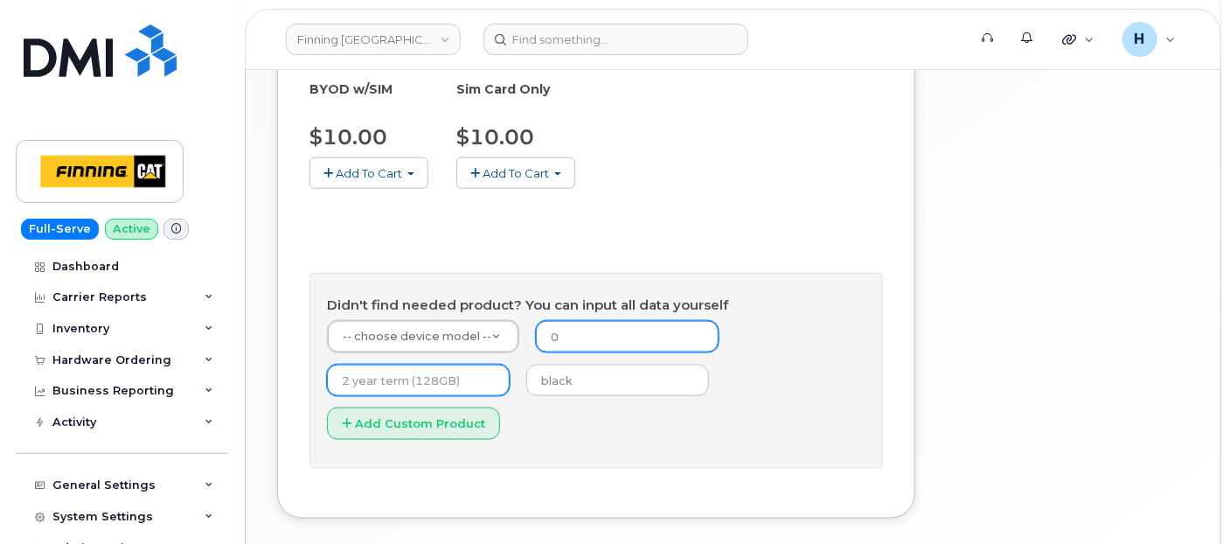
type input "0"
click at [435, 377] on input "text" at bounding box center [418, 380] width 183 height 31
type input "3 year term (128GB)"
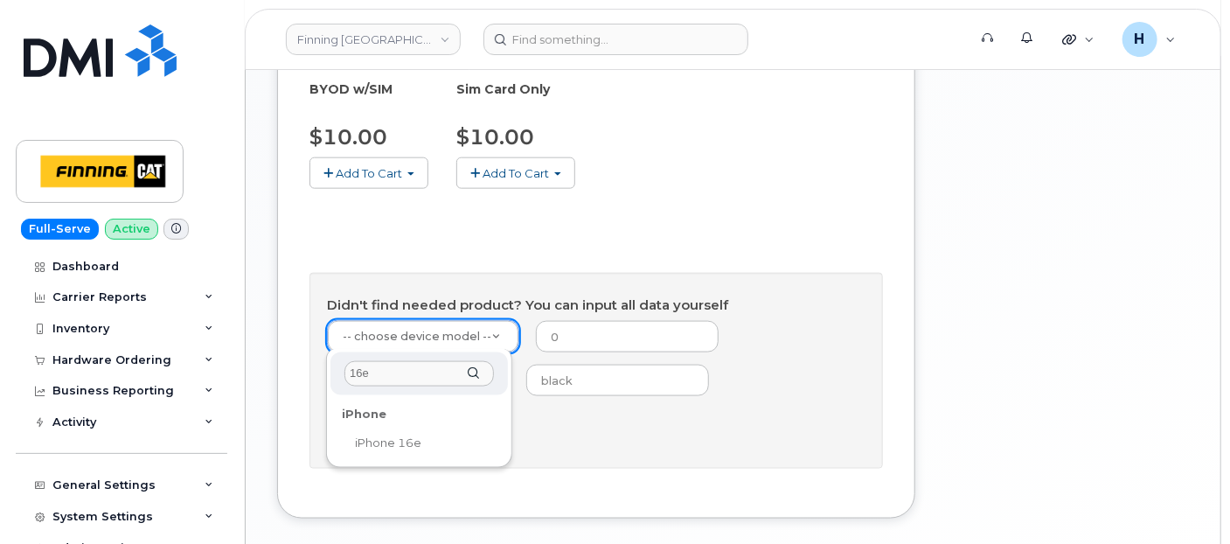
type input "16e"
drag, startPoint x: 393, startPoint y: 455, endPoint x: 441, endPoint y: 428, distance: 55.2
click at [393, 455] on li "iPhone iPhone 16e" at bounding box center [419, 429] width 170 height 61
click at [392, 422] on div "iPhone" at bounding box center [419, 413] width 167 height 27
drag, startPoint x: 424, startPoint y: 431, endPoint x: 489, endPoint y: 441, distance: 65.5
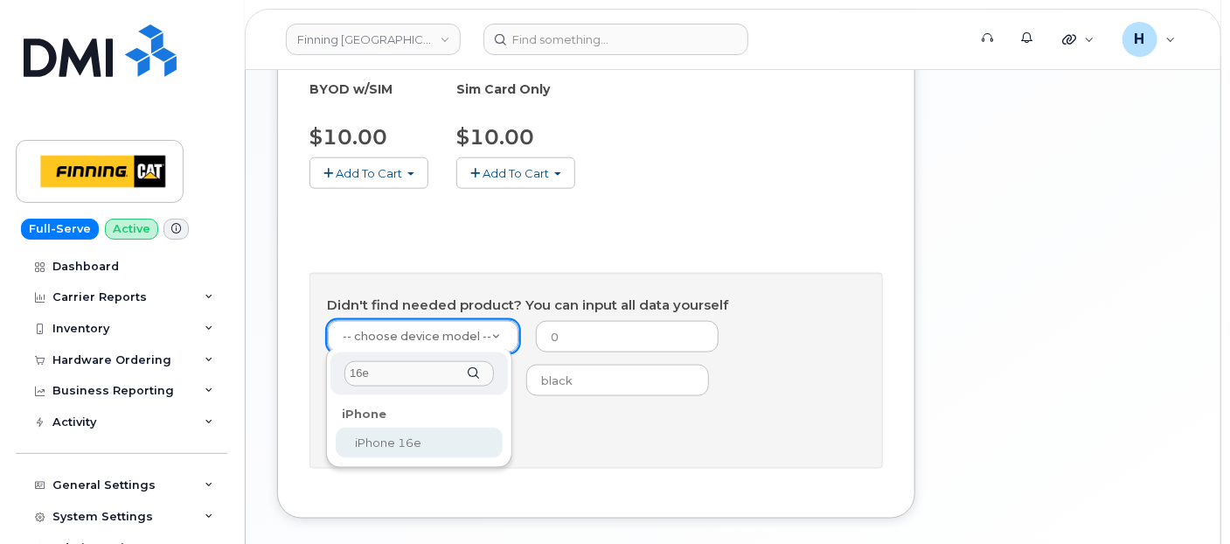
select select "2883"
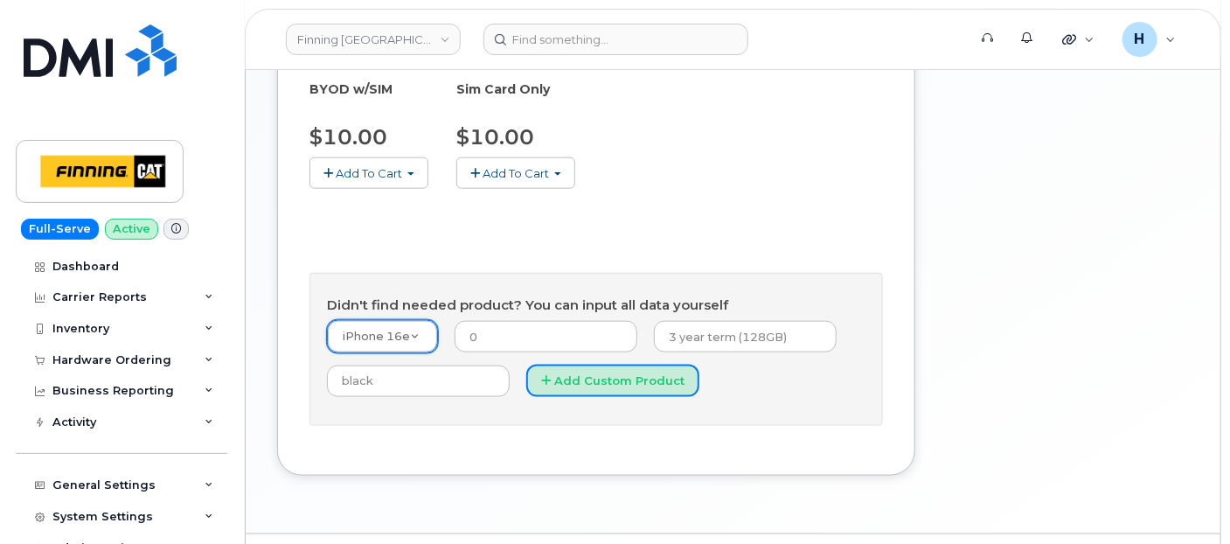
drag, startPoint x: 647, startPoint y: 379, endPoint x: 628, endPoint y: 373, distance: 20.2
click at [621, 375] on button "Add Custom Product" at bounding box center [612, 381] width 173 height 32
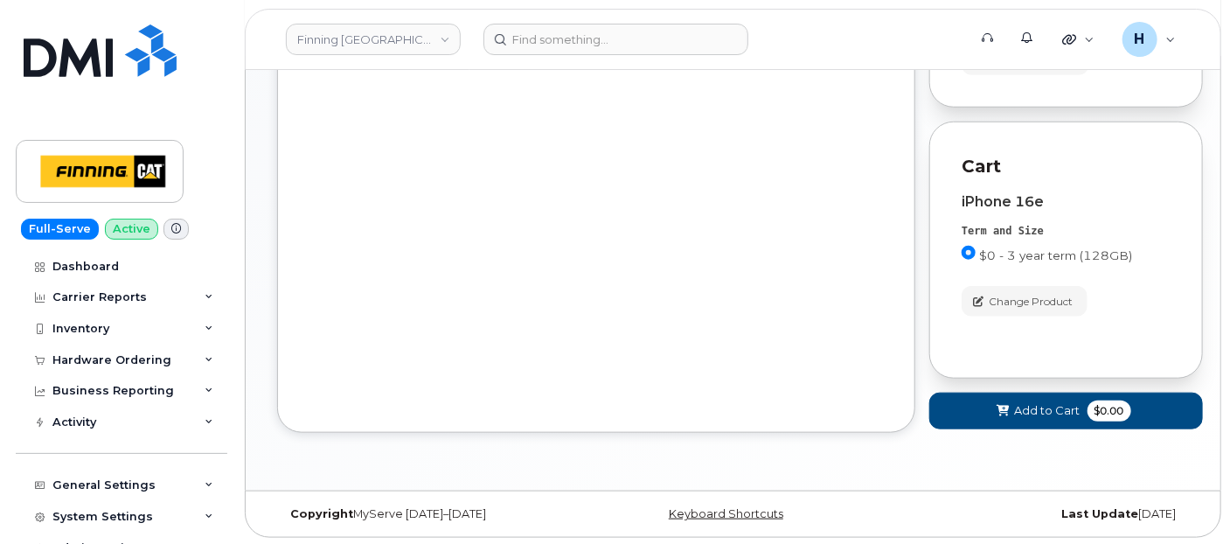
click at [629, 372] on div "Order New Device Upgrade Existing Device Order Accessory Order new device and n…" at bounding box center [596, 47] width 638 height 772
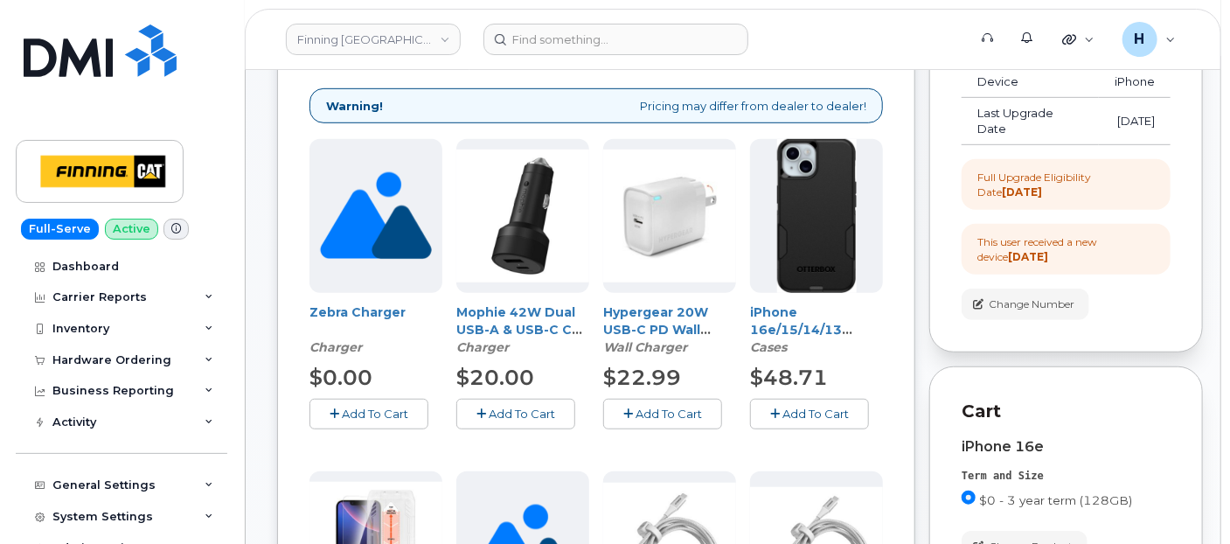
scroll to position [23, 0]
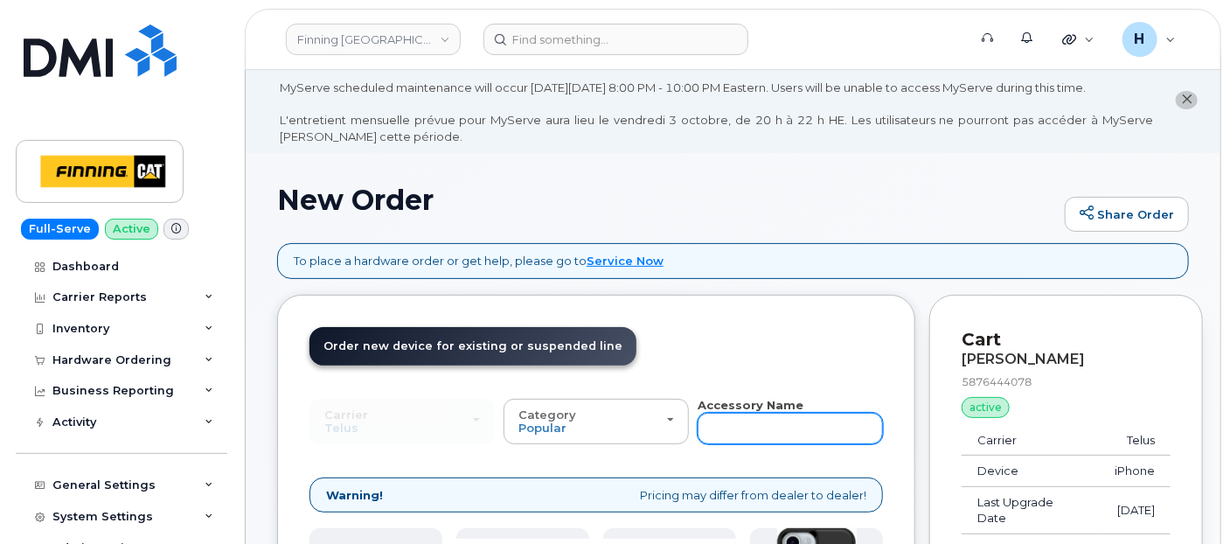
click at [727, 437] on input "text" at bounding box center [790, 428] width 185 height 31
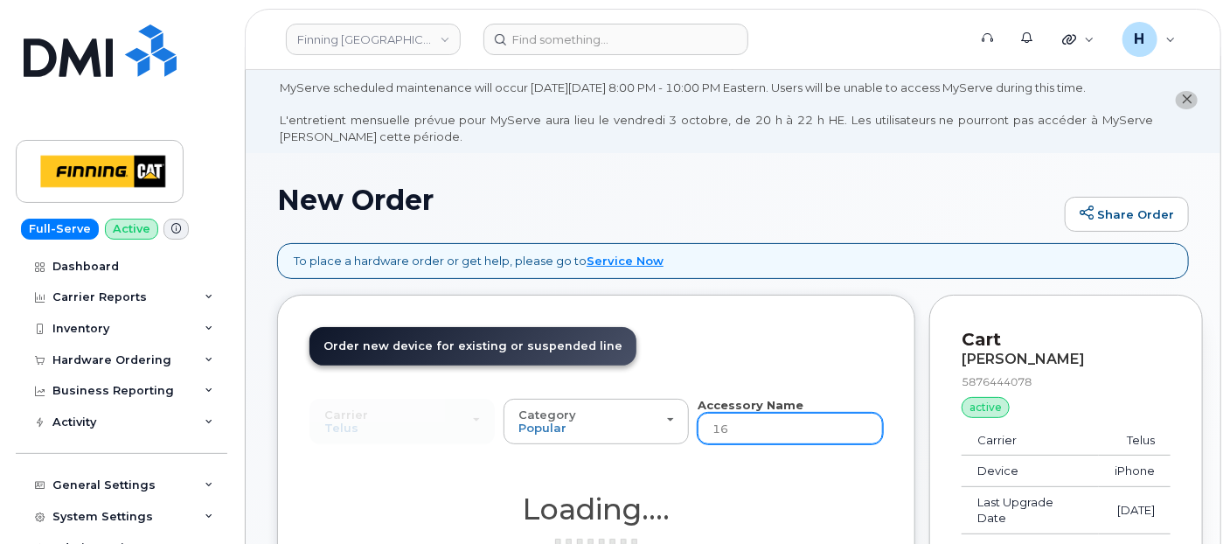
type input "16e"
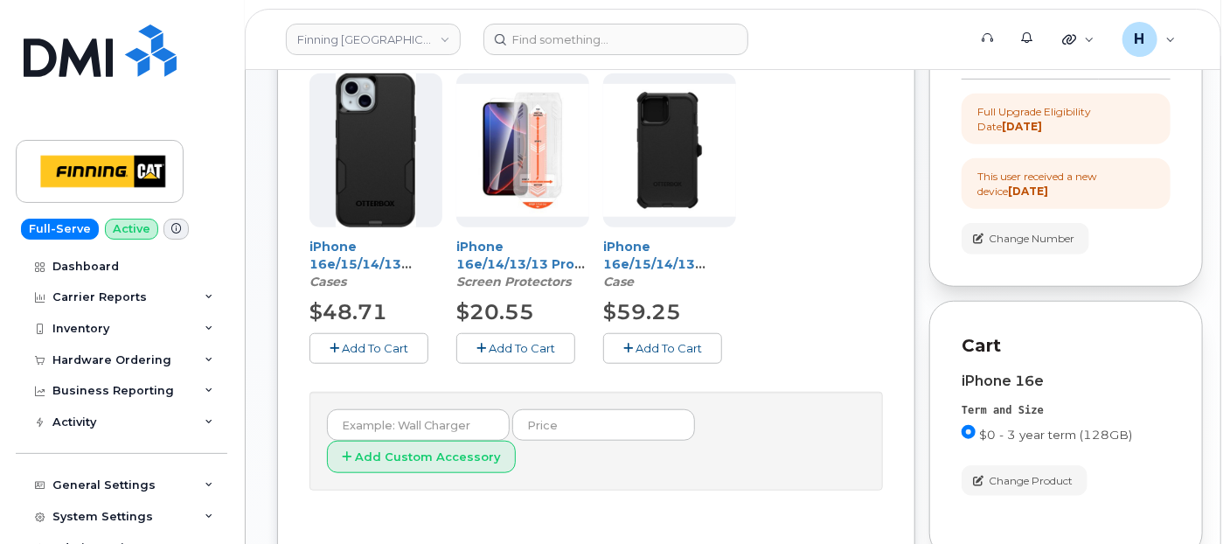
scroll to position [509, 0]
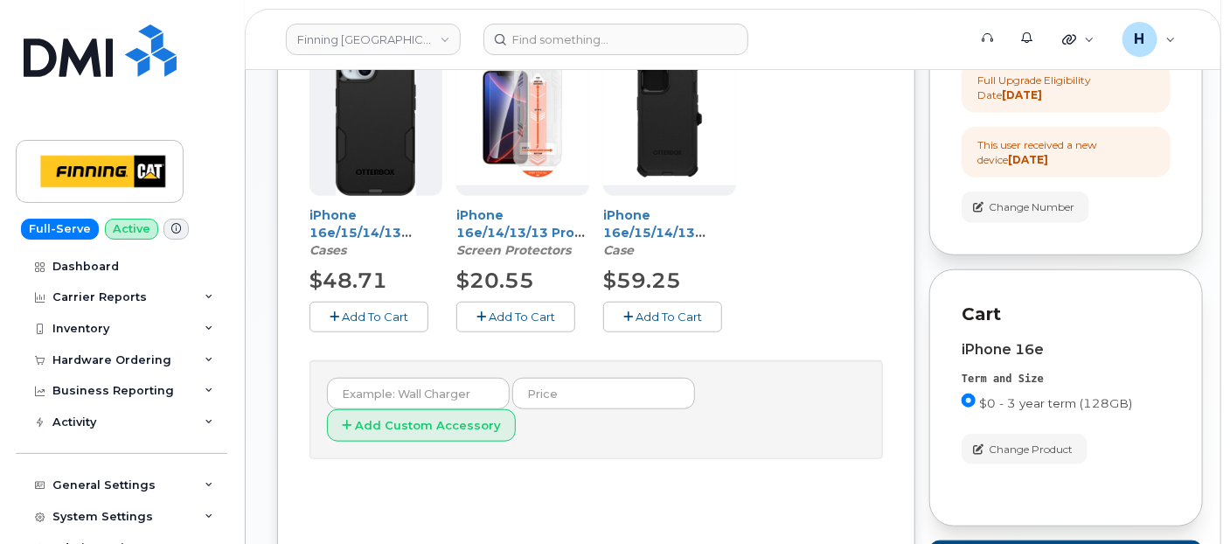
click at [525, 309] on span "Add To Cart" at bounding box center [522, 316] width 66 height 14
click at [623, 311] on icon "button" at bounding box center [628, 316] width 10 height 11
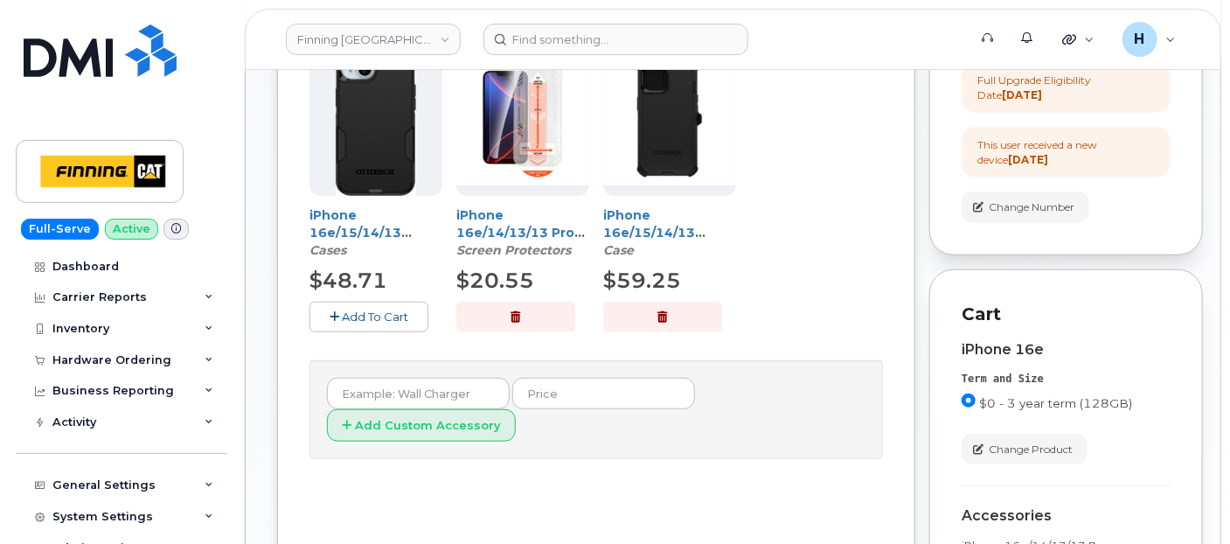
scroll to position [120, 0]
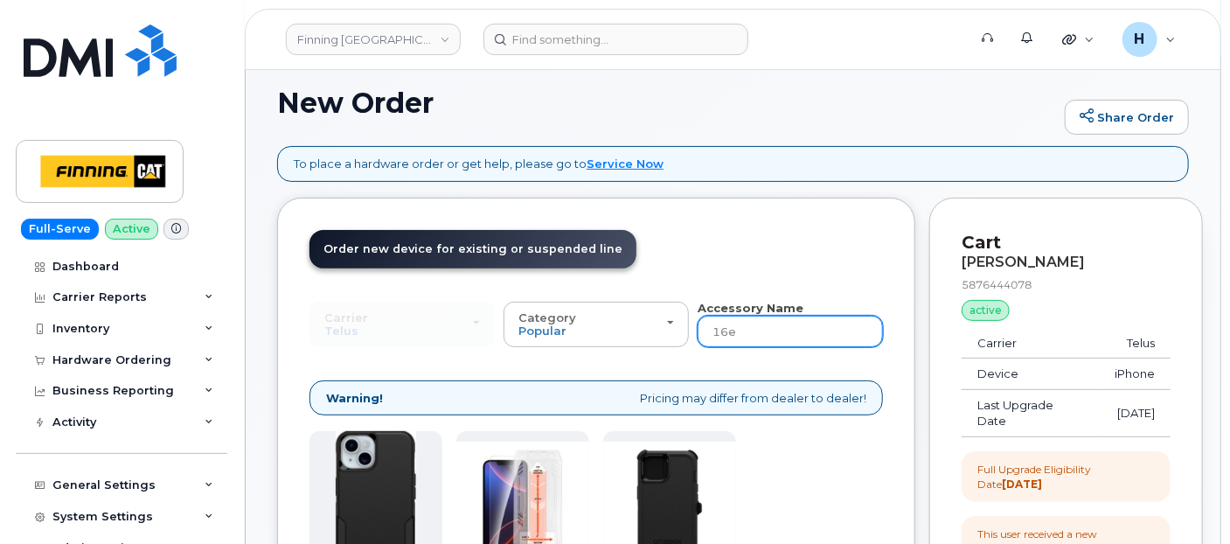
click at [728, 334] on input "16e" at bounding box center [790, 331] width 185 height 31
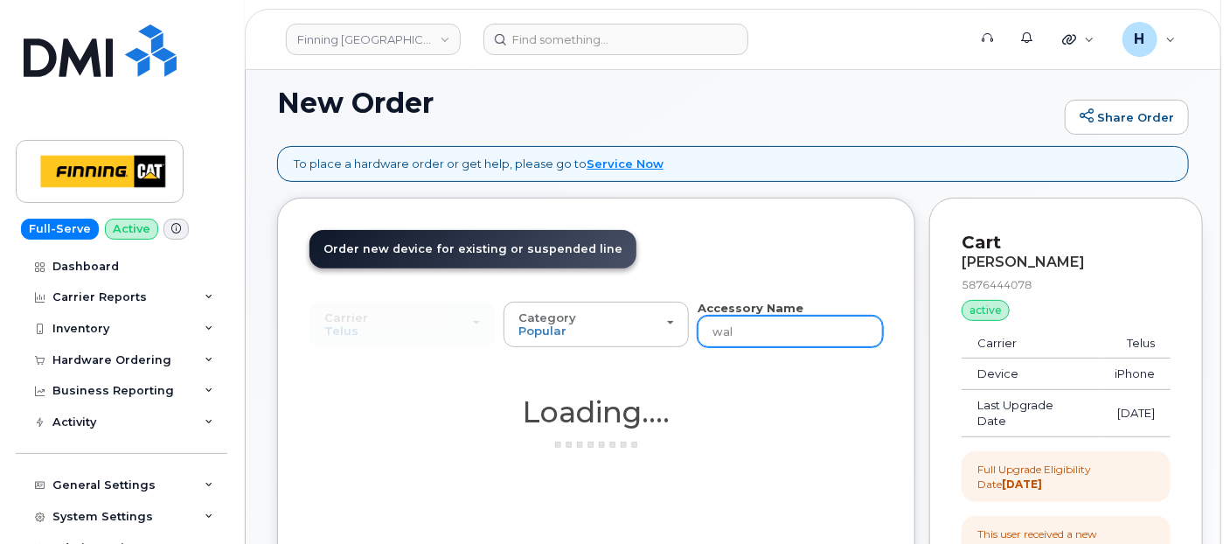
type input "wall"
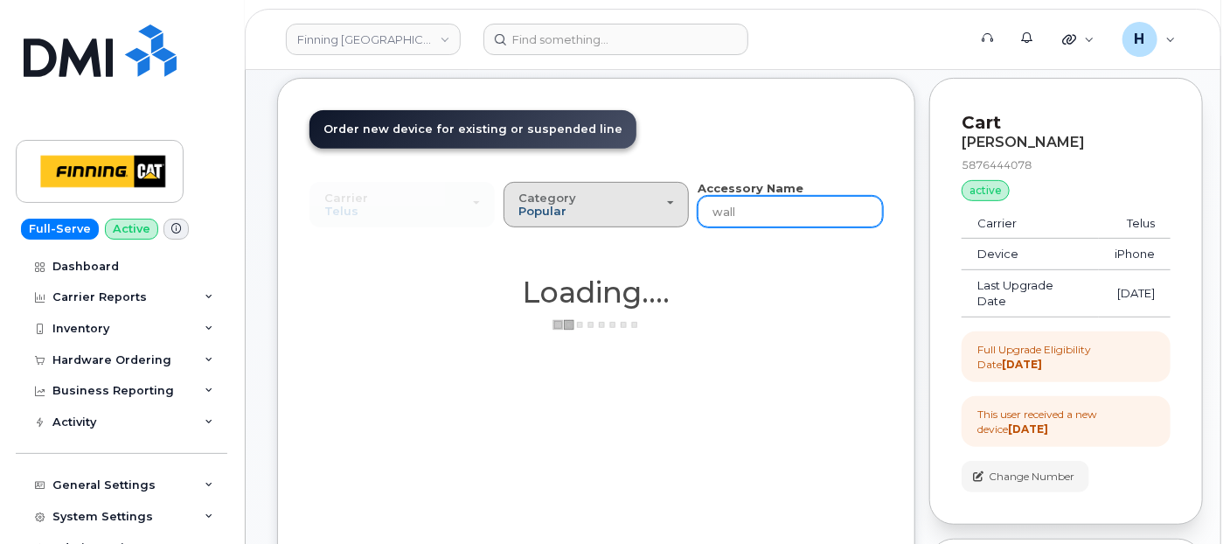
scroll to position [606, 0]
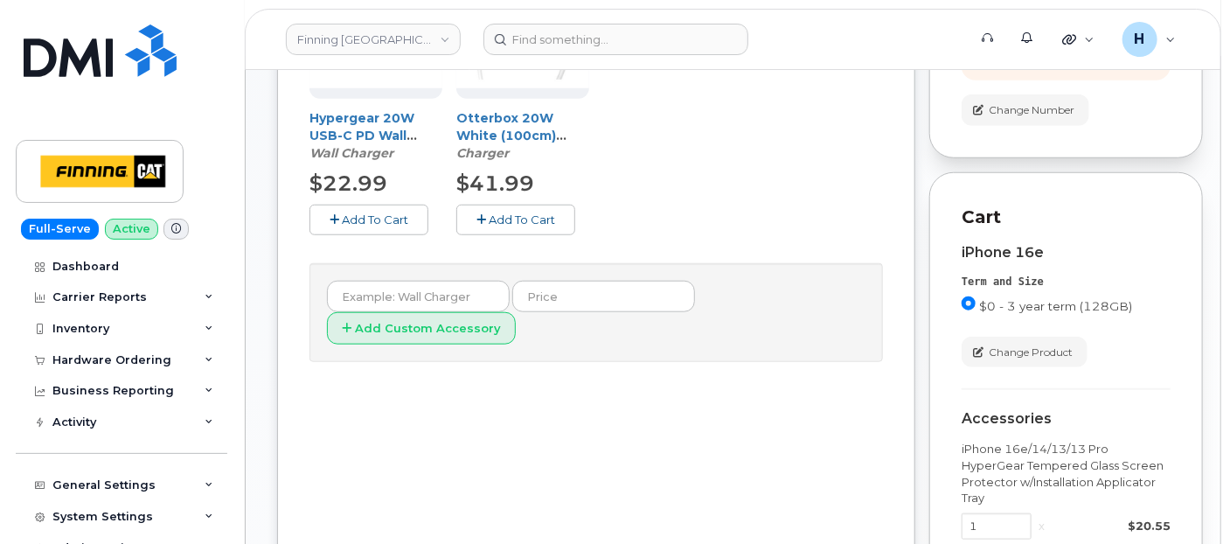
click at [374, 220] on span "Add To Cart" at bounding box center [375, 219] width 66 height 14
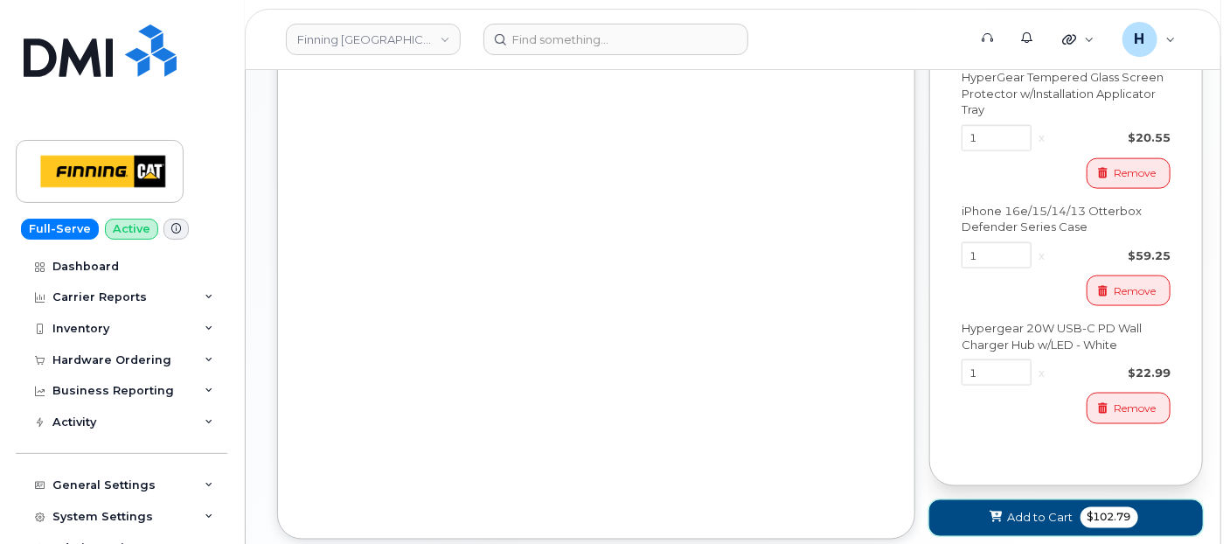
click at [1021, 500] on button "Add to Cart $102.79" at bounding box center [1066, 518] width 274 height 36
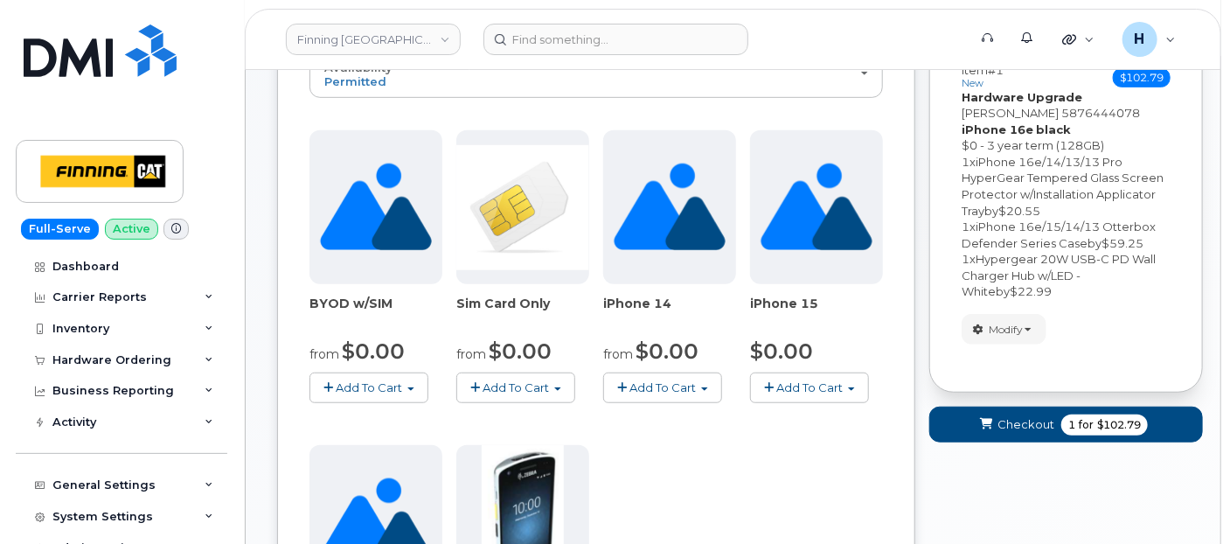
scroll to position [980, 0]
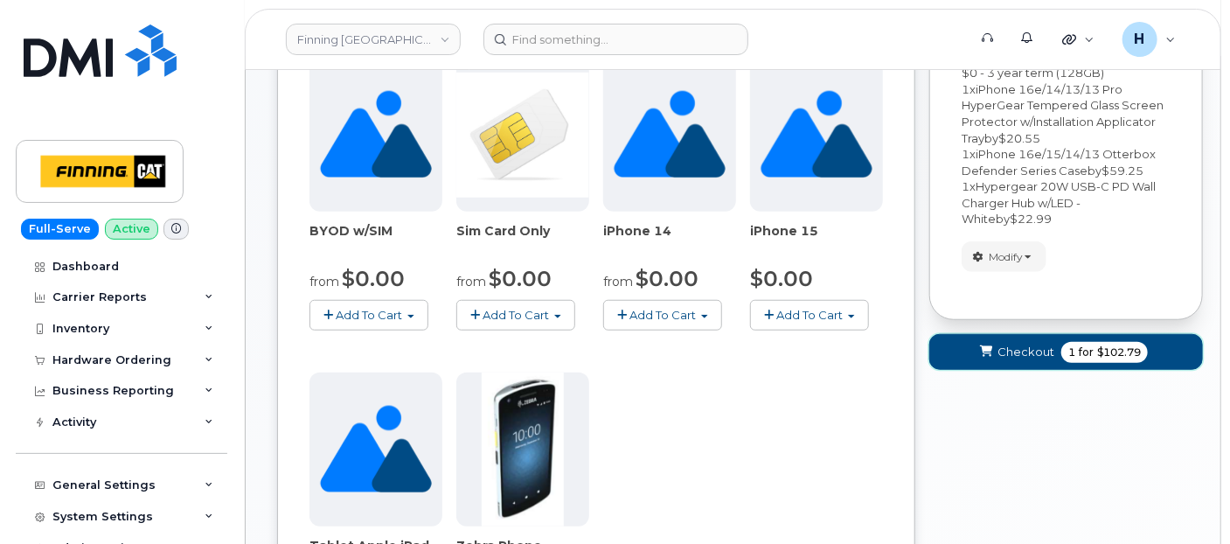
click at [1031, 357] on span "Checkout" at bounding box center [1025, 352] width 57 height 17
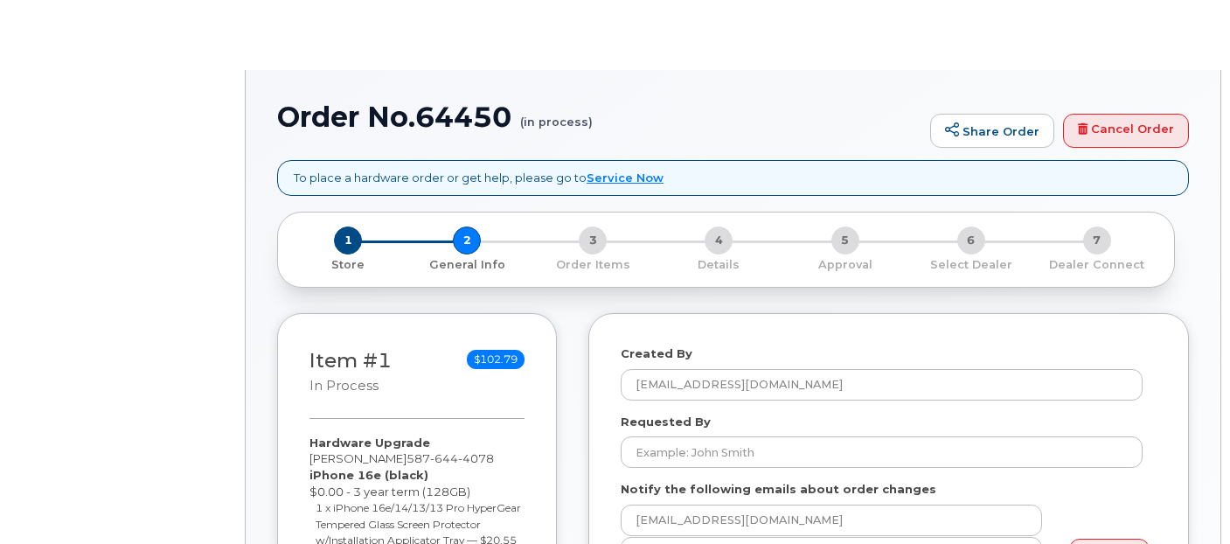
select select
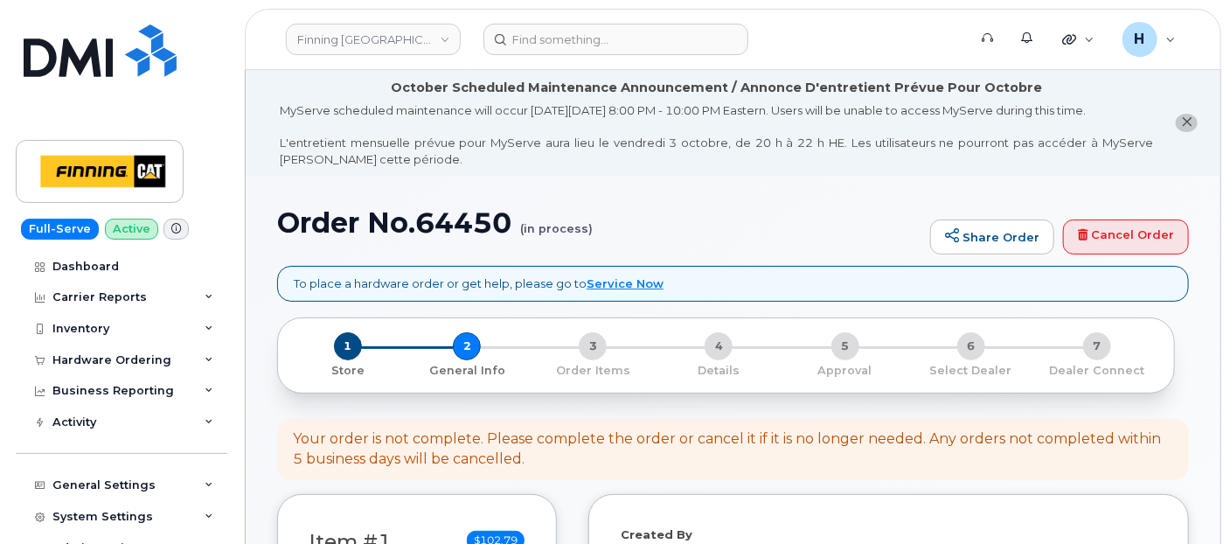
click at [257, 115] on li "October Scheduled Maintenance Announcement / Annonce D'entretient Prévue Pour O…" at bounding box center [733, 123] width 975 height 106
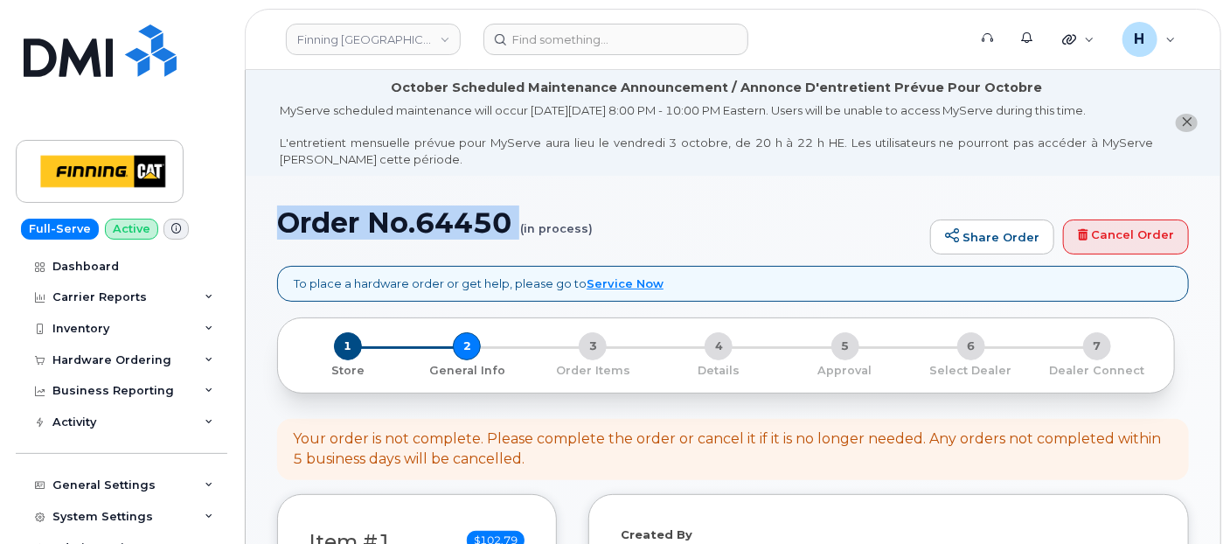
drag, startPoint x: 261, startPoint y: 222, endPoint x: 517, endPoint y: 253, distance: 257.1
copy h1 "Order No.64450"
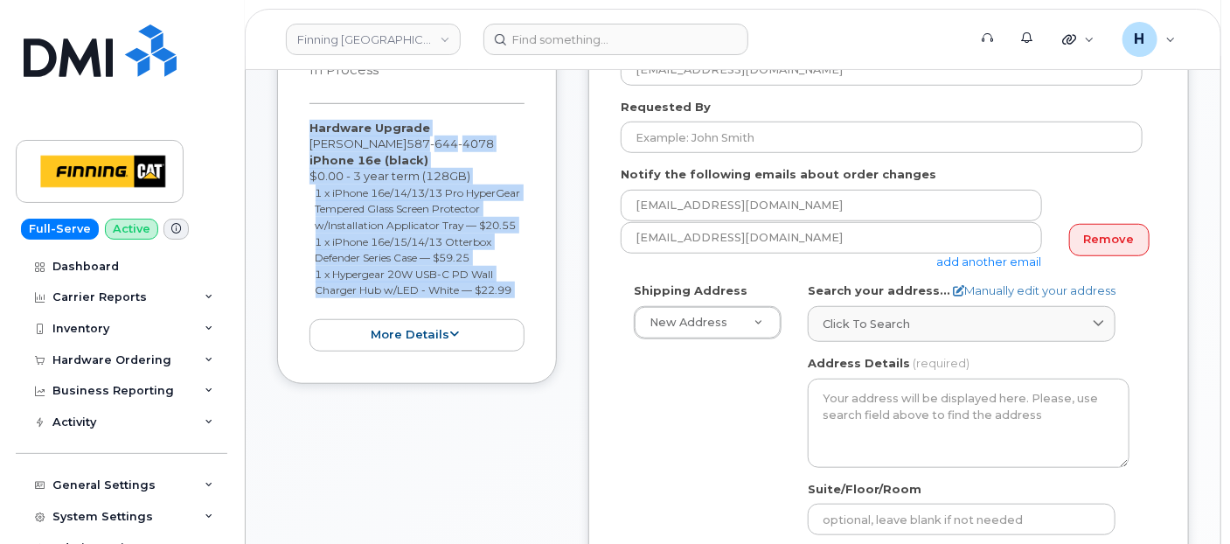
scroll to position [578, 0]
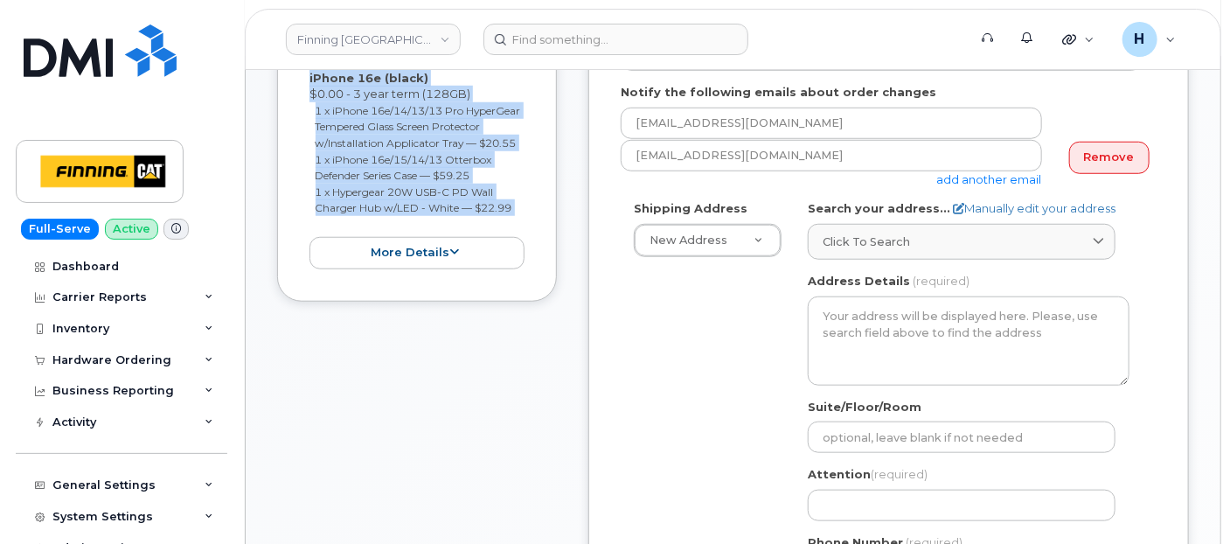
drag, startPoint x: 284, startPoint y: 327, endPoint x: 517, endPoint y: 220, distance: 255.8
click at [517, 220] on div "Item #1 in process $102.79 Hardware Upgrade [PERSON_NAME] [PHONE_NUMBER] iPhone…" at bounding box center [417, 109] width 280 height 386
copy div "Hardware Upgrade [PERSON_NAME] [PHONE_NUMBER] iPhone 16e (black) $0.00 - 3 year…"
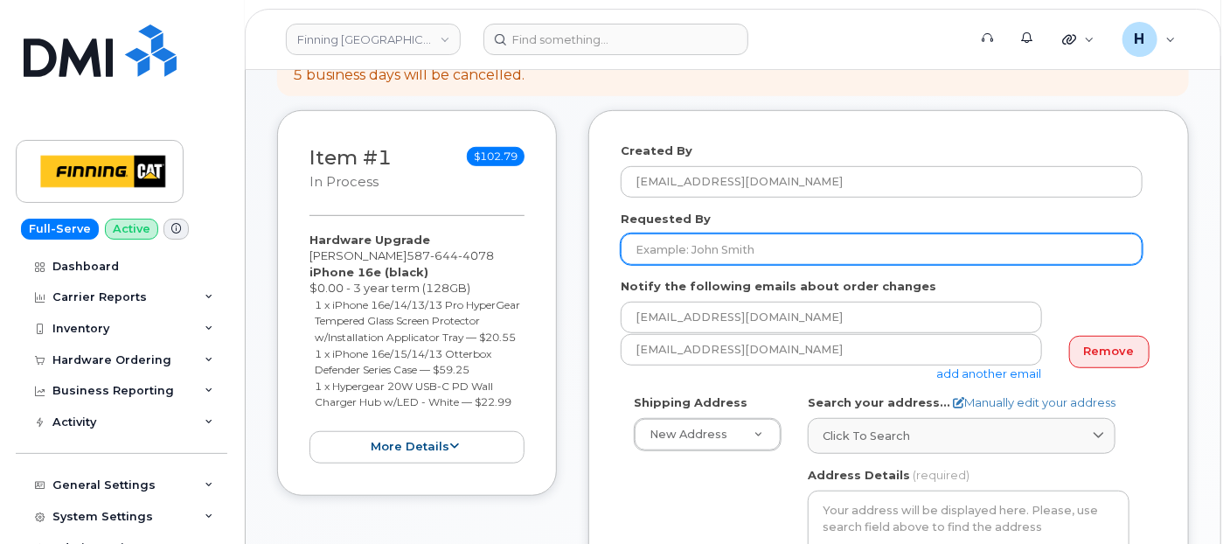
click at [734, 262] on input "Requested By" at bounding box center [882, 248] width 522 height 31
paste input "RITM0493232"
type input "RITM0493232"
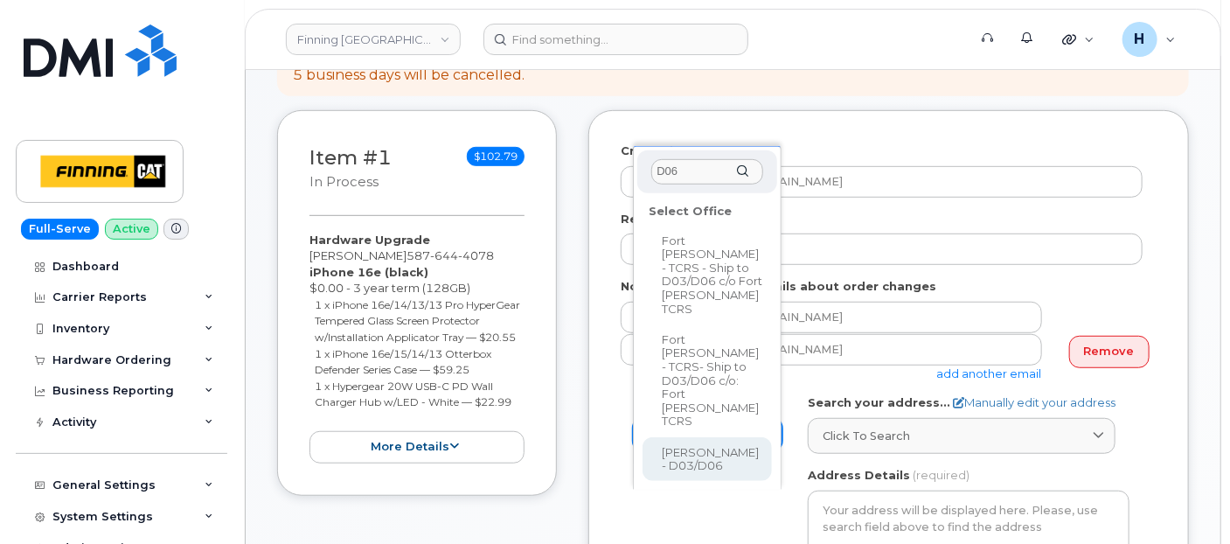
type input "D06"
select select
type textarea "Highway 63, Mildred Lake Industrial Park Mildred Lake Alberta T0P 1C0"
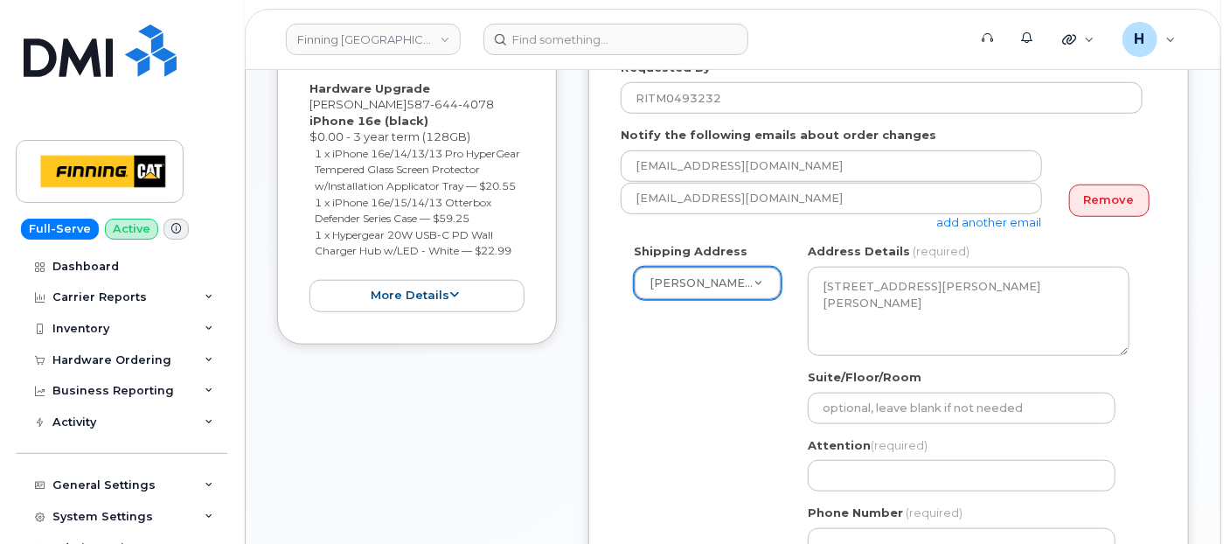
scroll to position [578, 0]
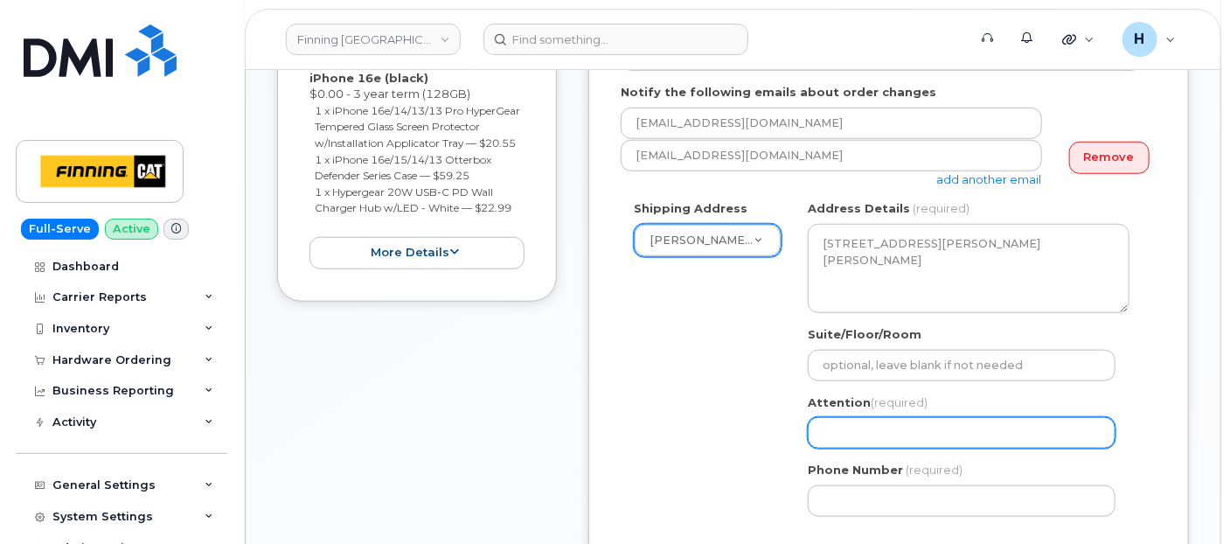
click at [855, 424] on input "Attention (required)" at bounding box center [962, 432] width 308 height 31
paste input "[PERSON_NAME]"
select select
type input "[PERSON_NAME]"
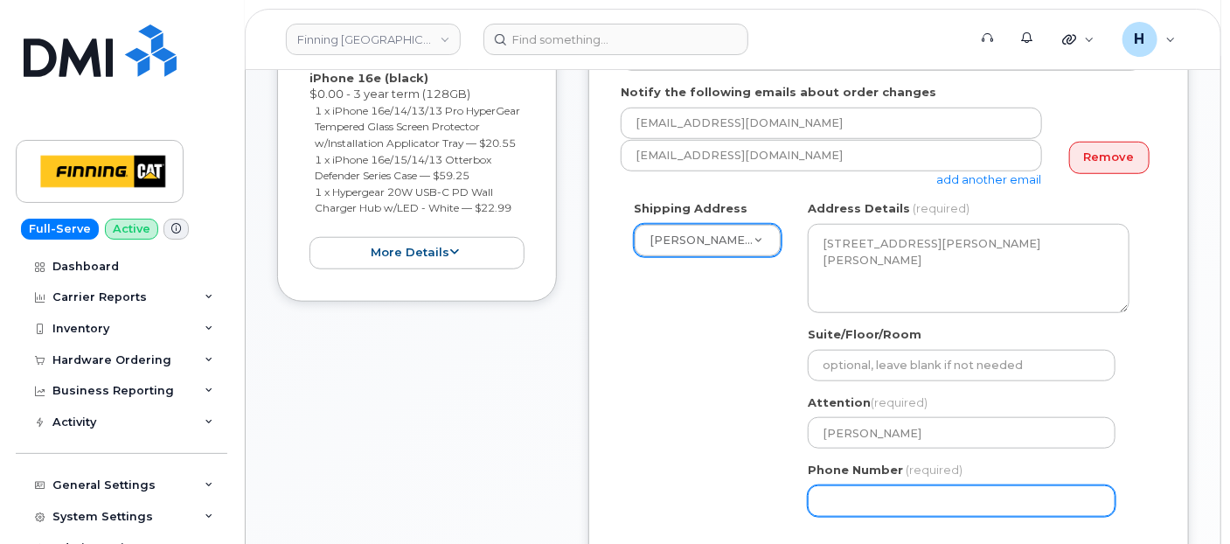
click at [825, 490] on input "Phone Number" at bounding box center [962, 500] width 308 height 31
select select
type input "780790201"
select select
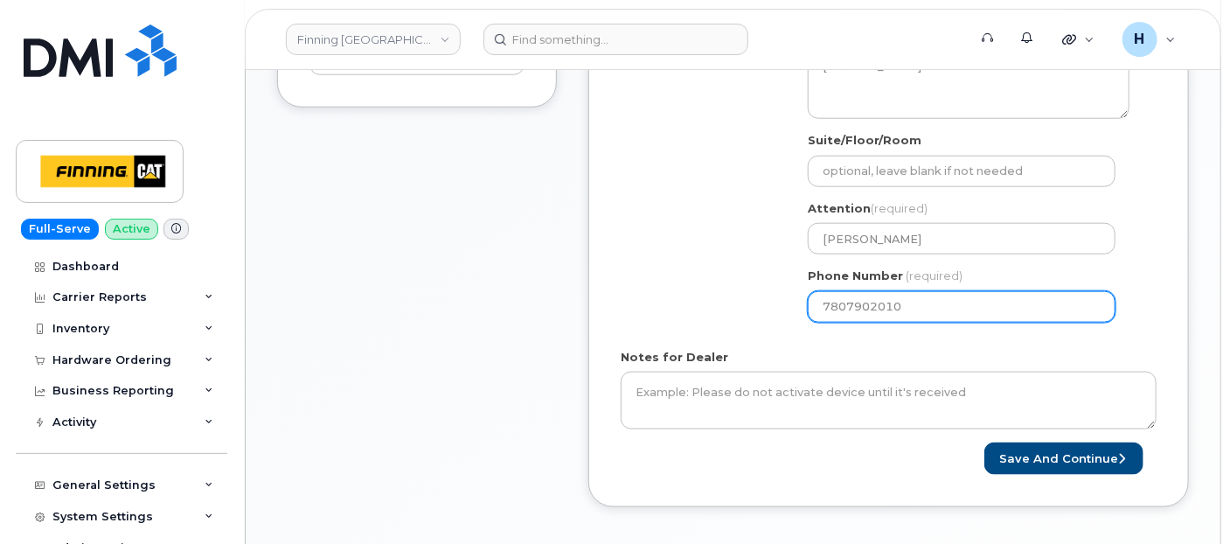
scroll to position [384, 0]
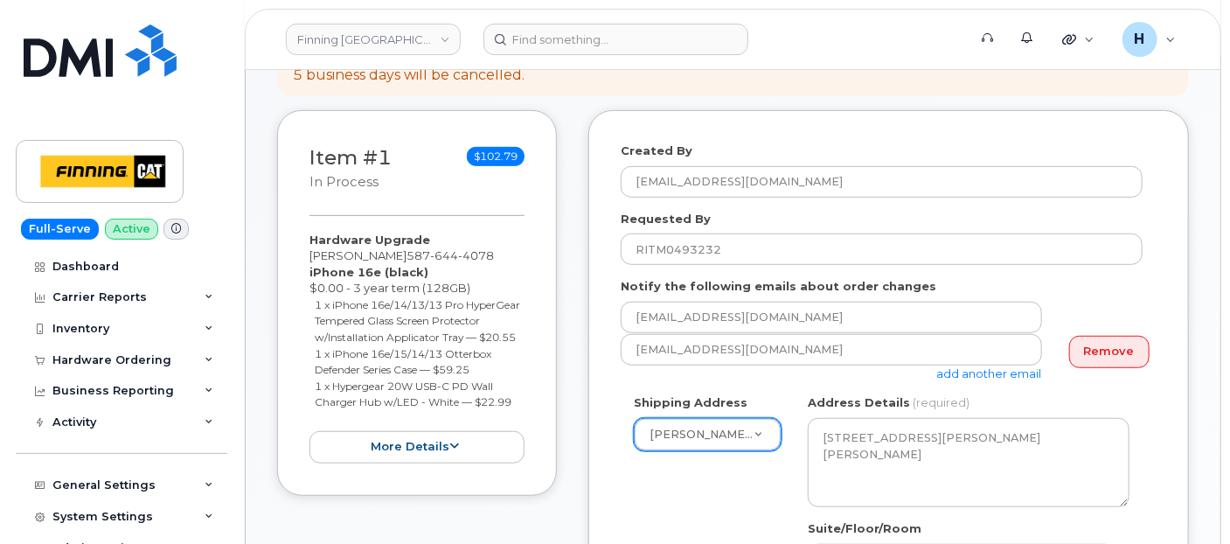
type input "7807902010"
drag, startPoint x: 307, startPoint y: 237, endPoint x: 513, endPoint y: 417, distance: 273.8
click at [513, 417] on div "Item #1 in process $102.79 Hardware Upgrade David Edmonstone 587 644 4078 iPhon…" at bounding box center [417, 303] width 280 height 386
copy div "Hardware Upgrade David Edmonstone 587 644 4078 iPhone 16e (black) $0.00 - 3 yea…"
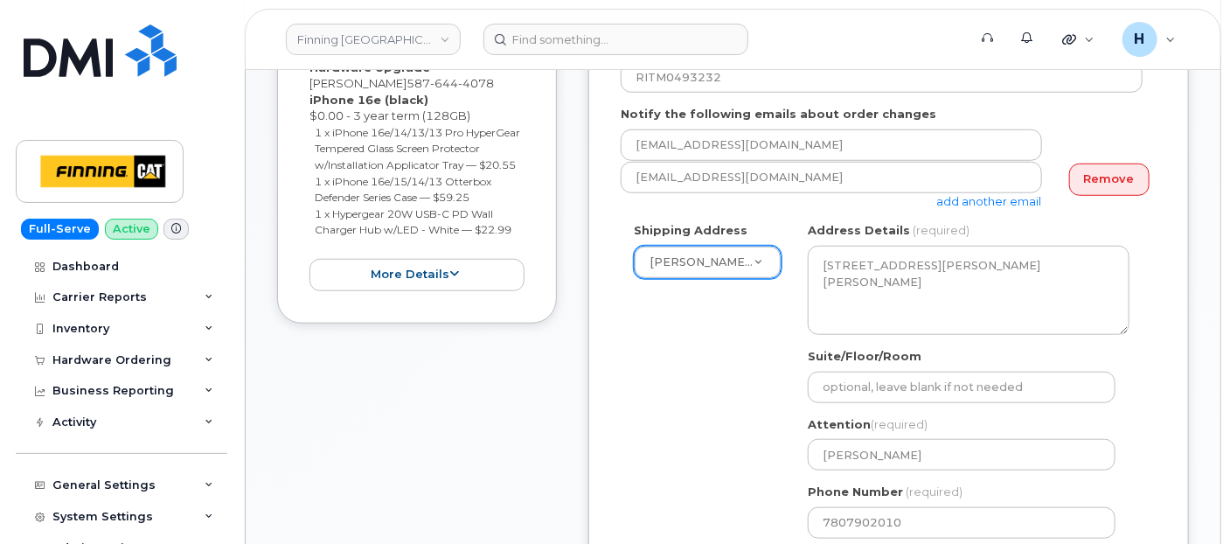
scroll to position [772, 0]
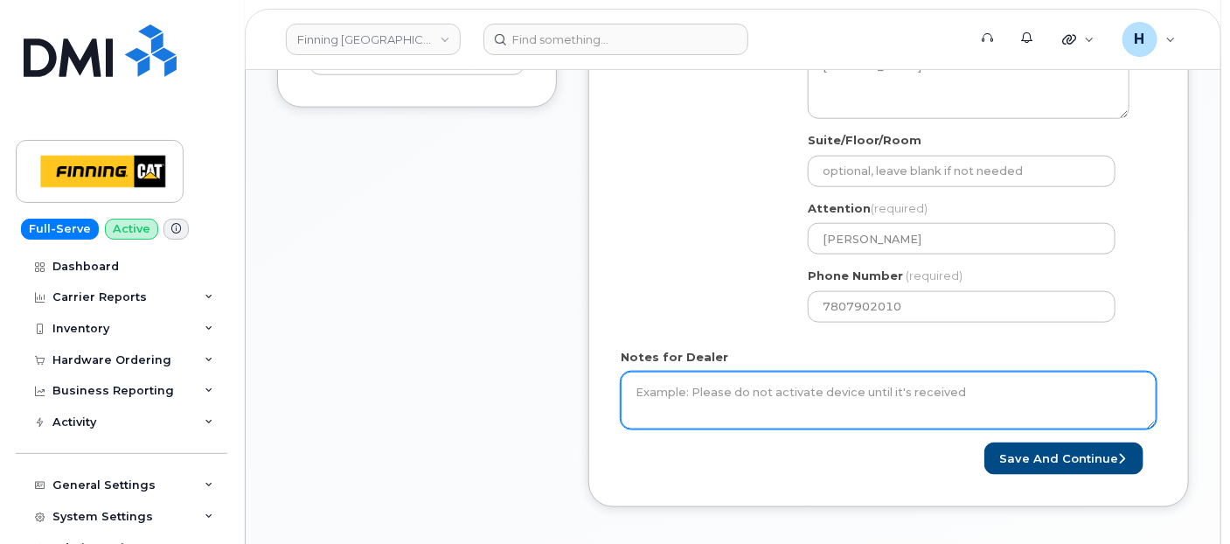
click at [642, 394] on textarea "Notes for Dealer" at bounding box center [889, 401] width 536 height 58
paste textarea "Hardware Upgrade David Edmonstone 5876444078 iPhone 16e (black) $0.00 - 3 year …"
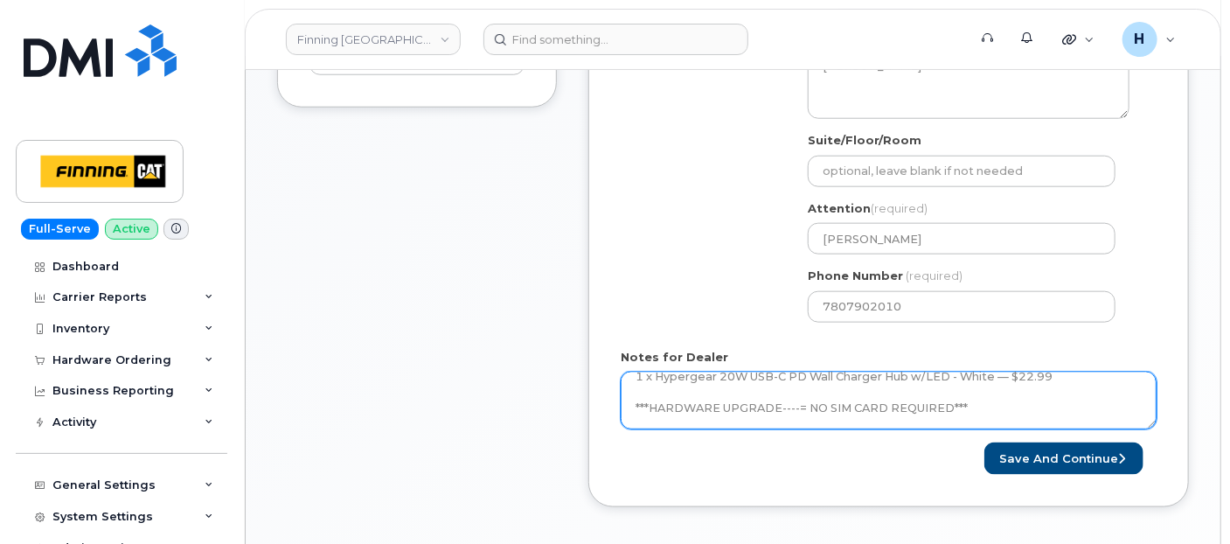
scroll to position [147, 0]
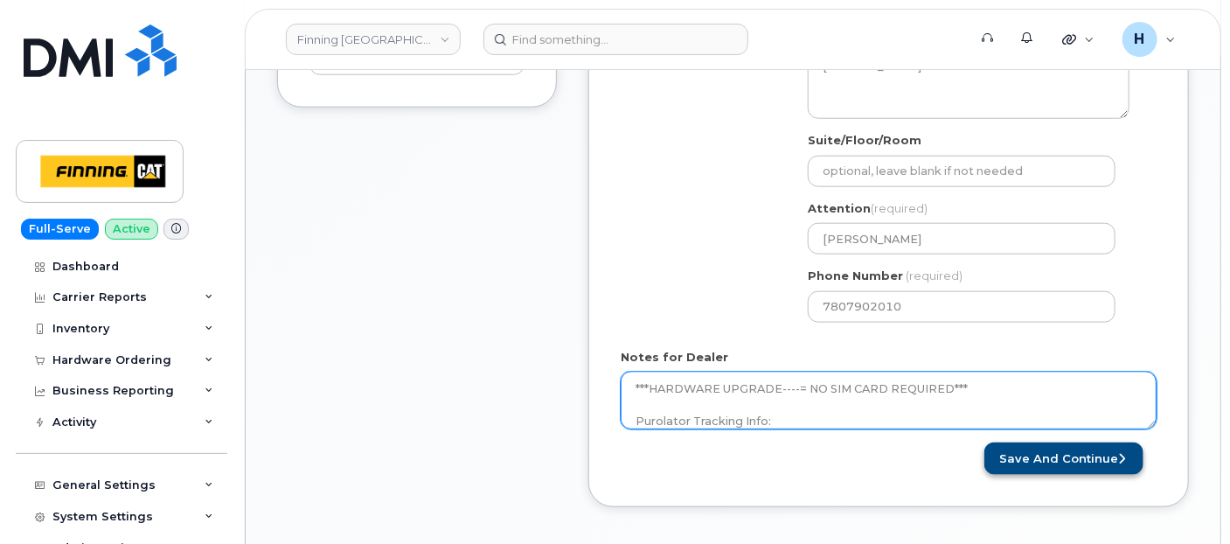
type textarea "Hardware Upgrade David Edmonstone 5876444078 iPhone 16e (black) $0.00 - 3 year …"
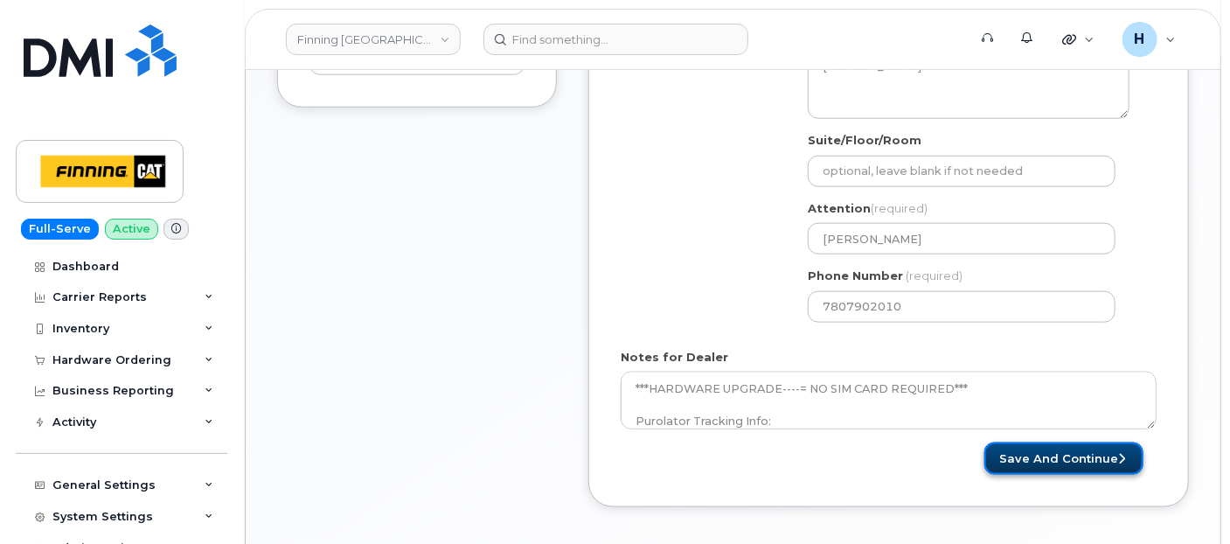
click at [1027, 456] on button "Save and Continue" at bounding box center [1063, 458] width 159 height 32
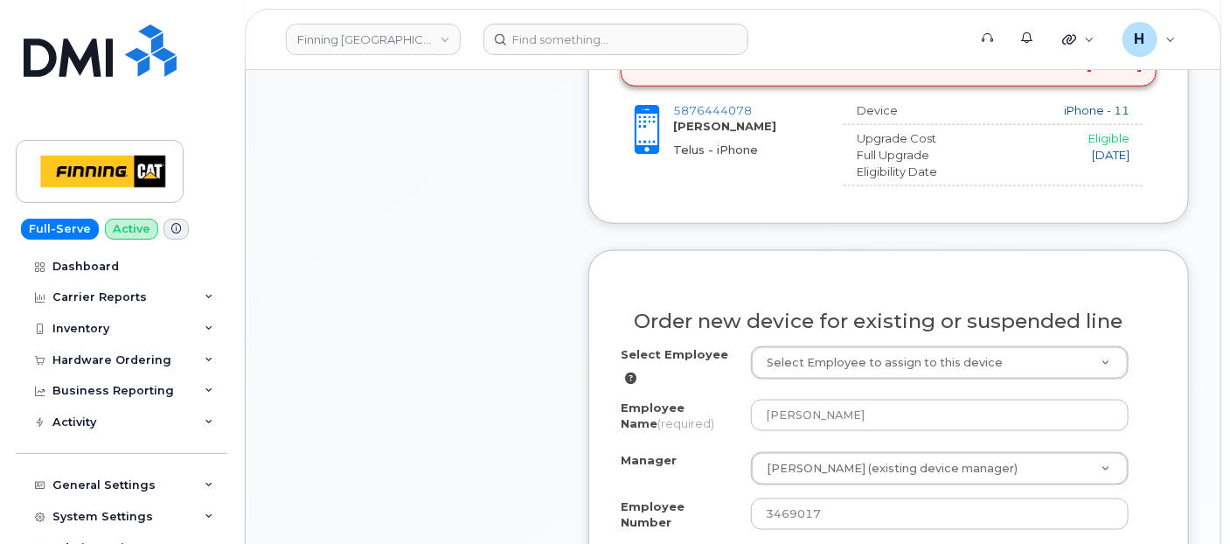
scroll to position [1068, 0]
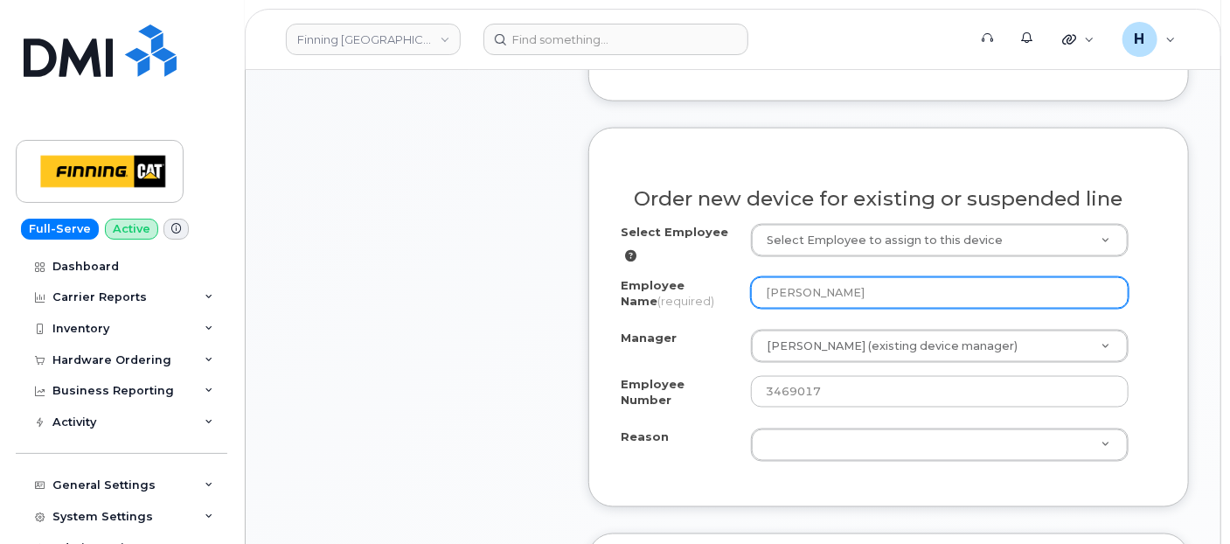
drag, startPoint x: 915, startPoint y: 283, endPoint x: 652, endPoint y: 291, distance: 263.2
click at [652, 291] on div "Employee Name (required) David Edmonstone" at bounding box center [889, 296] width 536 height 39
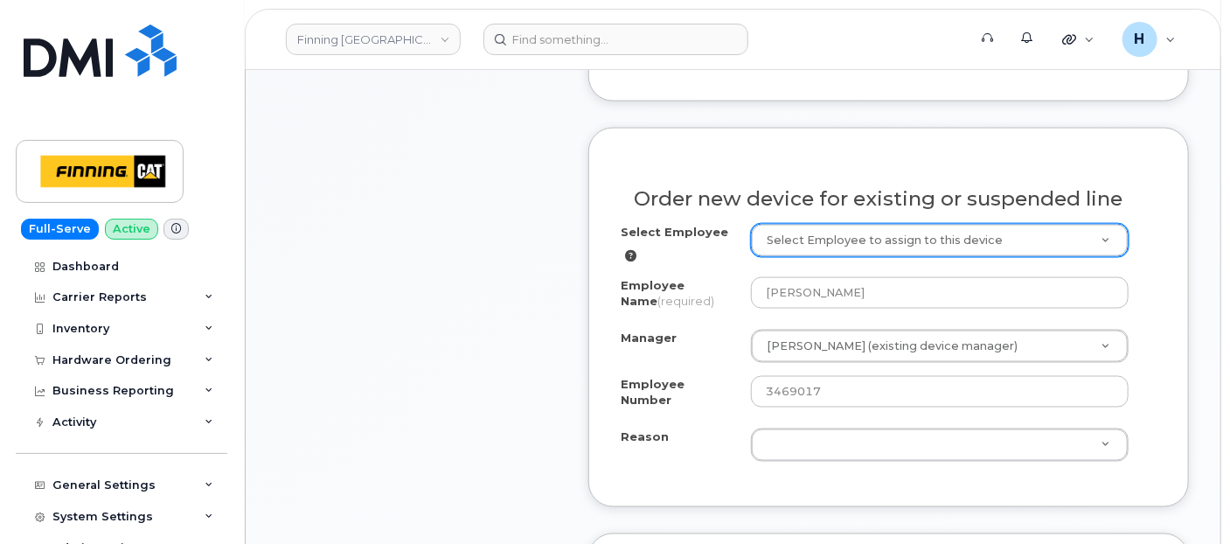
paste input "[PERSON_NAME]"
type input "[PERSON_NAME]"
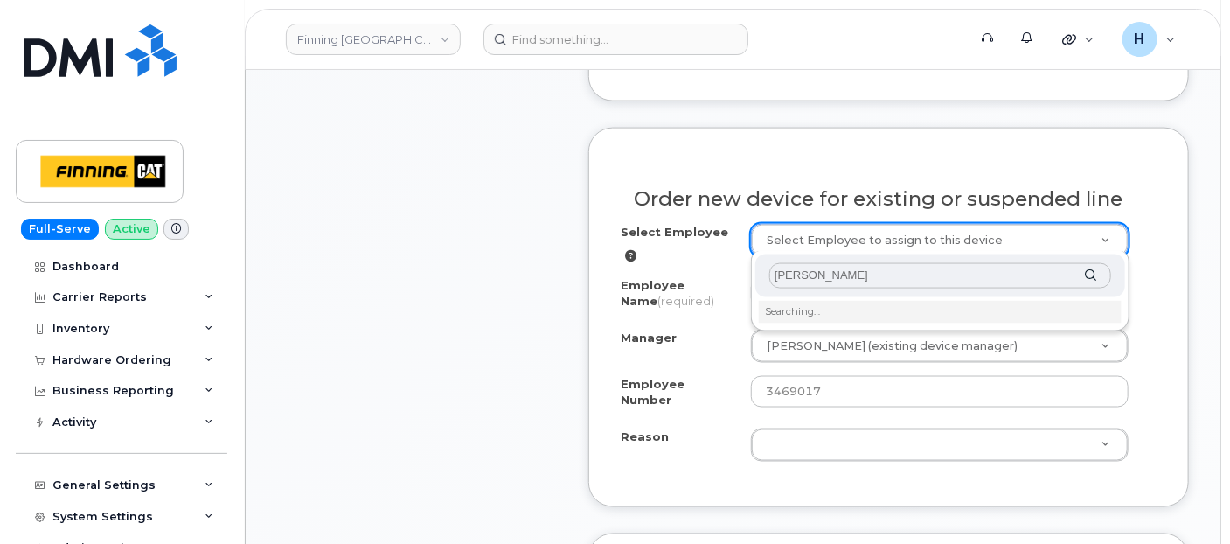
type input "[PERSON_NAME]"
type input "57185"
select select "290932"
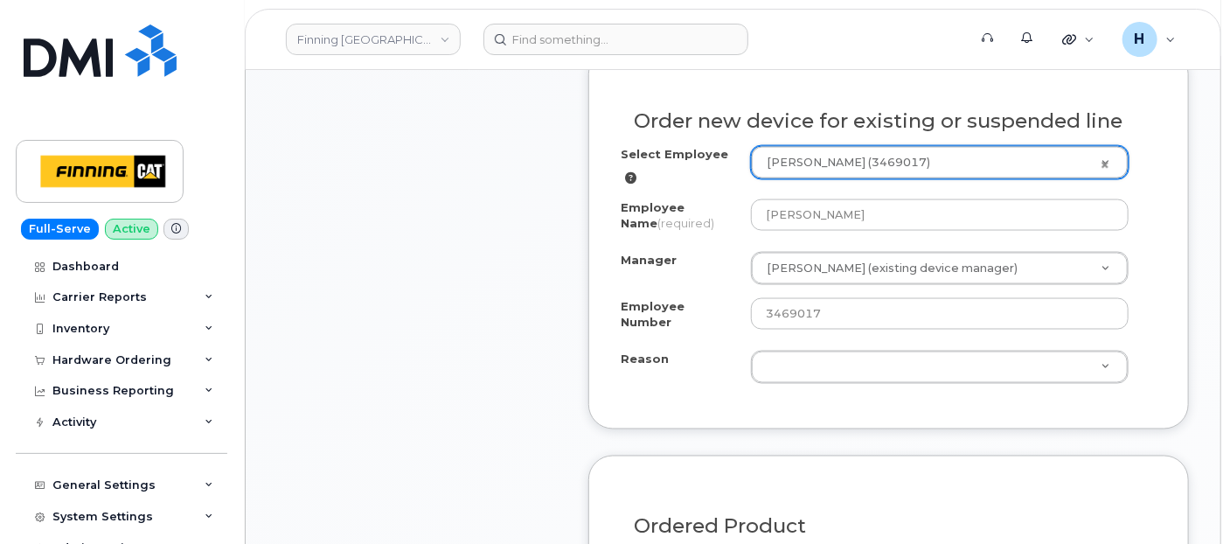
scroll to position [1165, 0]
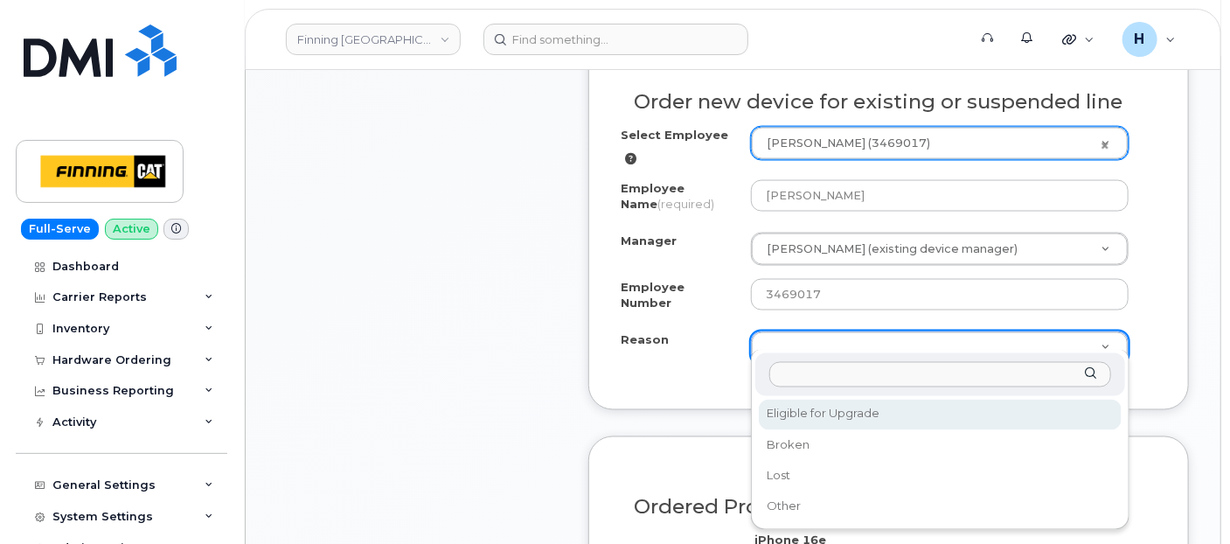
select select "eligible_for_upgrade"
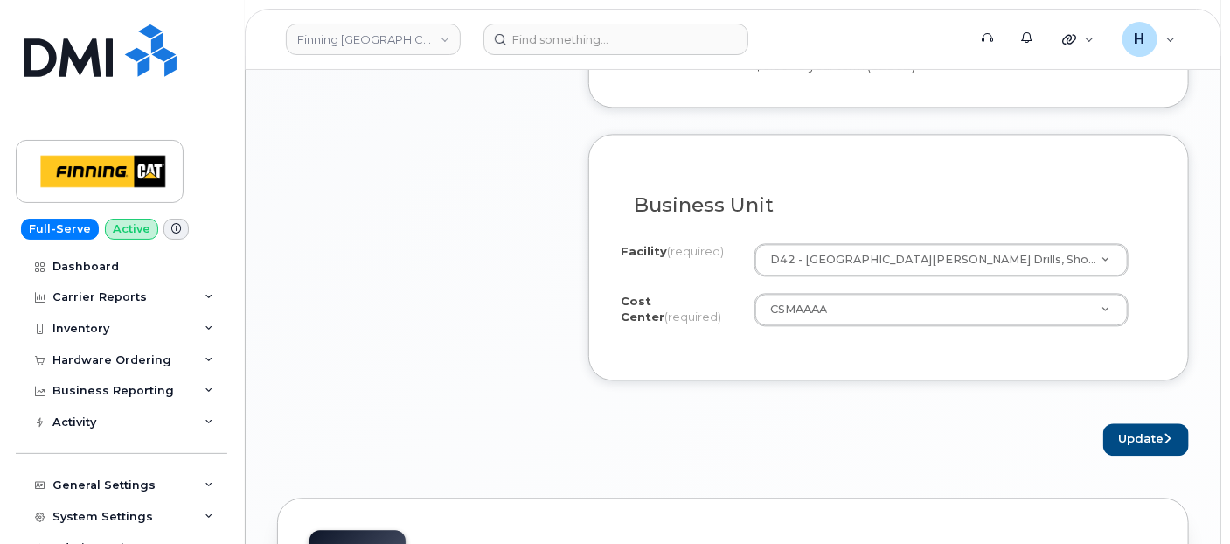
scroll to position [1748, 0]
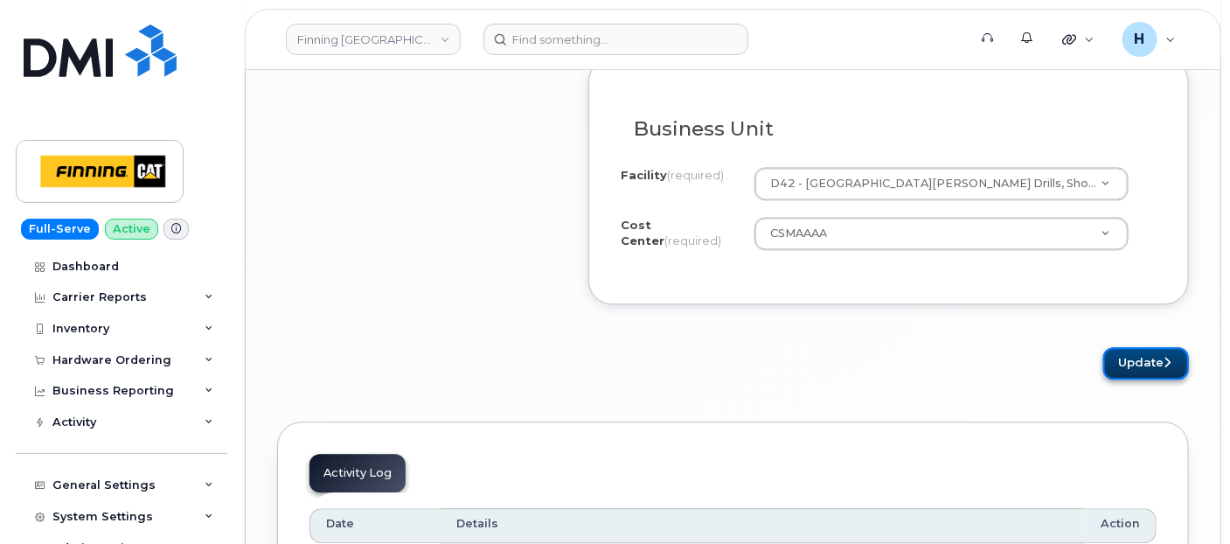
click at [1127, 351] on button "Update" at bounding box center [1146, 363] width 86 height 32
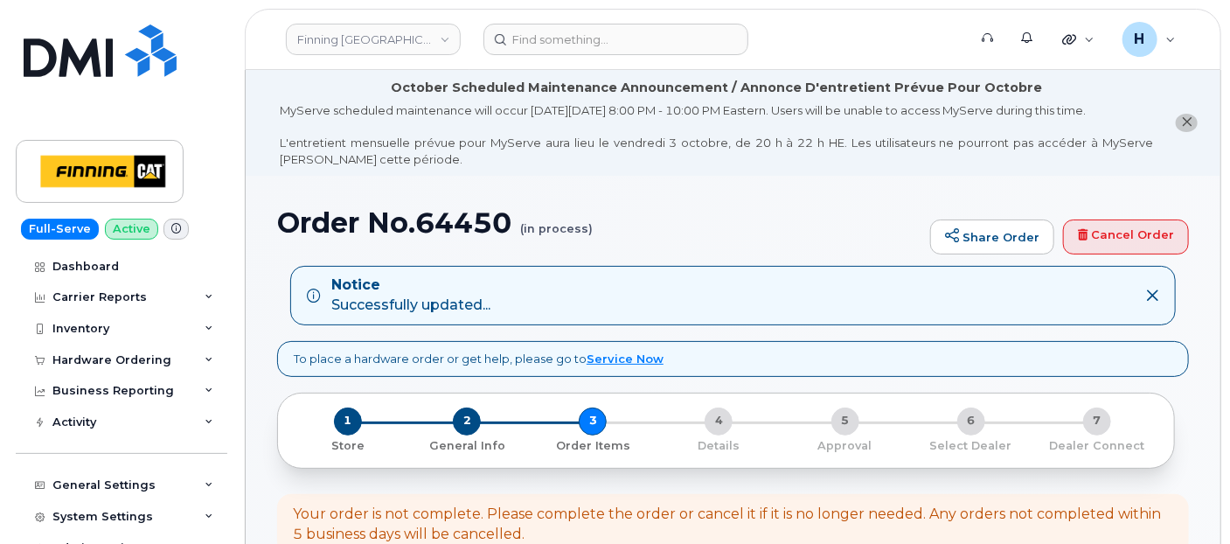
click at [481, 207] on h1 "Order No.64450 (in process)" at bounding box center [599, 222] width 644 height 31
click at [480, 207] on h1 "Order No.64450 (in process)" at bounding box center [599, 222] width 644 height 31
copy h1 "64450"
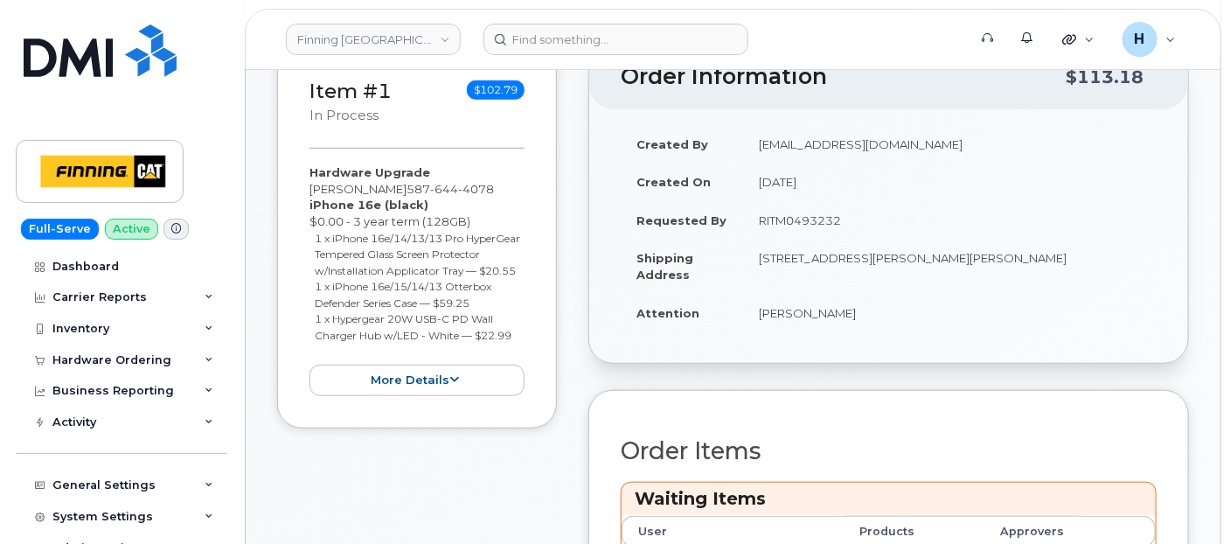
scroll to position [582, 0]
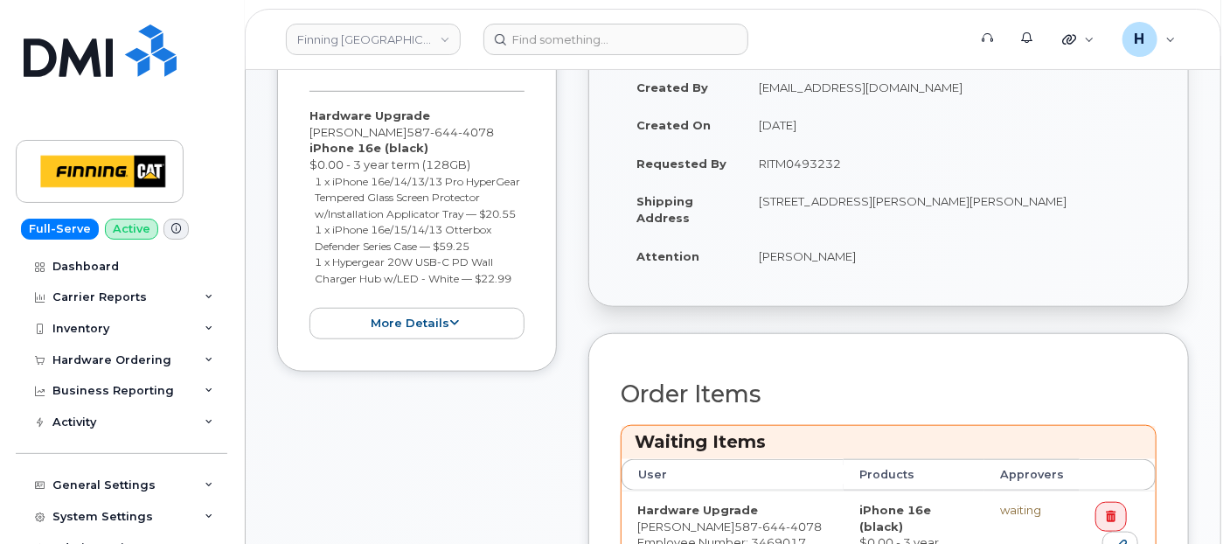
drag, startPoint x: 751, startPoint y: 254, endPoint x: 854, endPoint y: 268, distance: 104.1
click at [854, 268] on td "[PERSON_NAME]" at bounding box center [949, 256] width 413 height 38
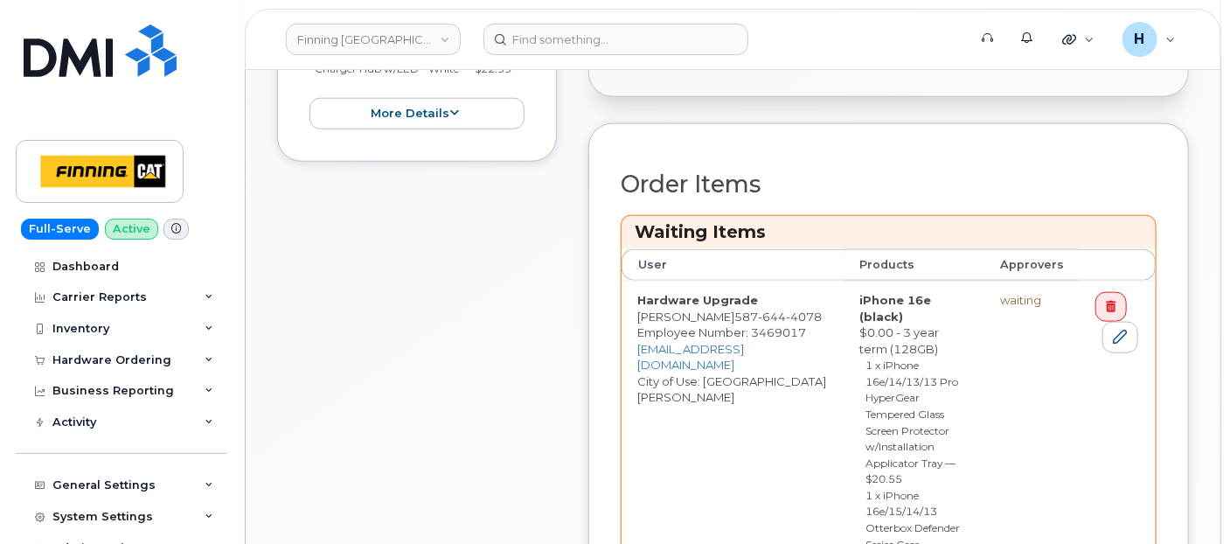
scroll to position [874, 0]
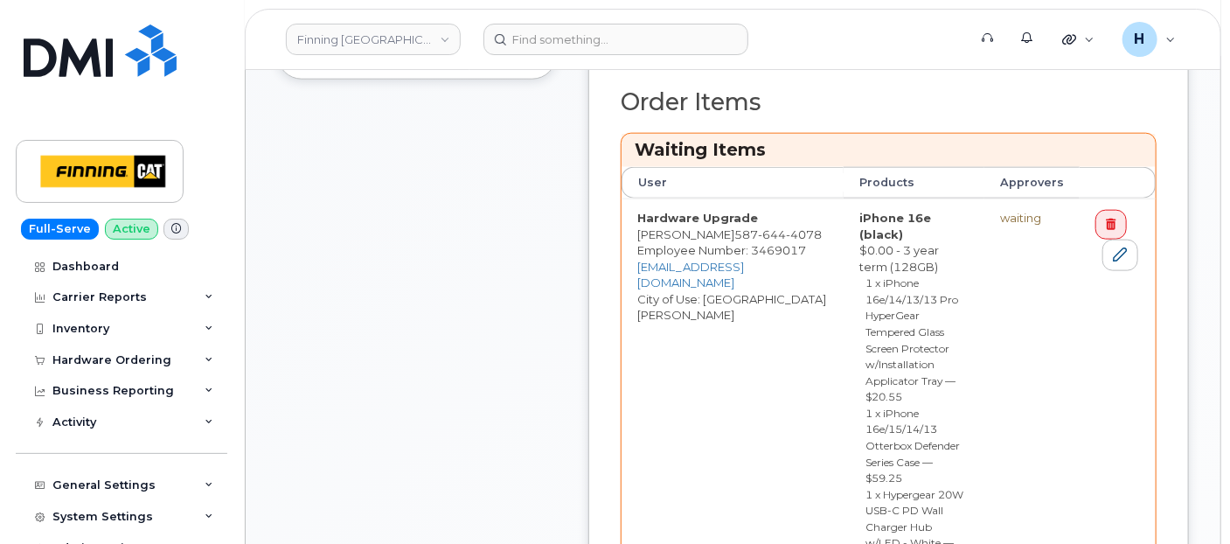
drag, startPoint x: 1083, startPoint y: 492, endPoint x: 747, endPoint y: 17, distance: 581.9
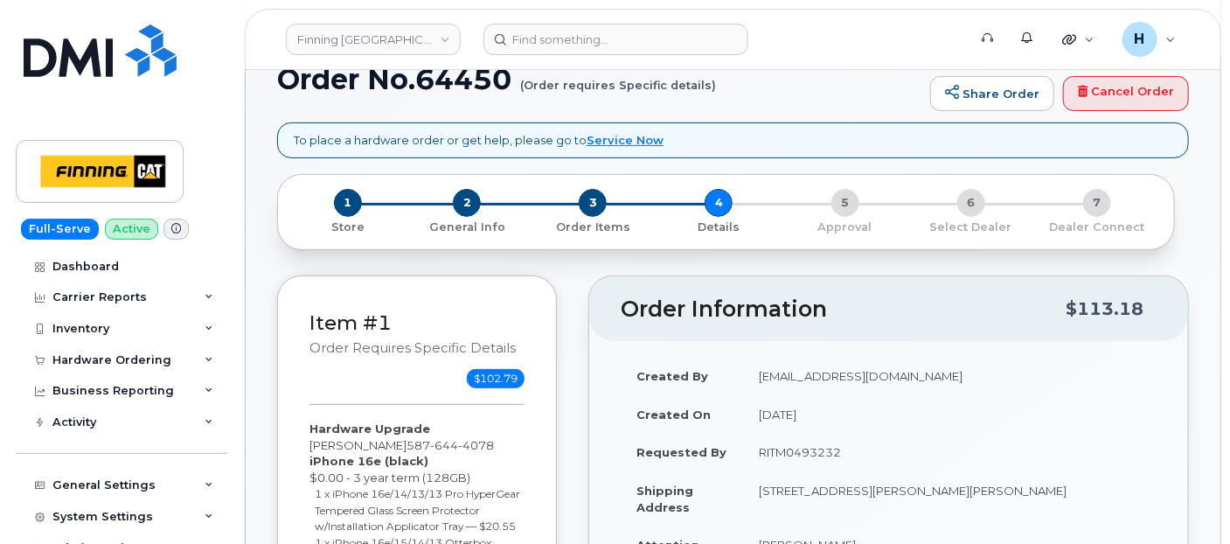
scroll to position [388, 0]
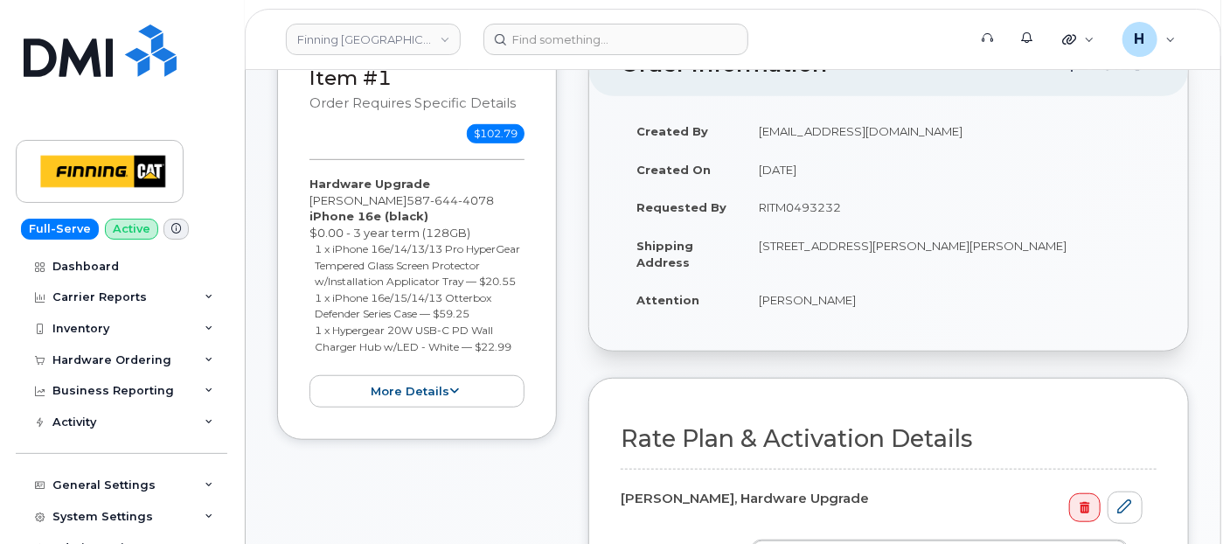
drag, startPoint x: 734, startPoint y: 288, endPoint x: 941, endPoint y: 315, distance: 208.8
click at [941, 315] on tr "Attention David Edmonstone" at bounding box center [889, 300] width 536 height 38
copy tr "[PERSON_NAME]"
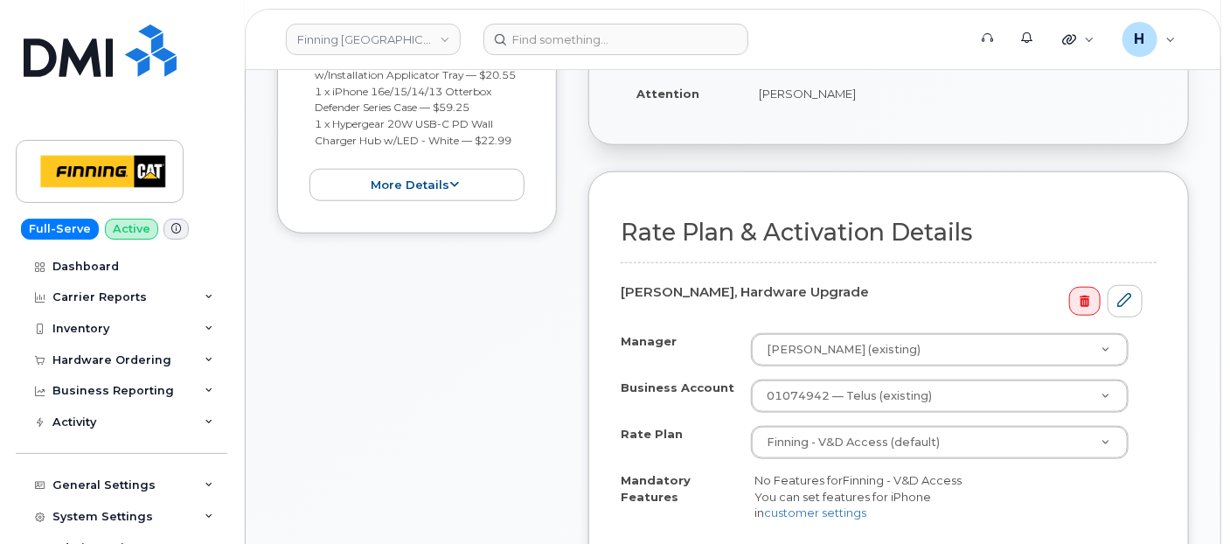
scroll to position [679, 0]
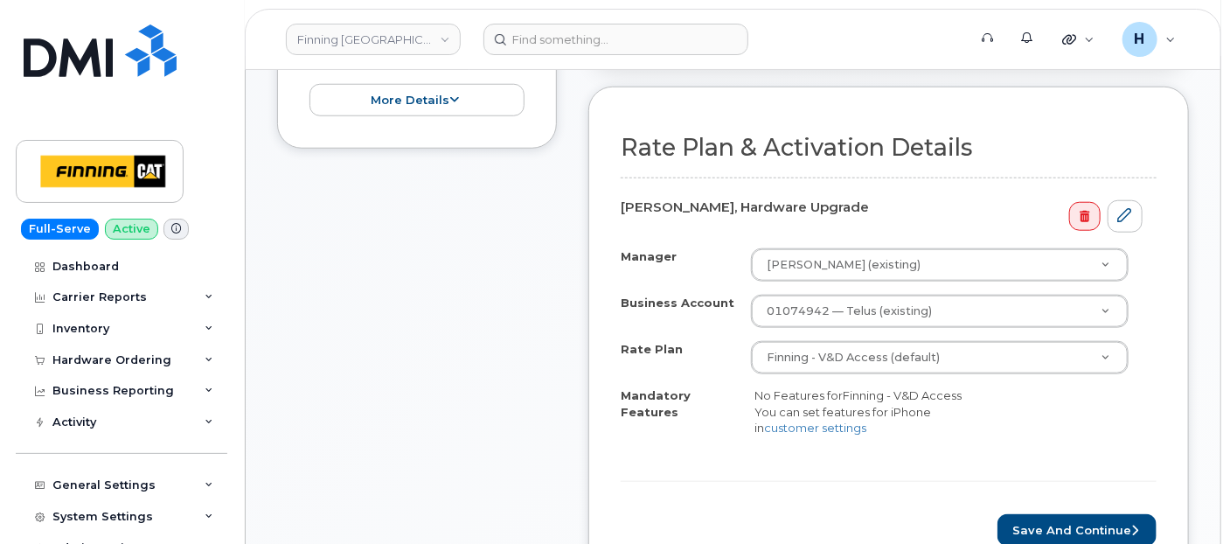
click at [1081, 522] on form "Rate Plan & Activation Details David Edmonstone, Hardware Upgrade Manager Danie…" at bounding box center [889, 341] width 536 height 412
drag, startPoint x: 1080, startPoint y: 528, endPoint x: 712, endPoint y: 2, distance: 641.7
click at [1080, 527] on button "Save and Continue" at bounding box center [1076, 530] width 159 height 32
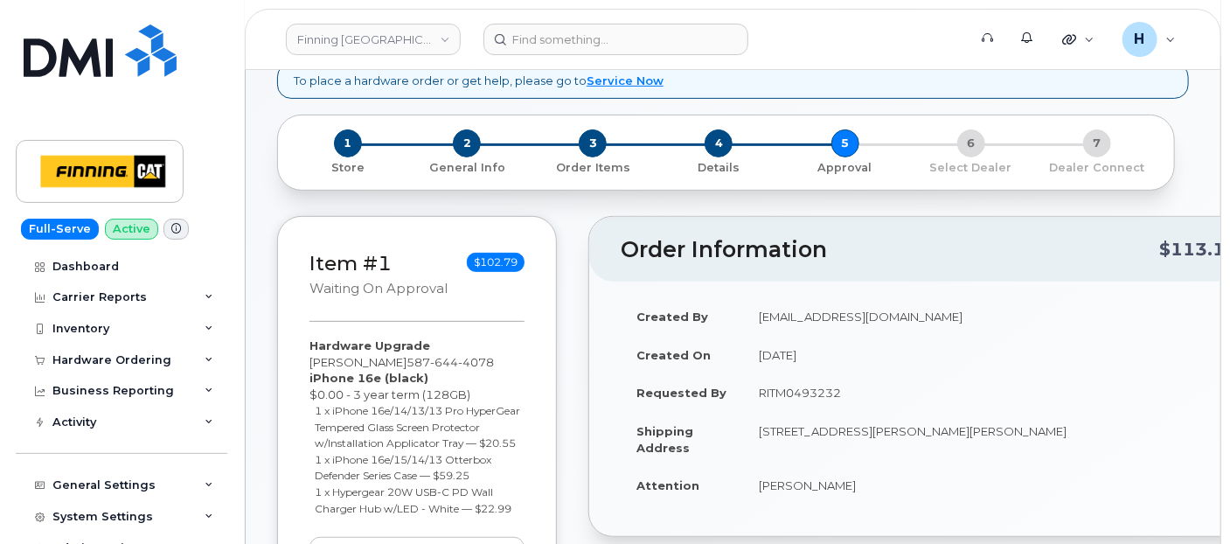
scroll to position [397, 0]
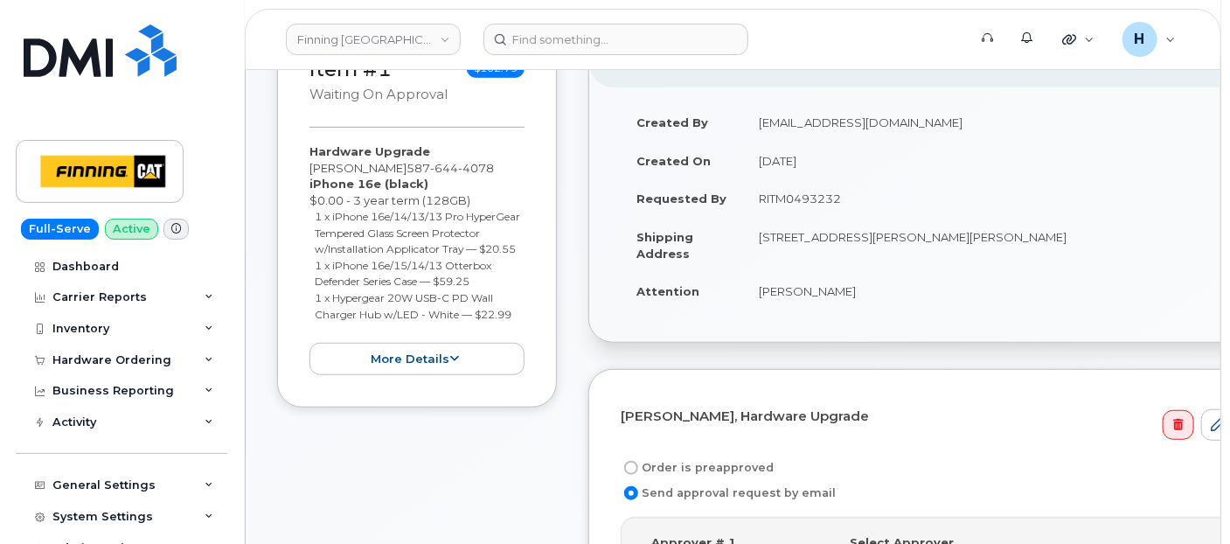
click at [671, 457] on label "Order is preapproved" at bounding box center [697, 467] width 153 height 21
click at [638, 461] on input "Order is preapproved" at bounding box center [631, 468] width 14 height 14
radio input "true"
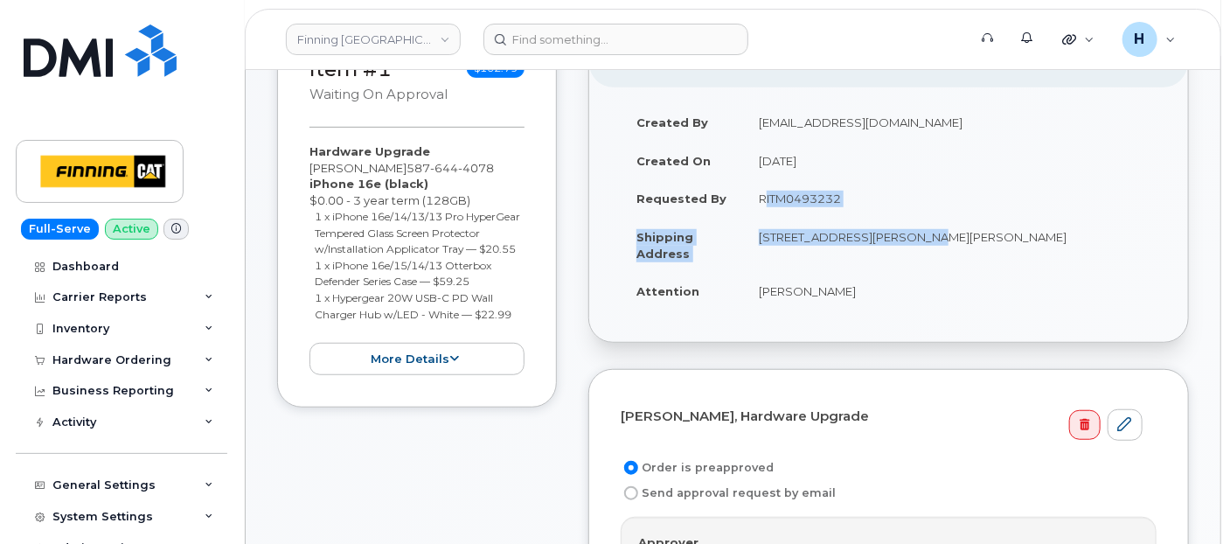
drag, startPoint x: 747, startPoint y: 214, endPoint x: 904, endPoint y: 220, distance: 156.6
click at [904, 220] on tbody "Created By hakaur@dminc.com Created On September 24, 2025 Requested By RITM0493…" at bounding box center [889, 206] width 536 height 206
click at [767, 183] on td "RITM0493232" at bounding box center [949, 198] width 413 height 38
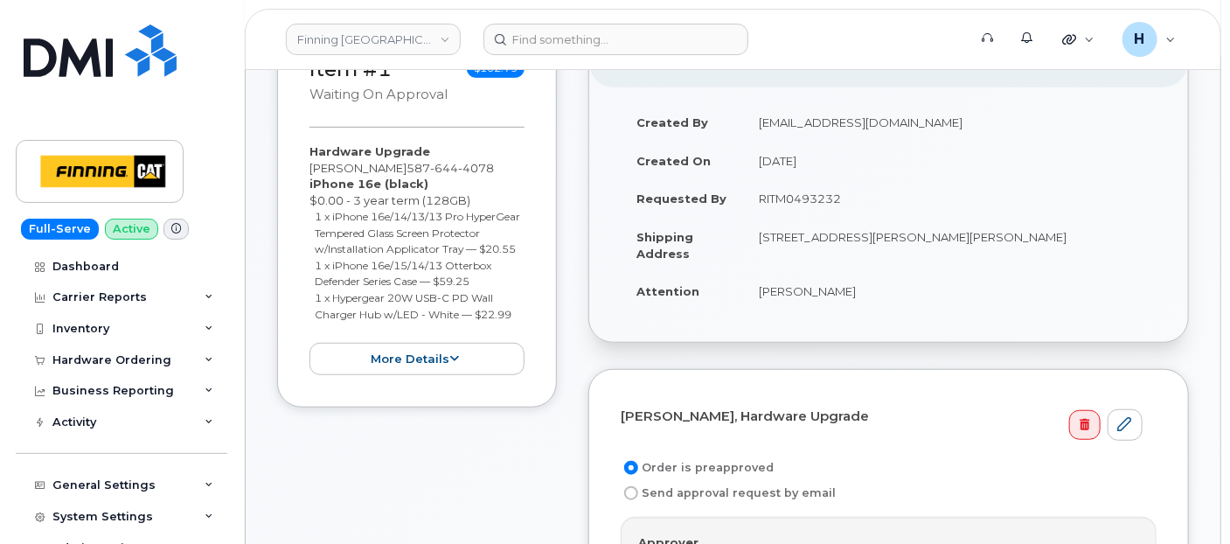
click at [793, 198] on td "RITM0493232" at bounding box center [949, 198] width 413 height 38
copy td "RITM0493232"
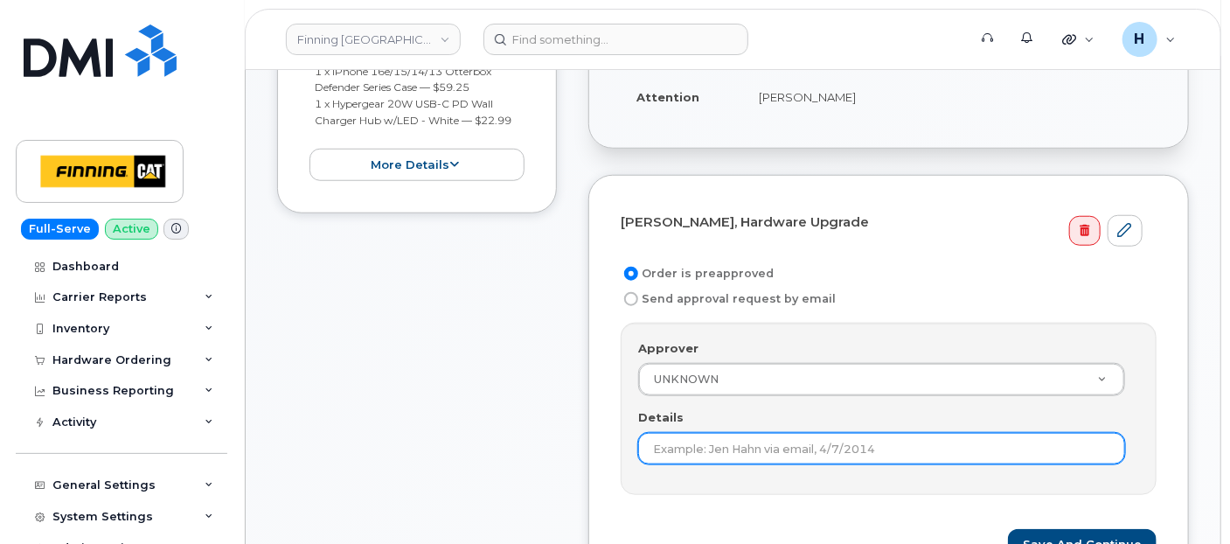
click at [674, 442] on input "Details" at bounding box center [881, 448] width 487 height 31
paste input "RITM0493232"
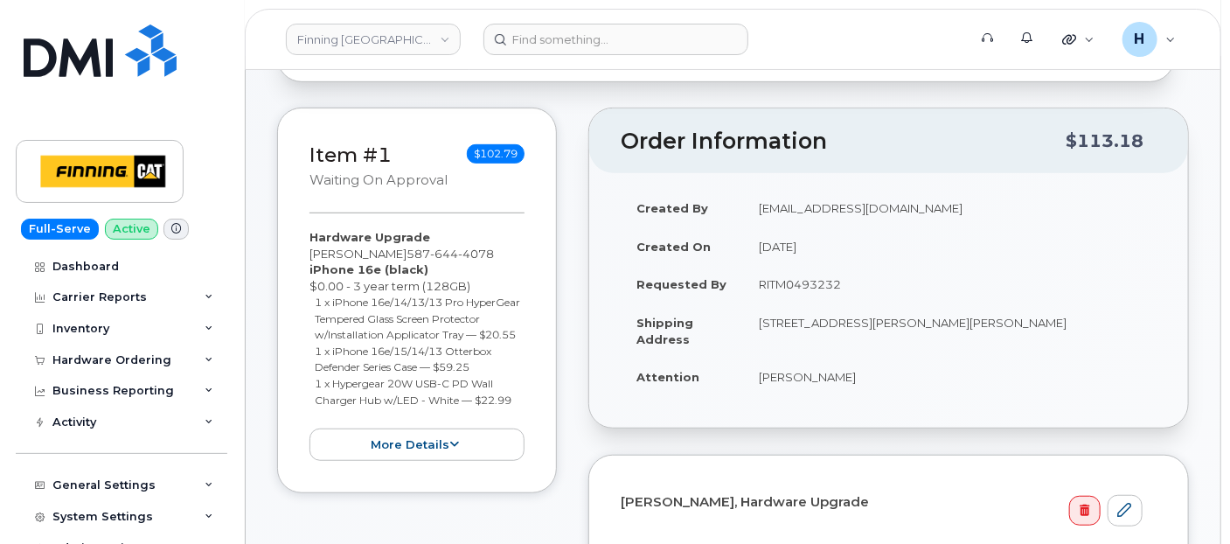
scroll to position [299, 0]
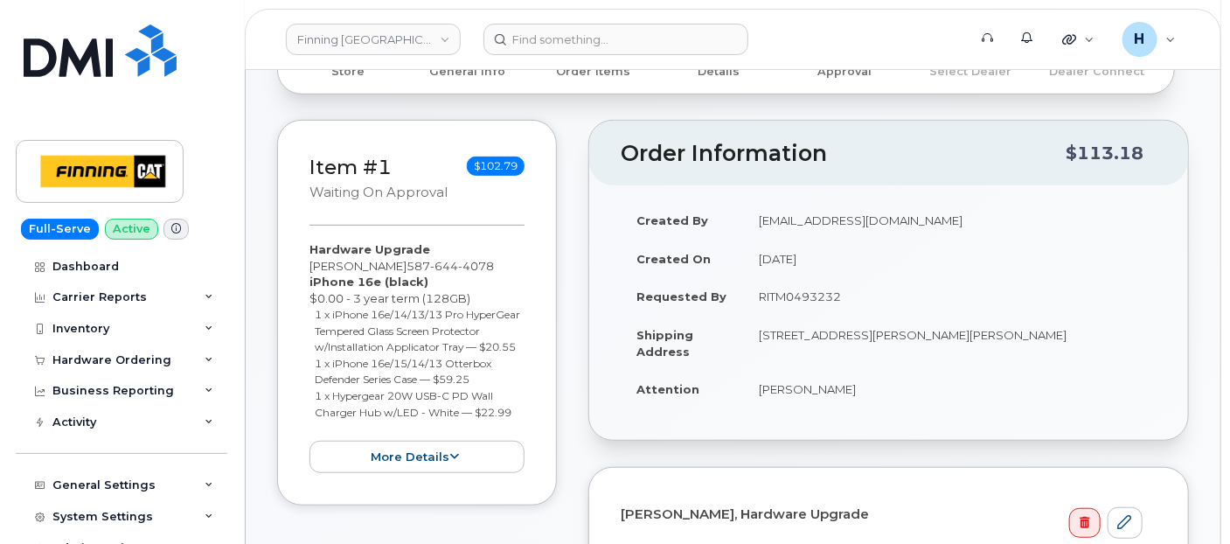
type input "RITM0493232"
drag, startPoint x: 1119, startPoint y: 325, endPoint x: 1121, endPoint y: 345, distance: 20.2
click at [1121, 345] on td "[STREET_ADDRESS][PERSON_NAME][PERSON_NAME]" at bounding box center [949, 343] width 413 height 54
copy td "T0P 1C0"
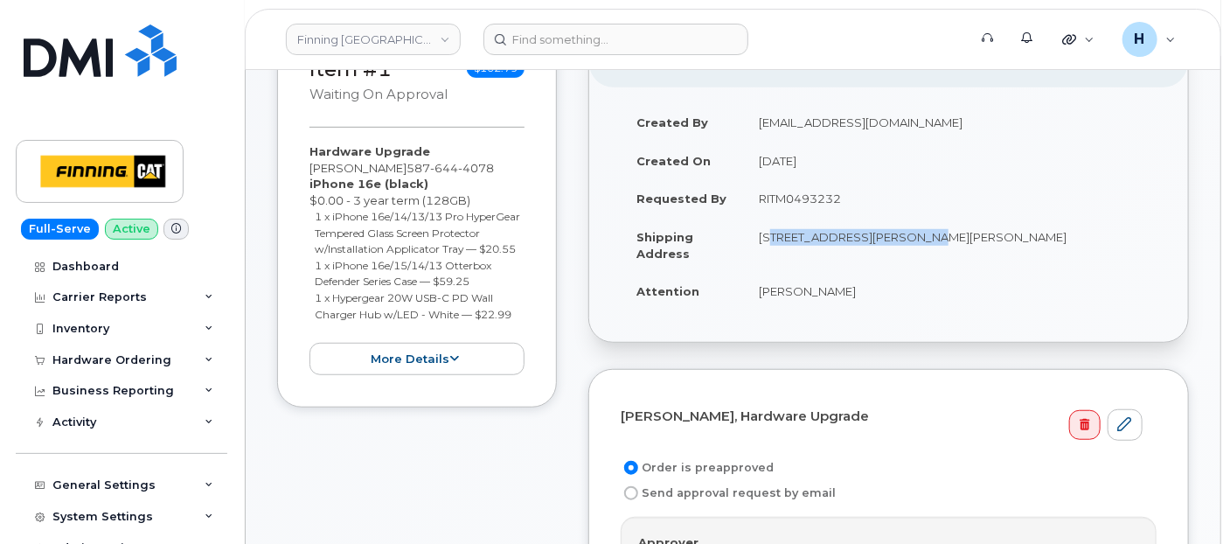
drag, startPoint x: 749, startPoint y: 233, endPoint x: 904, endPoint y: 233, distance: 154.7
click at [904, 233] on td "[STREET_ADDRESS][PERSON_NAME][PERSON_NAME]" at bounding box center [949, 245] width 413 height 54
copy td "Highway 63, Mildred Lake"
click at [927, 234] on td "[STREET_ADDRESS][PERSON_NAME][PERSON_NAME]" at bounding box center [949, 245] width 413 height 54
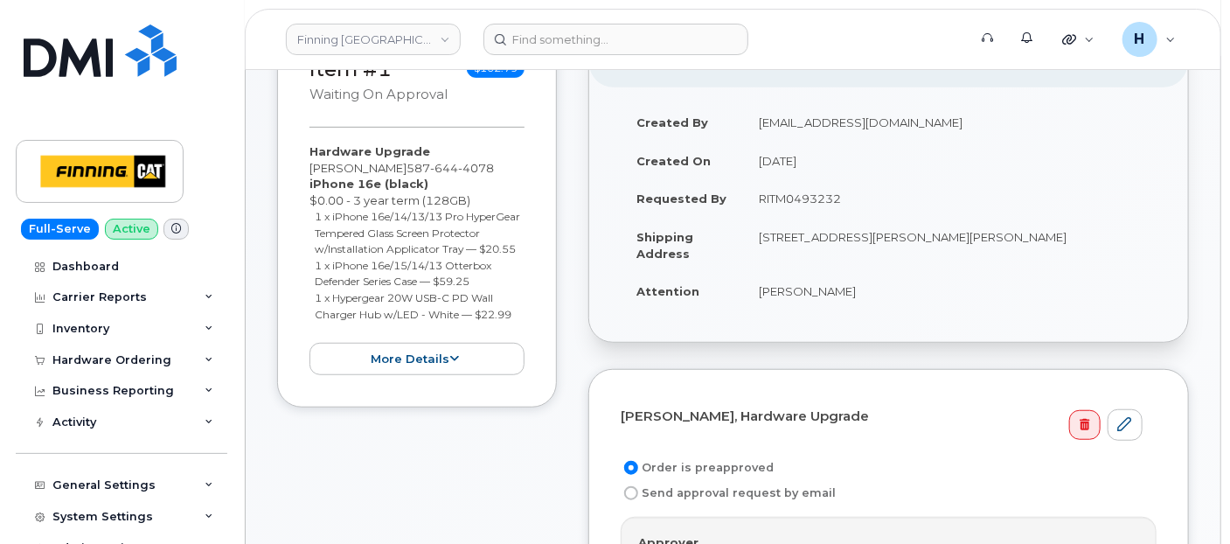
drag, startPoint x: 927, startPoint y: 234, endPoint x: 900, endPoint y: 275, distance: 48.7
click at [900, 275] on td "[PERSON_NAME]" at bounding box center [949, 291] width 413 height 38
drag, startPoint x: 909, startPoint y: 232, endPoint x: 990, endPoint y: 234, distance: 81.3
click at [990, 234] on td "[STREET_ADDRESS][PERSON_NAME][PERSON_NAME]" at bounding box center [949, 245] width 413 height 54
copy td "Industrial Park"
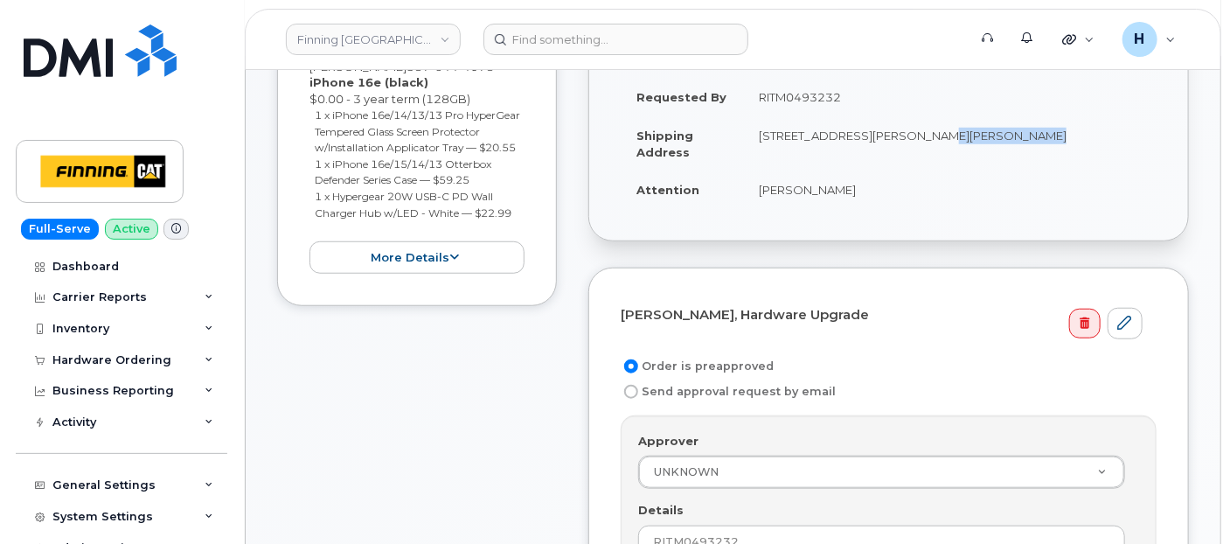
scroll to position [785, 0]
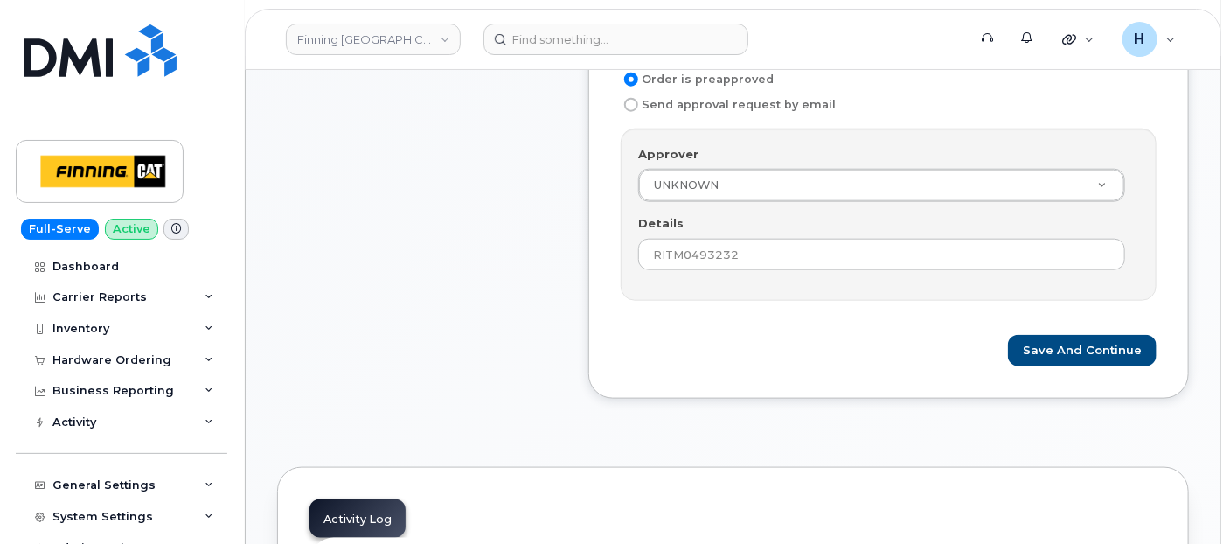
click at [1071, 325] on form "David Edmonstone, Hardware Upgrade Order is preapproved Send approval request b…" at bounding box center [889, 190] width 536 height 354
drag, startPoint x: 1059, startPoint y: 358, endPoint x: 778, endPoint y: 3, distance: 452.5
click at [1058, 355] on button "Save and Continue" at bounding box center [1082, 351] width 149 height 32
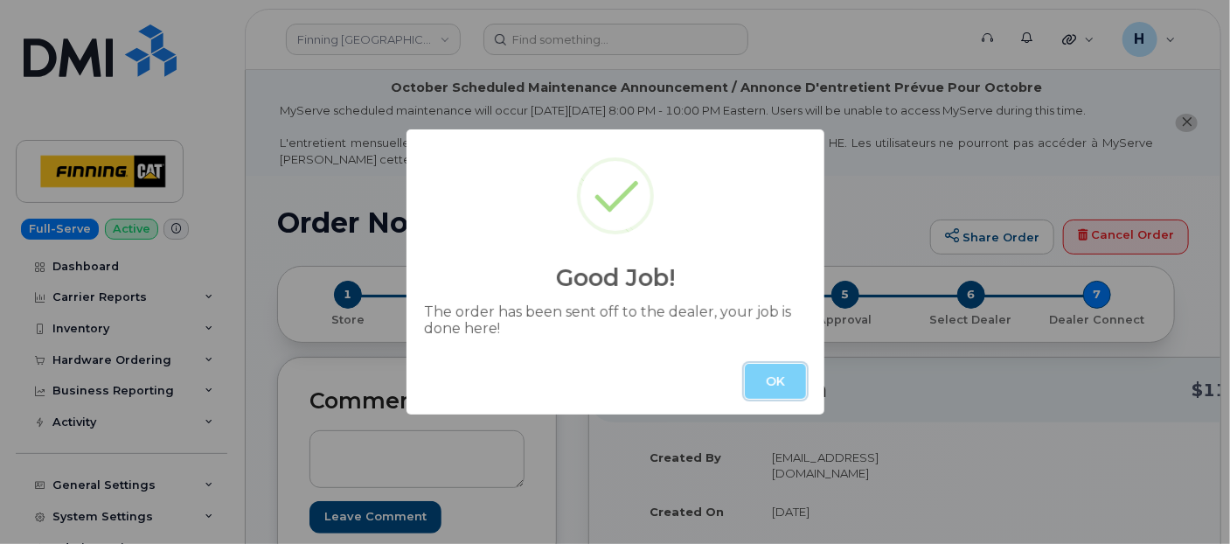
drag, startPoint x: 772, startPoint y: 385, endPoint x: 566, endPoint y: 80, distance: 367.8
click at [770, 377] on button "OK" at bounding box center [775, 381] width 61 height 35
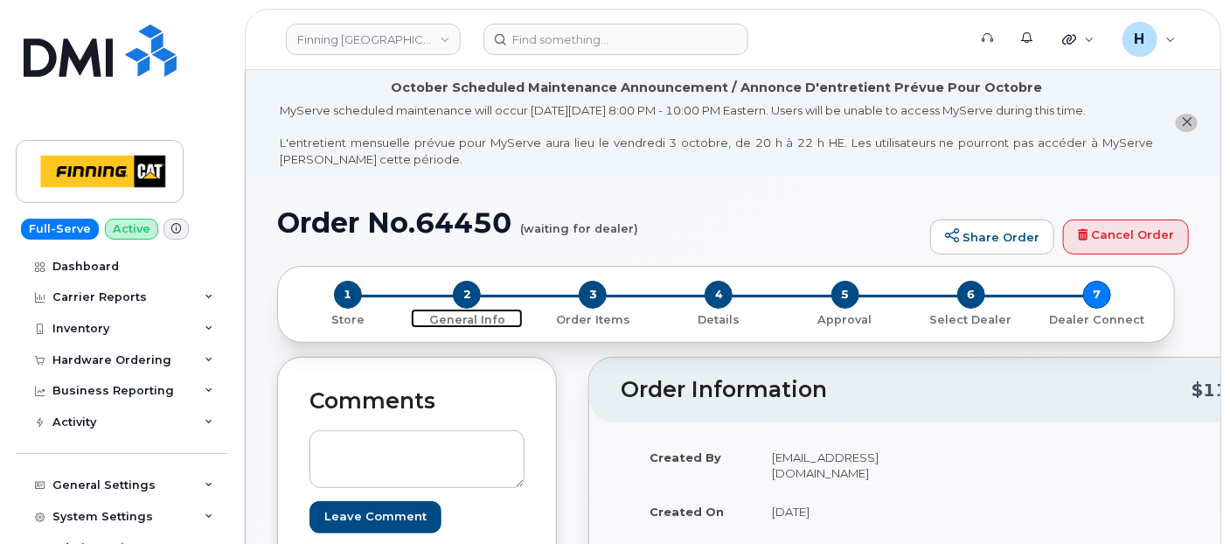
click at [465, 288] on span "2" at bounding box center [467, 295] width 28 height 28
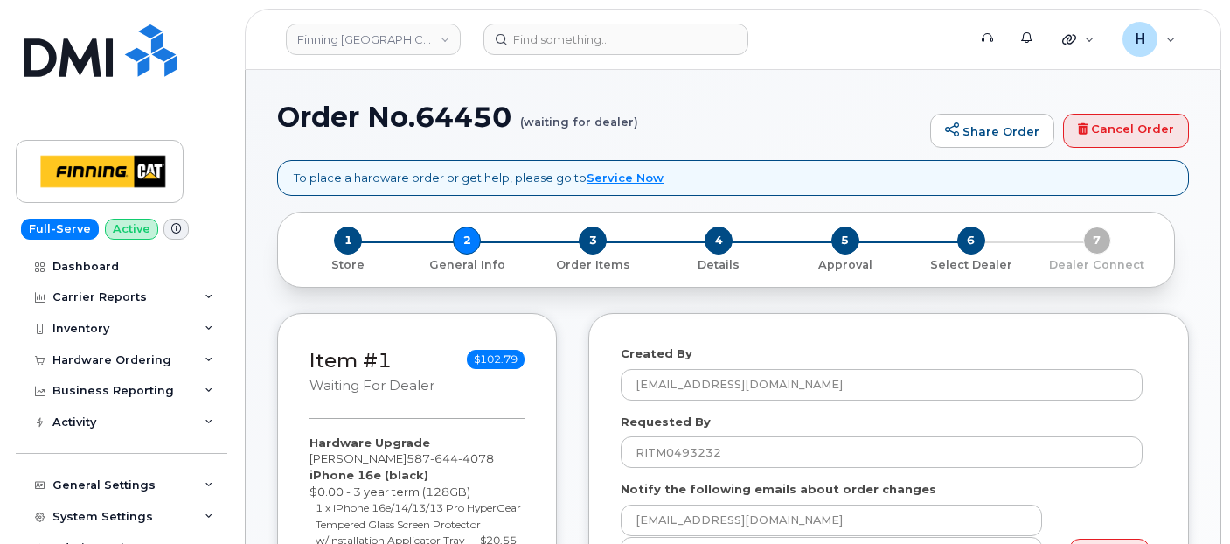
select select
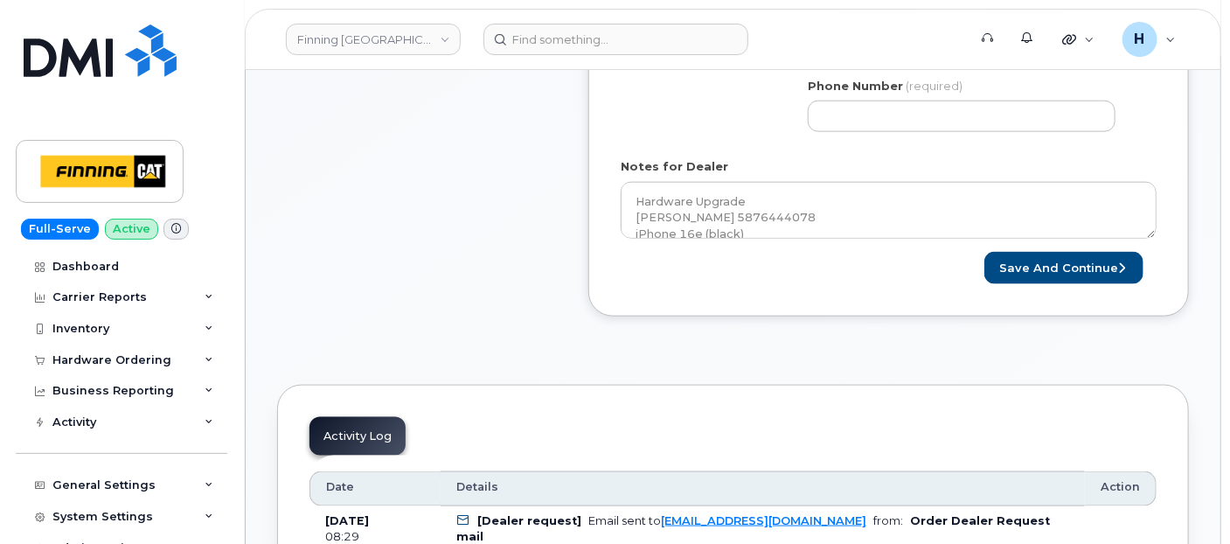
scroll to position [971, 0]
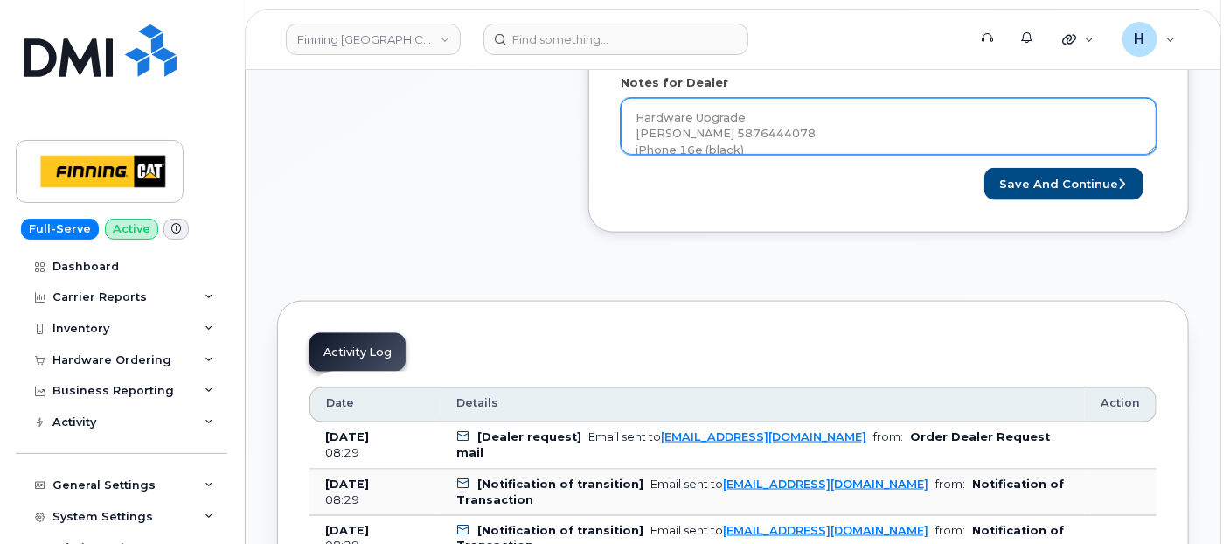
click at [772, 135] on textarea "Hardware Upgrade [PERSON_NAME] 5876444078 iPhone 16e (black) $0.00 - 3 year ter…" at bounding box center [889, 127] width 536 height 58
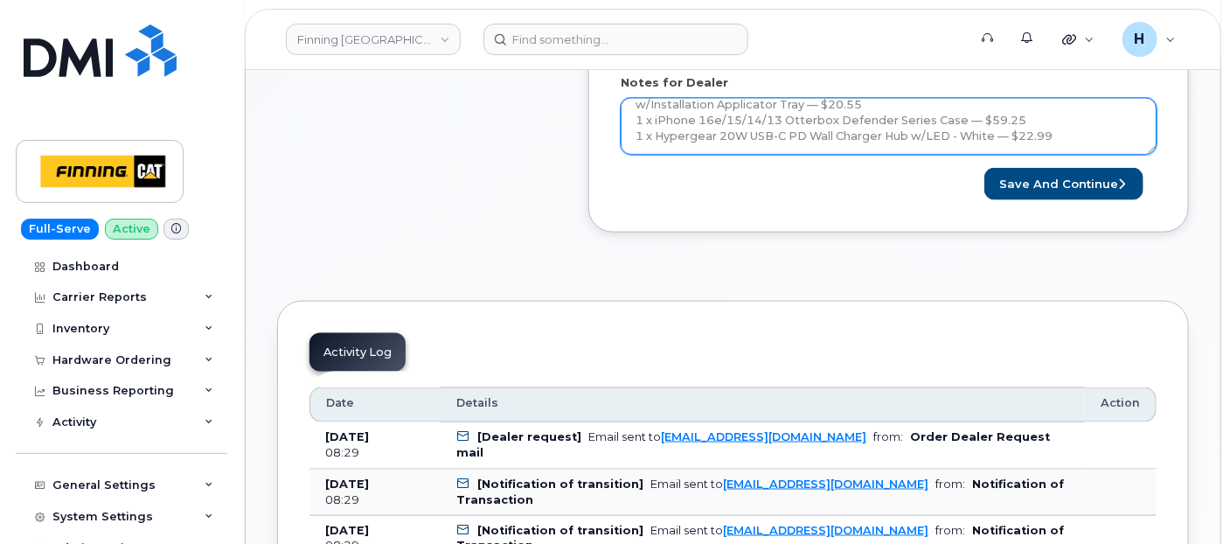
scroll to position [159, 0]
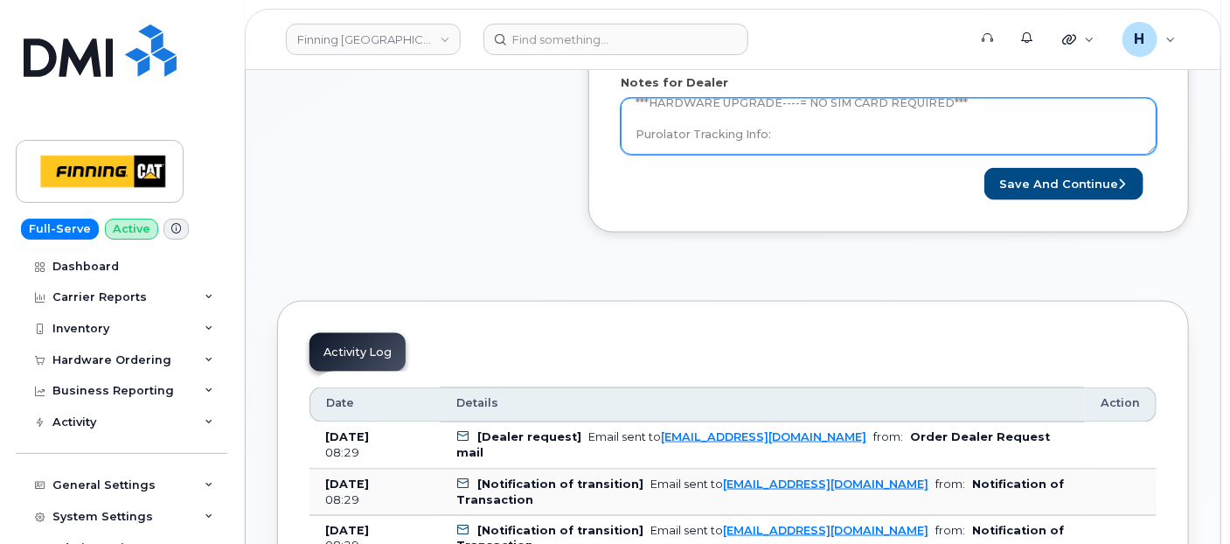
click at [772, 142] on textarea "Hardware Upgrade David Edmonstone 5876444078 iPhone 16e (black) $0.00 - 3 year …" at bounding box center [889, 127] width 536 height 58
paste textarea "335665873170"
click at [799, 103] on textarea "Hardware Upgrade David Edmonstone 5876444078 iPhone 16e (black) $0.00 - 3 year …" at bounding box center [889, 127] width 536 height 58
type textarea "Hardware Upgrade David Edmonstone 5876444078 iPhone 16e (black) $0.00 - 3 year …"
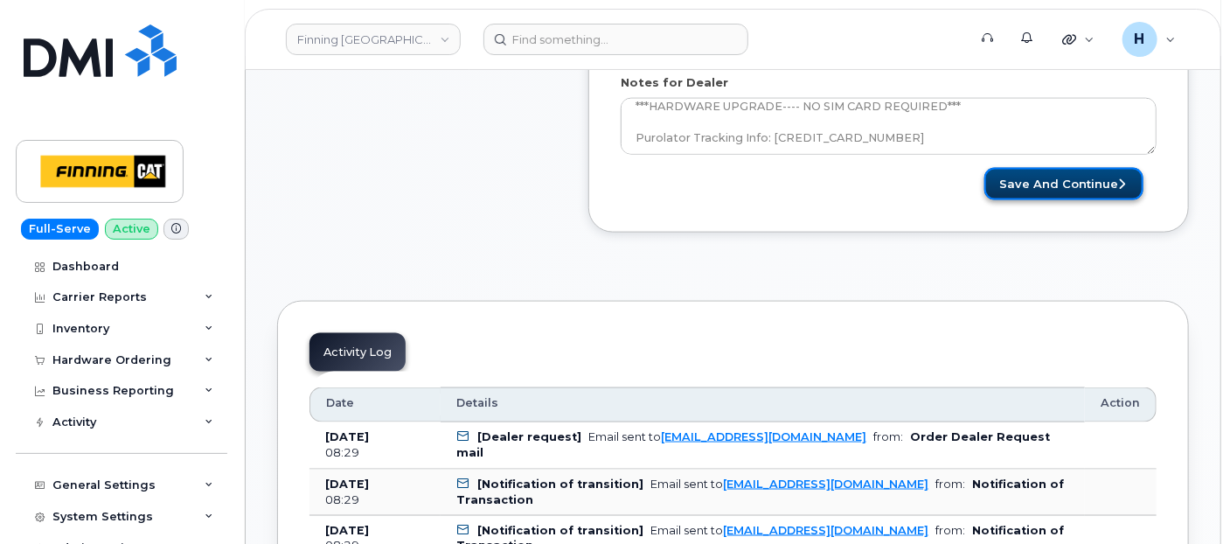
click at [1056, 177] on button "Save and Continue" at bounding box center [1063, 184] width 159 height 32
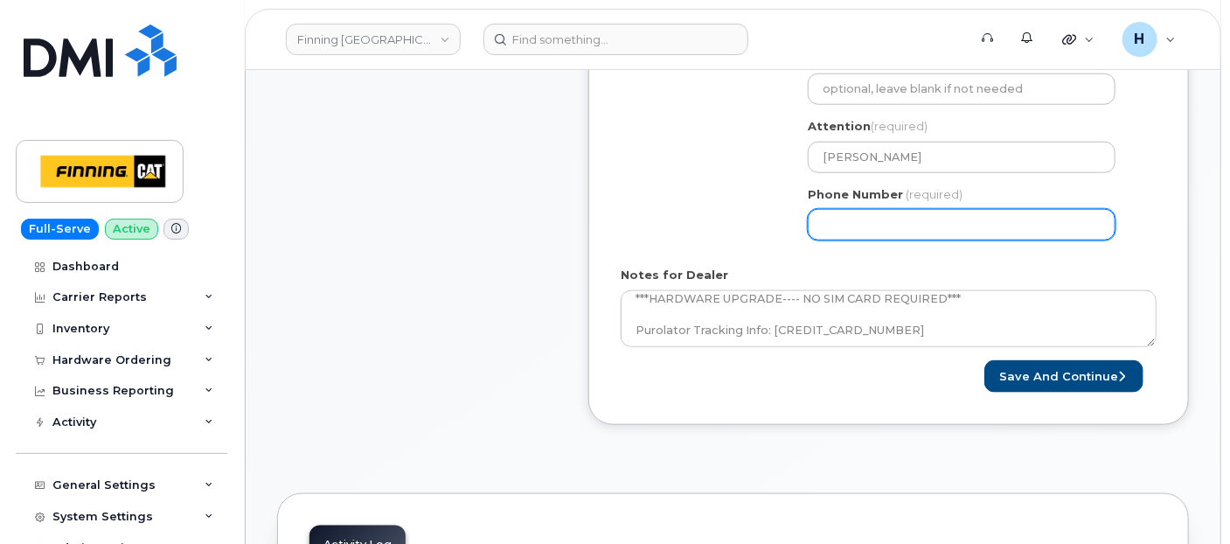
scroll to position [776, 0]
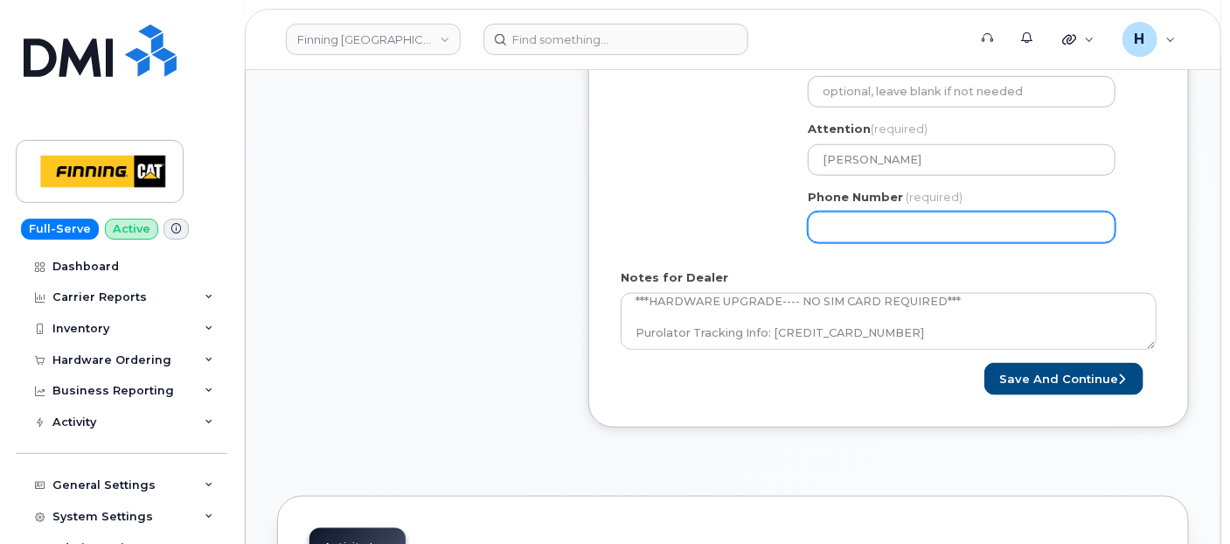
drag, startPoint x: 869, startPoint y: 217, endPoint x: 878, endPoint y: 214, distance: 9.1
click at [869, 217] on input "Phone Number" at bounding box center [962, 227] width 308 height 31
type input "7807902010"
select select
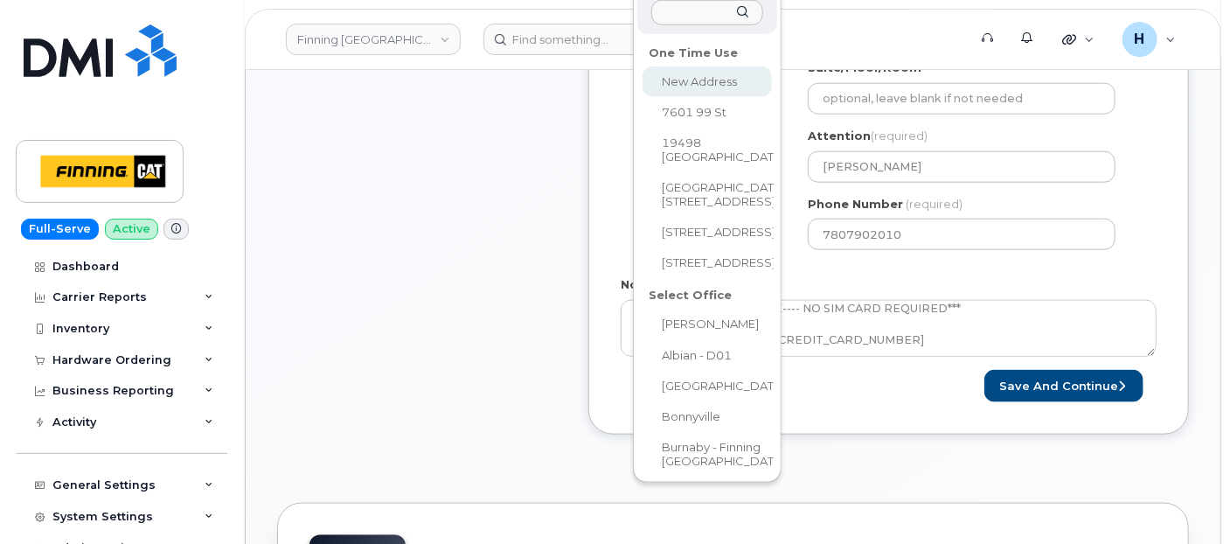
scroll to position [455, 0]
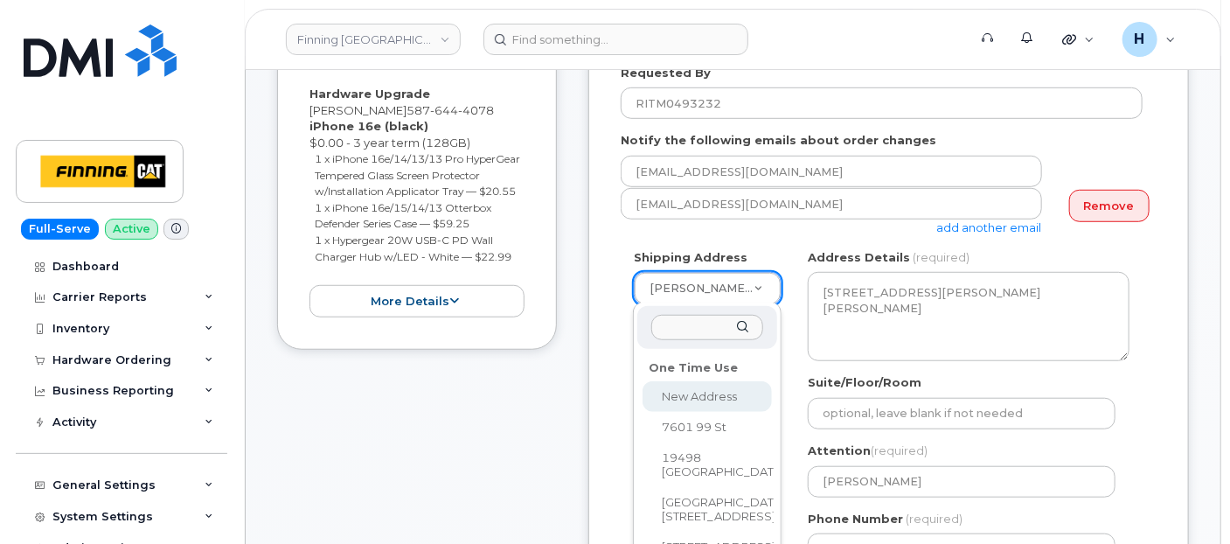
drag, startPoint x: 1056, startPoint y: 379, endPoint x: 1047, endPoint y: 365, distance: 16.5
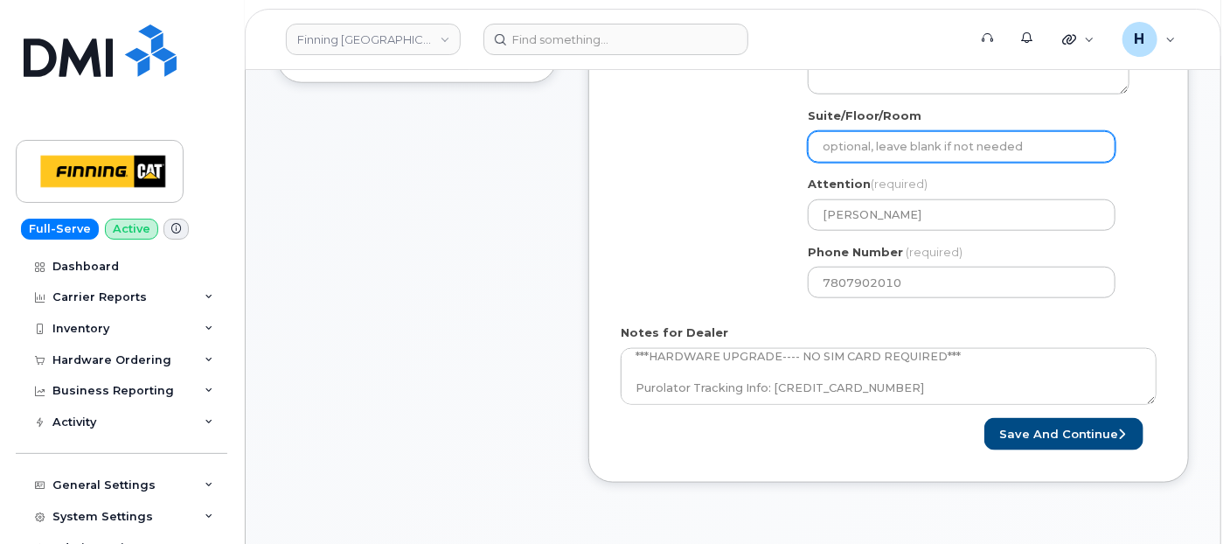
scroll to position [843, 0]
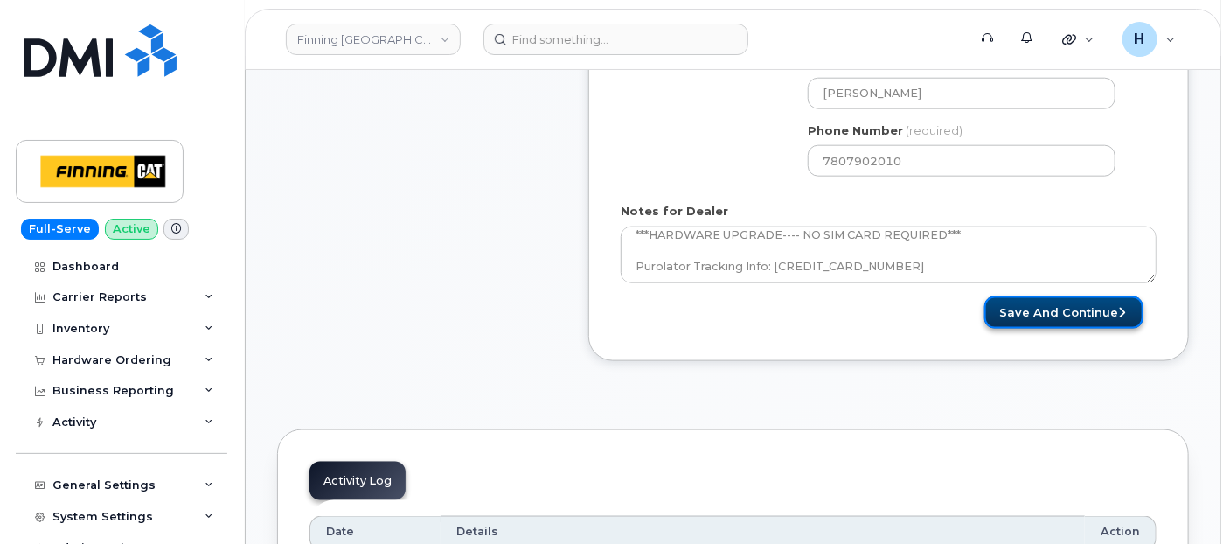
click at [1100, 315] on button "Save and Continue" at bounding box center [1063, 312] width 159 height 32
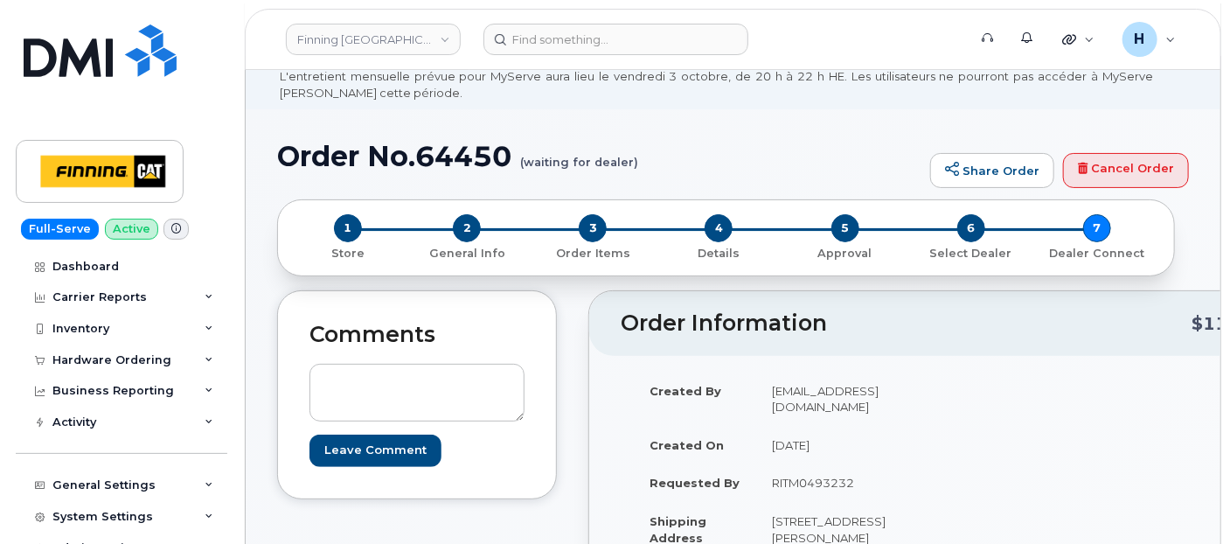
scroll to position [97, 0]
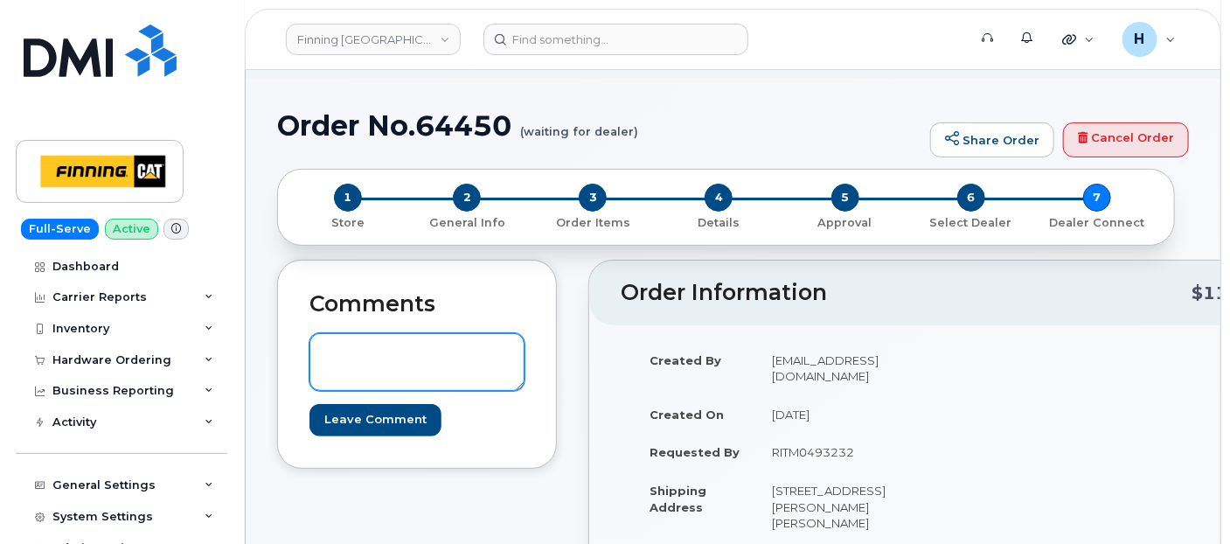
click at [397, 342] on textarea at bounding box center [416, 362] width 215 height 58
paste textarea "TELUS Order #TL60032032"
drag, startPoint x: 406, startPoint y: 349, endPoint x: 516, endPoint y: 358, distance: 109.7
click at [516, 358] on textarea "TELUS Order #TL60032032" at bounding box center [416, 362] width 215 height 58
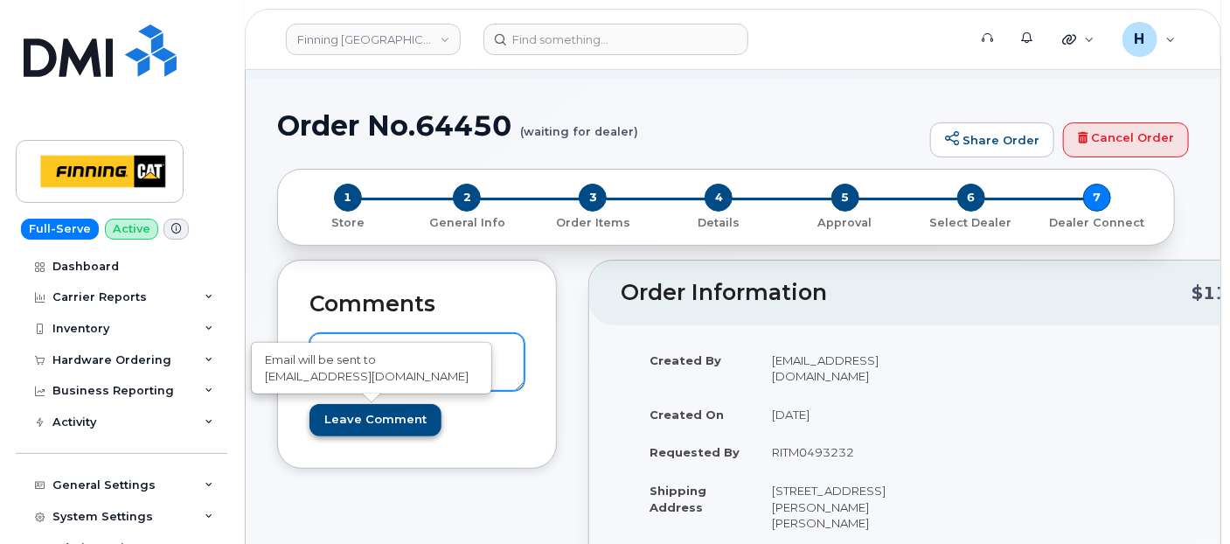
type textarea "TELUS Order #TL60032032"
click at [393, 413] on input "Leave Comment" at bounding box center [375, 420] width 132 height 32
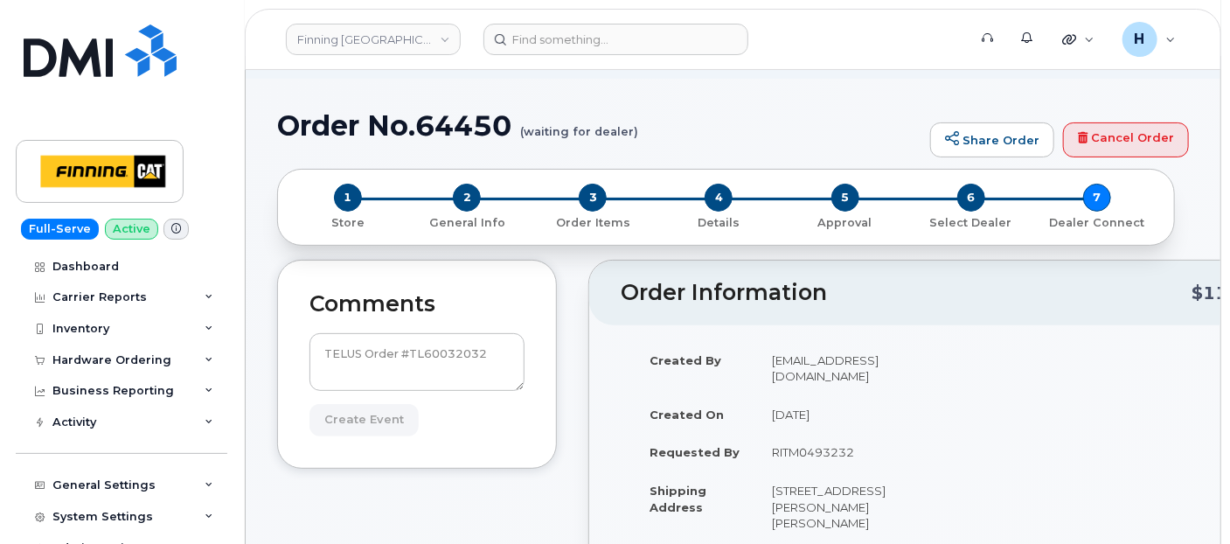
type input "Create Event"
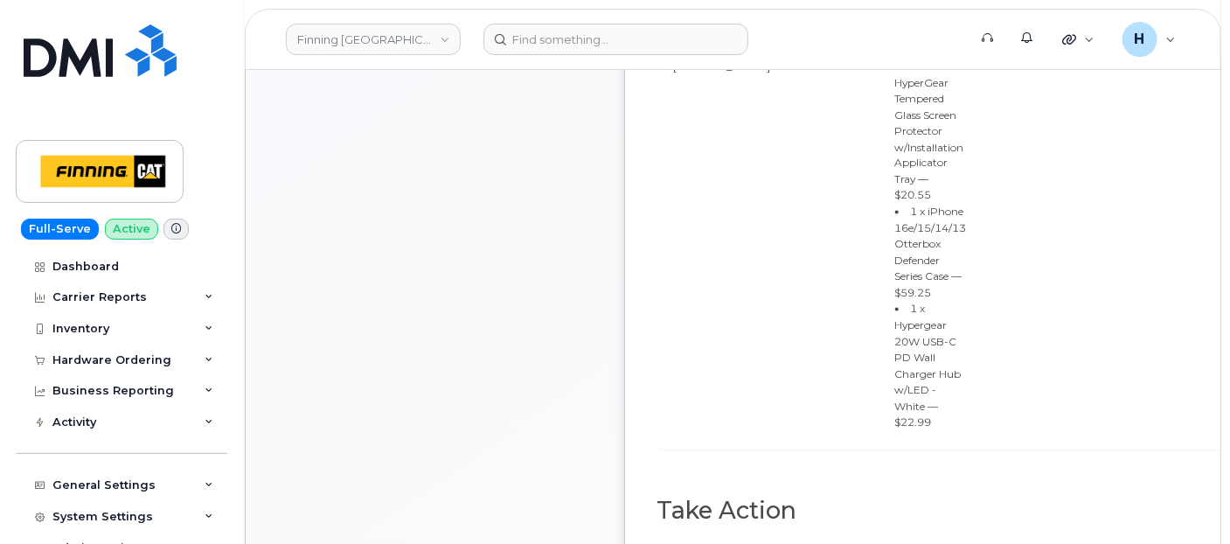
scroll to position [1465, 0]
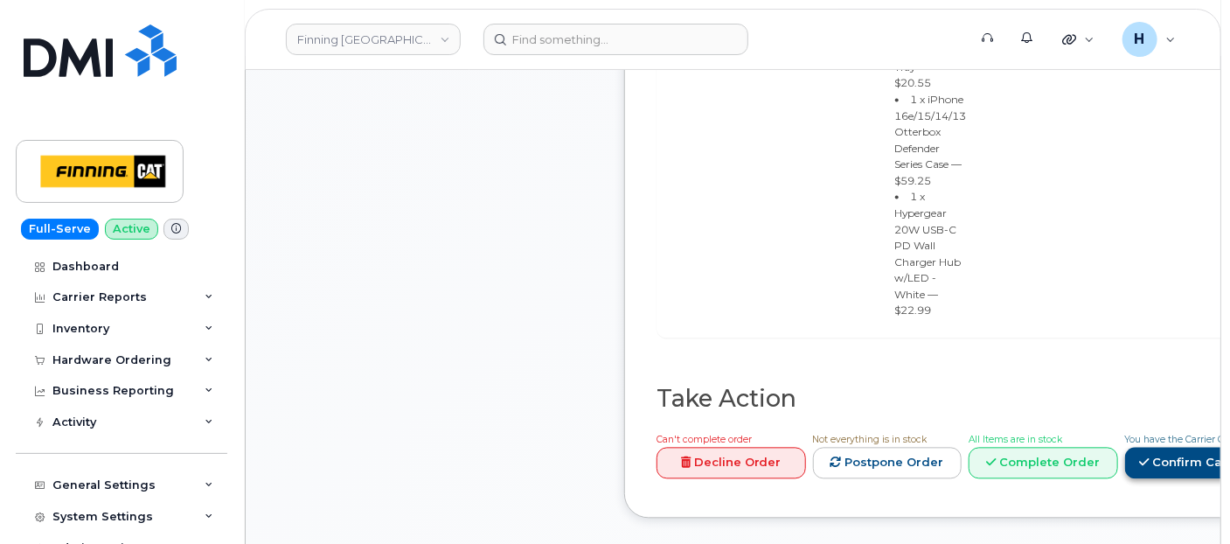
click at [1154, 448] on link "Confirm Carrier Order" at bounding box center [1215, 464] width 180 height 32
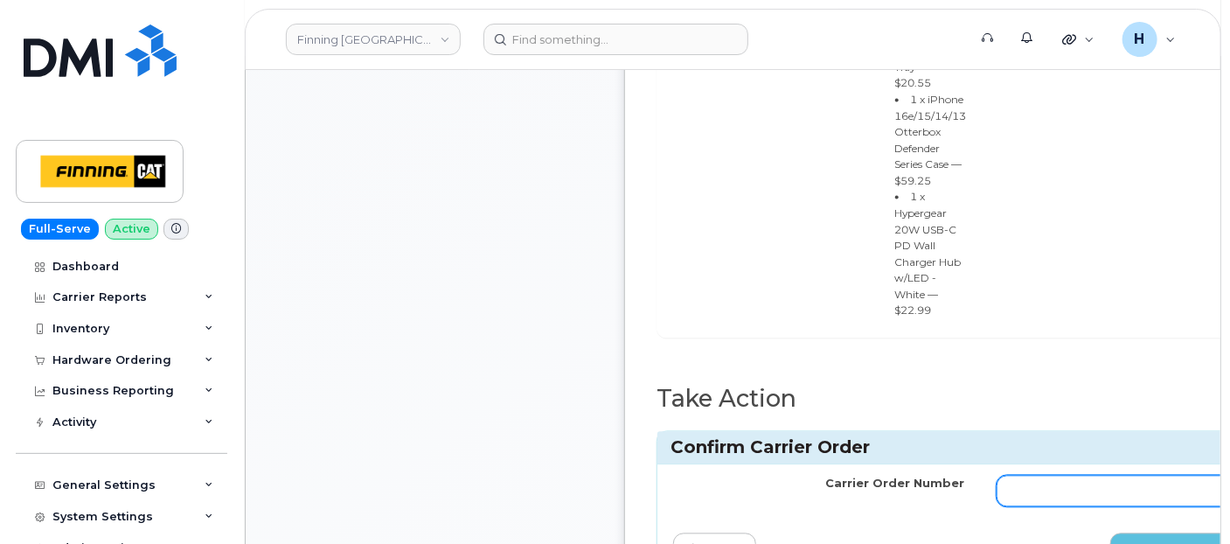
click at [1009, 476] on input "Carrier Order Number" at bounding box center [1143, 491] width 292 height 31
paste input "TL60032032"
type input "TL60032032"
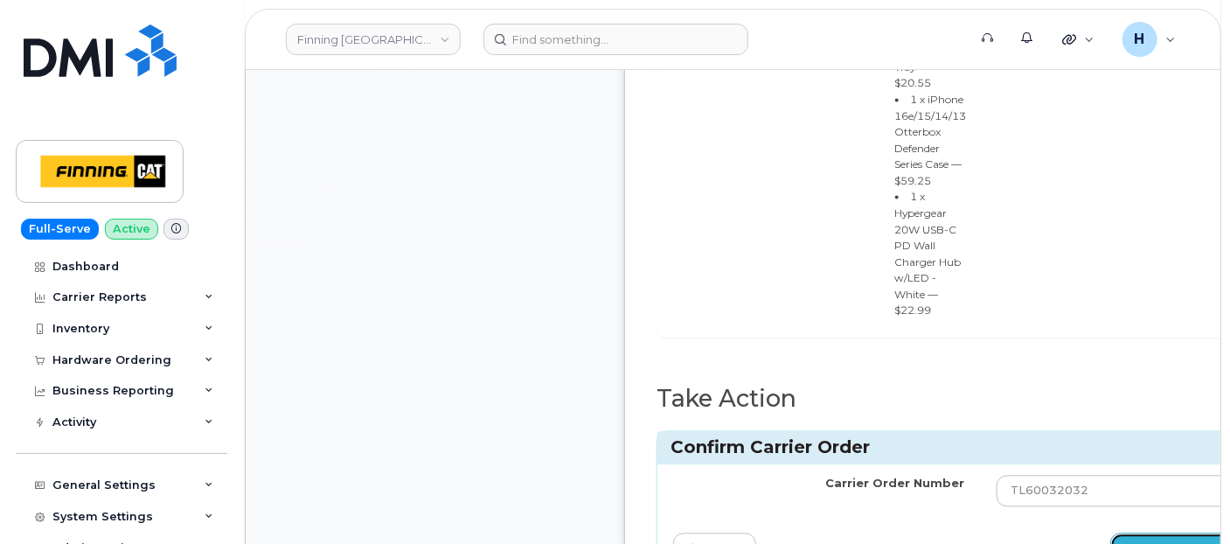
click at [1143, 533] on button "Confirm Carrier Order" at bounding box center [1200, 549] width 180 height 32
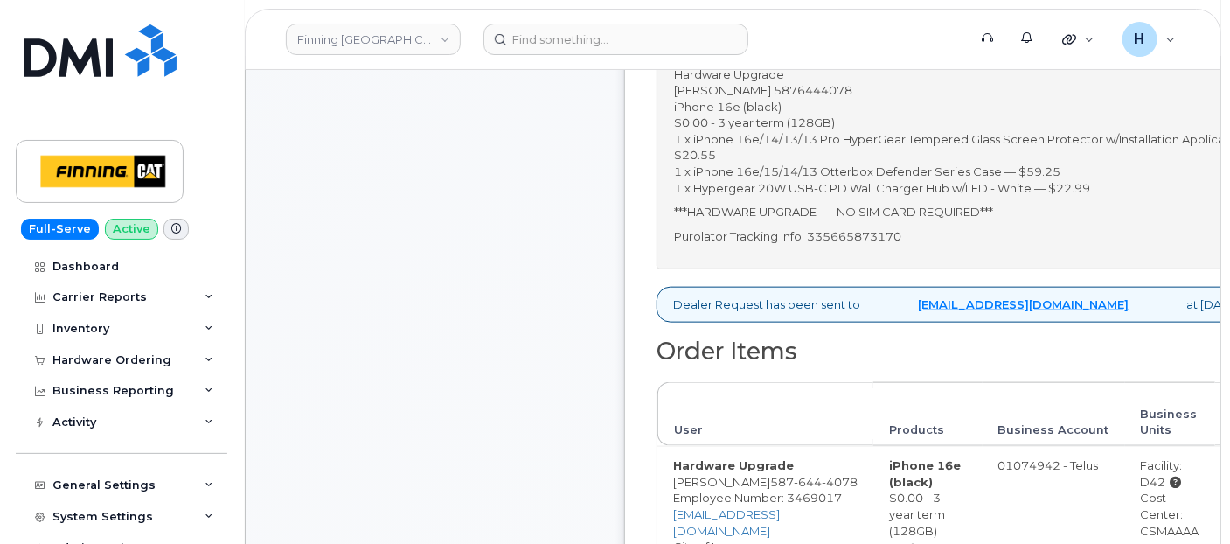
scroll to position [679, 0]
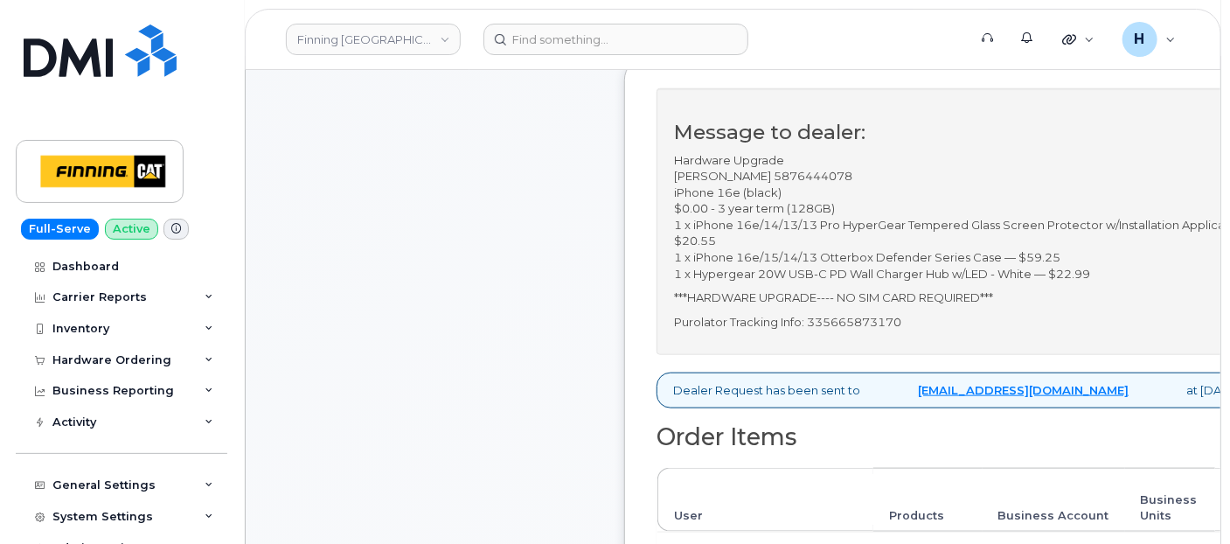
drag, startPoint x: 796, startPoint y: 168, endPoint x: 878, endPoint y: 165, distance: 81.3
click at [878, 165] on p "Hardware Upgrade [PERSON_NAME] 5876444078 iPhone 16e (black) $0.00 - 3 year ter…" at bounding box center [981, 217] width 614 height 130
copy p "5876444078"
drag, startPoint x: 685, startPoint y: 172, endPoint x: 789, endPoint y: 179, distance: 104.3
click at [789, 179] on div "Message to dealer: Hardware Upgrade [PERSON_NAME] 5876444078 iPhone 16e (black)…" at bounding box center [981, 221] width 649 height 267
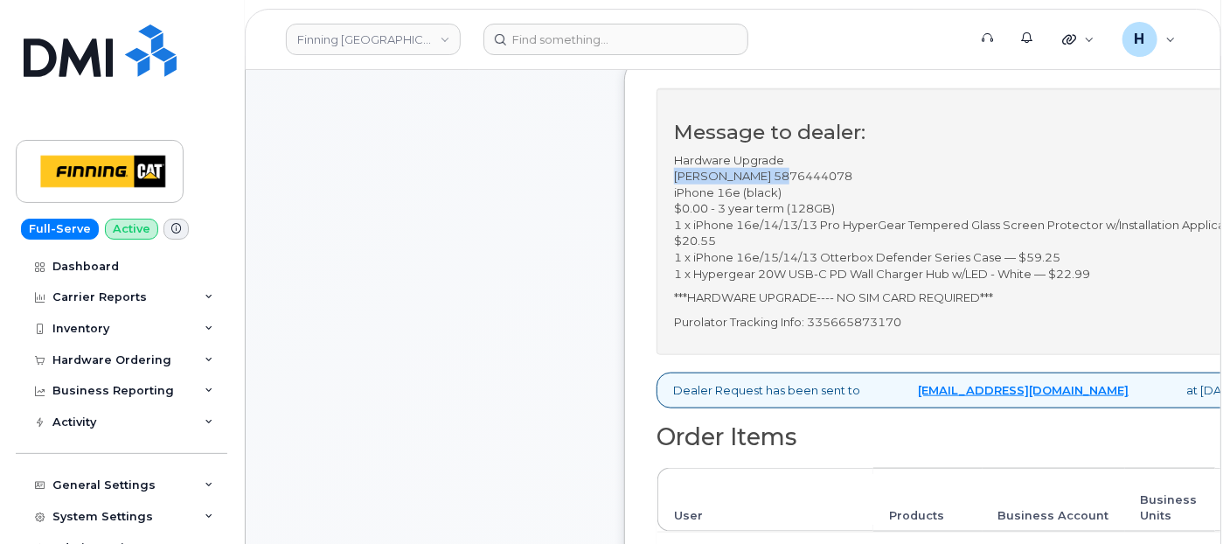
copy p "[PERSON_NAME]"
click at [472, 356] on div "Comments [EMAIL_ADDRESS][DOMAIN_NAME] TELUS Order #TL60032032 Leave Comment" at bounding box center [435, 491] width 316 height 1629
